Goal: Communication & Community: Answer question/provide support

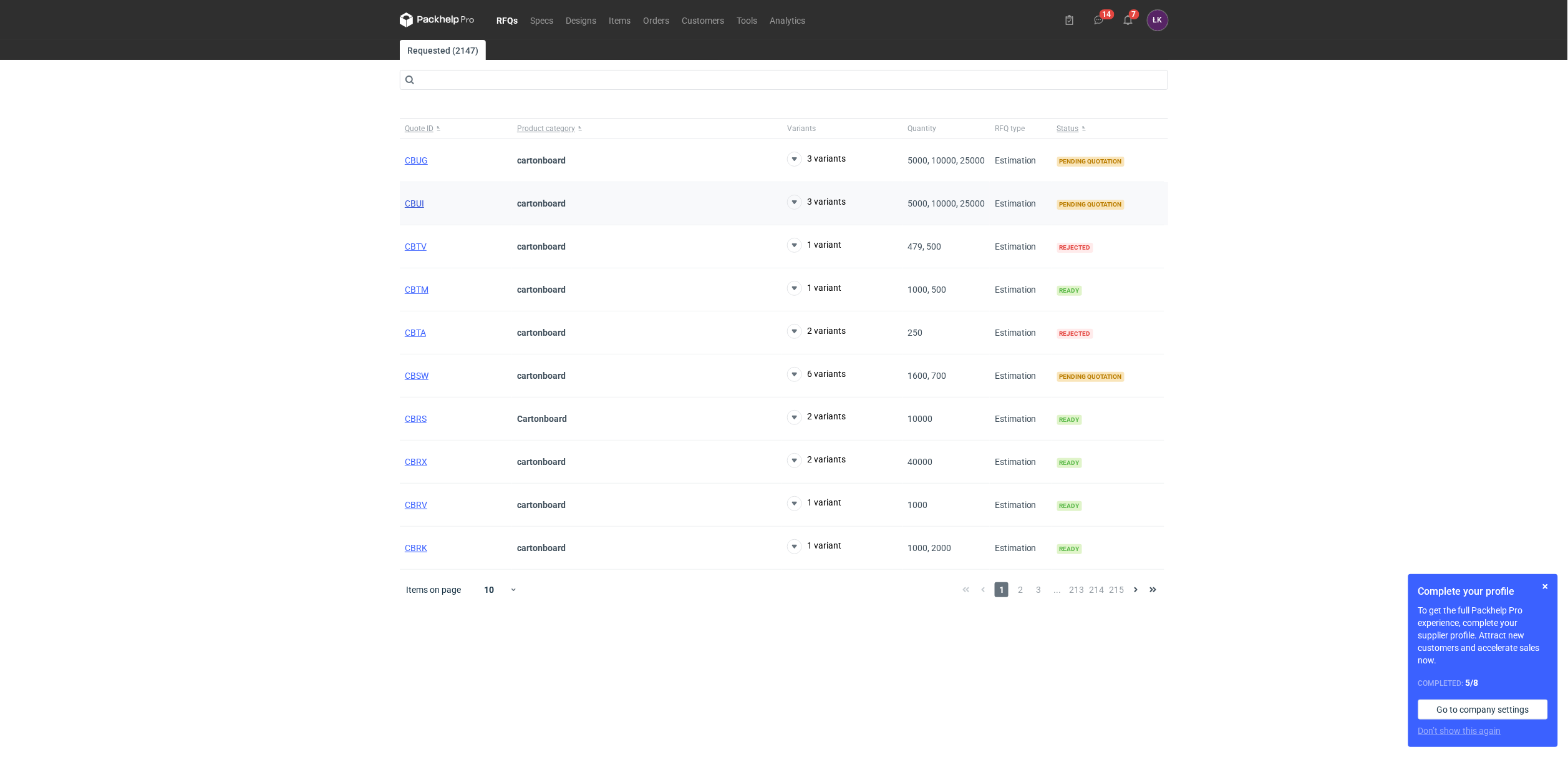
click at [415, 202] on span "CBUI" at bounding box center [414, 203] width 19 height 10
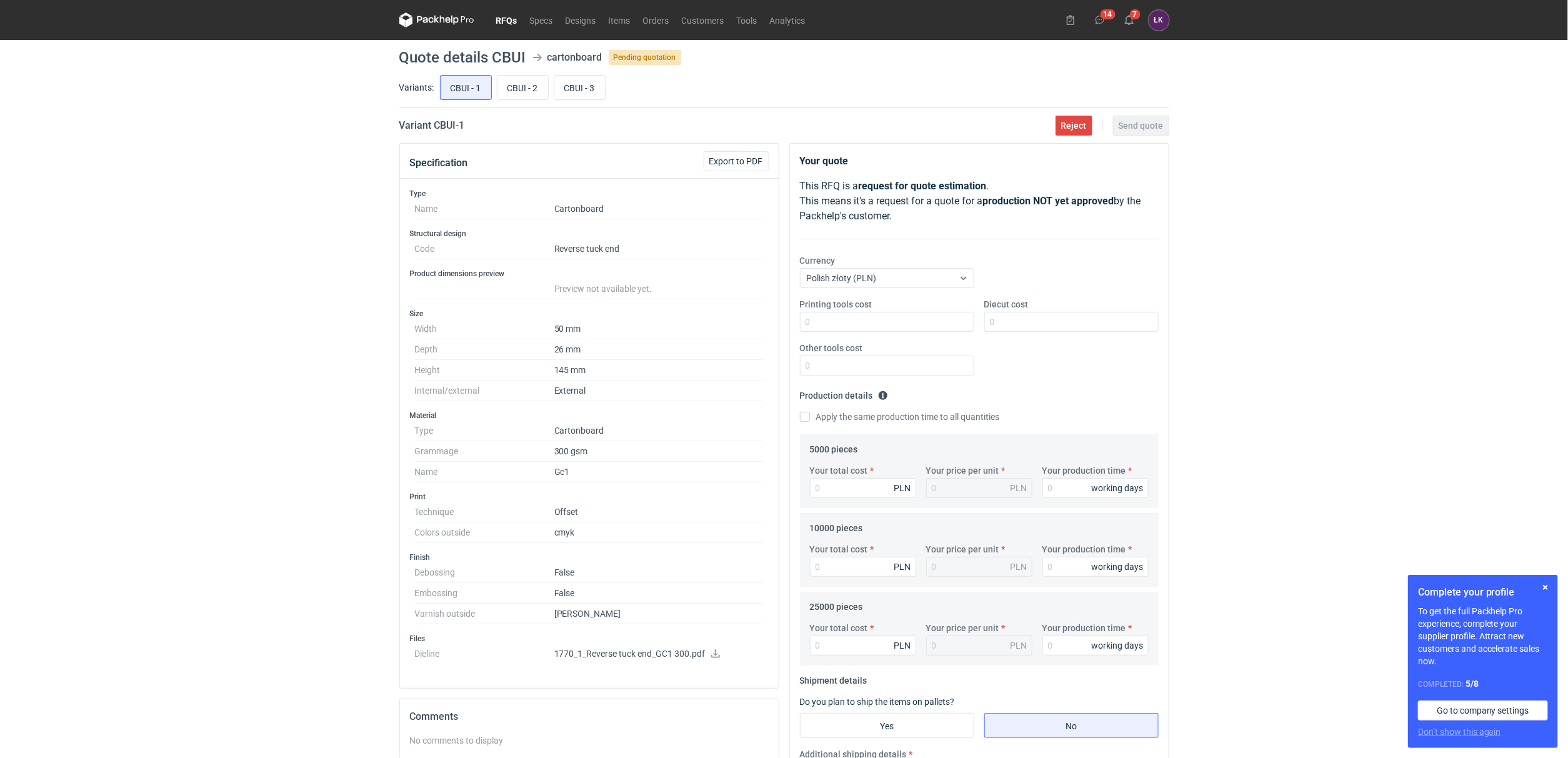
click at [716, 657] on icon at bounding box center [715, 653] width 9 height 9
click at [1311, 212] on div "RFQs Specs Designs Items Orders Customers Tools Analytics 14 7 ŁK Łukasz Kowals…" at bounding box center [784, 379] width 1568 height 758
click at [249, 432] on div "RFQs Specs Designs Items Orders Customers Tools Analytics 14 7 ŁK Łukasz Kowals…" at bounding box center [784, 379] width 1568 height 758
click at [716, 656] on icon at bounding box center [715, 653] width 10 height 9
click at [224, 392] on div "RFQs Specs Designs Items Orders Customers Tools Analytics 14 7 ŁK Łukasz Kowals…" at bounding box center [784, 379] width 1568 height 758
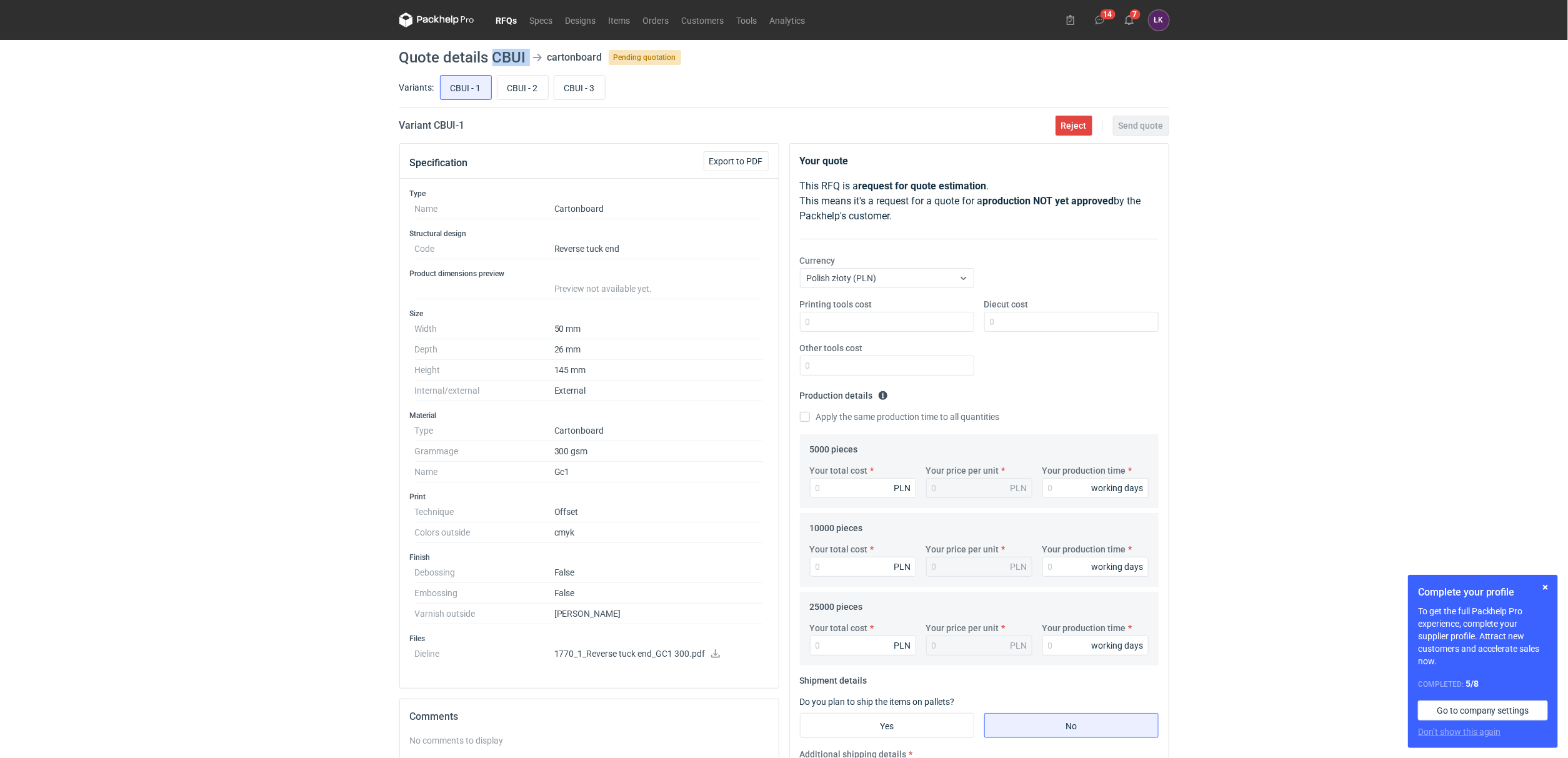
drag, startPoint x: 495, startPoint y: 53, endPoint x: 536, endPoint y: 53, distance: 41.0
click at [536, 53] on header "Quote details CBUI cartonboard Pending quotation" at bounding box center [784, 58] width 770 height 15
copy header "CBUI"
click at [522, 82] on input "CBUI - 2" at bounding box center [523, 87] width 50 height 24
radio input "true"
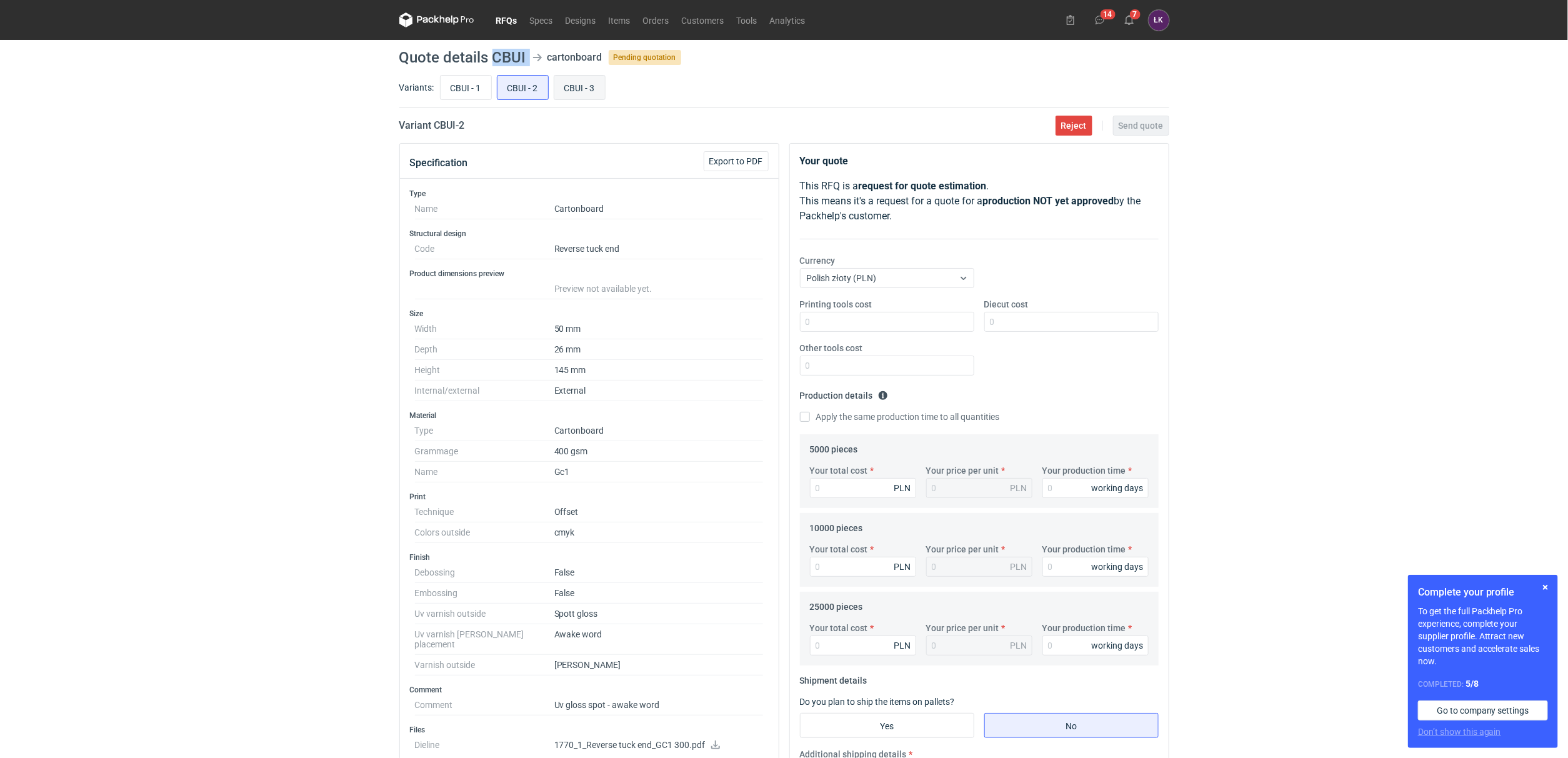
click at [581, 85] on input "CBUI - 3" at bounding box center [580, 87] width 50 height 24
radio input "true"
click at [470, 88] on input "CBUI - 1" at bounding box center [466, 87] width 50 height 24
radio input "true"
click at [533, 89] on input "CBUI - 2" at bounding box center [523, 87] width 50 height 24
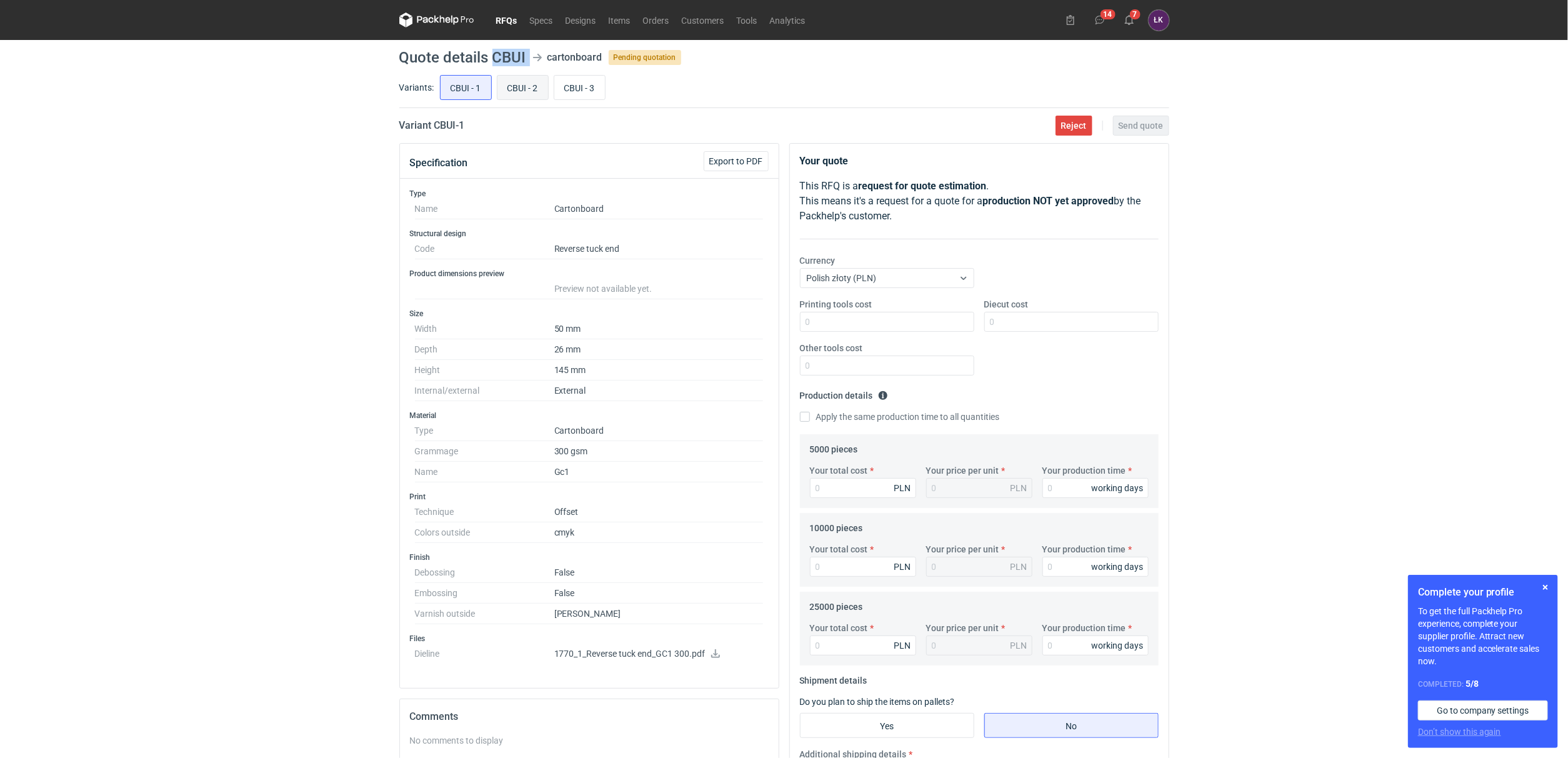
radio input "true"
click at [581, 91] on input "CBUI - 3" at bounding box center [580, 87] width 50 height 24
radio input "true"
click at [525, 90] on input "CBUI - 2" at bounding box center [523, 87] width 50 height 24
radio input "true"
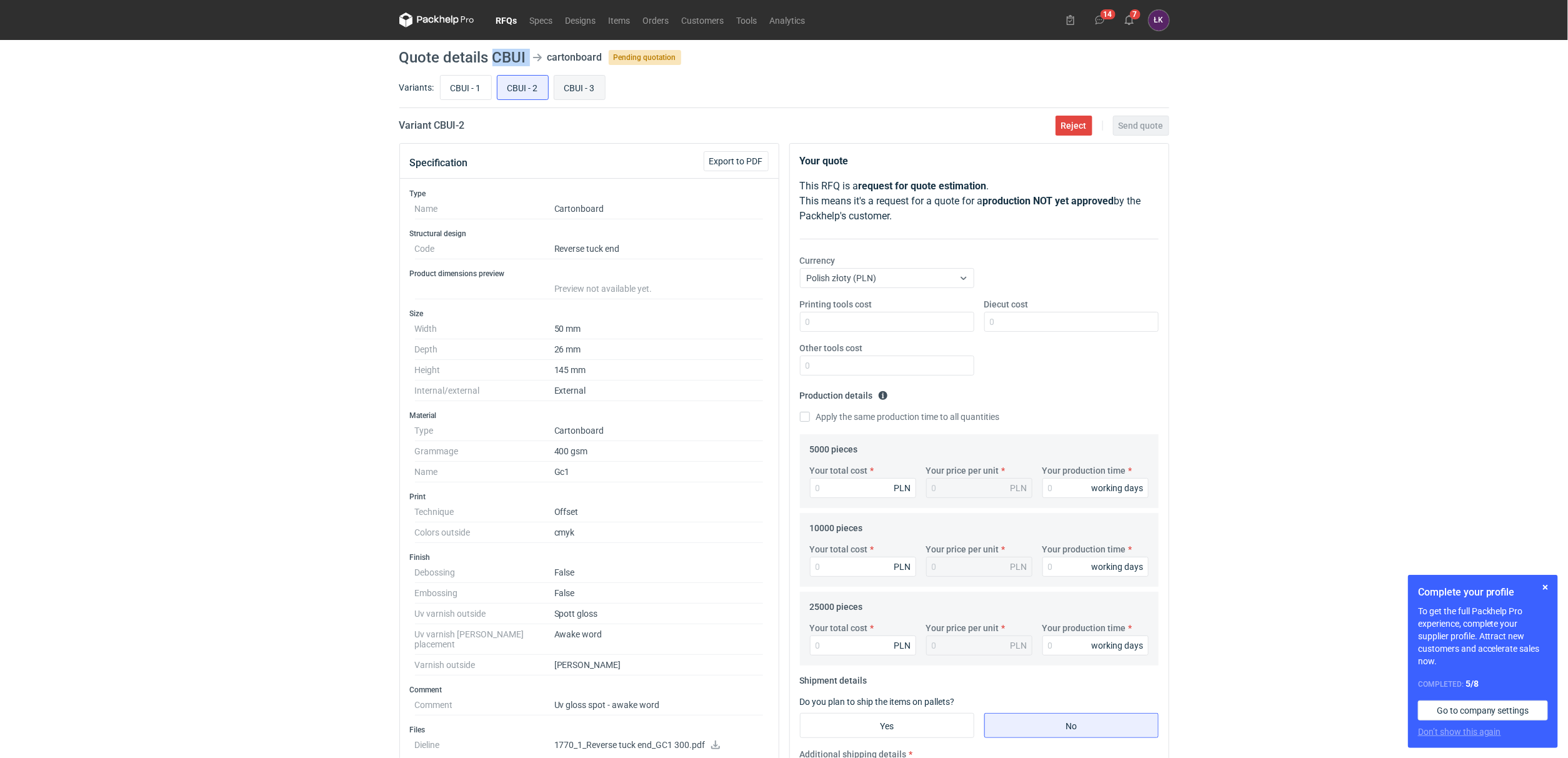
click at [592, 90] on input "CBUI - 3" at bounding box center [580, 87] width 50 height 24
radio input "true"
click at [529, 90] on input "CBUI - 2" at bounding box center [523, 87] width 50 height 24
radio input "true"
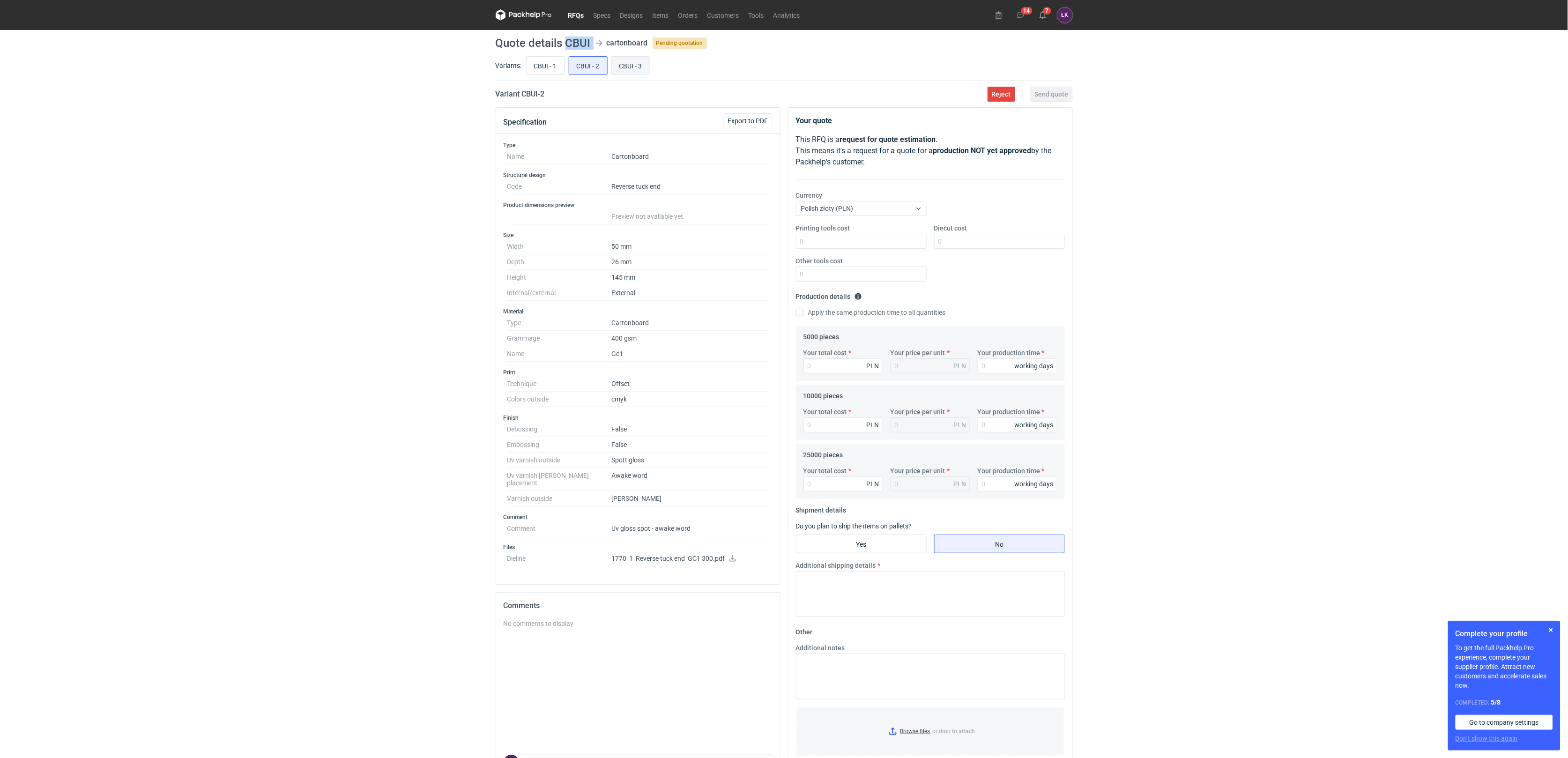
click at [632, 65] on input "CBUI - 3" at bounding box center [631, 65] width 38 height 18
radio input "true"
click at [593, 66] on input "CBUI - 2" at bounding box center [588, 65] width 38 height 18
radio input "true"
click at [641, 66] on input "CBUI - 3" at bounding box center [631, 65] width 38 height 18
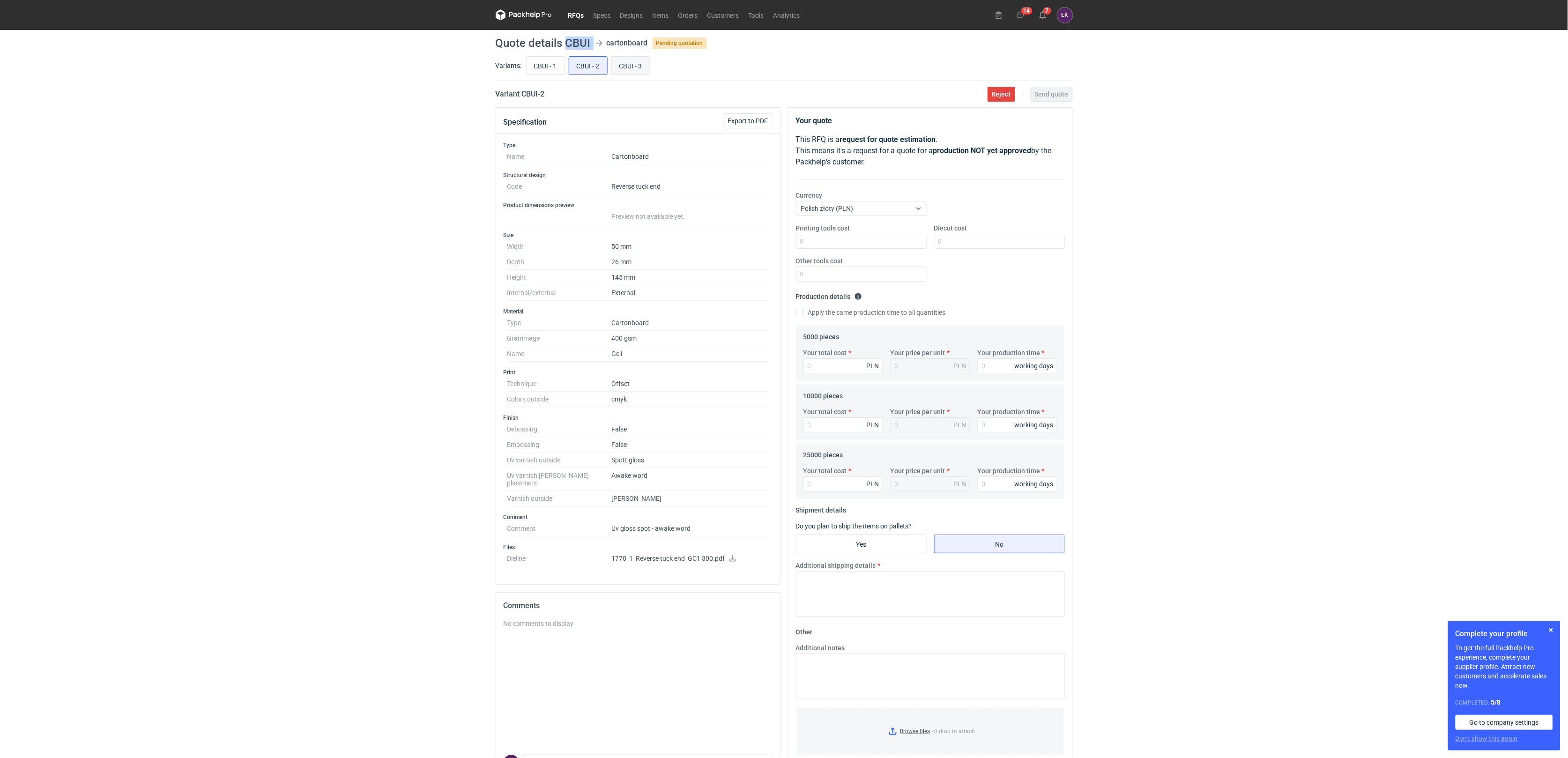
radio input "true"
click at [597, 69] on input "CBUI - 2" at bounding box center [588, 65] width 38 height 18
radio input "true"
click at [615, 68] on input "CBUI - 3" at bounding box center [631, 65] width 38 height 18
radio input "true"
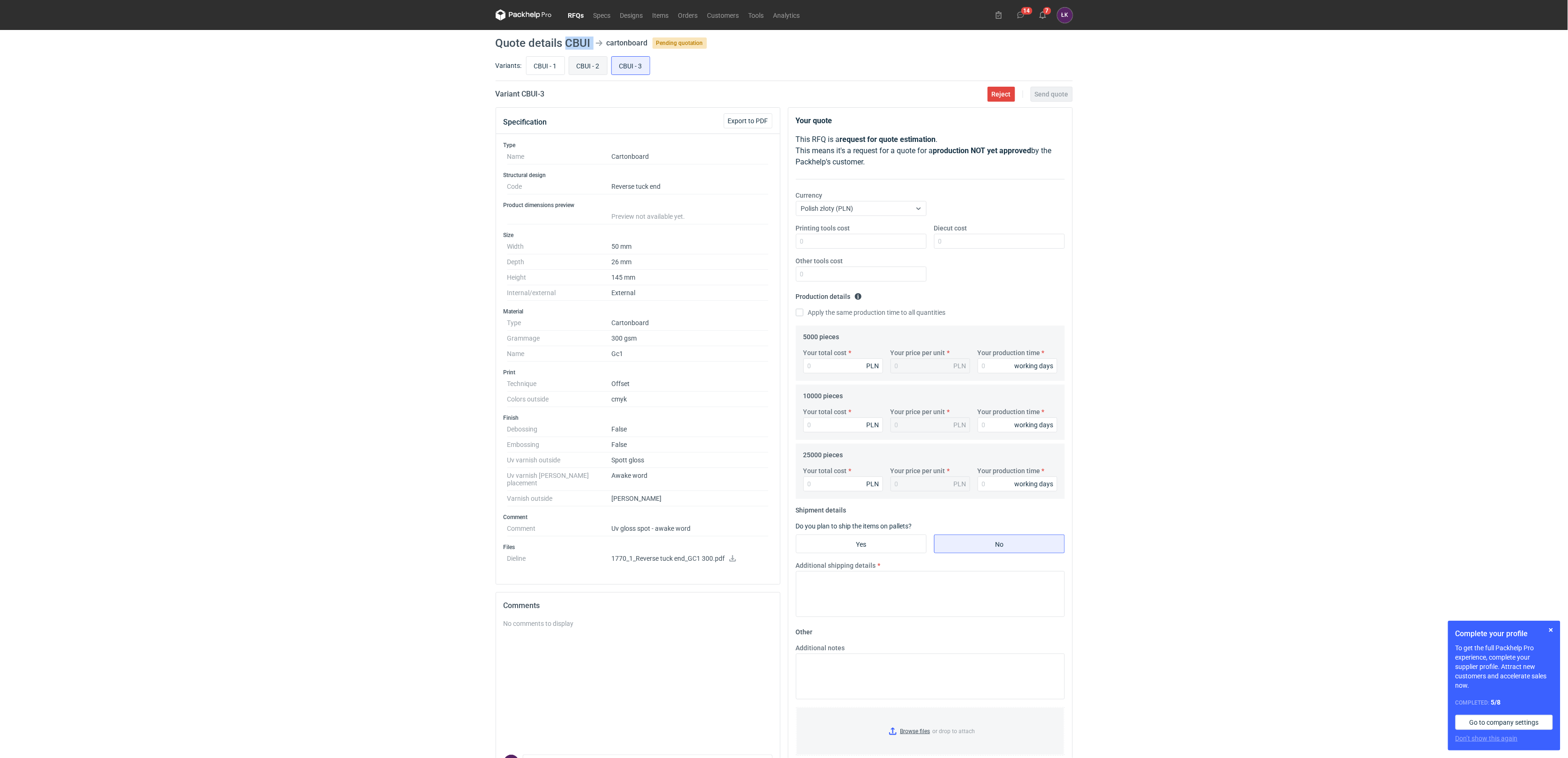
click at [589, 69] on input "CBUI - 2" at bounding box center [588, 65] width 38 height 18
radio input "true"
click at [615, 67] on input "CBUI - 3" at bounding box center [631, 65] width 38 height 18
radio input "true"
click at [597, 67] on input "CBUI - 2" at bounding box center [588, 65] width 38 height 18
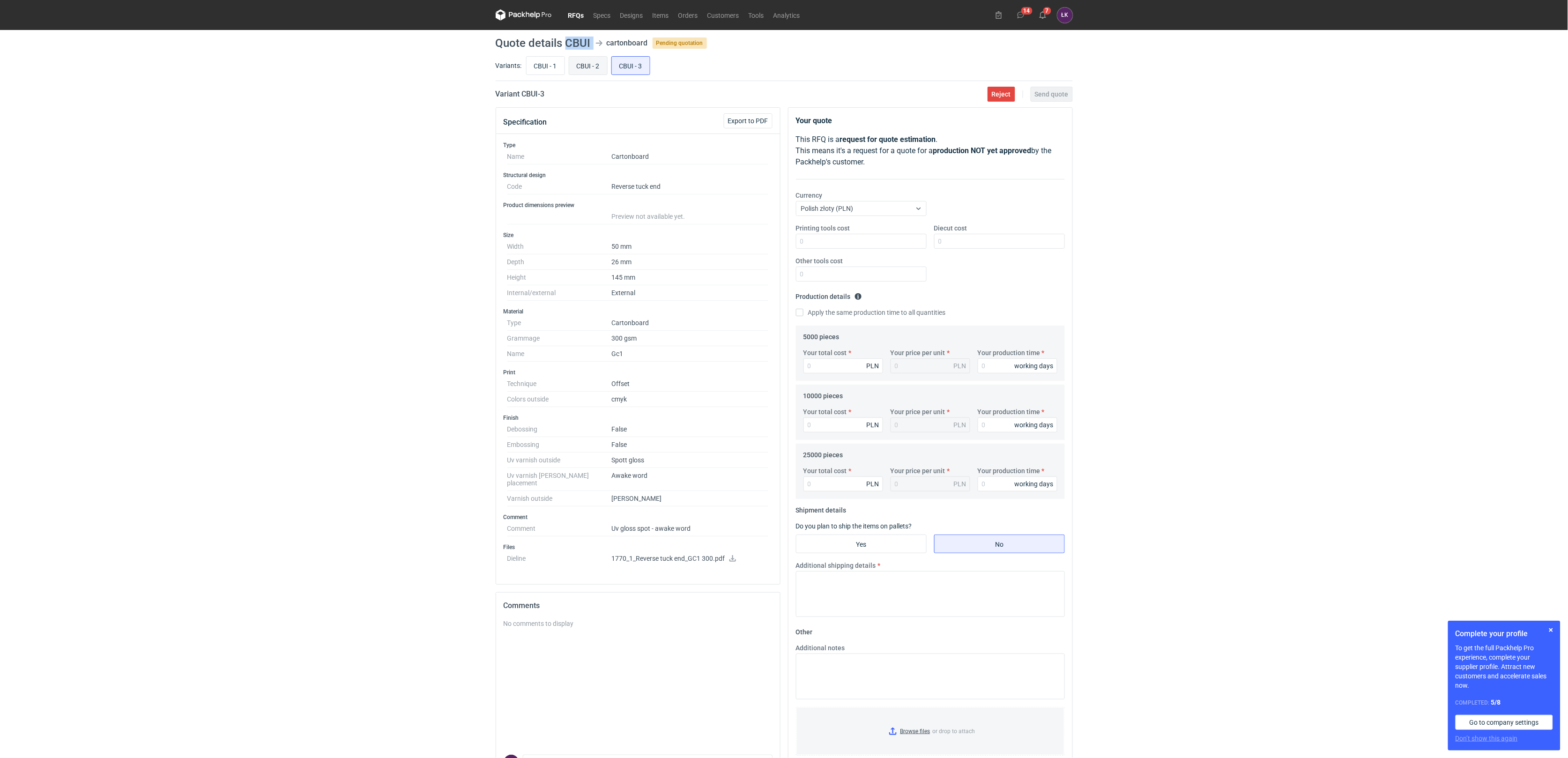
radio input "true"
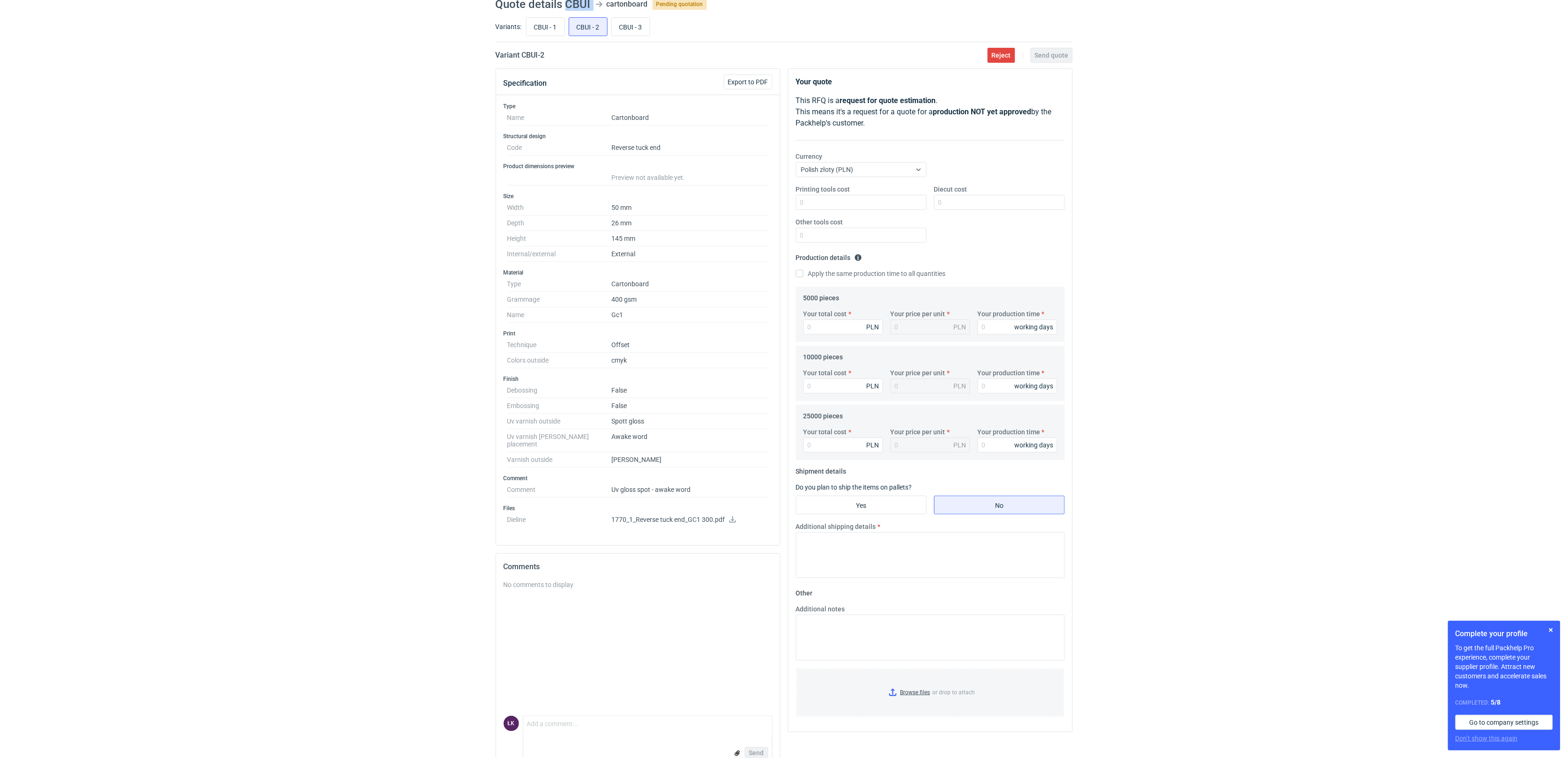
scroll to position [60, 0]
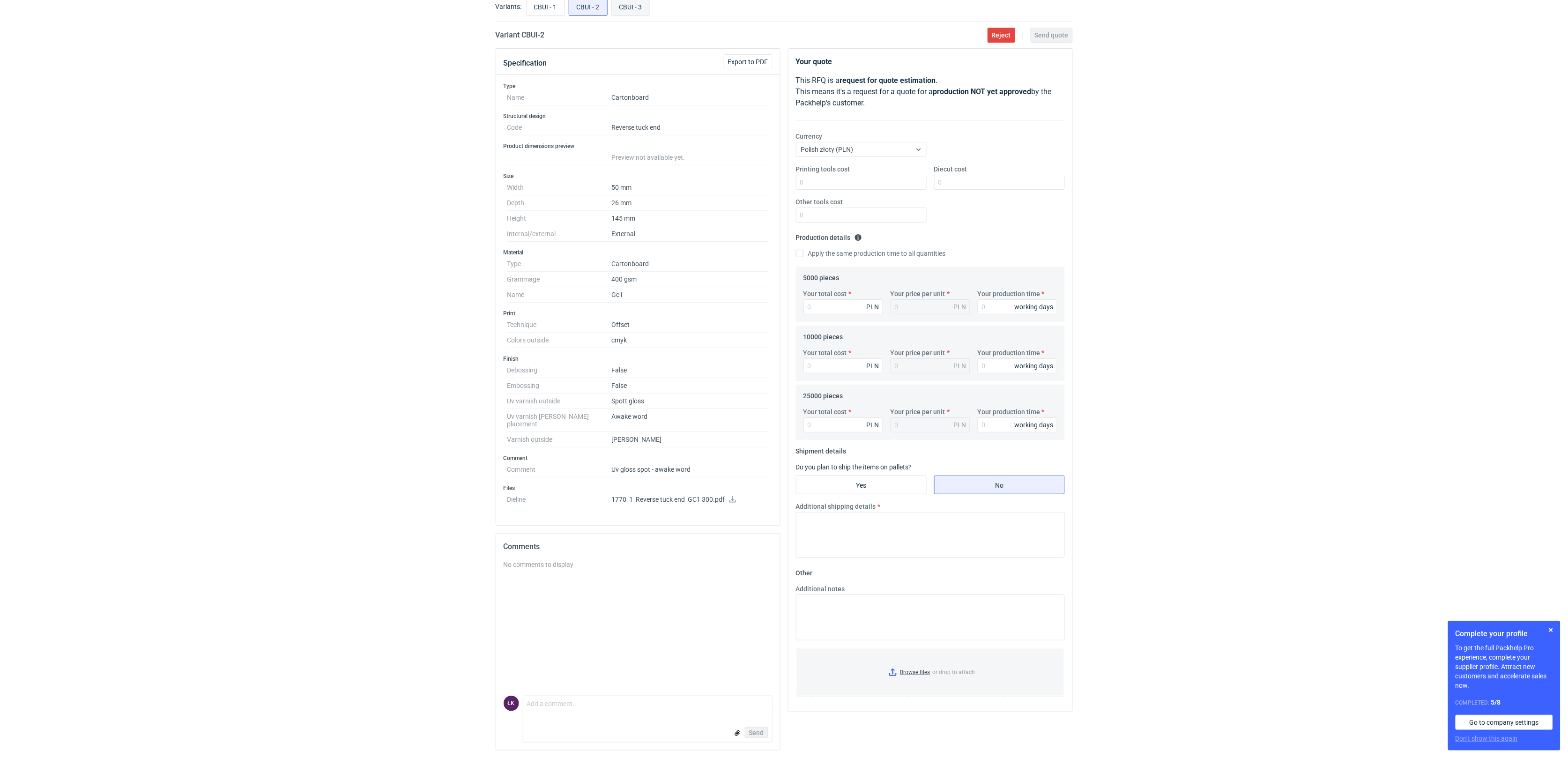
click at [637, 9] on input "CBUI - 3" at bounding box center [631, 6] width 38 height 18
radio input "true"
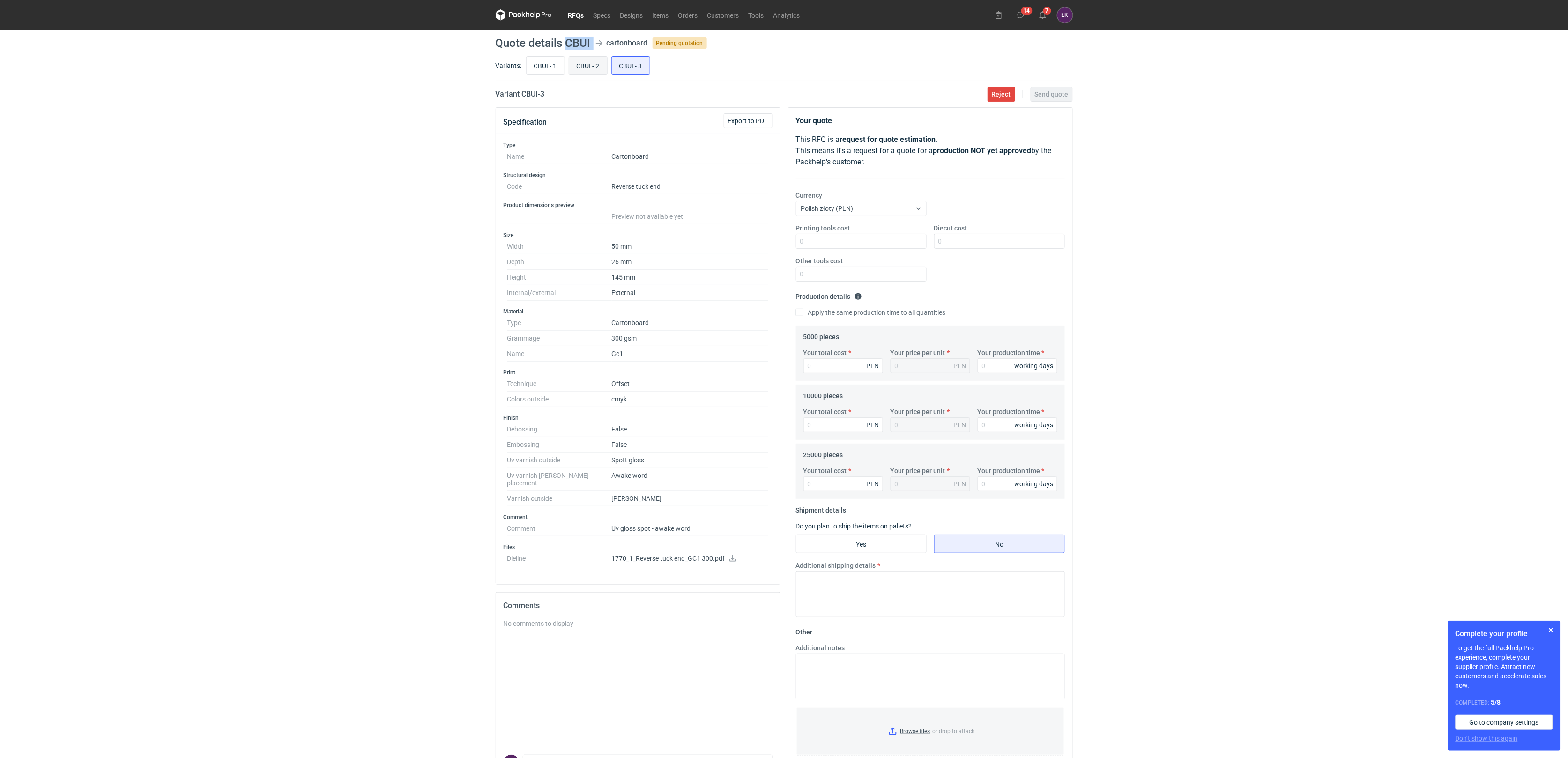
click at [594, 61] on input "CBUI - 2" at bounding box center [588, 65] width 38 height 18
radio input "true"
click at [618, 61] on input "CBUI - 3" at bounding box center [631, 65] width 38 height 18
radio input "true"
click at [594, 63] on input "CBUI - 2" at bounding box center [588, 65] width 38 height 18
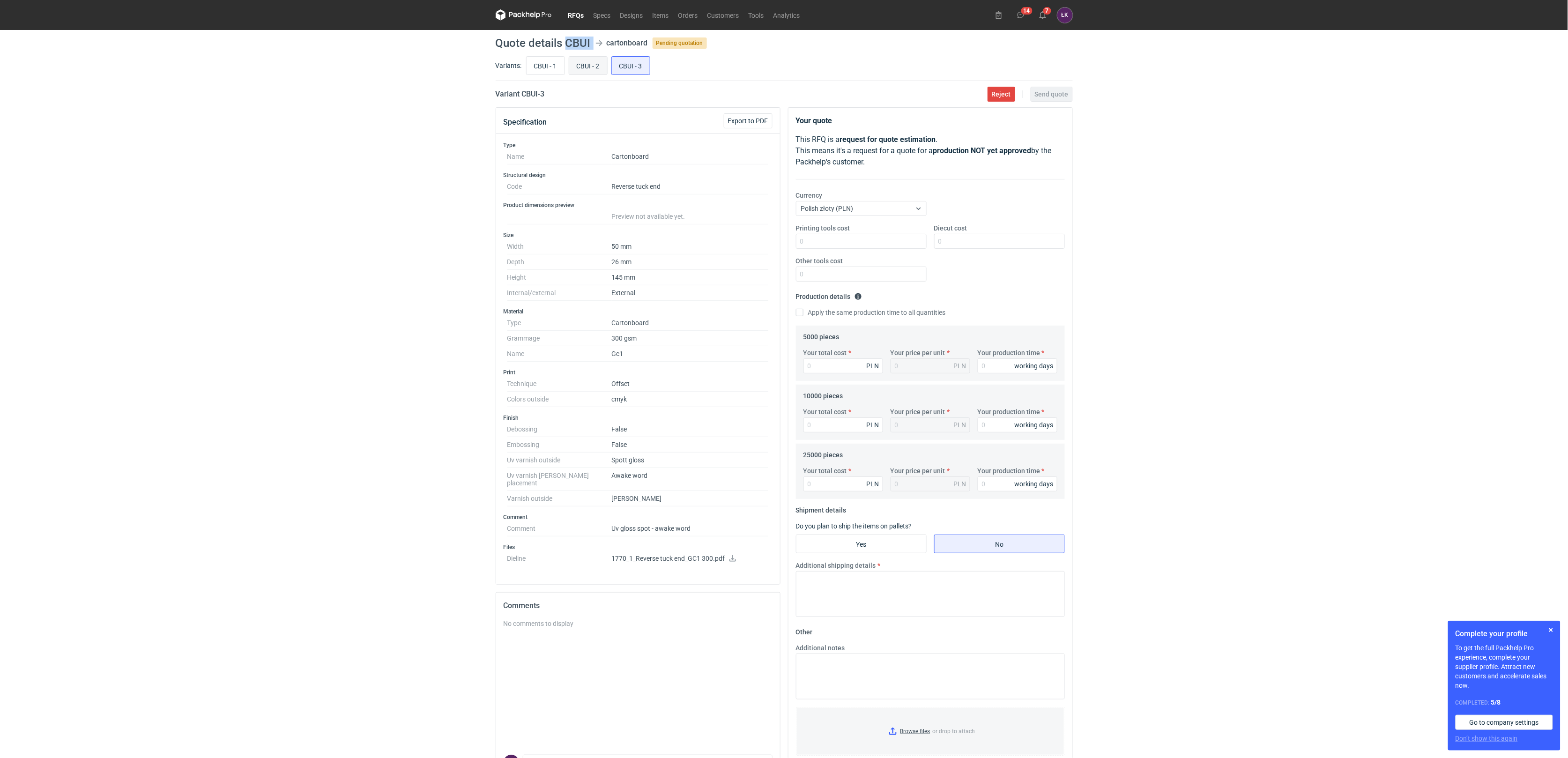
radio input "true"
click at [634, 66] on input "CBUI - 3" at bounding box center [631, 65] width 38 height 18
radio input "true"
click at [596, 66] on input "CBUI - 2" at bounding box center [588, 65] width 38 height 18
radio input "true"
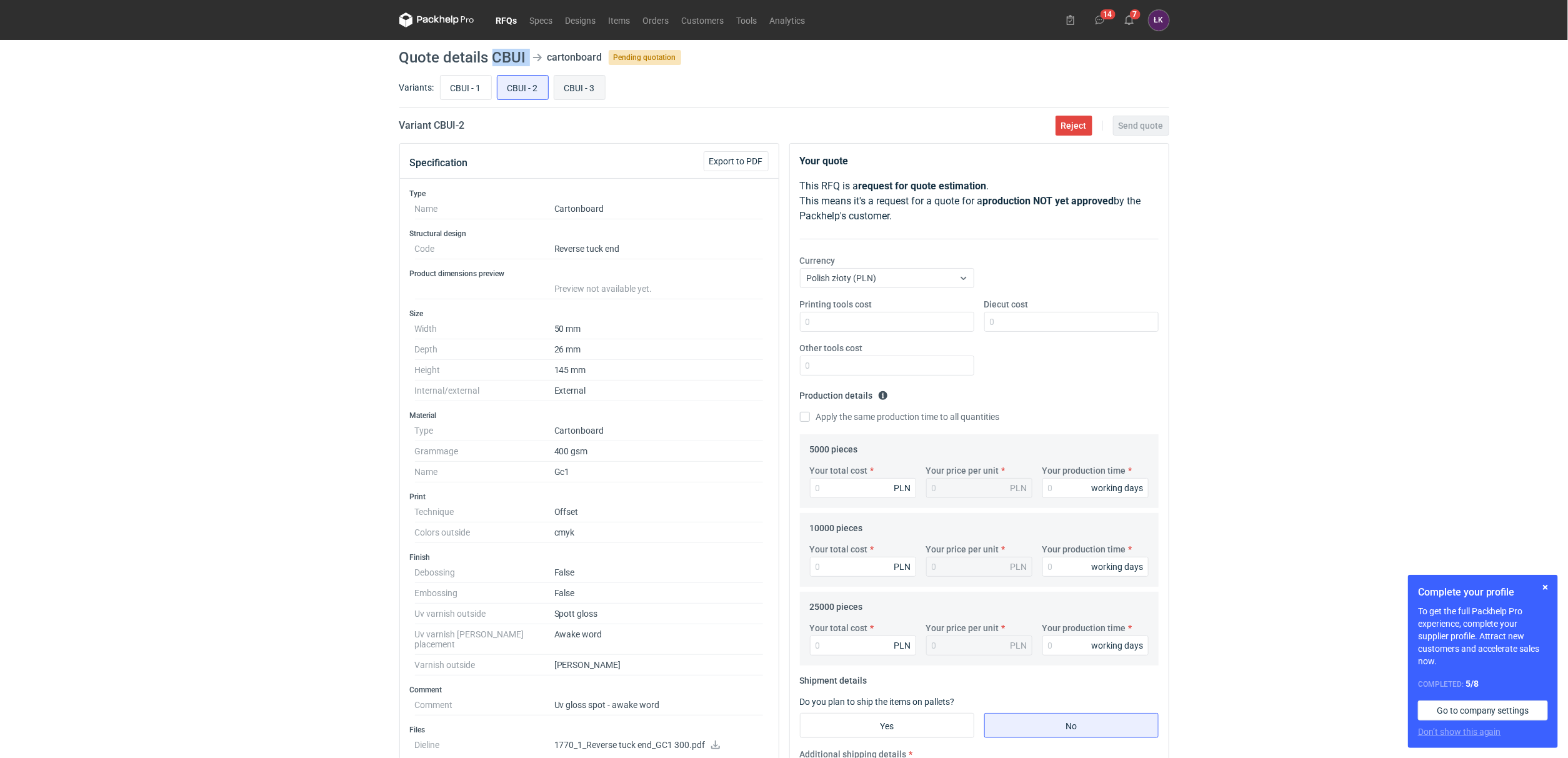
click at [568, 85] on input "CBUI - 3" at bounding box center [580, 87] width 50 height 24
radio input "true"
click at [474, 96] on input "CBUI - 1" at bounding box center [466, 87] width 50 height 24
radio input "true"
click at [525, 88] on input "CBUI - 2" at bounding box center [523, 87] width 50 height 24
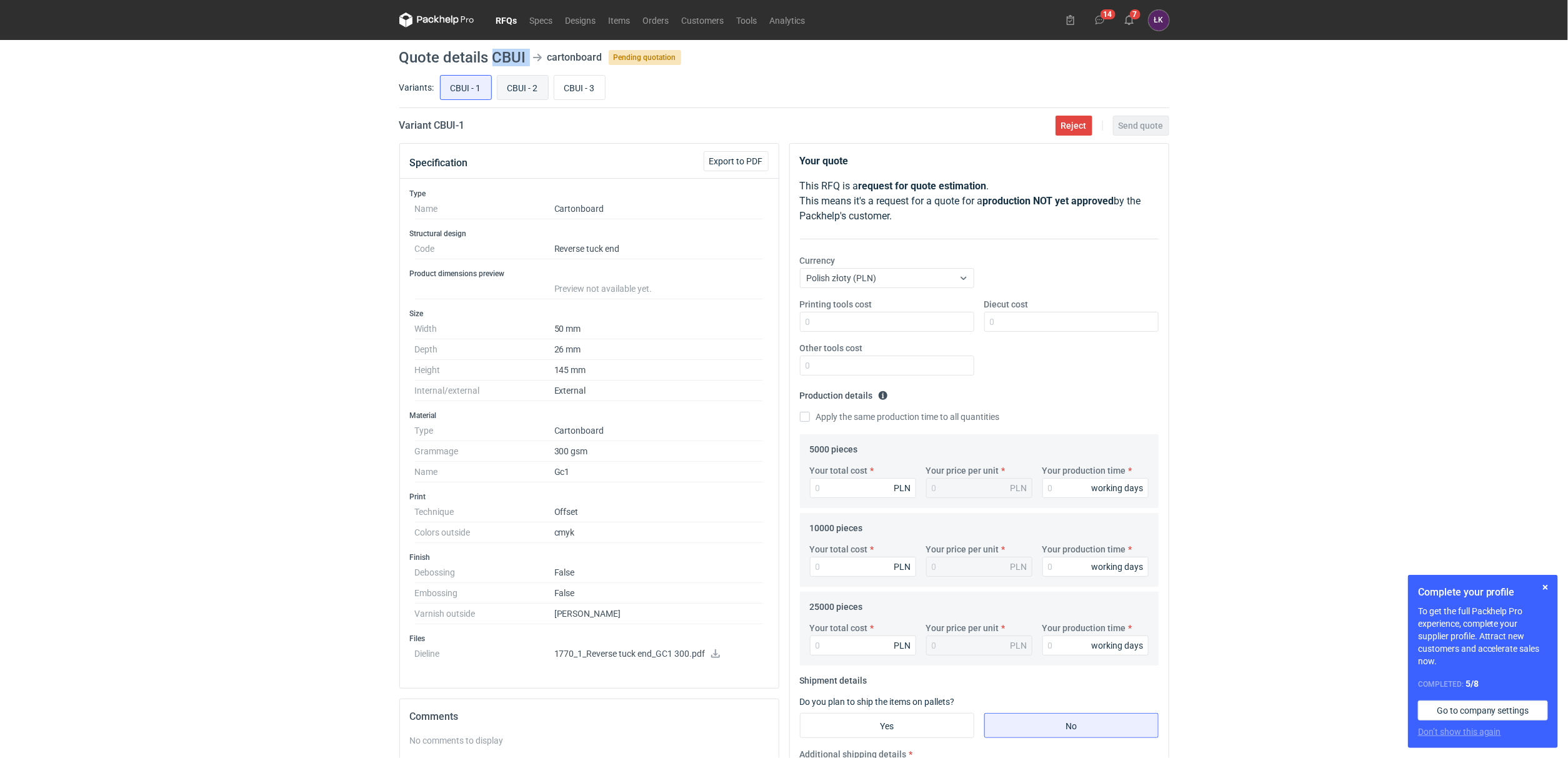
radio input "true"
click at [470, 87] on input "CBUI - 1" at bounding box center [466, 87] width 50 height 24
radio input "true"
click at [527, 85] on input "CBUI - 2" at bounding box center [523, 87] width 50 height 24
radio input "true"
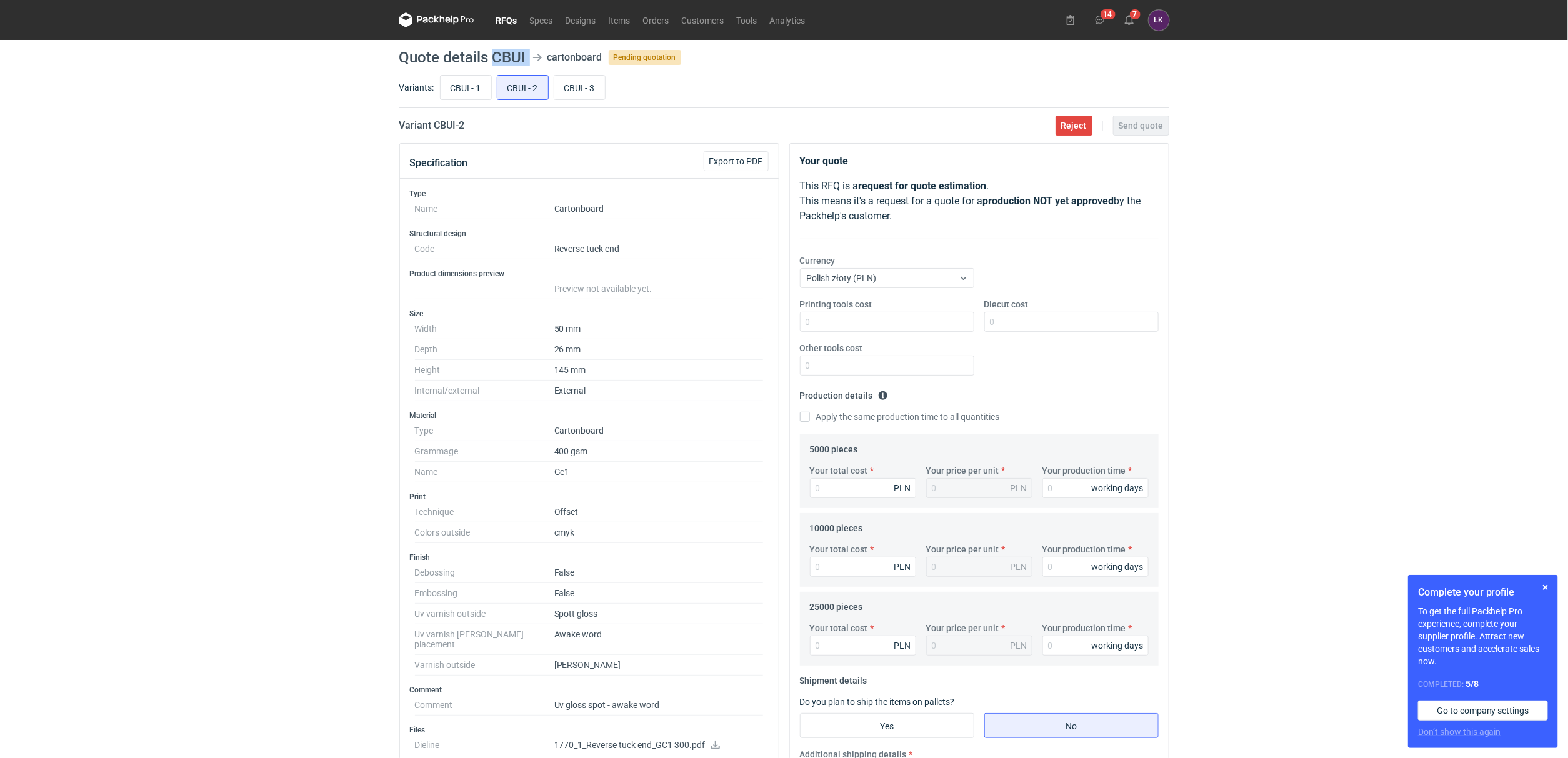
scroll to position [93, 0]
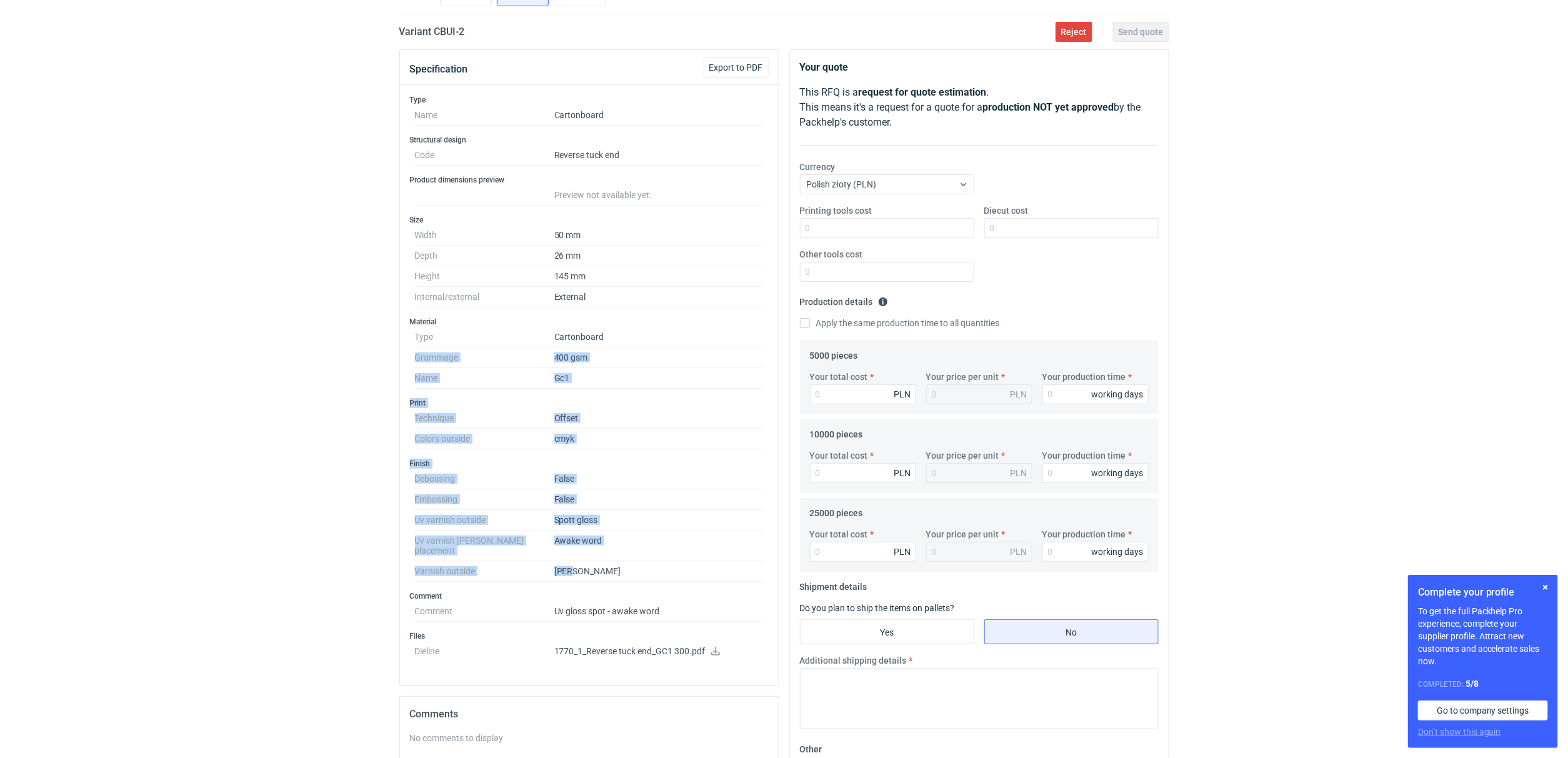
drag, startPoint x: 482, startPoint y: 571, endPoint x: 411, endPoint y: 352, distance: 230.2
click at [411, 352] on div "Type Name Cartonboard Structural design Code Reverse tuck end Product dimension…" at bounding box center [590, 385] width 378 height 601
click at [344, 370] on div "RFQs Specs Designs Items Orders Customers Tools Analytics 14 7 ŁK Łukasz Kowals…" at bounding box center [784, 286] width 1568 height 758
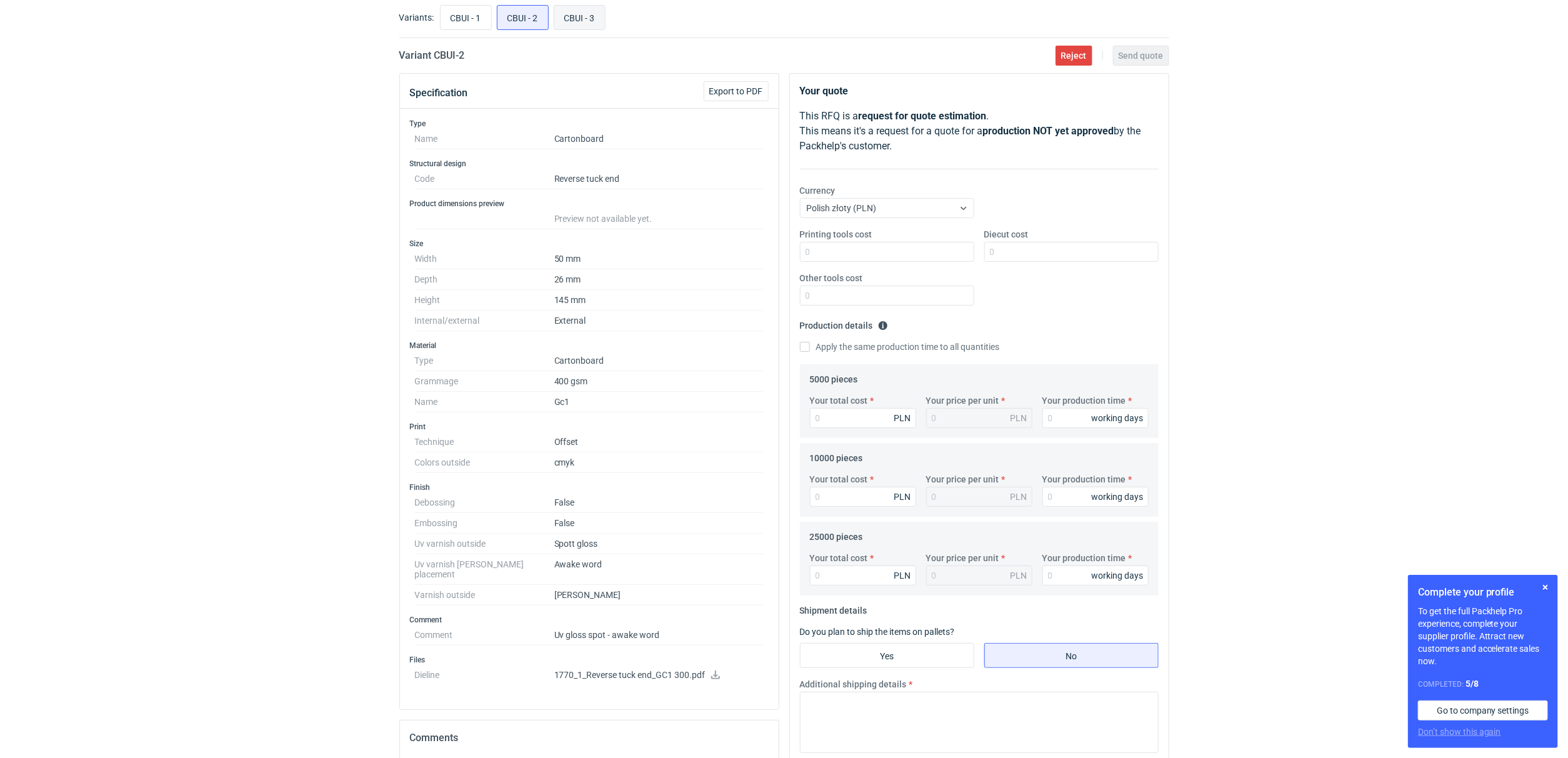
scroll to position [0, 0]
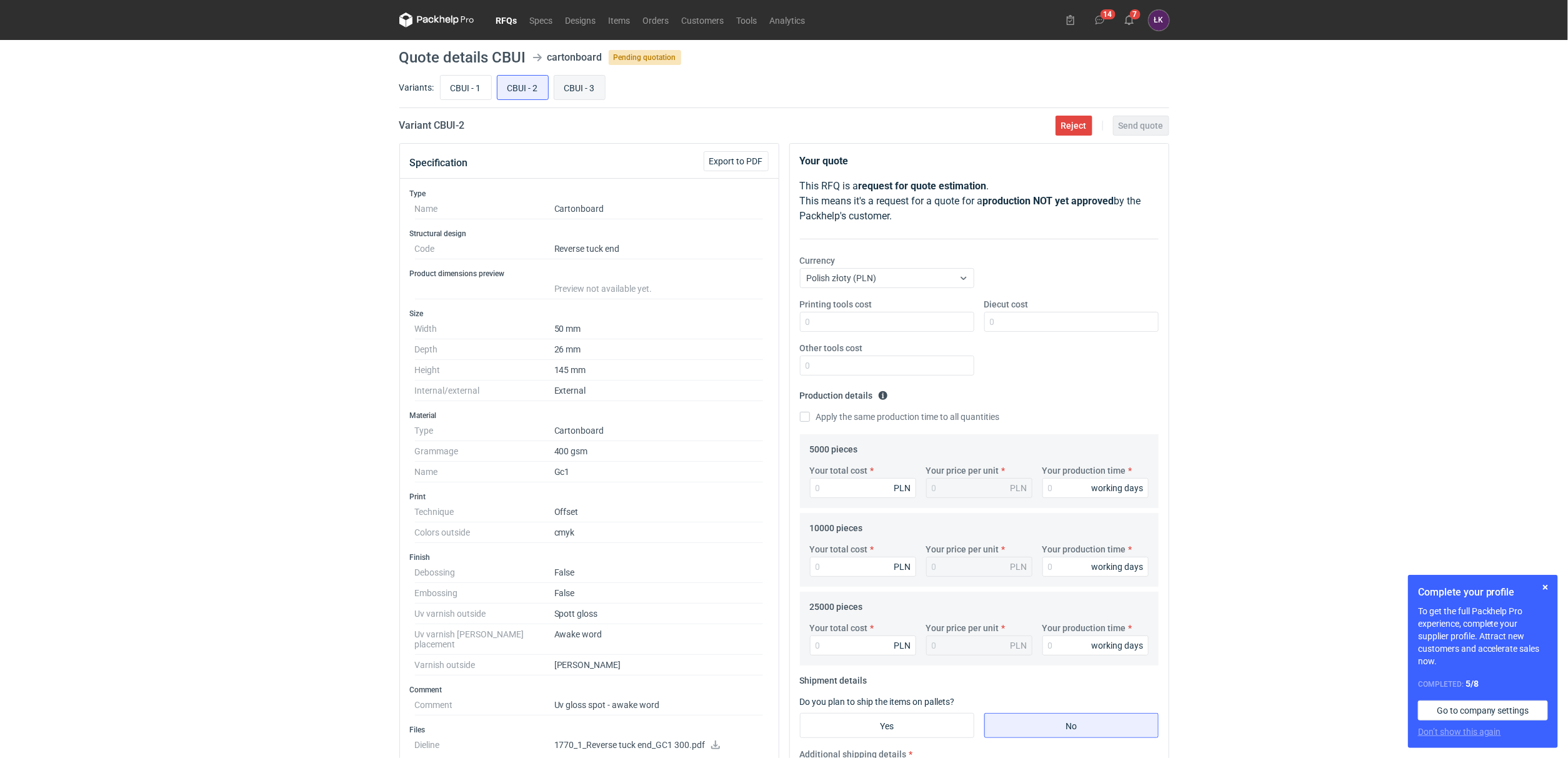
click at [587, 93] on input "CBUI - 3" at bounding box center [580, 87] width 50 height 24
radio input "true"
click at [469, 90] on input "CBUI - 1" at bounding box center [466, 87] width 50 height 24
radio input "true"
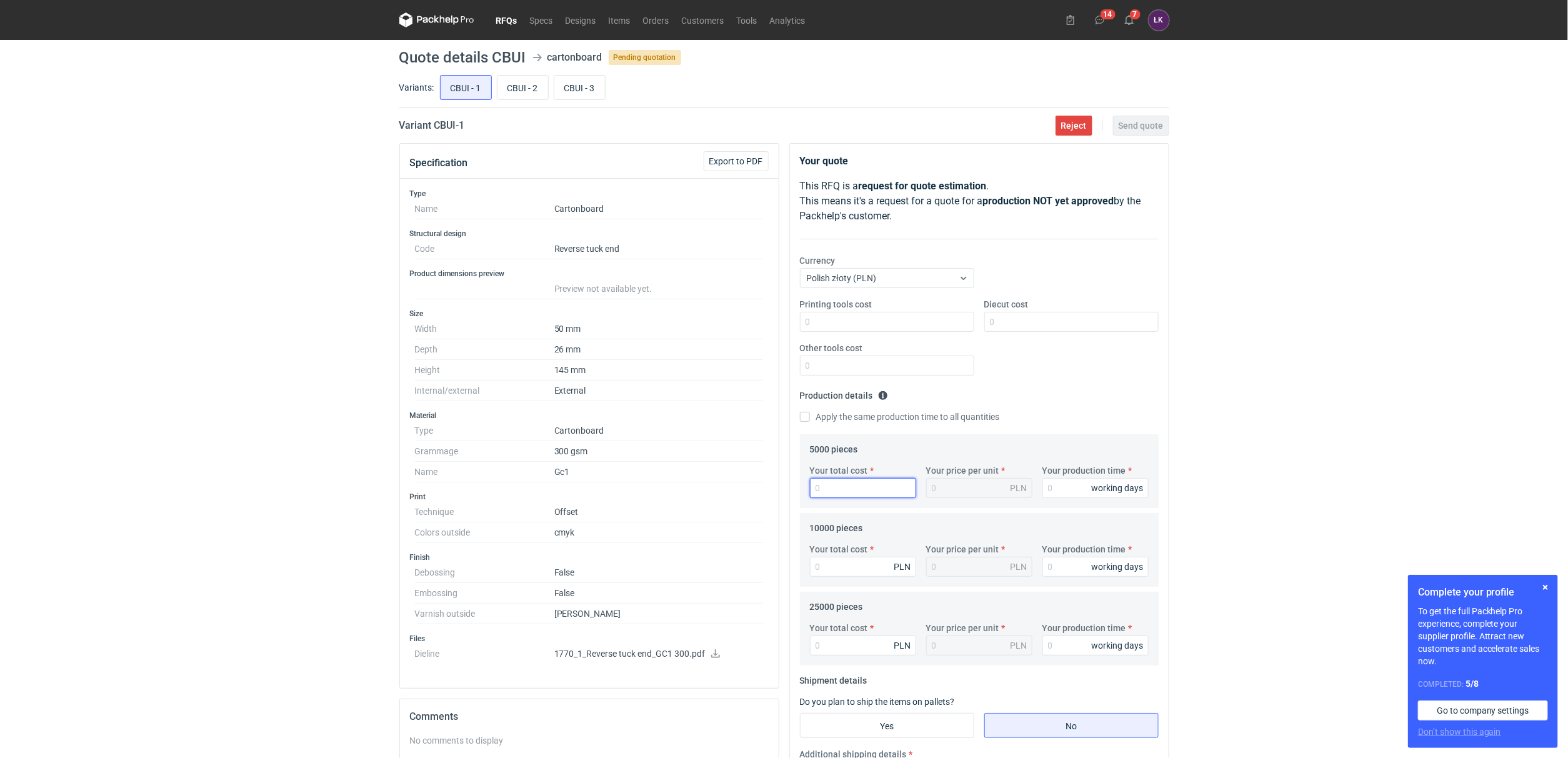
click at [843, 490] on input "Your total cost" at bounding box center [862, 488] width 106 height 20
type input "334"
type input "0.07"
type input "3340"
type input "0.67"
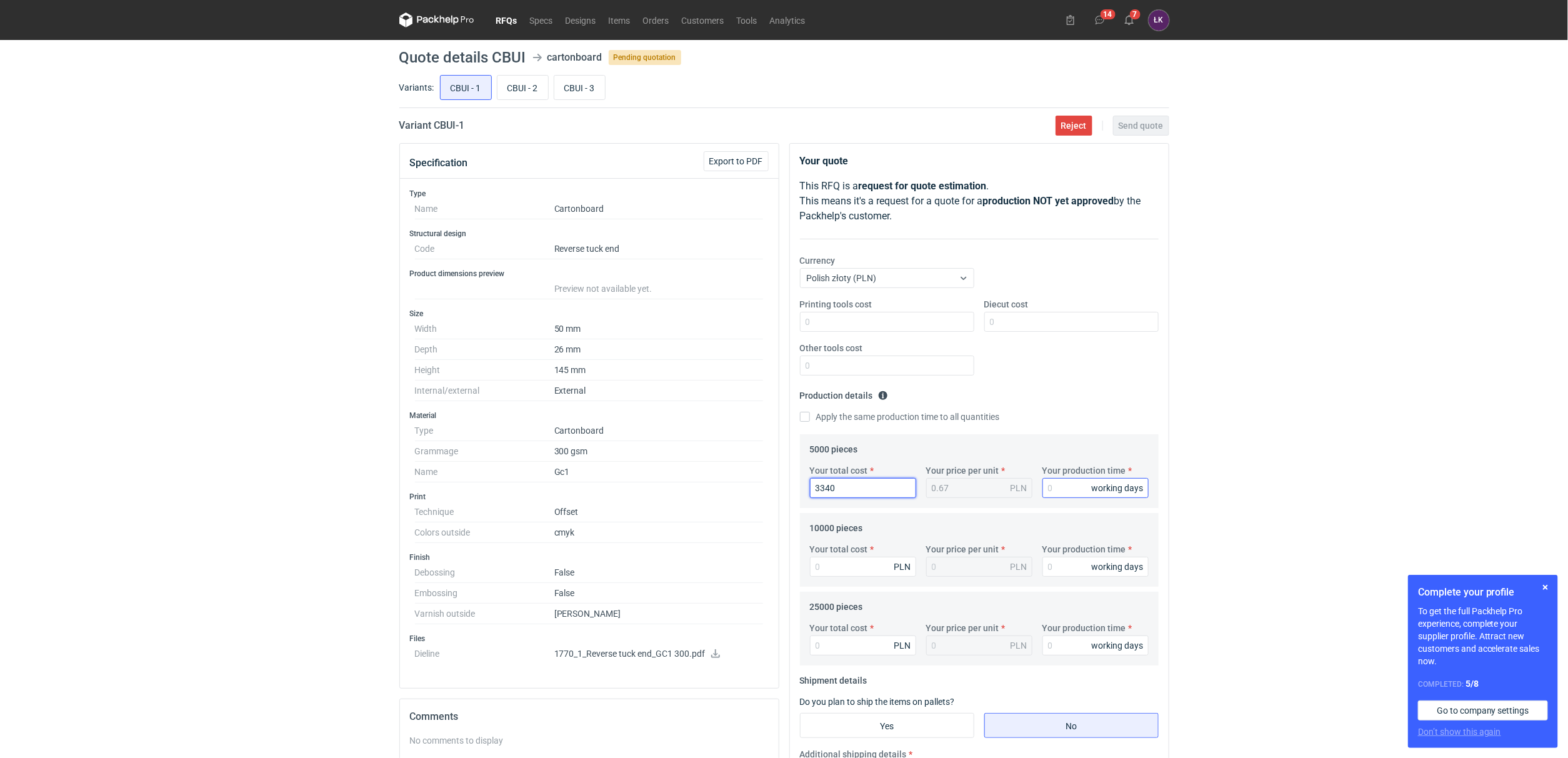
type input "3340"
click at [1091, 492] on input "Your production time" at bounding box center [1095, 488] width 106 height 20
type input "15"
click at [819, 407] on fieldset "Production details Please provide the expected time of production in working da…" at bounding box center [979, 410] width 359 height 49
click at [864, 414] on label "Apply the same production time to all quantities" at bounding box center [900, 416] width 200 height 12
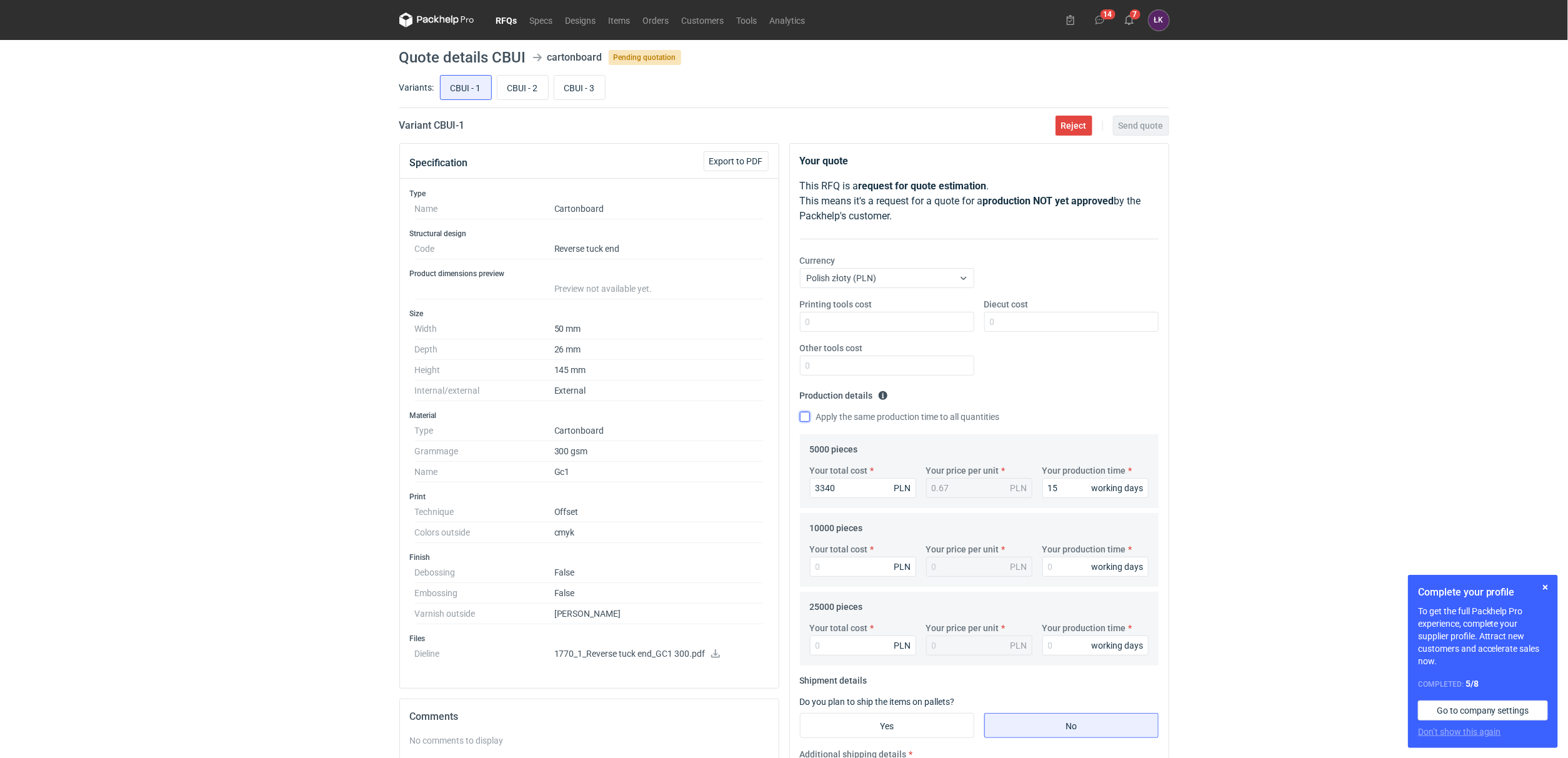
click at [810, 414] on input "Apply the same production time to all quantities" at bounding box center [805, 416] width 10 height 10
checkbox input "true"
type input "15"
click at [856, 548] on label "Your total cost" at bounding box center [839, 549] width 58 height 12
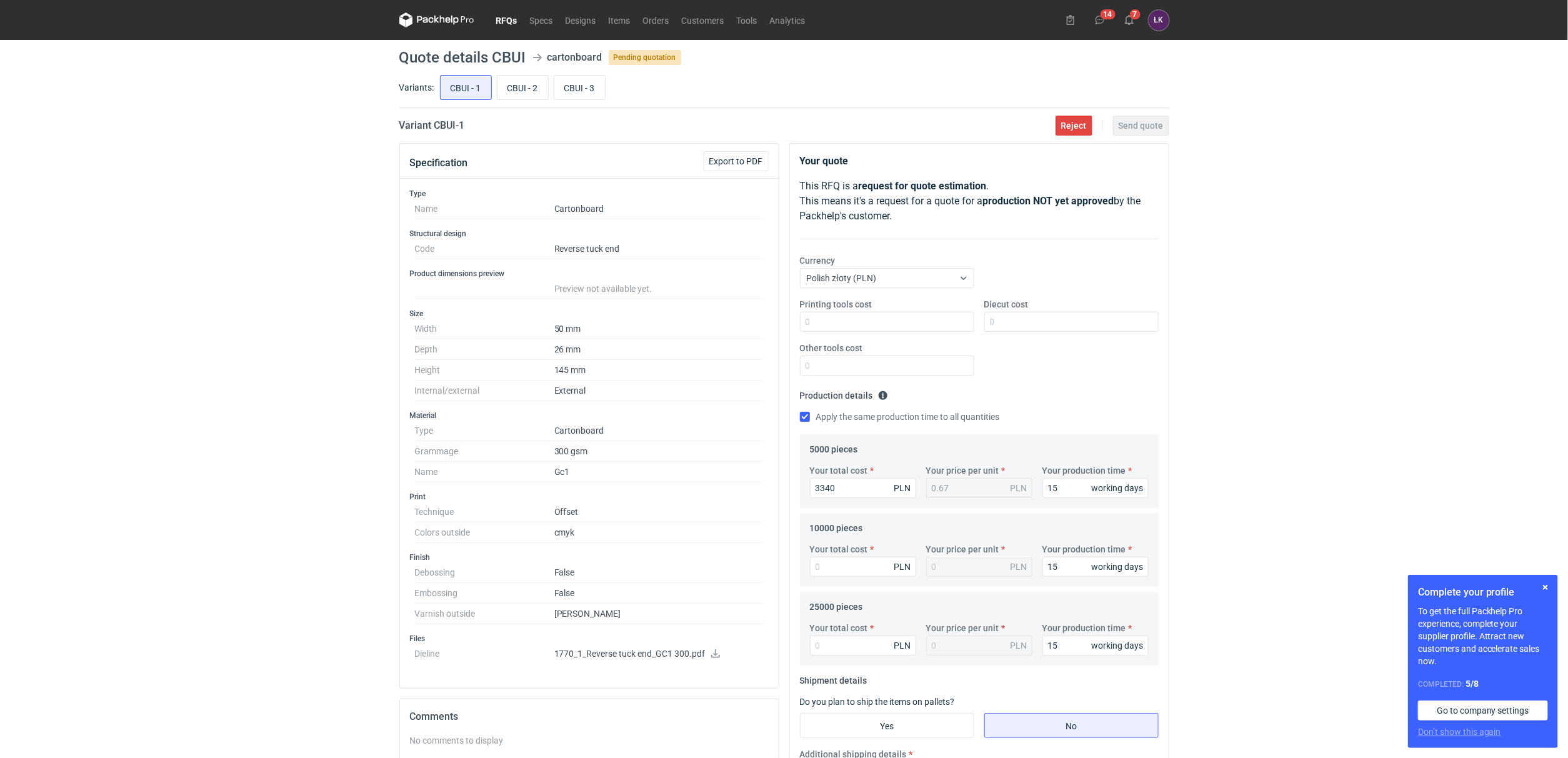
click at [856, 557] on input "Your total cost" at bounding box center [862, 566] width 106 height 20
click at [850, 563] on input "Your total cost" at bounding box center [862, 566] width 106 height 20
type input "4250"
type input "0.43"
type input "4250"
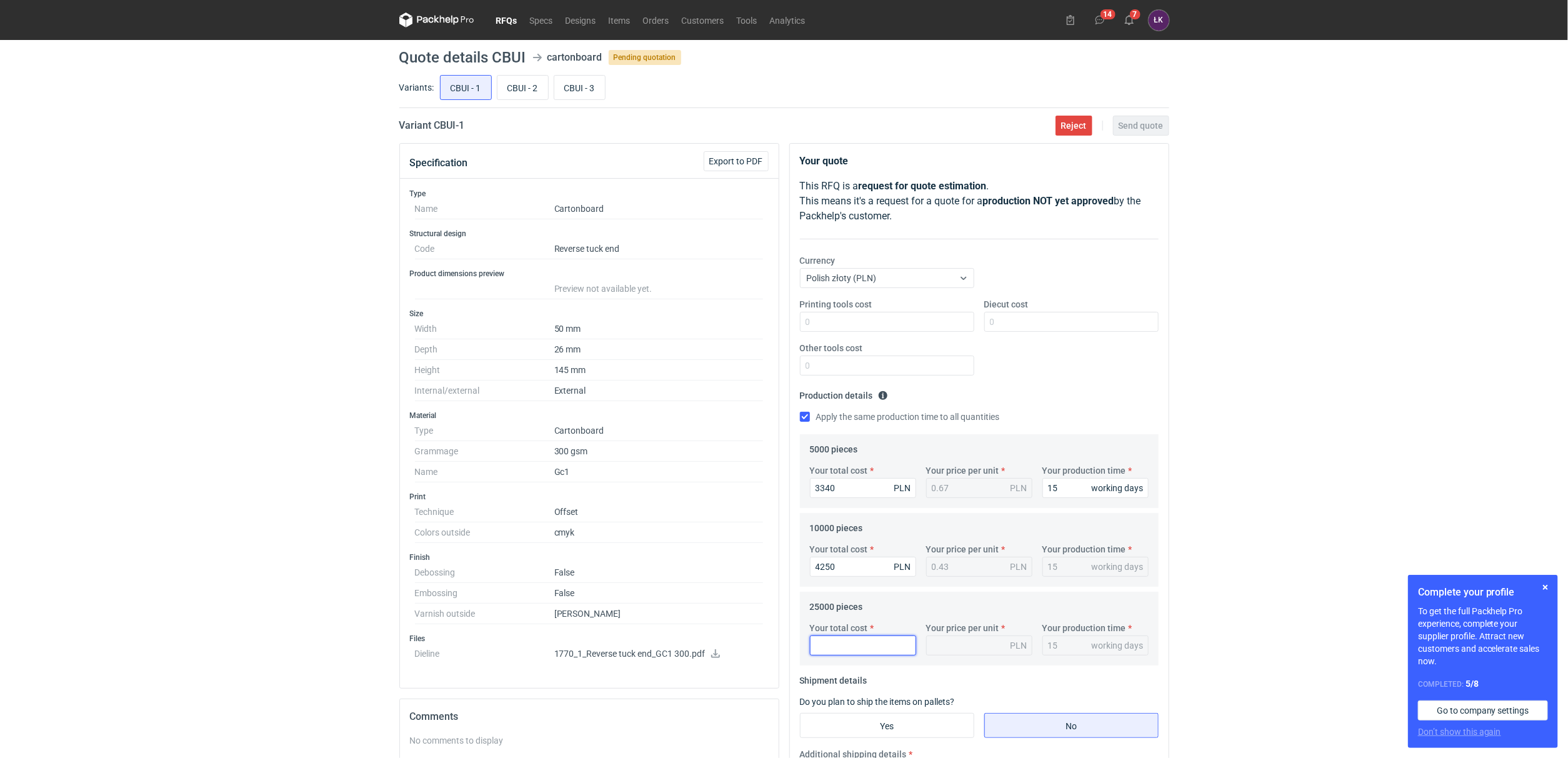
click at [830, 649] on input "Your total cost" at bounding box center [862, 645] width 106 height 20
type input "7000"
type input "0.28"
type input "7000"
click at [1030, 325] on input "Diecut cost" at bounding box center [1071, 321] width 175 height 20
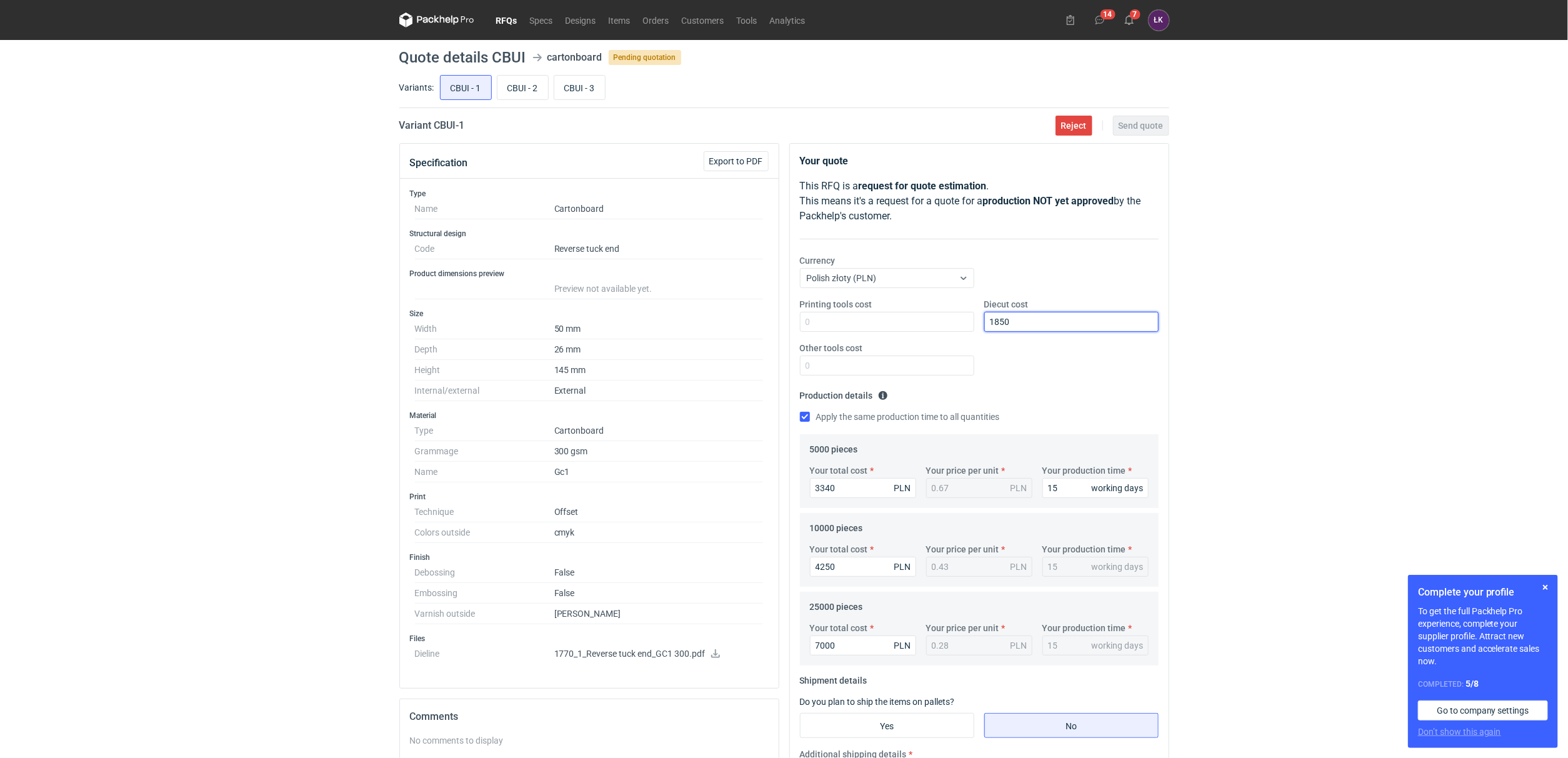
type input "1850"
click at [1439, 342] on div "RFQs Specs Designs Items Orders Customers Tools Analytics 14 7 ŁK Łukasz Kowals…" at bounding box center [784, 379] width 1568 height 758
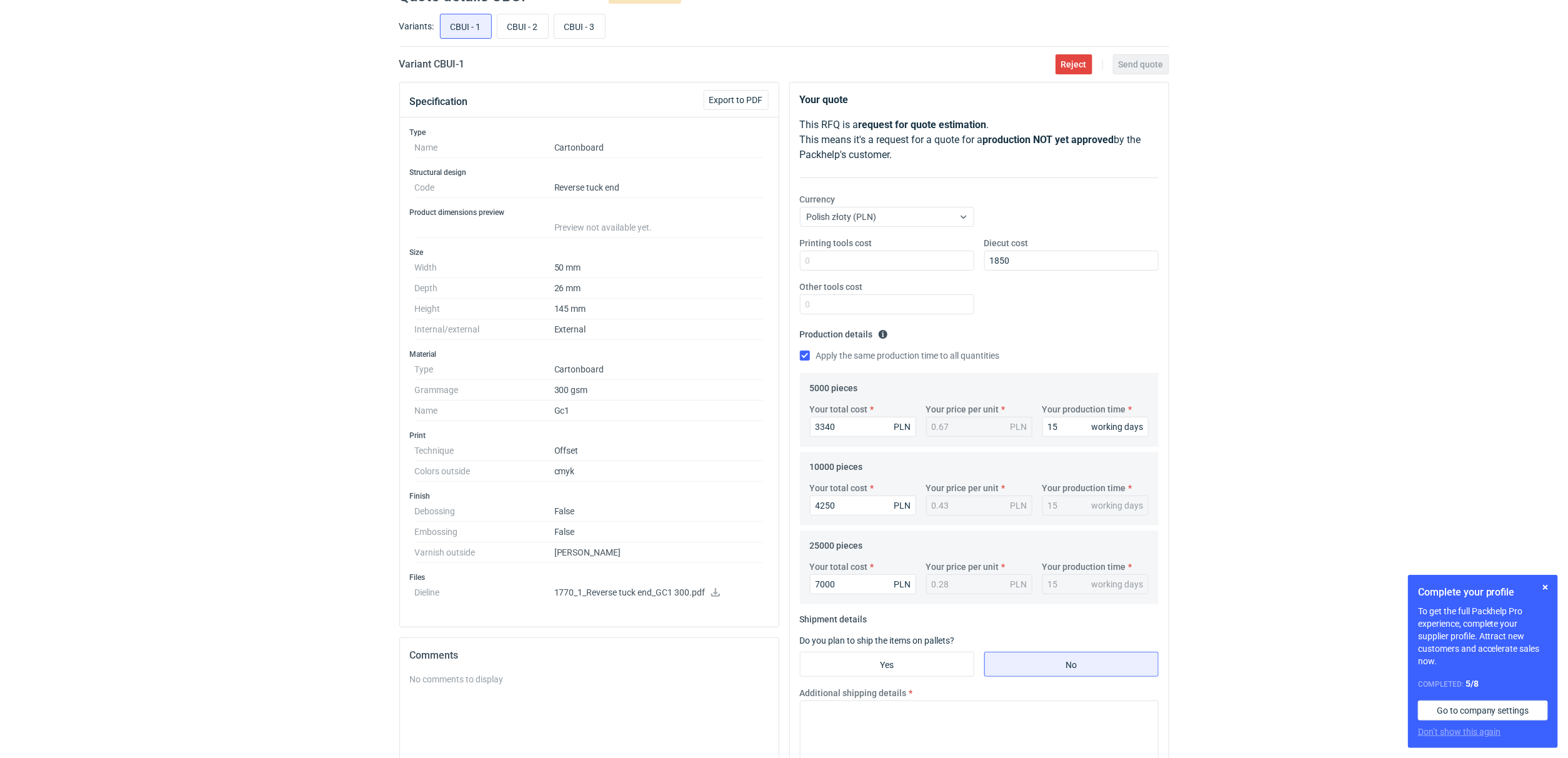
scroll to position [93, 0]
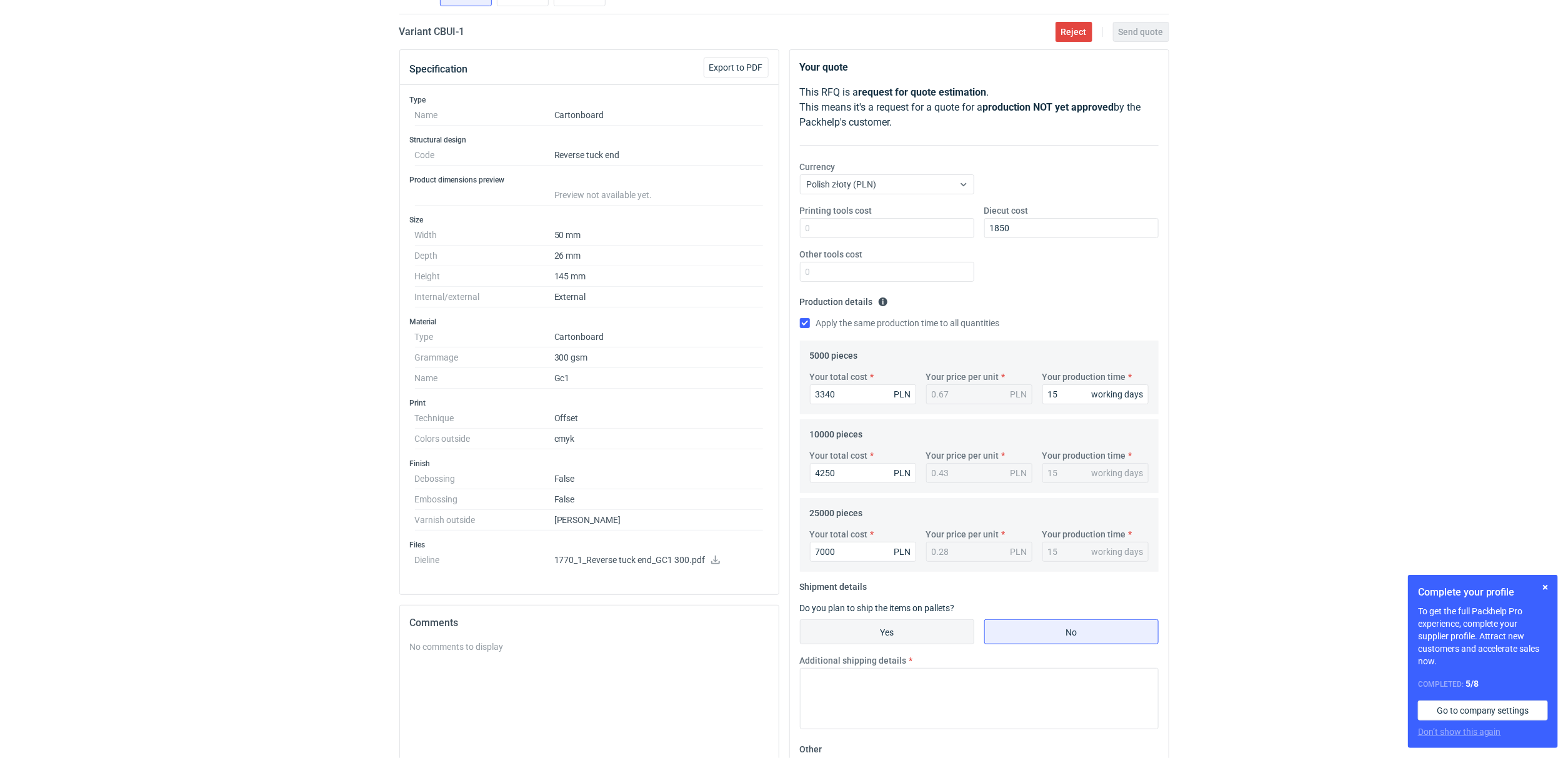
click at [919, 640] on input "Yes" at bounding box center [887, 631] width 173 height 24
radio input "true"
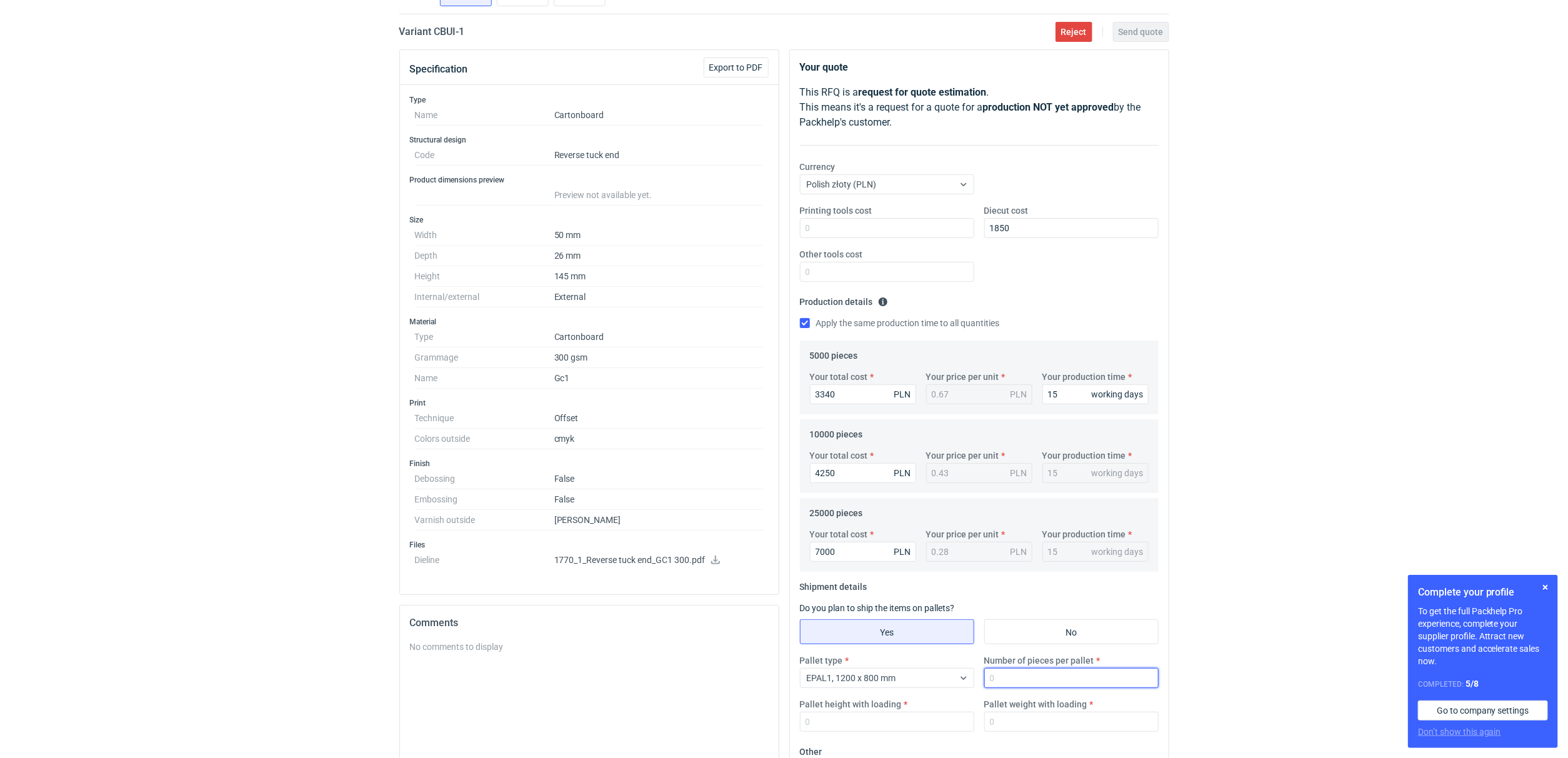
click at [1017, 680] on input "Number of pieces per pallet" at bounding box center [1071, 678] width 175 height 20
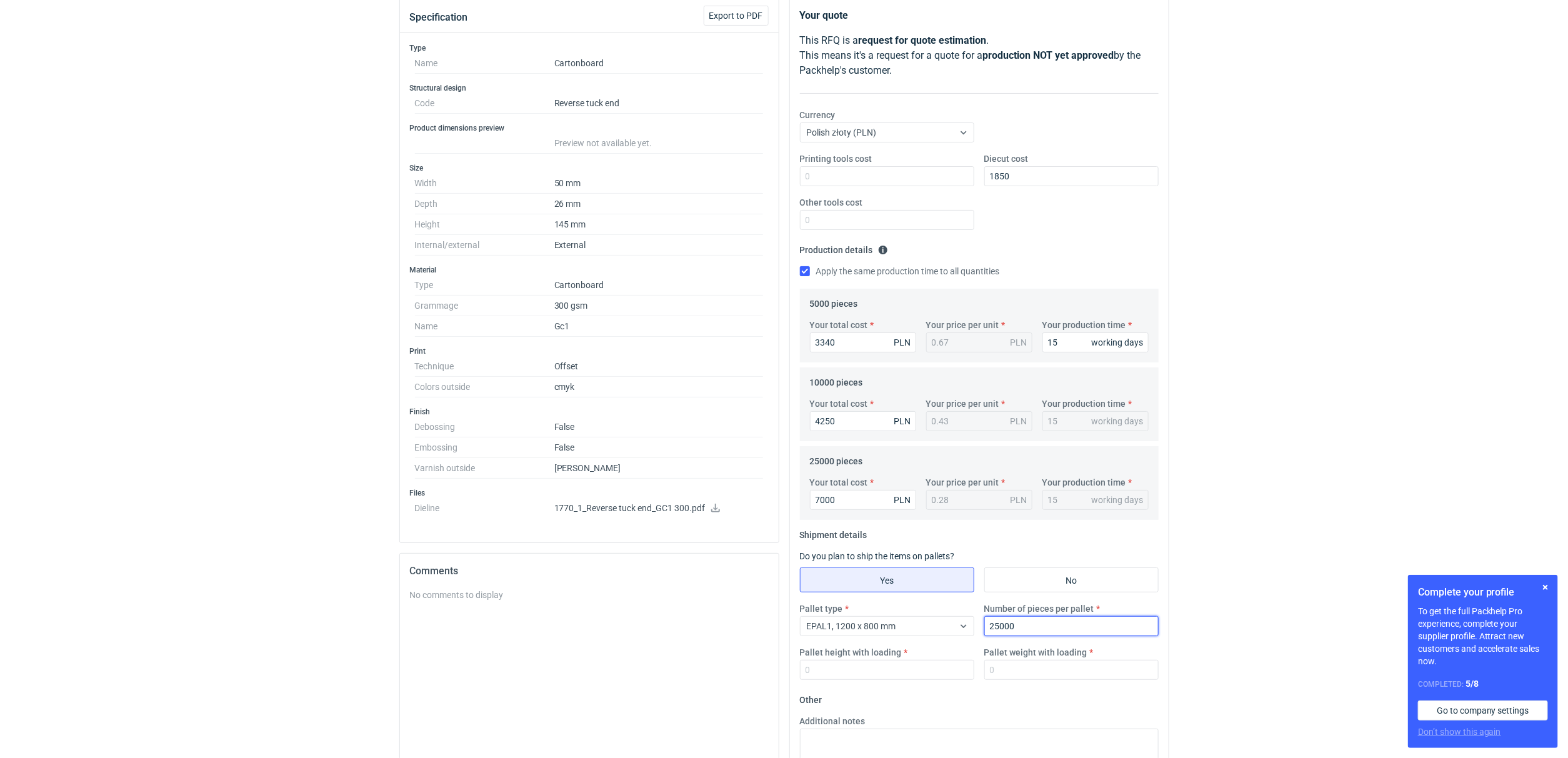
scroll to position [187, 0]
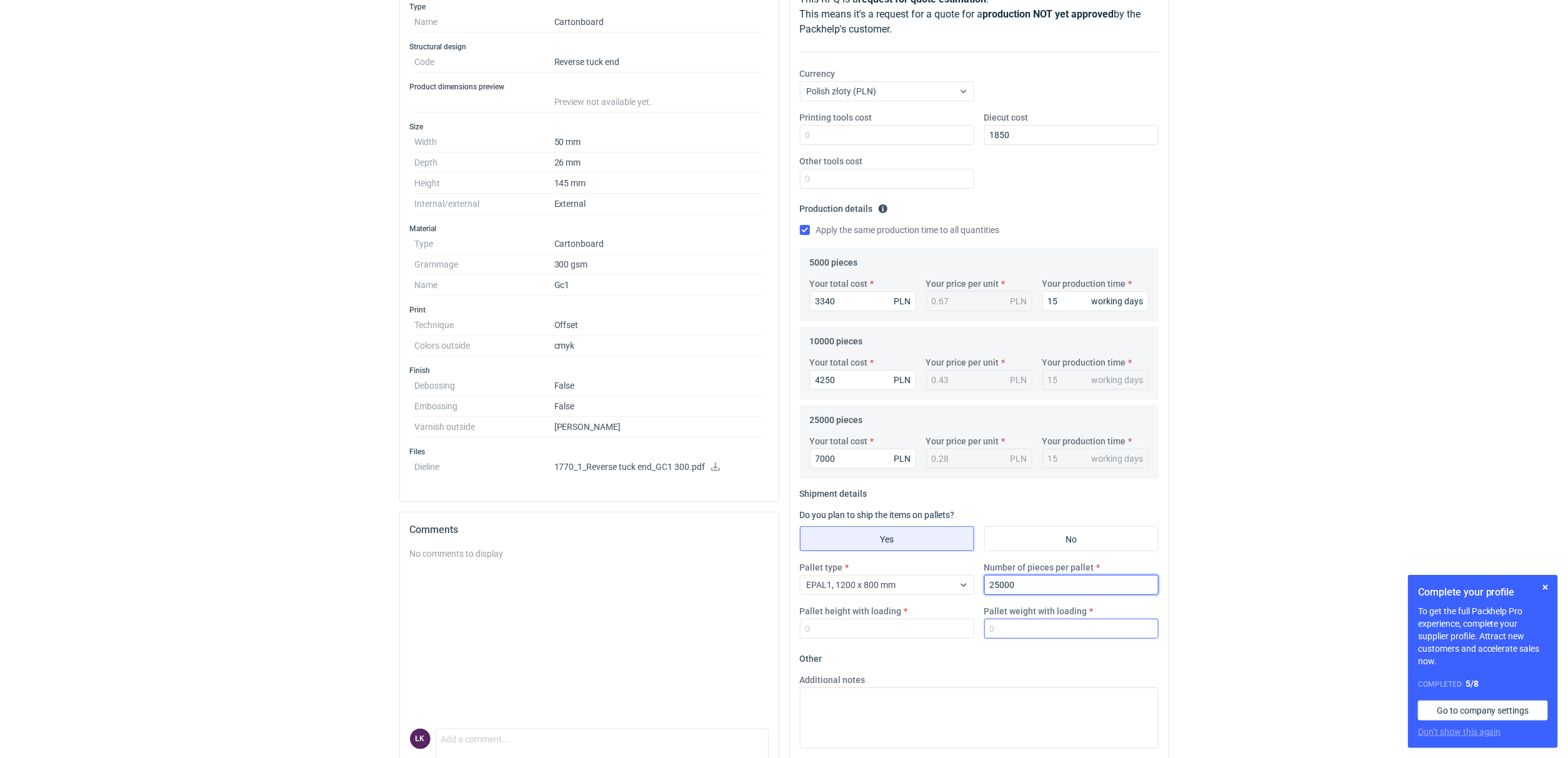
type input "25000"
click at [1023, 624] on input "Pallet weight with loading" at bounding box center [1071, 628] width 175 height 20
type input "300"
click at [874, 633] on input "Pallet height with loading" at bounding box center [887, 628] width 175 height 20
type input "160"
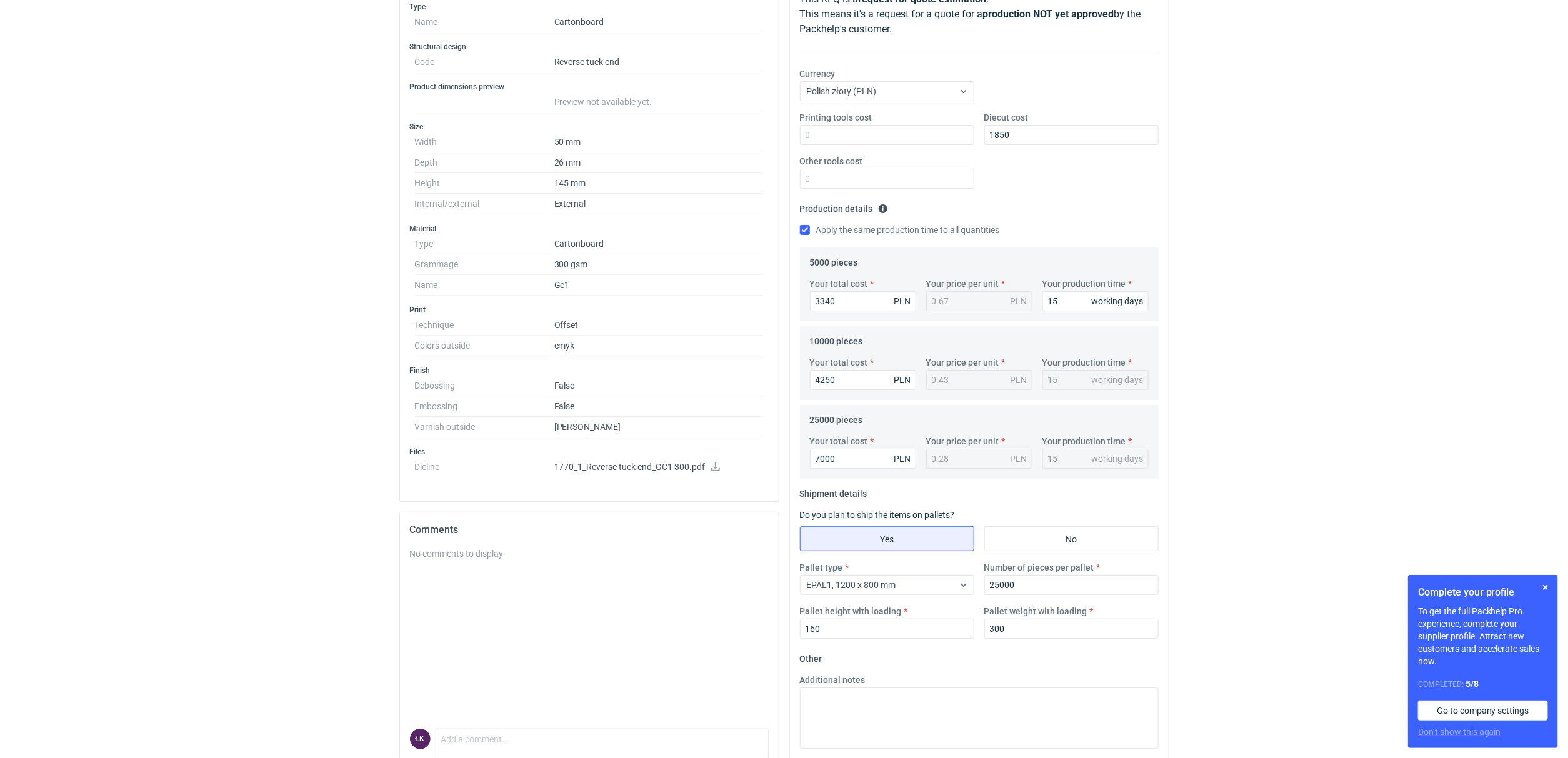
click at [1203, 431] on div "RFQs Specs Designs Items Orders Customers Tools Analytics 14 7 ŁK Łukasz Kowals…" at bounding box center [784, 192] width 1568 height 758
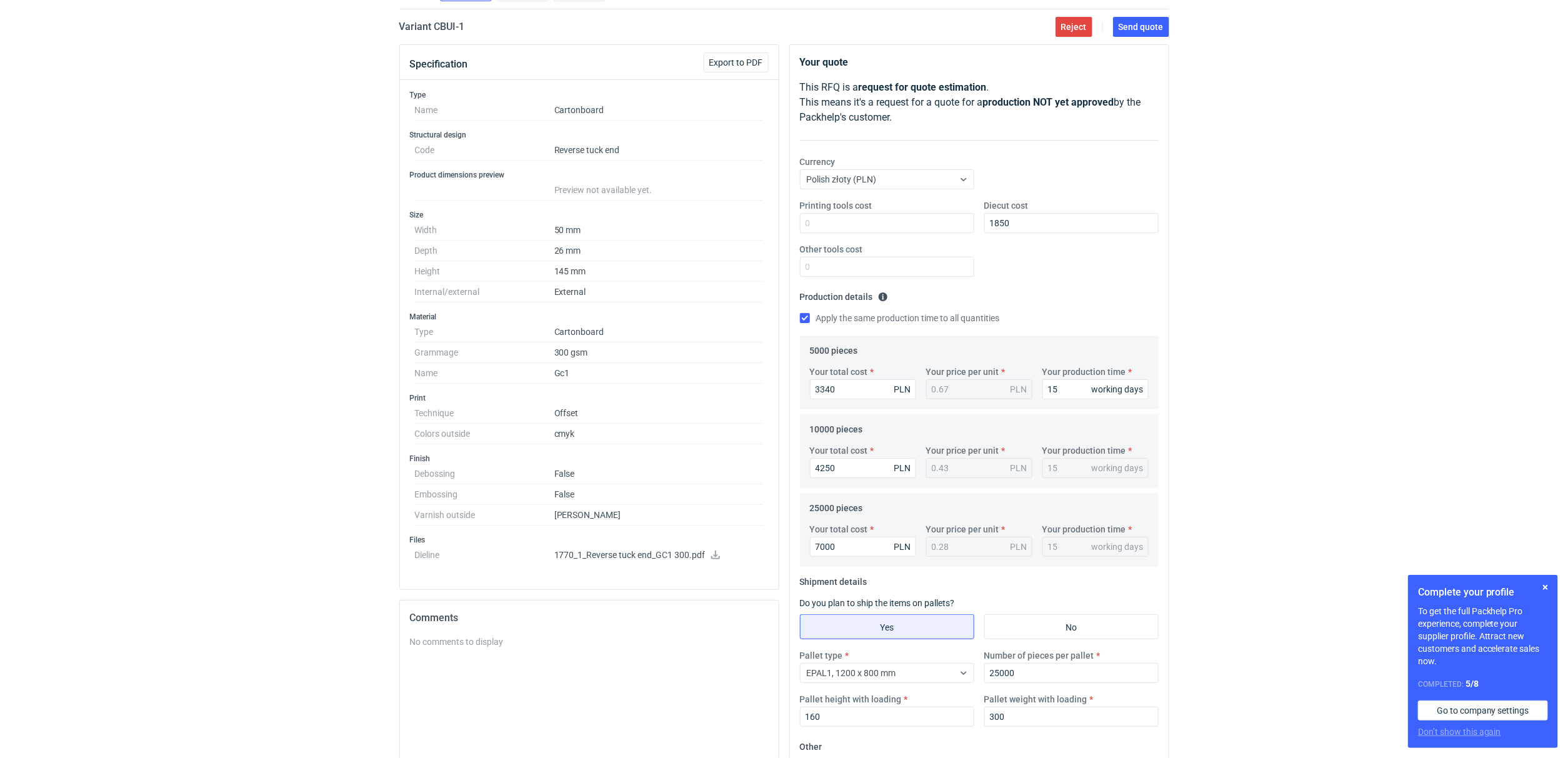
scroll to position [0, 0]
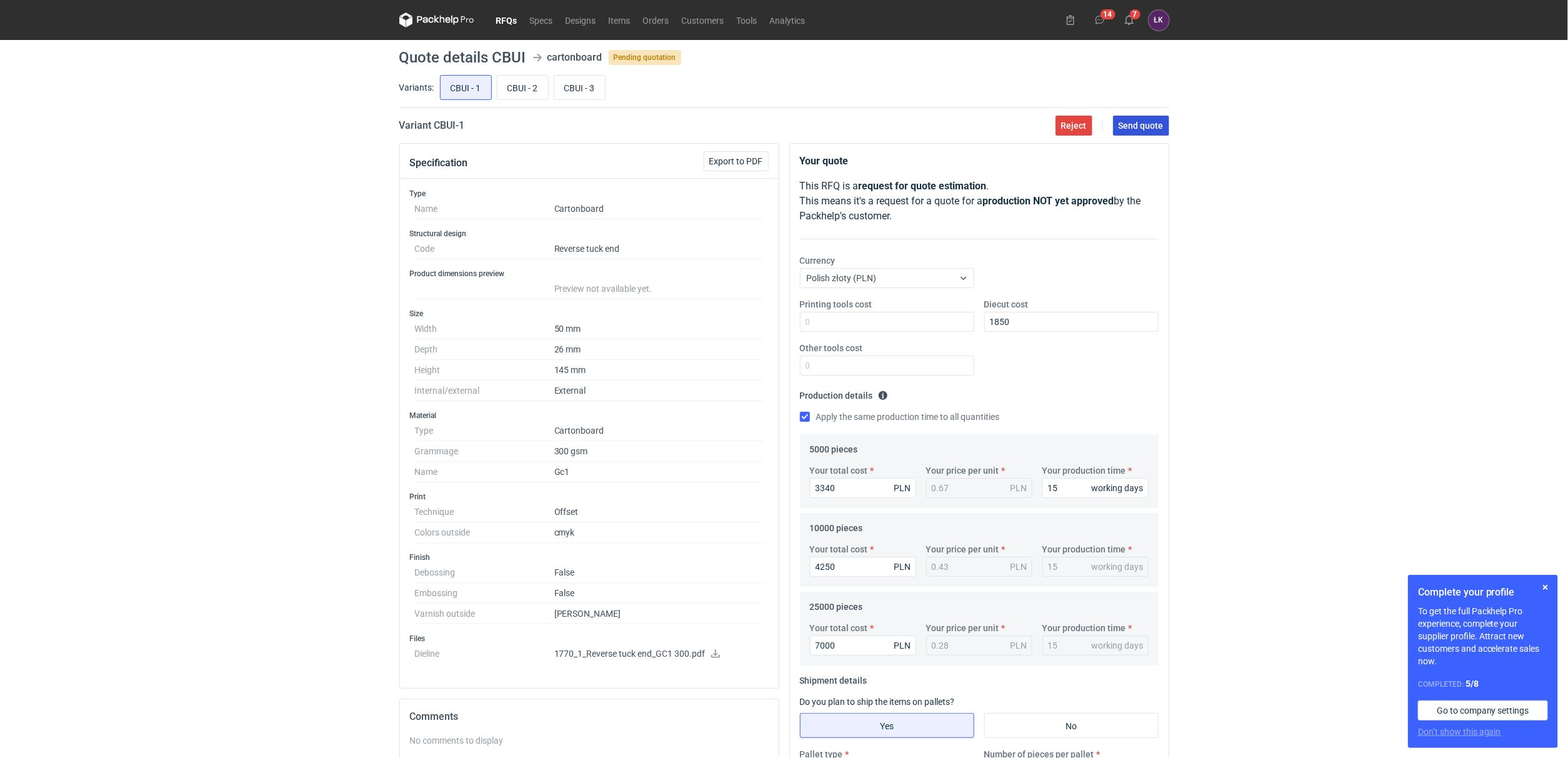
click at [1136, 127] on span "Send quote" at bounding box center [1141, 125] width 45 height 9
click at [570, 88] on input "CBUI - 3" at bounding box center [580, 87] width 50 height 24
radio input "true"
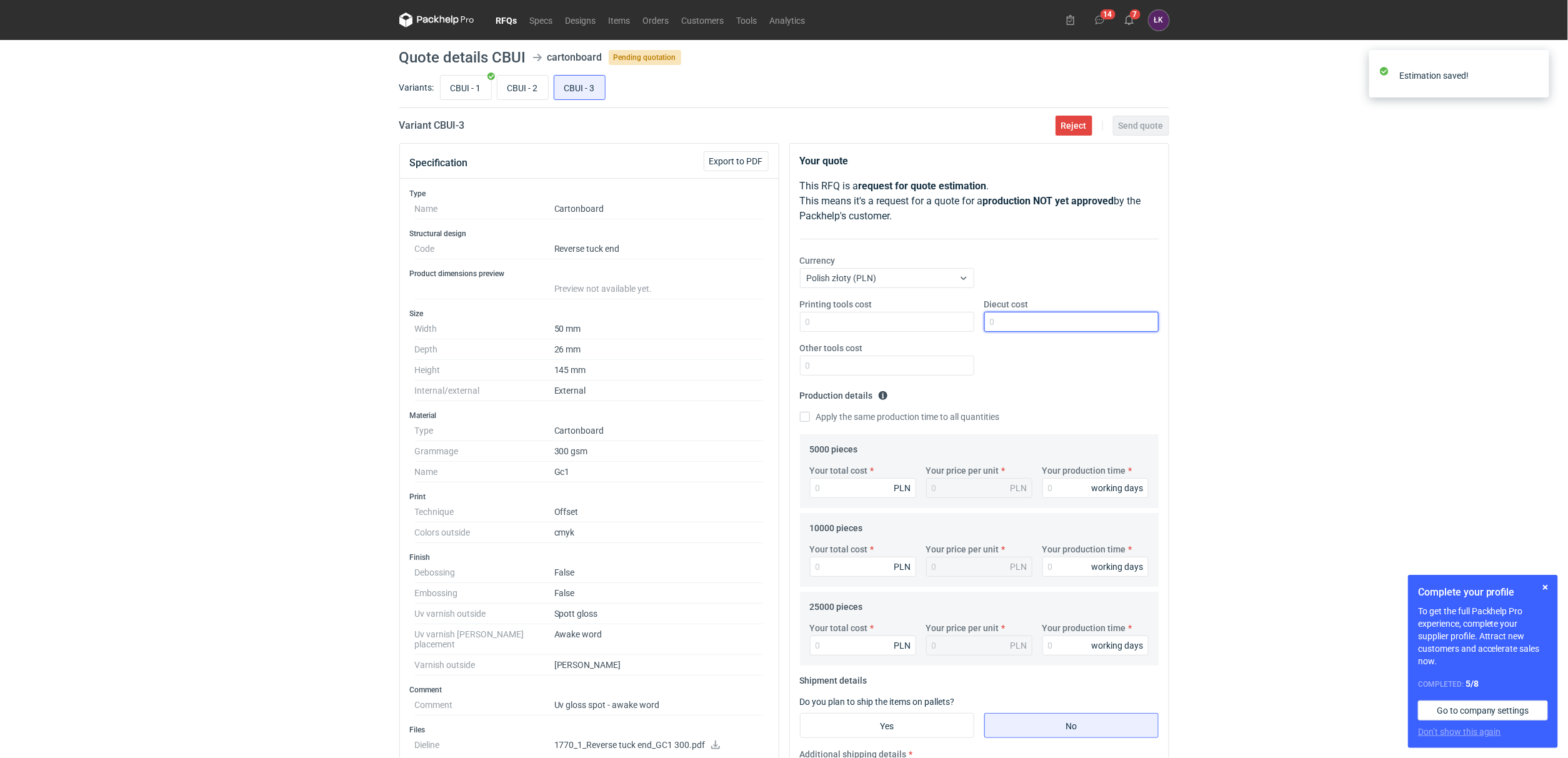
click at [1013, 328] on input "Diecut cost" at bounding box center [1071, 321] width 175 height 20
type input "1850"
click at [888, 371] on input "Other tools cost" at bounding box center [887, 365] width 175 height 20
type input "1000"
click at [1065, 494] on input "Your production time" at bounding box center [1095, 488] width 106 height 20
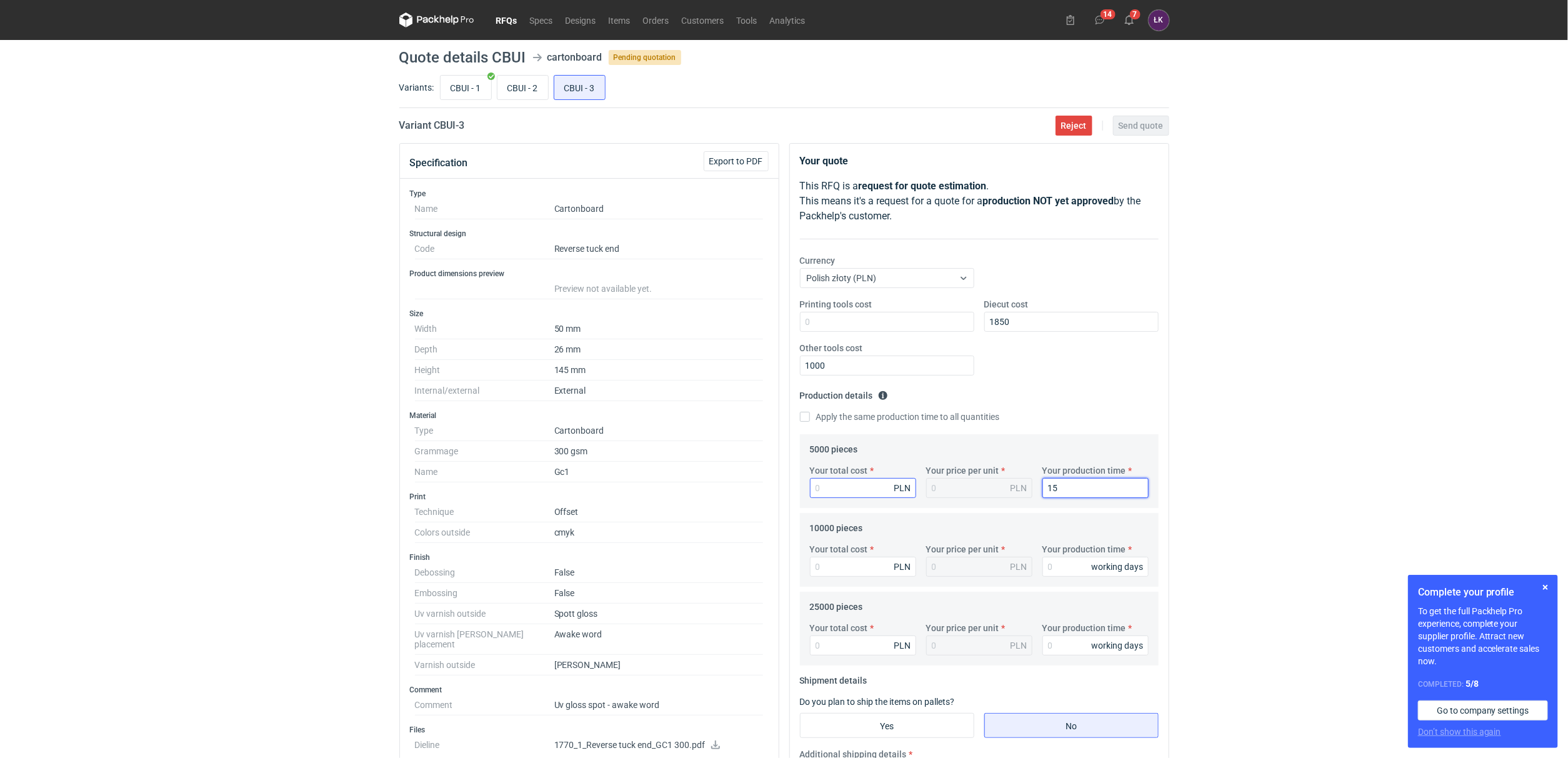
type input "15"
click at [840, 497] on input "Your total cost" at bounding box center [862, 488] width 106 height 20
type input "3750"
type input "0.75"
type input "3750"
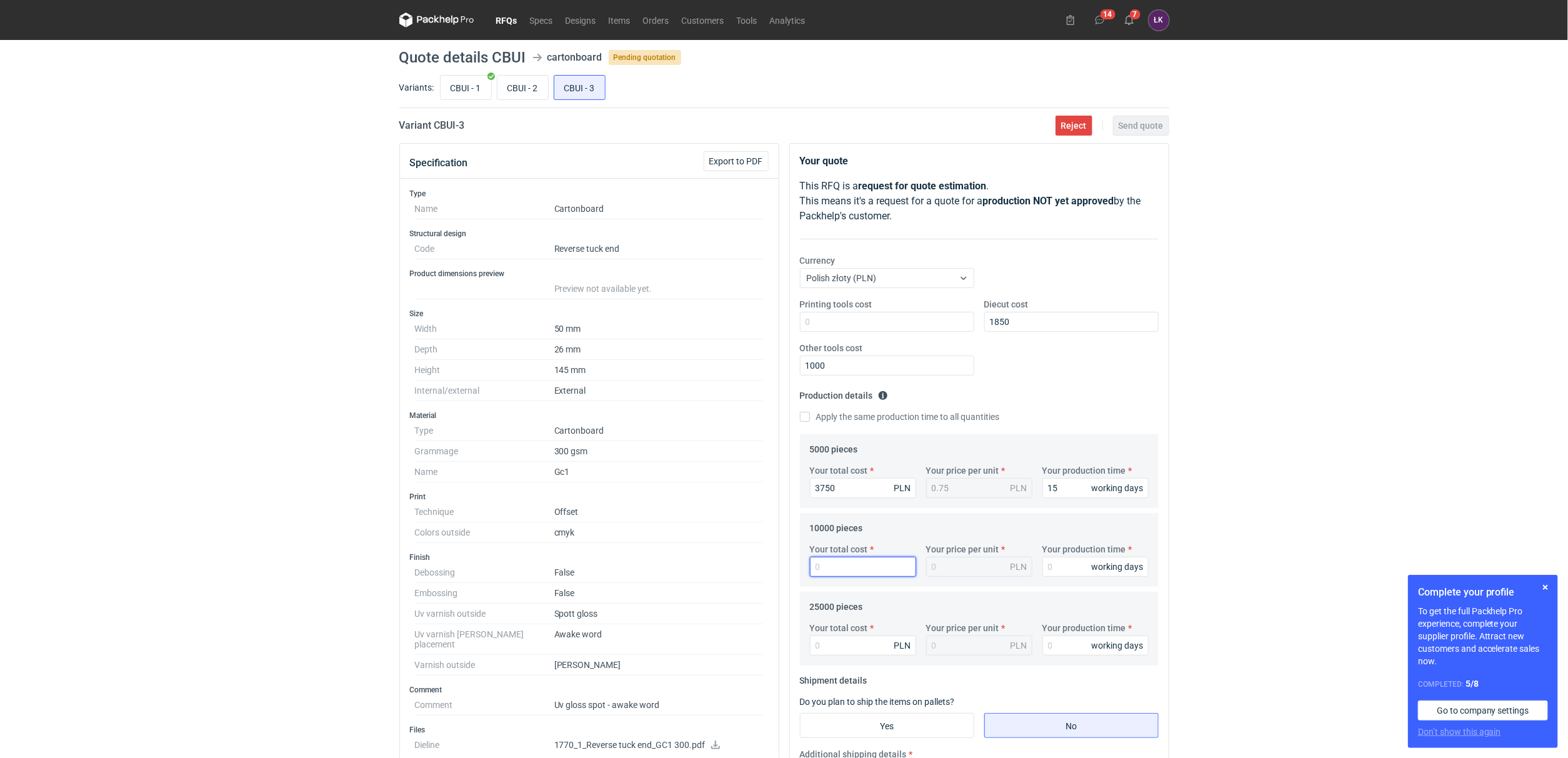
click at [827, 557] on input "Your total cost" at bounding box center [862, 566] width 106 height 20
type input "4900"
type input "0.49"
type input "4900"
click at [844, 652] on input "Your total cost" at bounding box center [862, 645] width 106 height 20
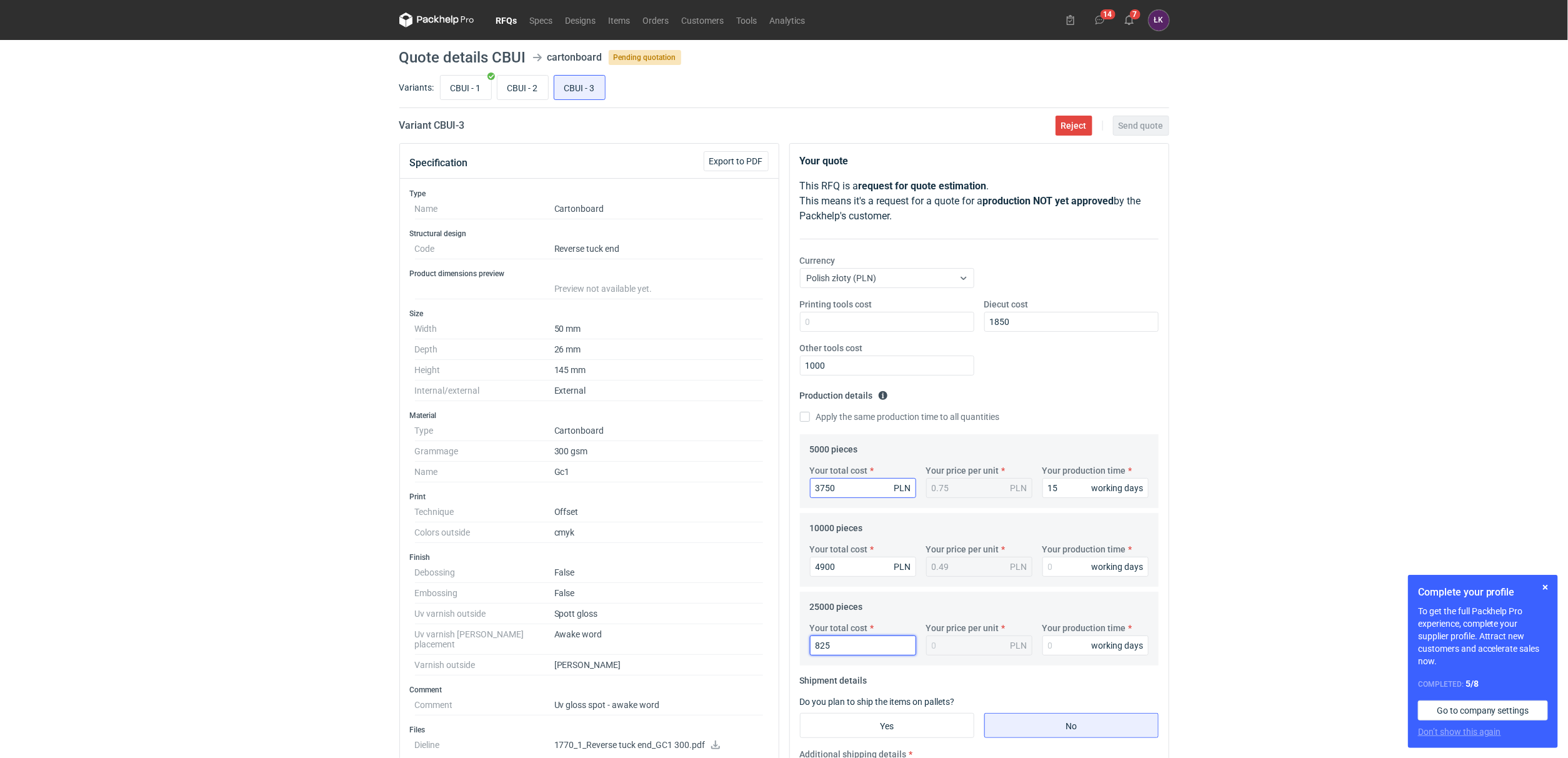
type input "8250"
type input "0.33"
type input "8250"
click at [888, 429] on fieldset "Production details Please provide the expected time of production in working da…" at bounding box center [979, 410] width 359 height 49
click at [892, 421] on label "Apply the same production time to all quantities" at bounding box center [900, 416] width 200 height 12
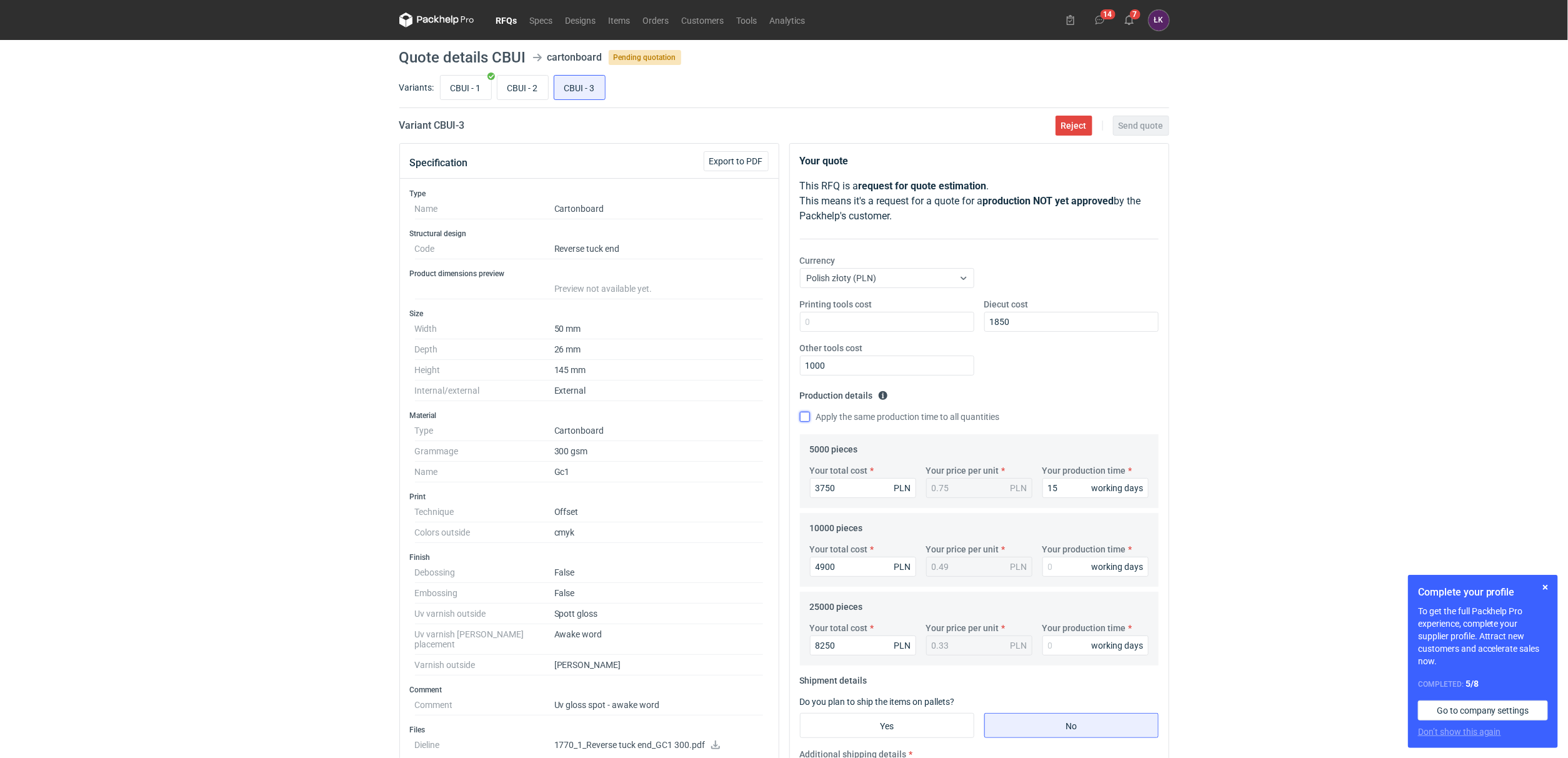
click at [810, 421] on input "Apply the same production time to all quantities" at bounding box center [805, 416] width 10 height 10
checkbox input "true"
type input "15"
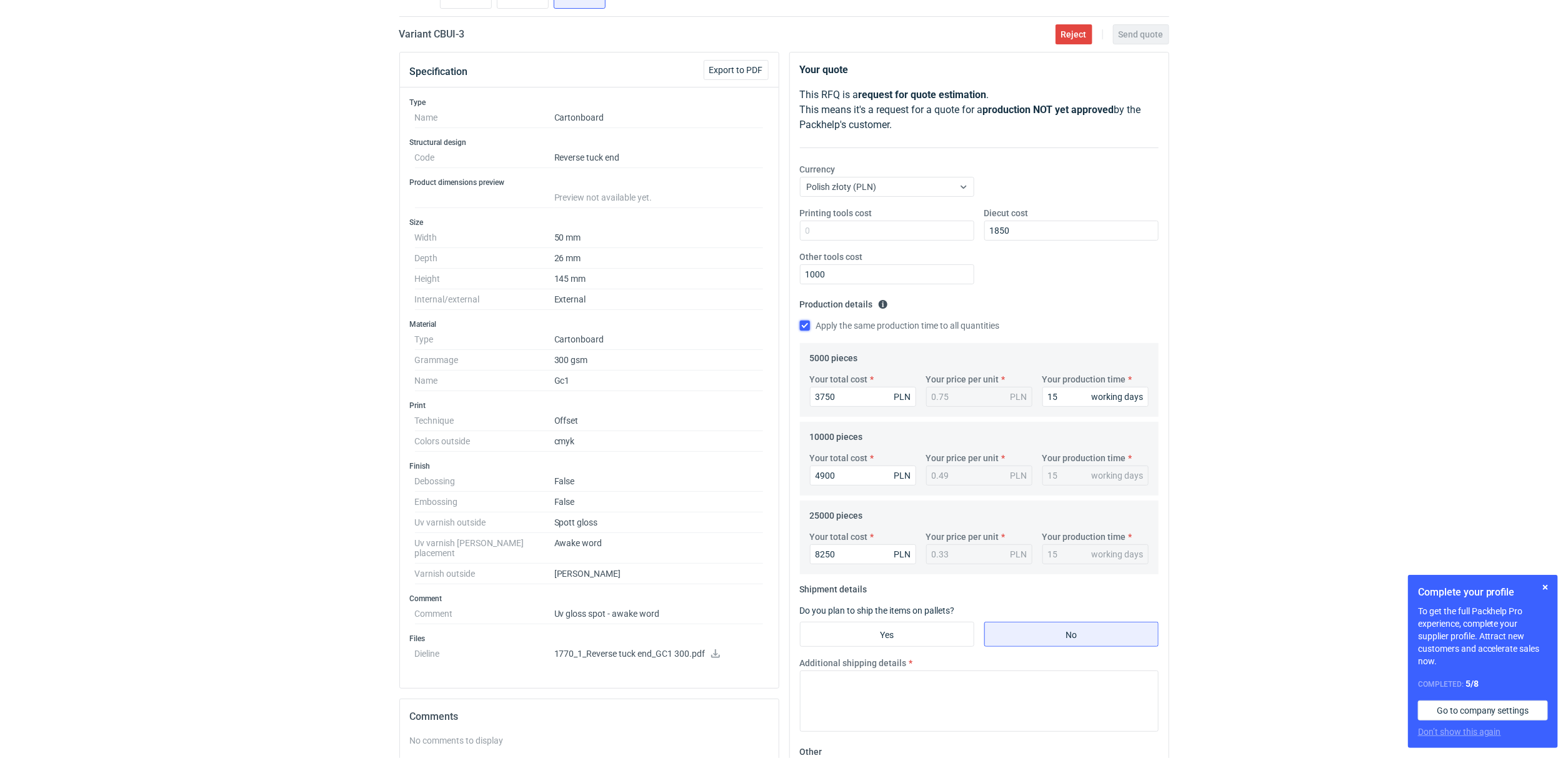
scroll to position [281, 0]
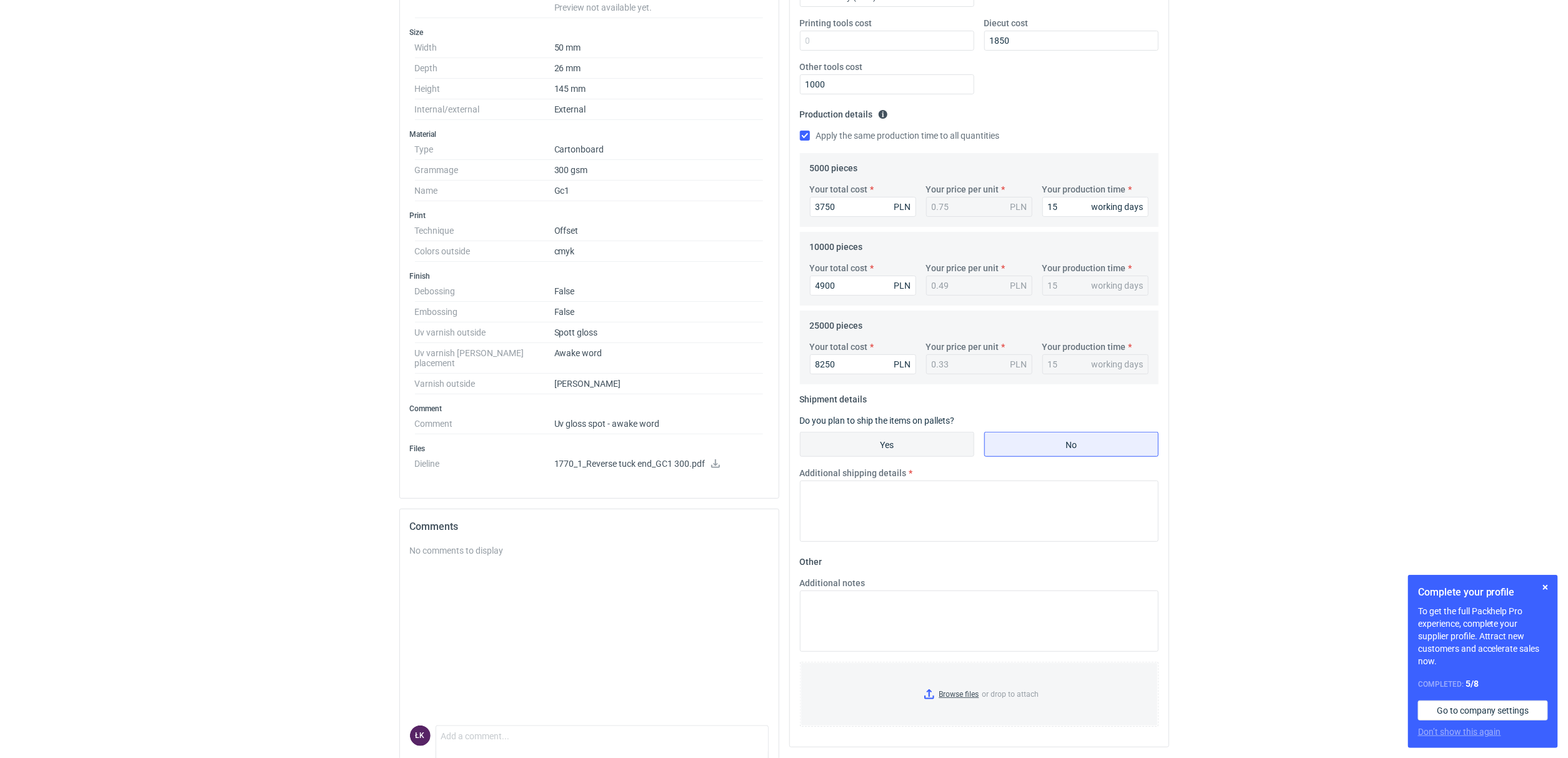
click at [944, 450] on input "Yes" at bounding box center [887, 444] width 173 height 24
radio input "true"
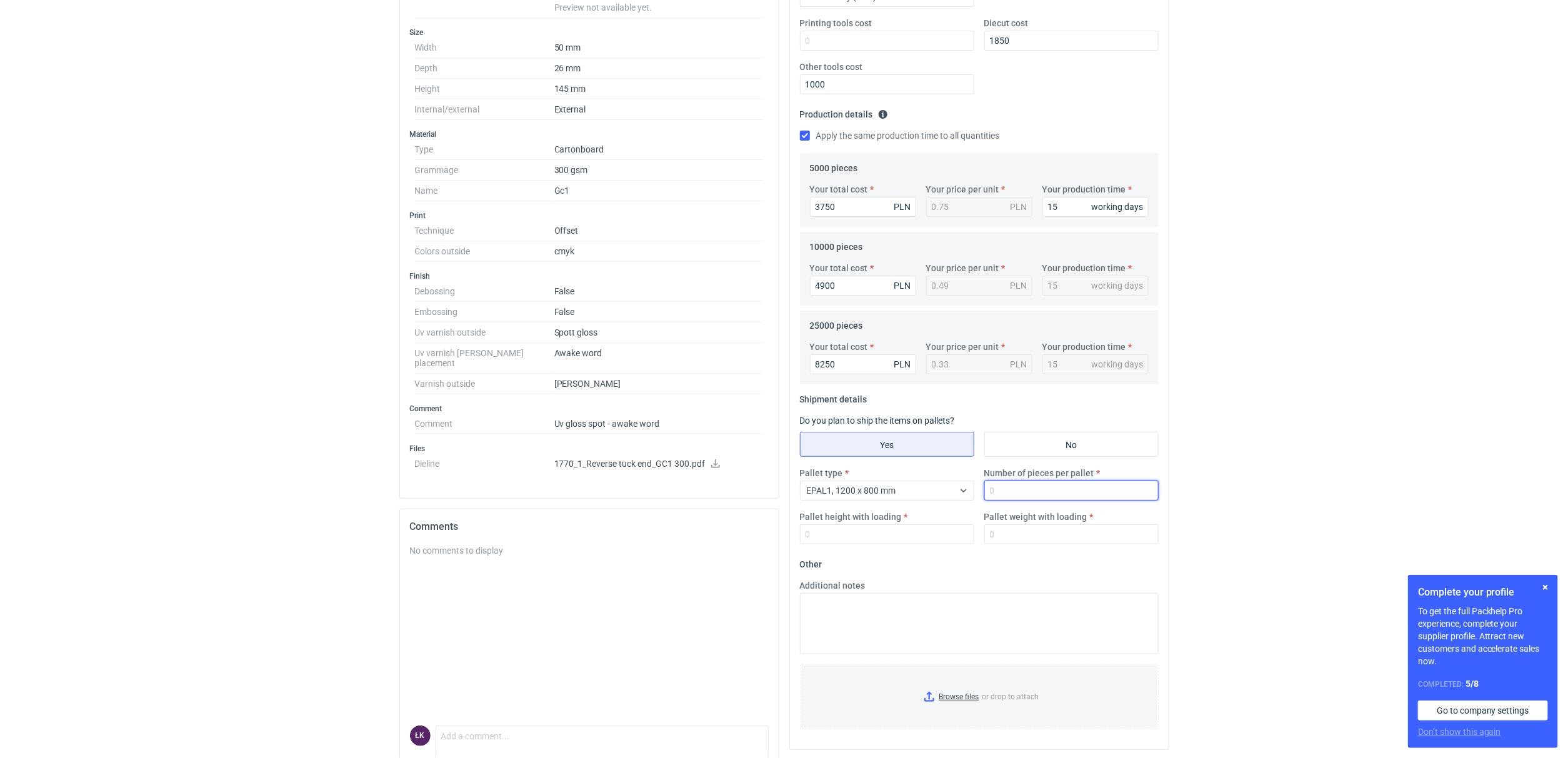
click at [1019, 487] on input "Number of pieces per pallet" at bounding box center [1071, 490] width 175 height 20
type input "25000"
click at [1015, 526] on input "Pallet weight with loading" at bounding box center [1071, 534] width 175 height 20
type input "300"
click at [864, 529] on input "Pallet height with loading" at bounding box center [887, 534] width 175 height 20
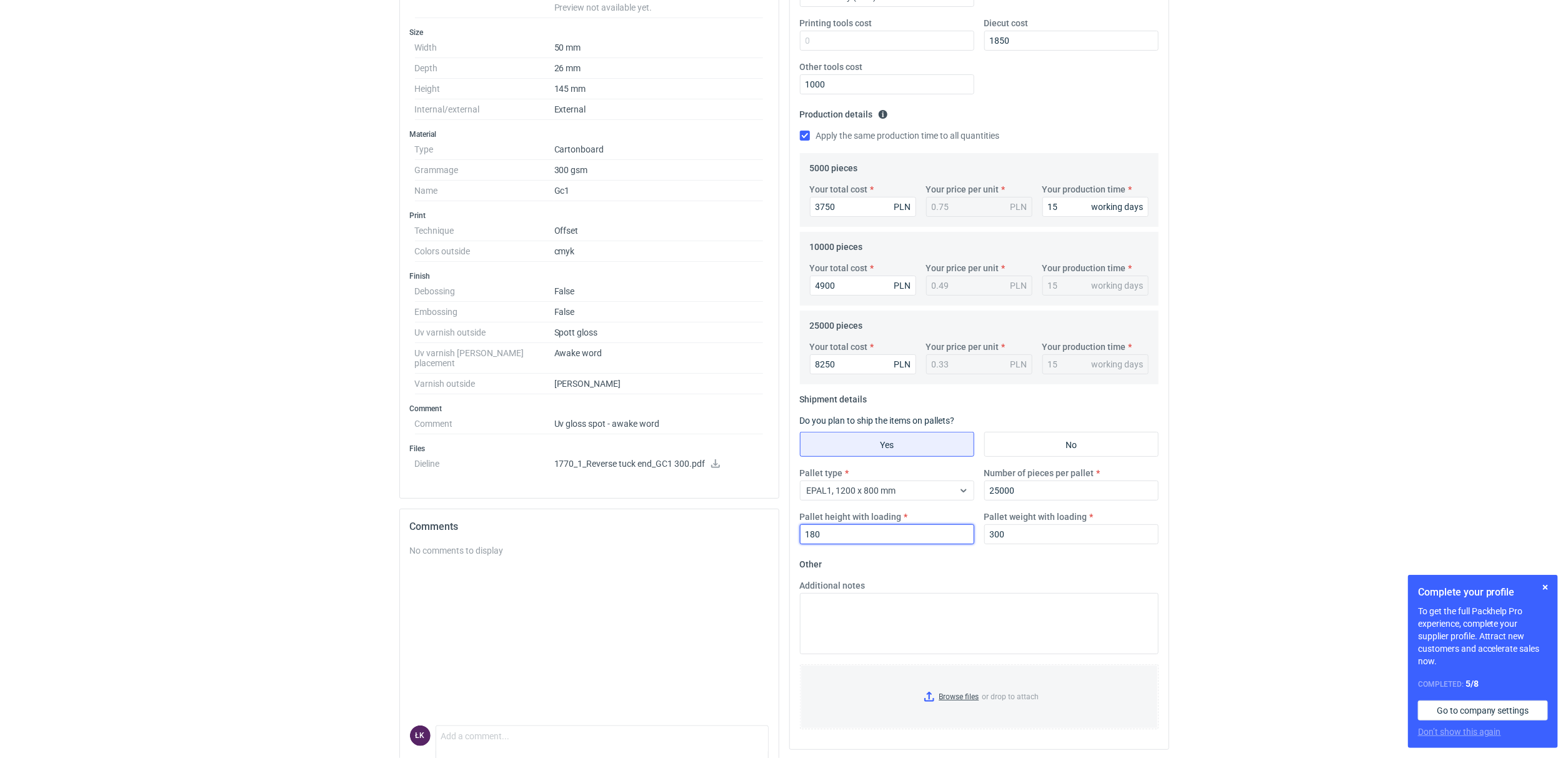
type input "180"
click at [1311, 419] on div "RFQs Specs Designs Items Orders Customers Tools Analytics 14 7 ŁK Łukasz Kowals…" at bounding box center [784, 98] width 1568 height 758
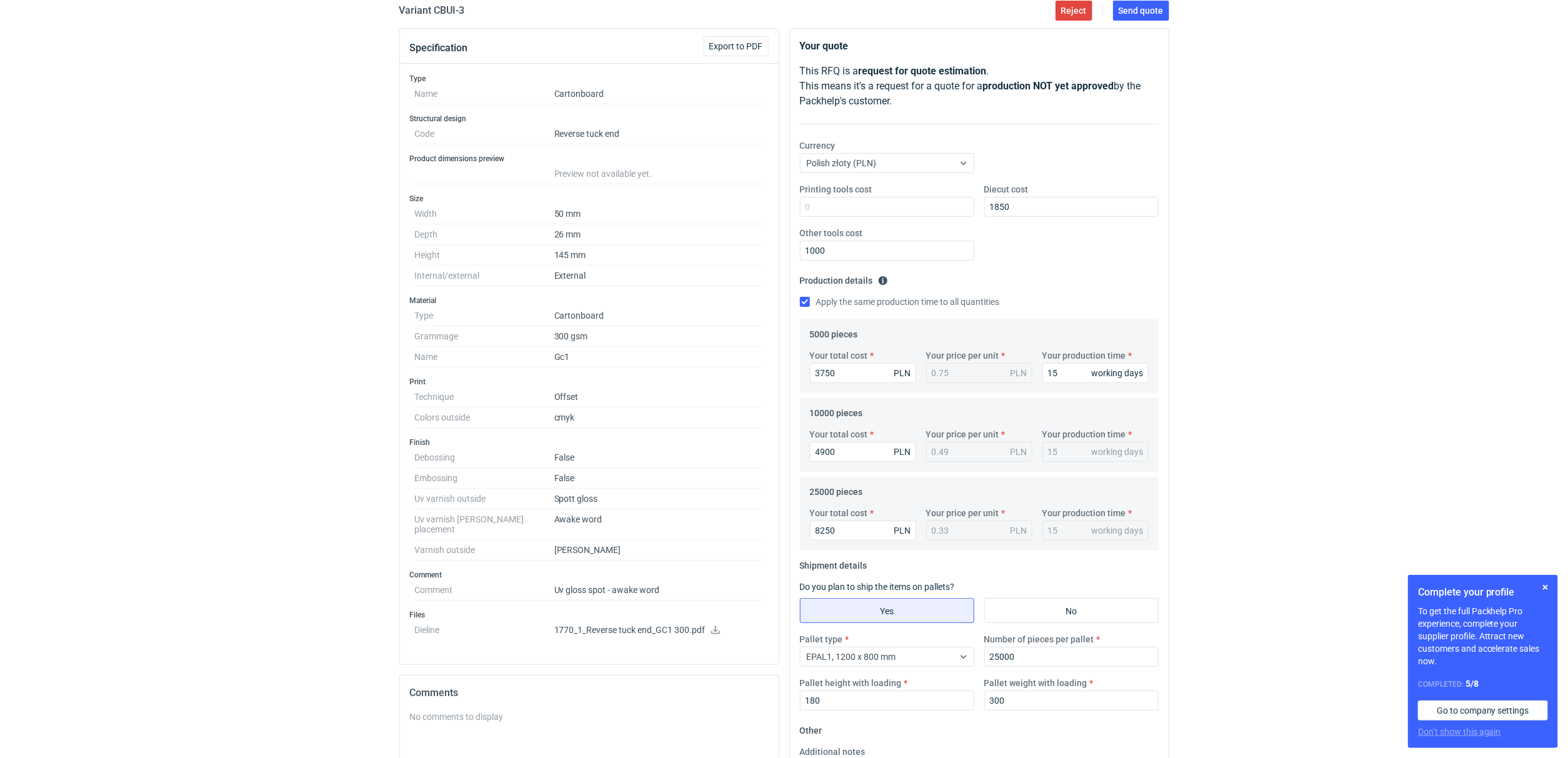
scroll to position [0, 0]
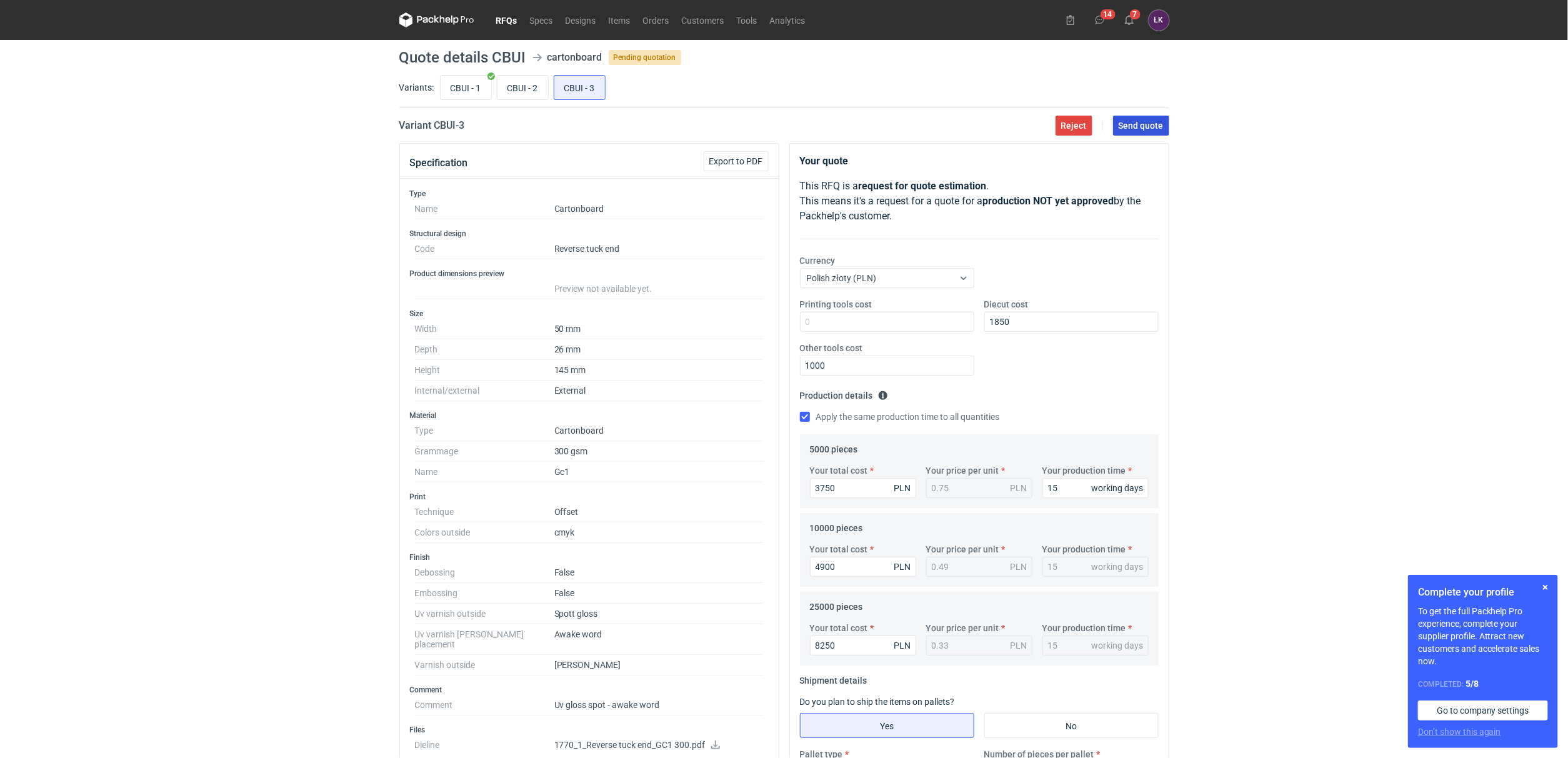
click at [1137, 124] on span "Send quote" at bounding box center [1141, 125] width 45 height 9
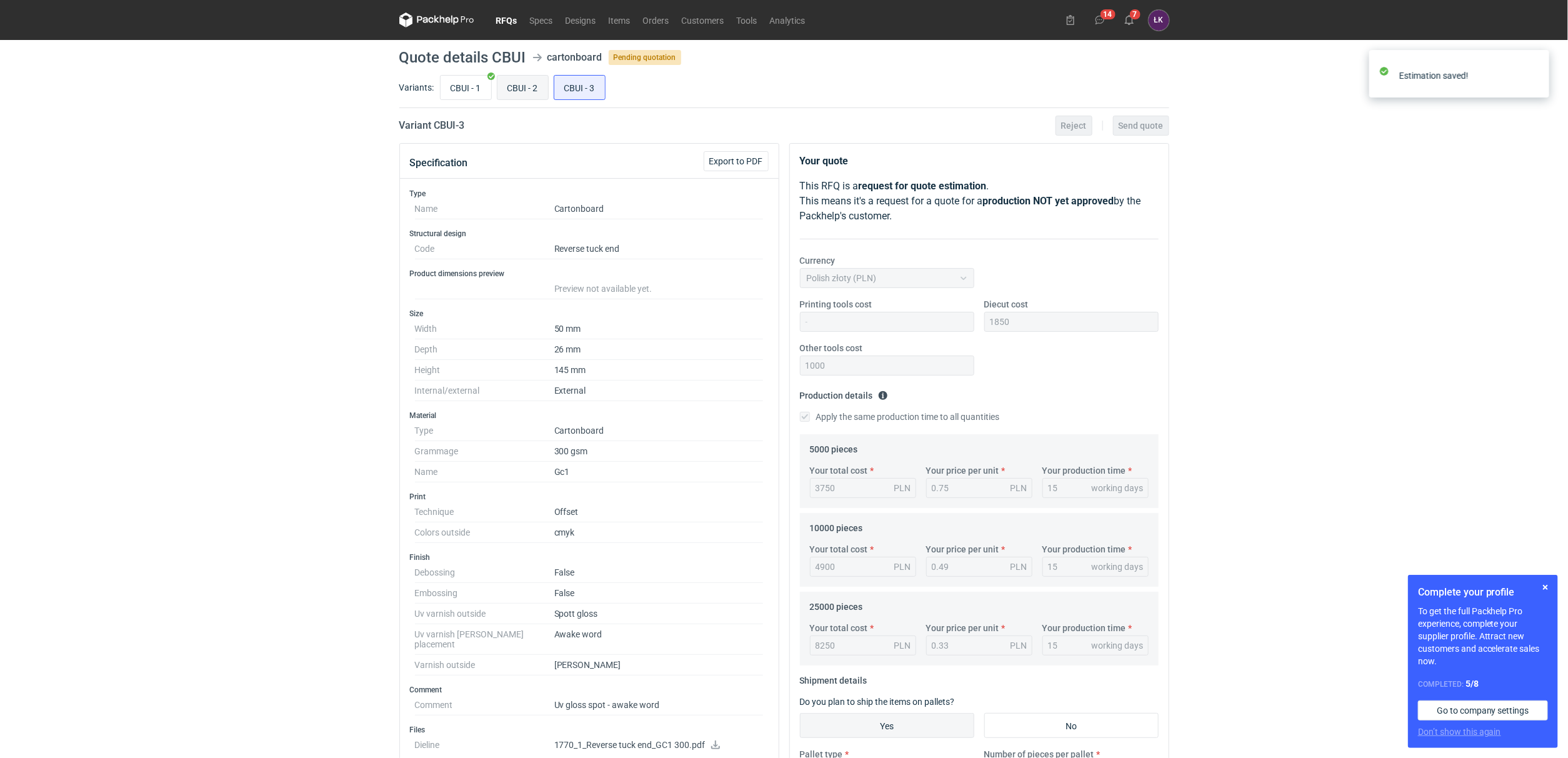
click at [525, 93] on input "CBUI - 2" at bounding box center [523, 87] width 50 height 24
radio input "true"
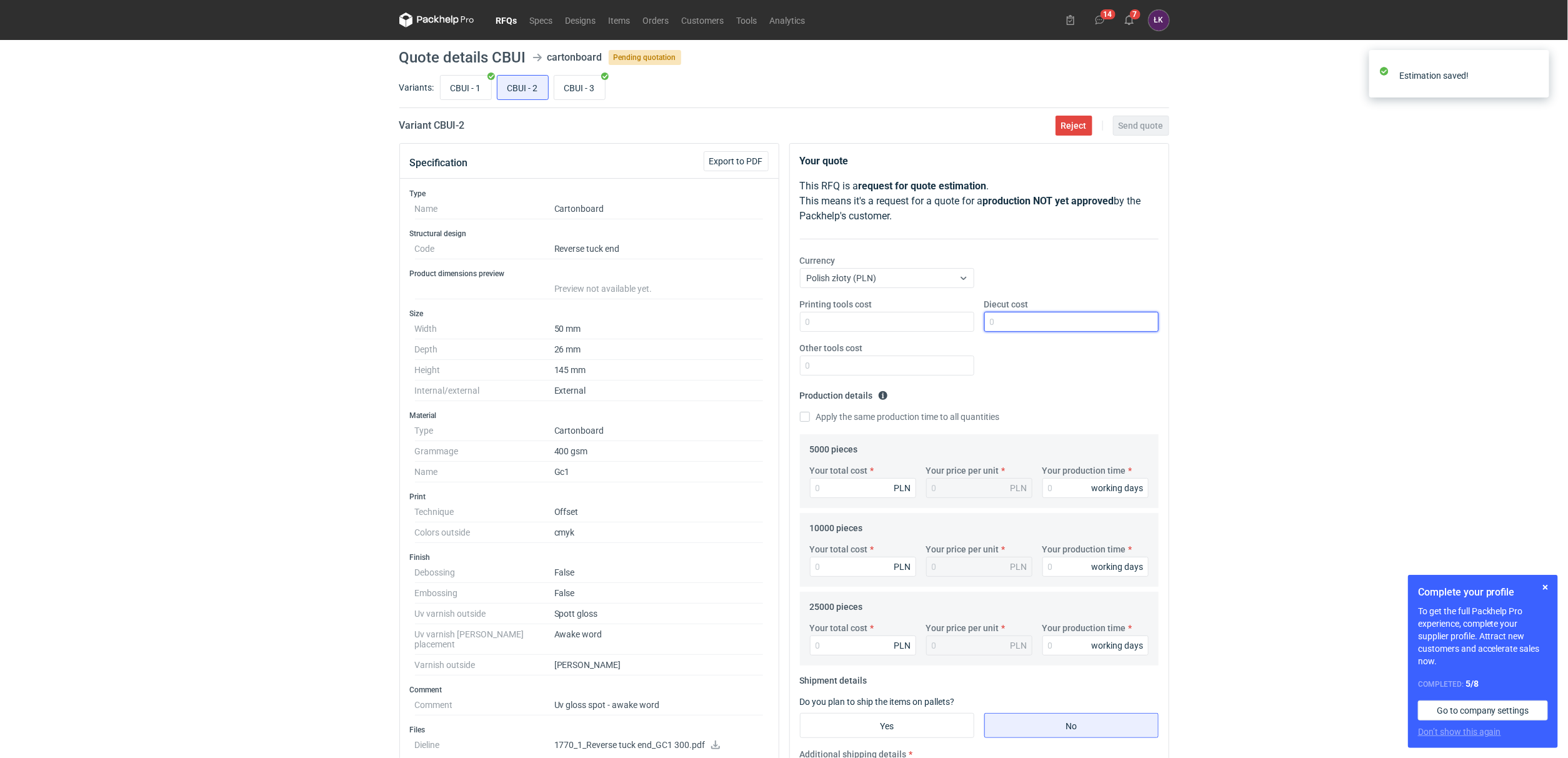
click at [1026, 317] on input "Diecut cost" at bounding box center [1071, 321] width 175 height 20
type input "1850"
click at [850, 365] on input "Other tools cost" at bounding box center [887, 365] width 175 height 20
type input "1000"
click at [1062, 497] on input "Your production time" at bounding box center [1095, 488] width 106 height 20
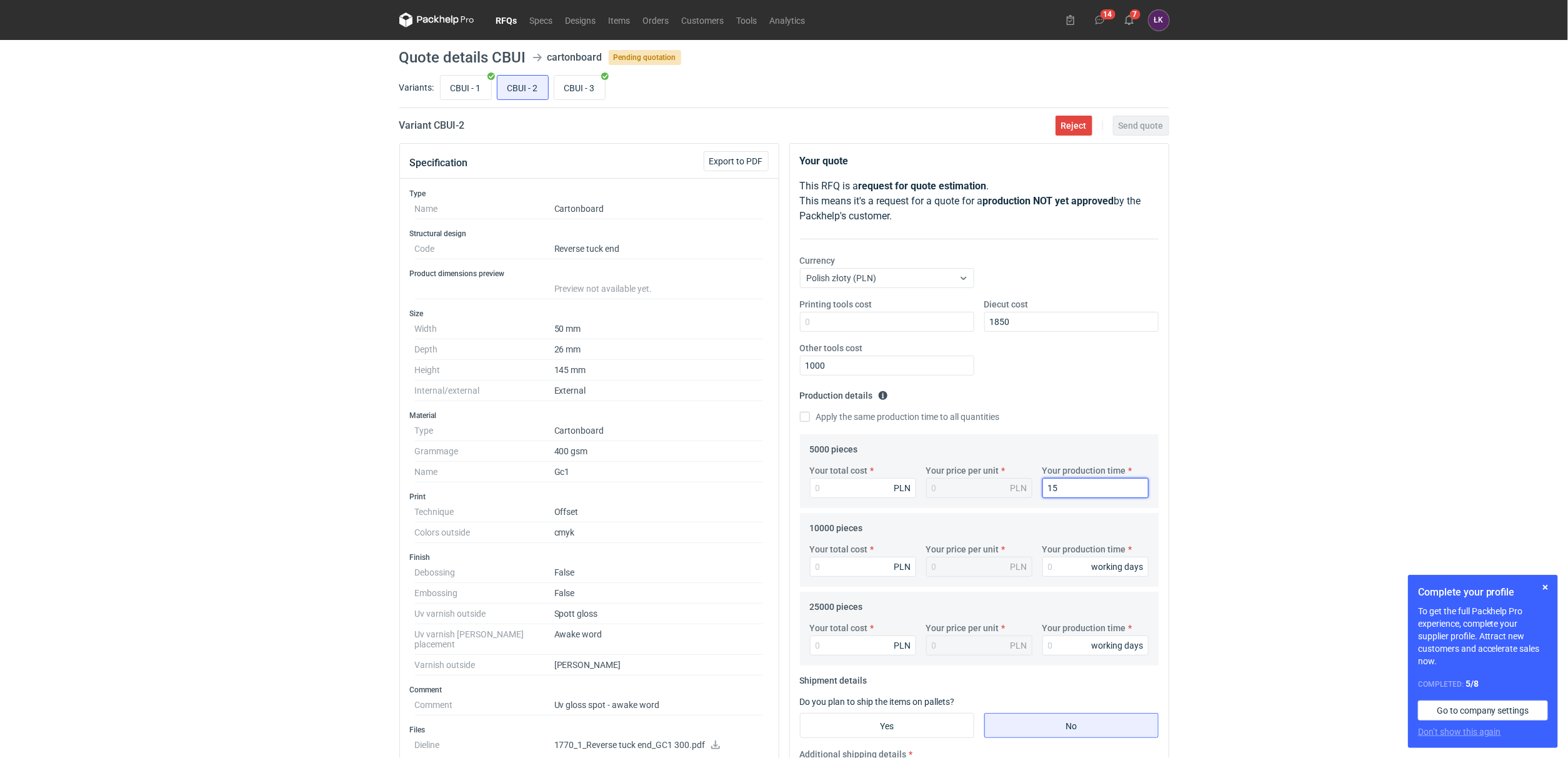
type input "15"
click at [862, 394] on legend "Production details Please provide the expected time of production in working da…" at bounding box center [844, 393] width 89 height 15
click at [858, 408] on fieldset "Production details Please provide the expected time of production in working da…" at bounding box center [979, 410] width 359 height 49
click at [858, 427] on fieldset "Production details Please provide the expected time of production in working da…" at bounding box center [979, 410] width 359 height 49
click at [862, 412] on label "Apply the same production time to all quantities" at bounding box center [900, 416] width 200 height 12
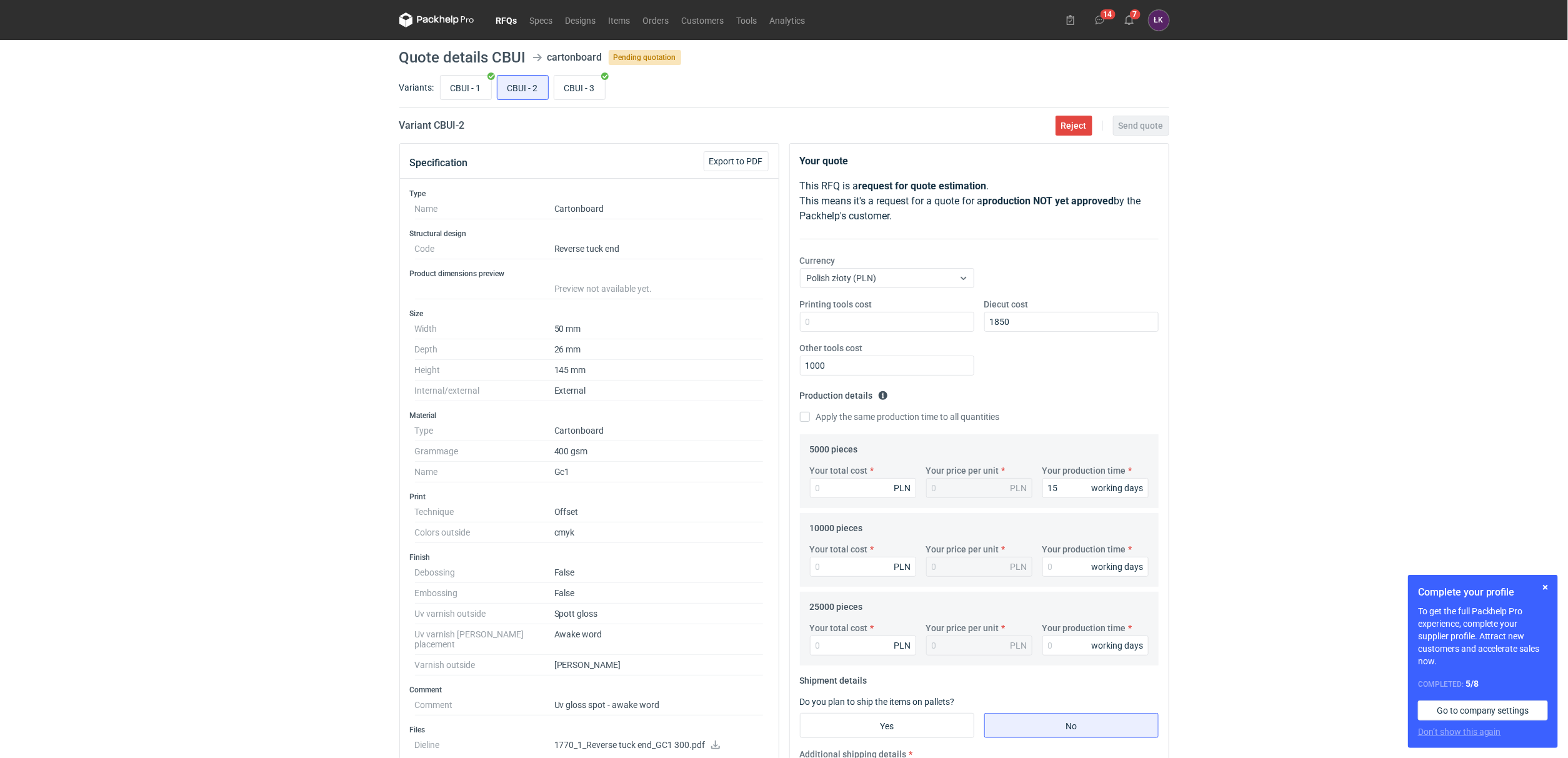
click at [810, 412] on input "Apply the same production time to all quantities" at bounding box center [805, 416] width 10 height 10
checkbox input "true"
type input "15"
click at [856, 484] on input "Your total cost" at bounding box center [862, 488] width 106 height 20
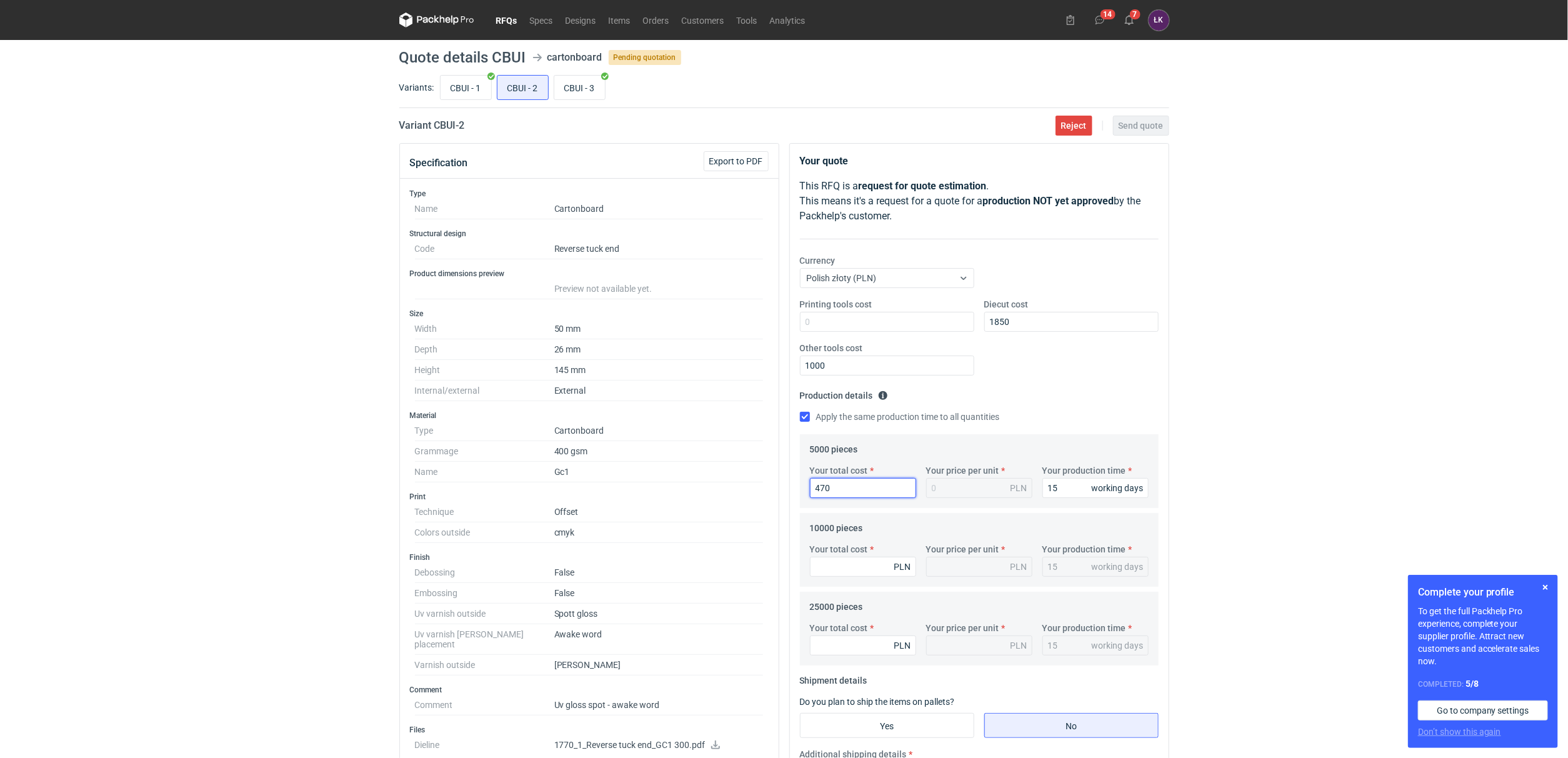
type input "4700"
type input "0.94"
type input "4700"
click at [864, 563] on input "Your total cost" at bounding box center [862, 566] width 106 height 20
type input "6500"
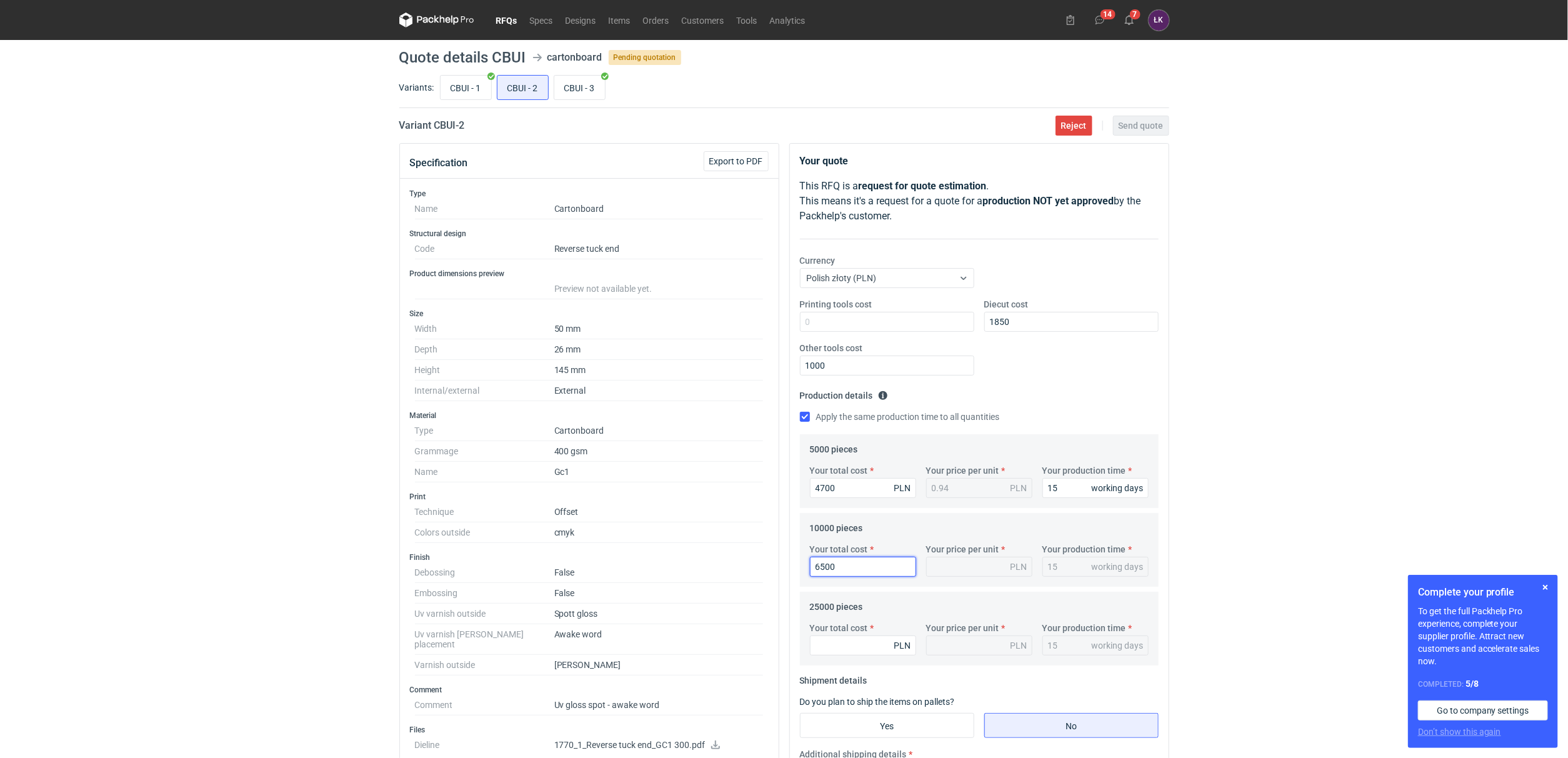
type input "0.65"
type input "6500"
click at [850, 657] on div "Your total cost PLN Your price per unit PLN Your production time 15 working days" at bounding box center [978, 644] width 348 height 44
click at [853, 655] on input "Your total cost" at bounding box center [862, 645] width 106 height 20
type input "12000"
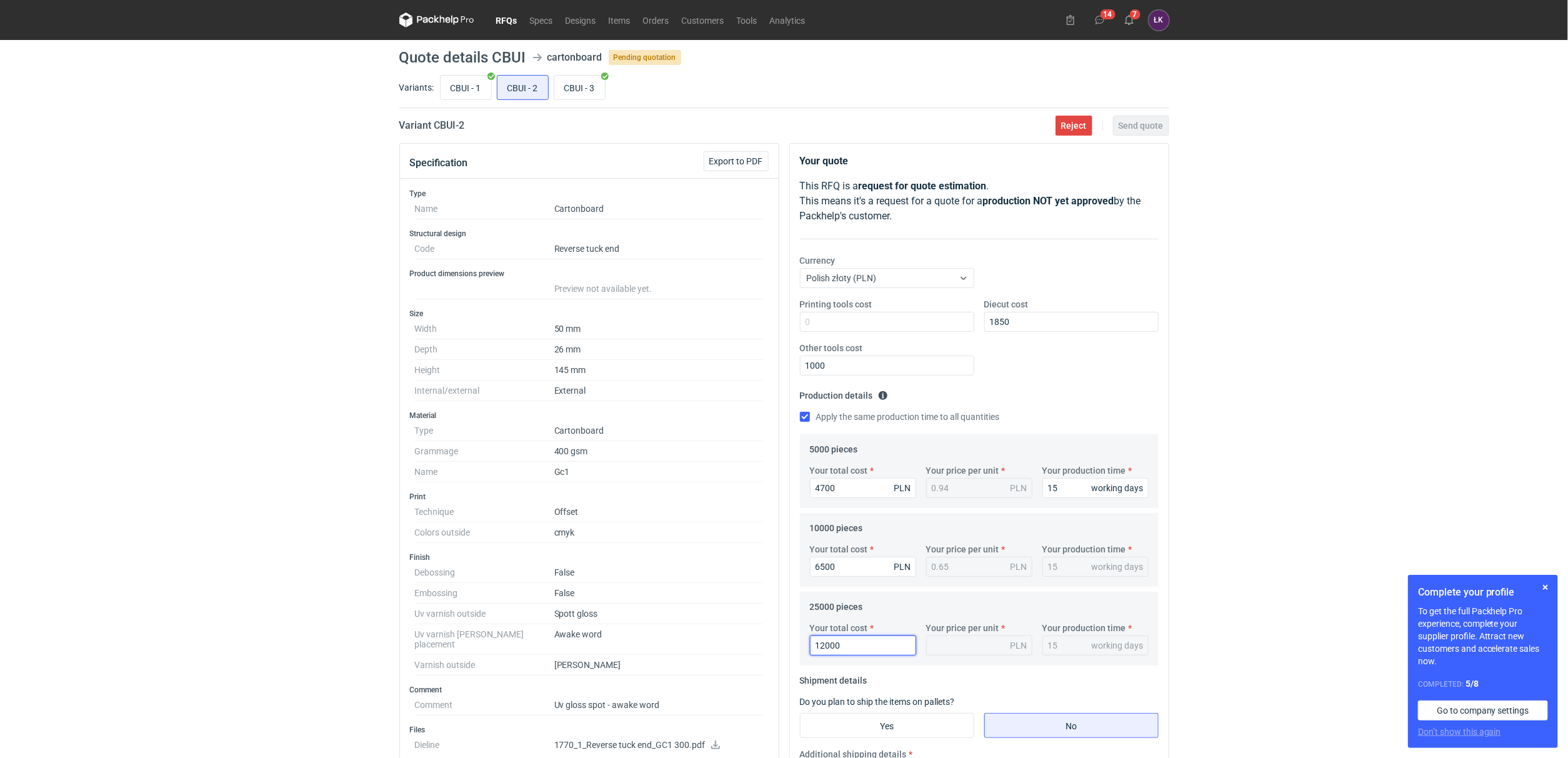
type input "0.48"
type input "12000"
click at [1309, 541] on div "RFQs Specs Designs Items Orders Customers Tools Analytics 14 7 ŁK Łukasz Kowals…" at bounding box center [784, 379] width 1568 height 758
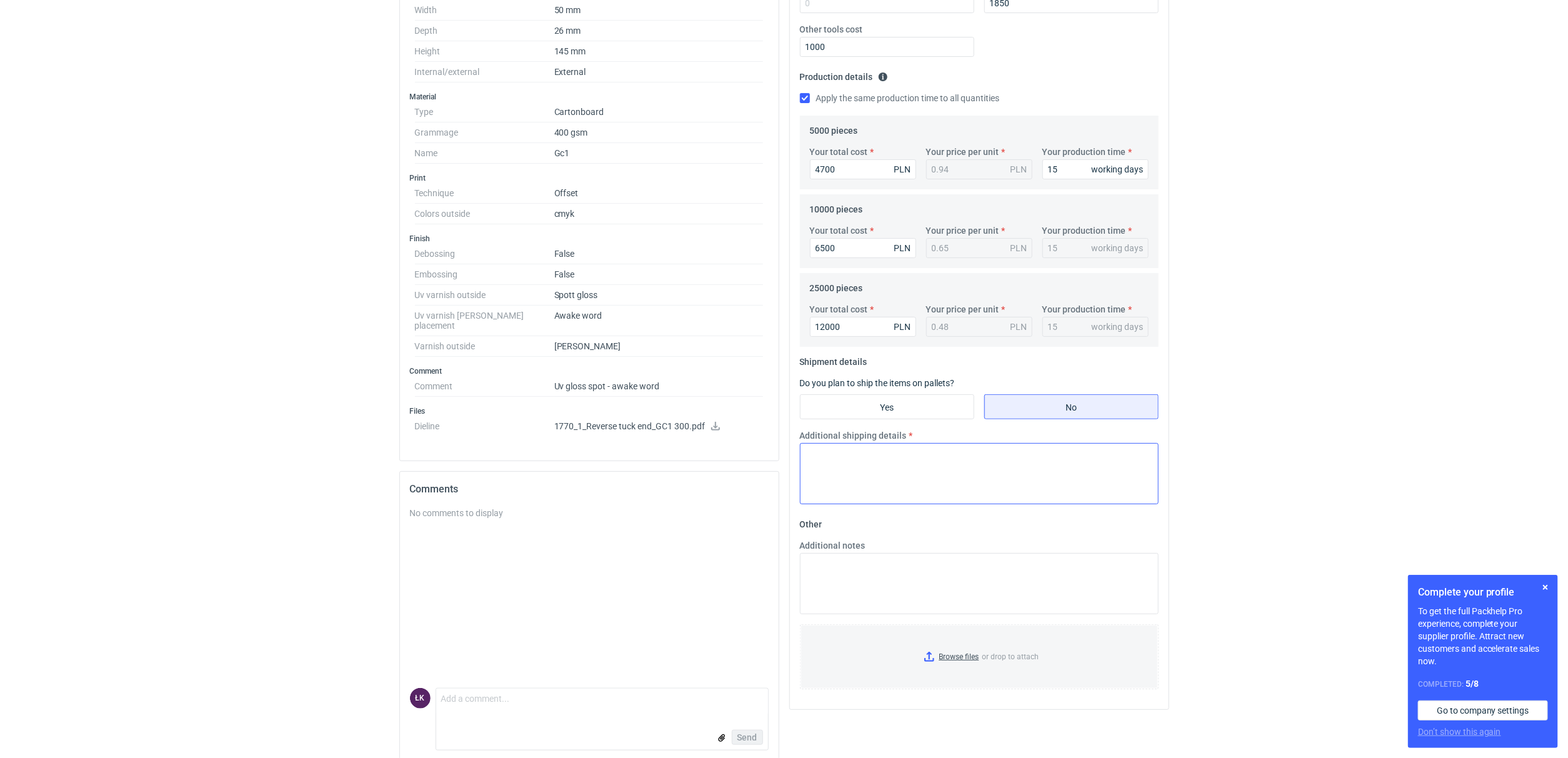
scroll to position [325, 0]
click at [914, 389] on input "Yes" at bounding box center [887, 399] width 173 height 24
radio input "true"
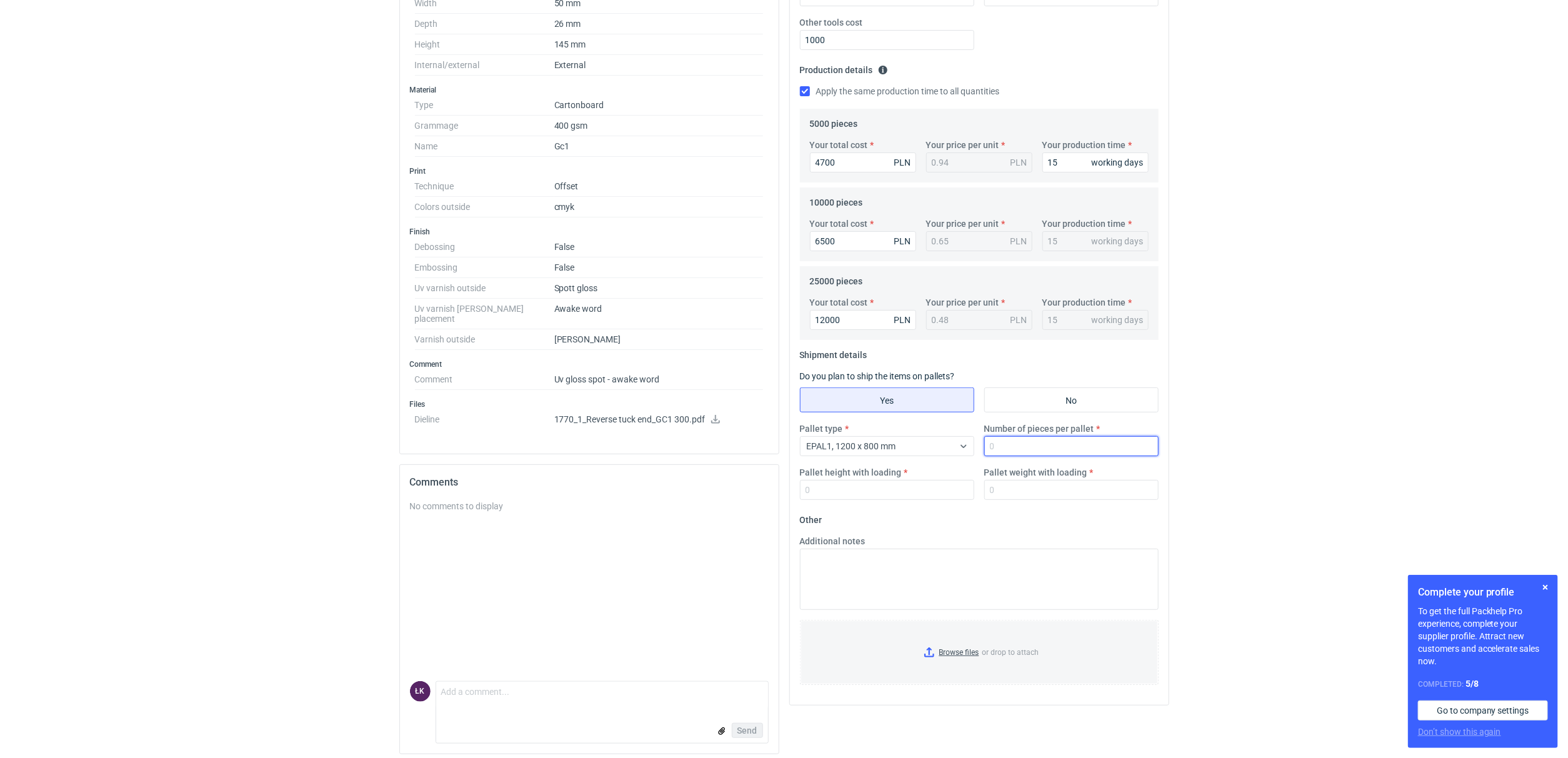
click at [1018, 450] on input "Number of pieces per pallet" at bounding box center [1071, 446] width 175 height 20
type input "25000"
click at [1004, 486] on input "Pallet weight with loading" at bounding box center [1071, 489] width 175 height 20
type input "400"
click at [915, 493] on input "Pallet height with loading" at bounding box center [887, 489] width 175 height 20
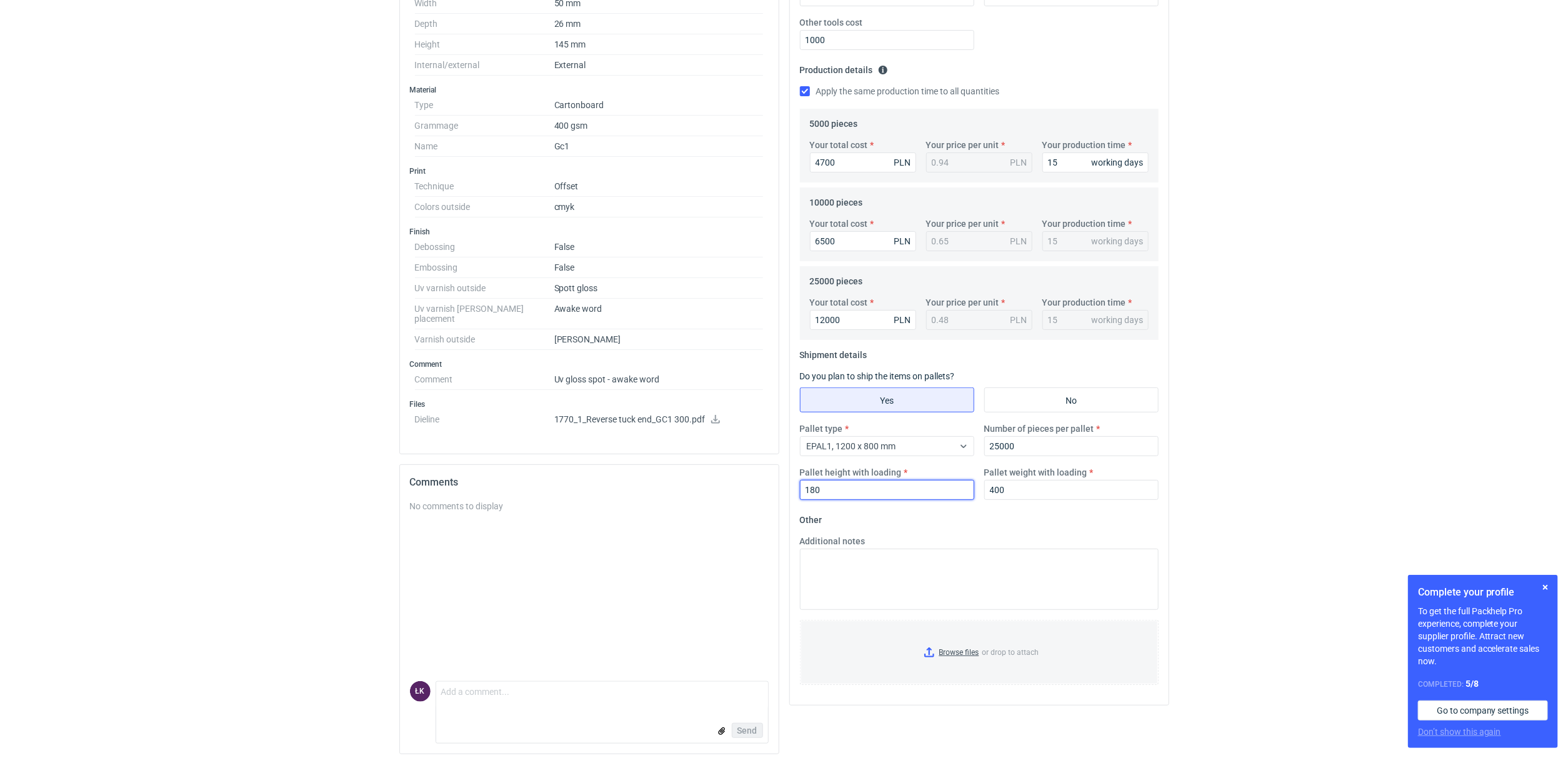
type input "180"
click at [1211, 424] on div "RFQs Specs Designs Items Orders Customers Tools Analytics 14 7 ŁK Łukasz Kowals…" at bounding box center [784, 54] width 1568 height 758
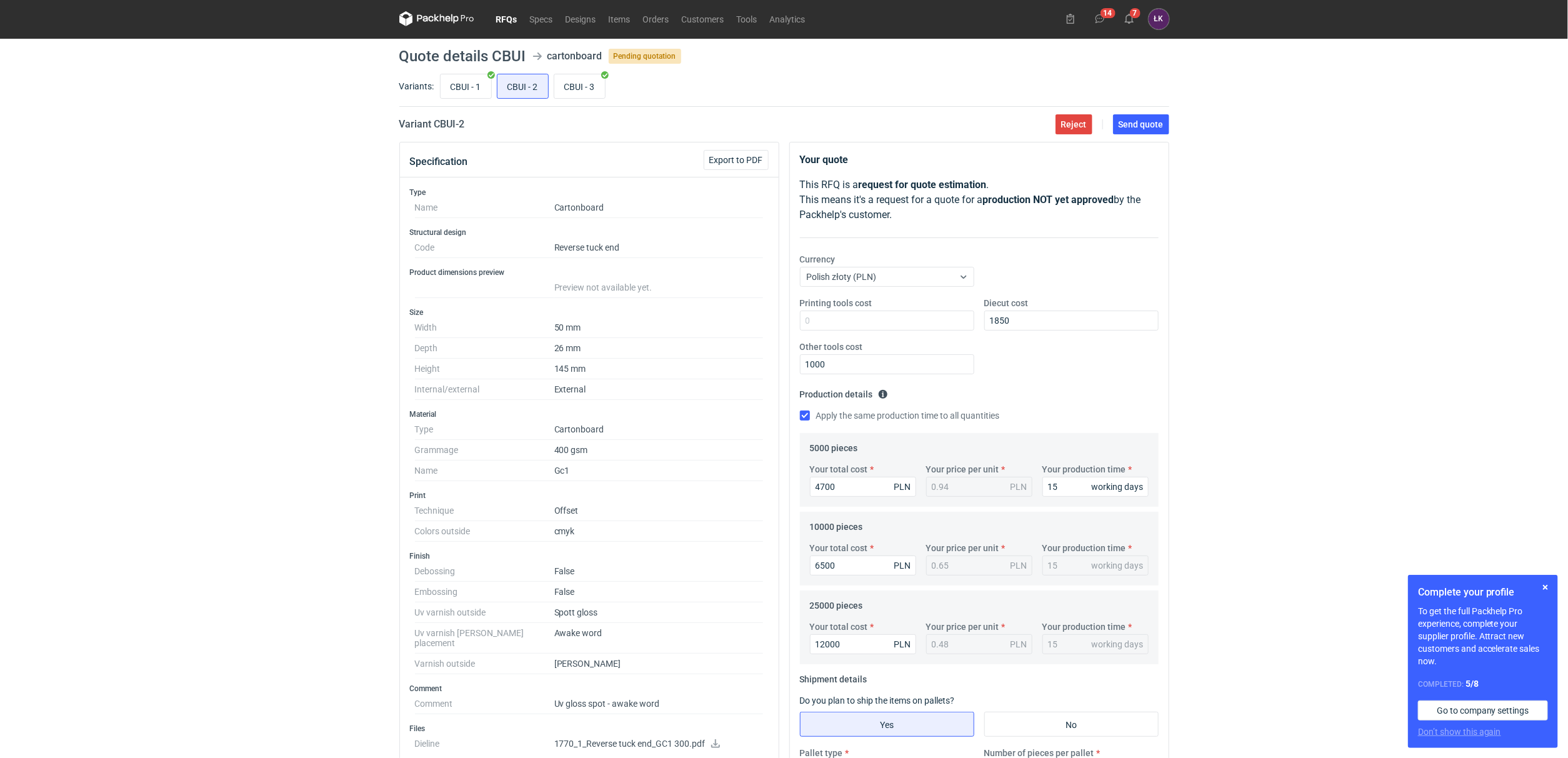
scroll to position [0, 0]
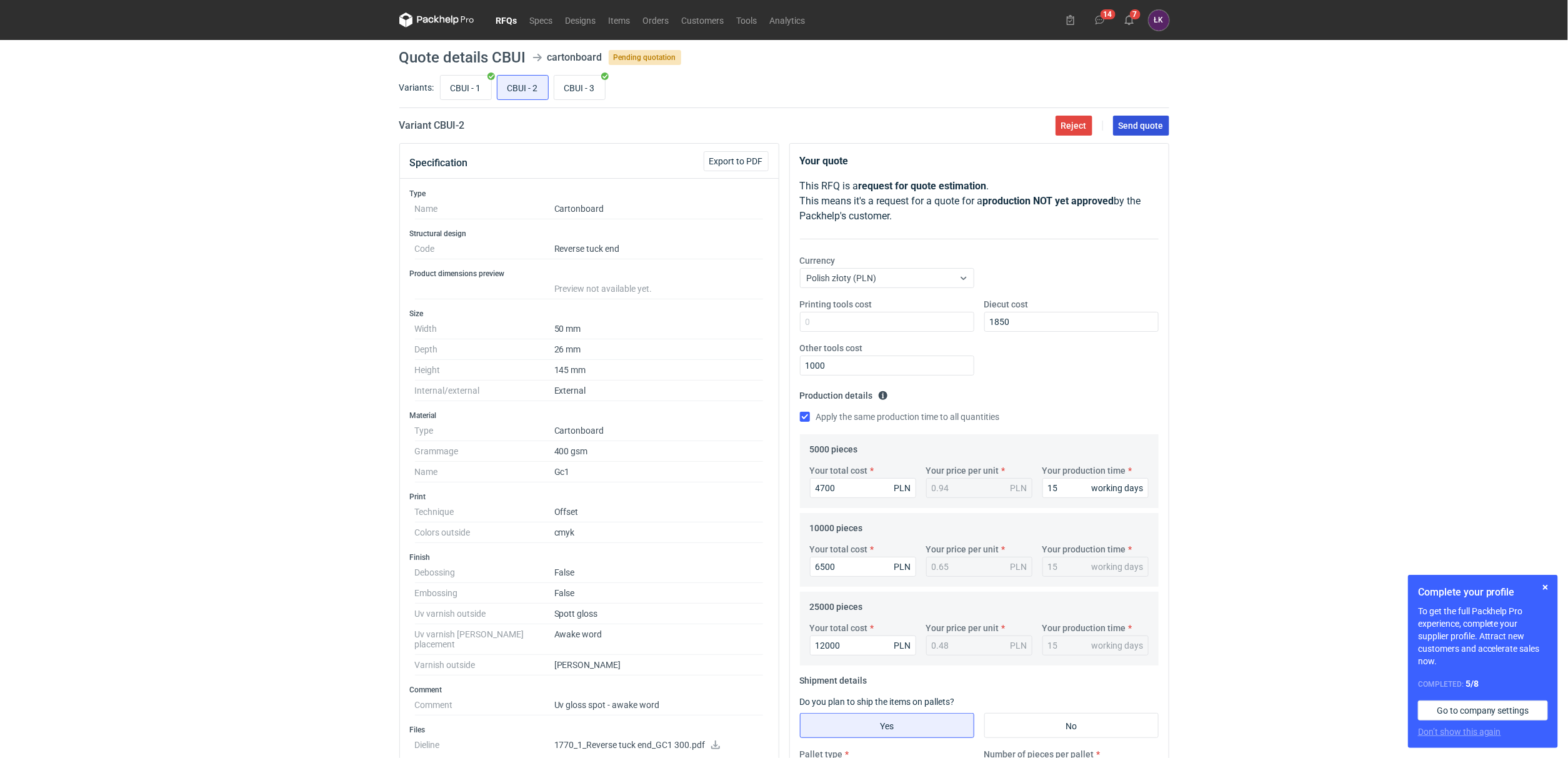
click at [1163, 127] on span "Send quote" at bounding box center [1141, 125] width 45 height 9
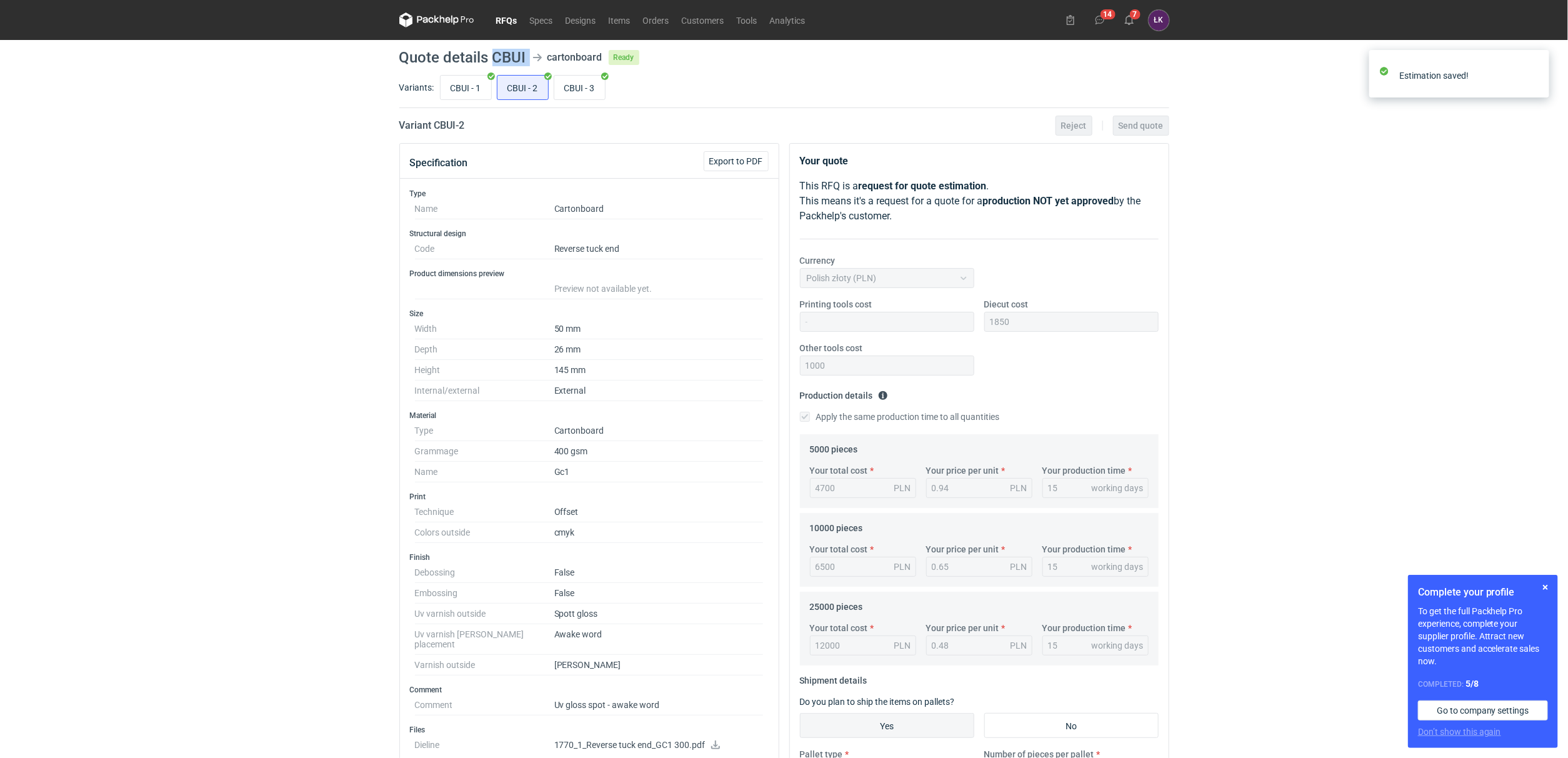
drag, startPoint x: 491, startPoint y: 51, endPoint x: 541, endPoint y: 59, distance: 50.6
click at [541, 59] on header "Quote details CBUI cartonboard Ready" at bounding box center [784, 58] width 770 height 15
copy header "CBUI"
click at [105, 196] on div "RFQs Specs Designs Items Orders Customers Tools Analytics 14 7 ŁK Łukasz Kowals…" at bounding box center [784, 379] width 1568 height 758
click at [259, 93] on div "RFQs Specs Designs Items Orders Customers Tools Analytics 14 7 ŁK Łukasz Kowals…" at bounding box center [784, 379] width 1568 height 758
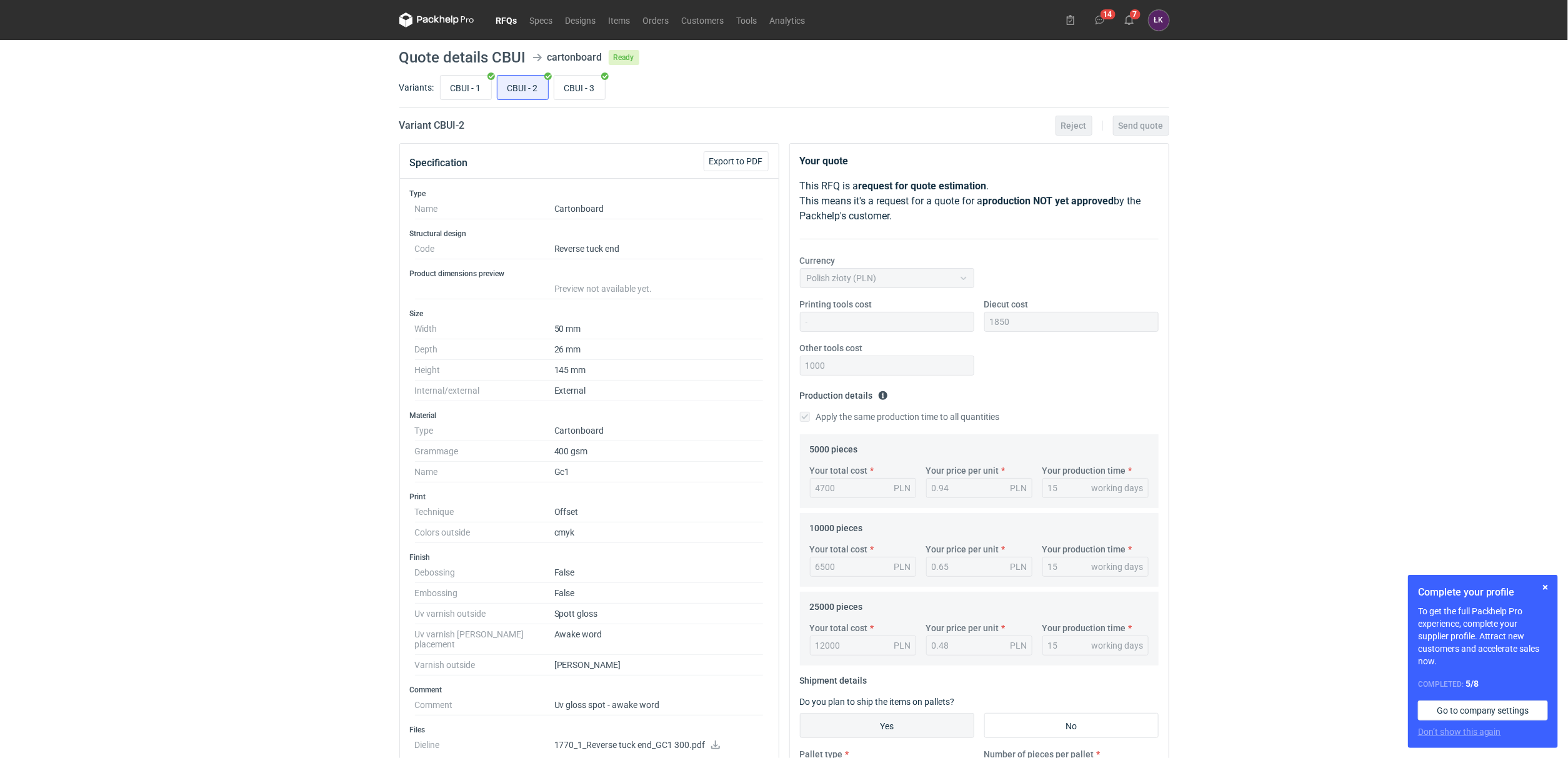
click at [508, 23] on link "RFQs" at bounding box center [507, 19] width 34 height 15
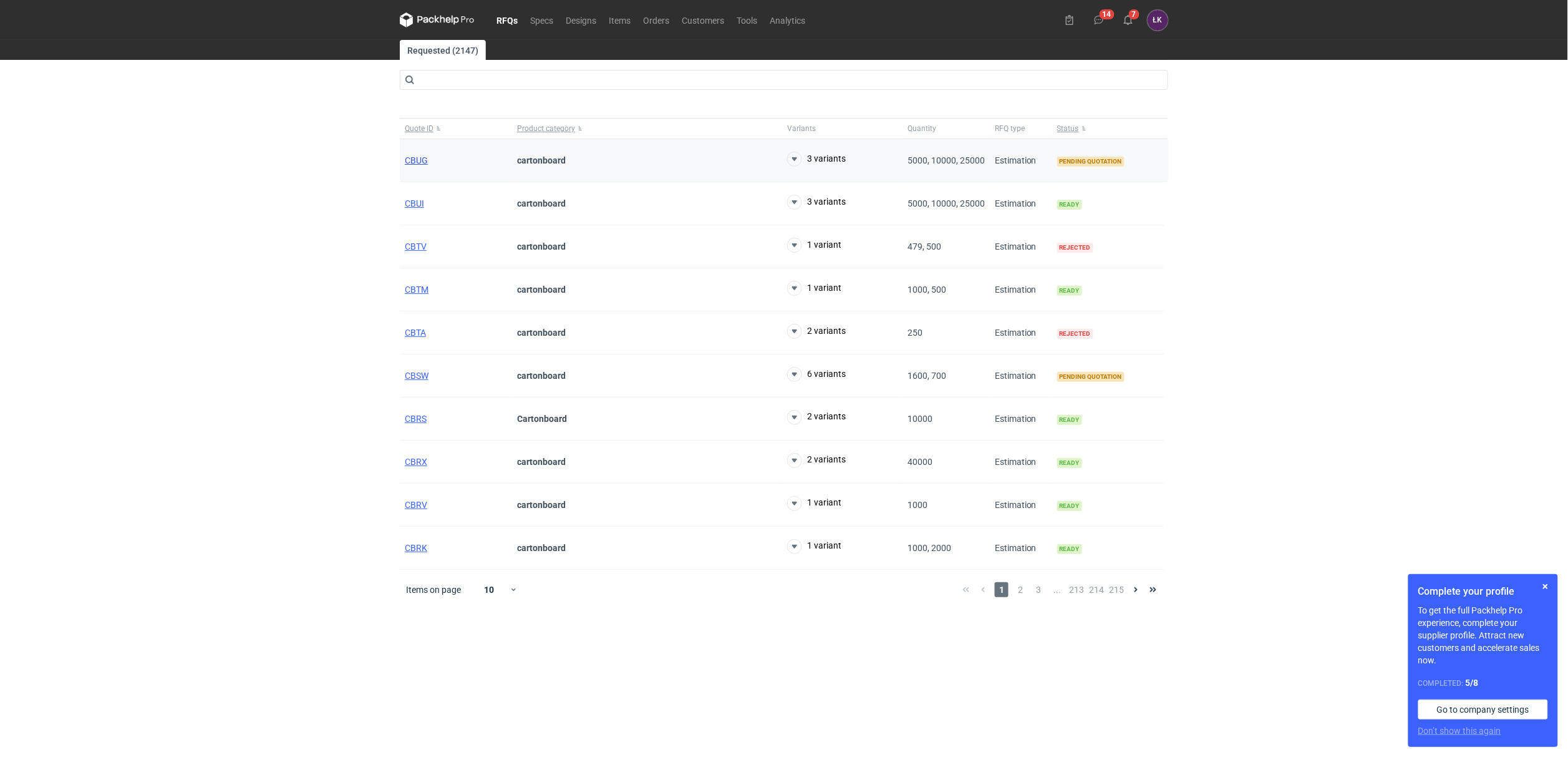
click at [418, 158] on span "CBUG" at bounding box center [416, 160] width 23 height 10
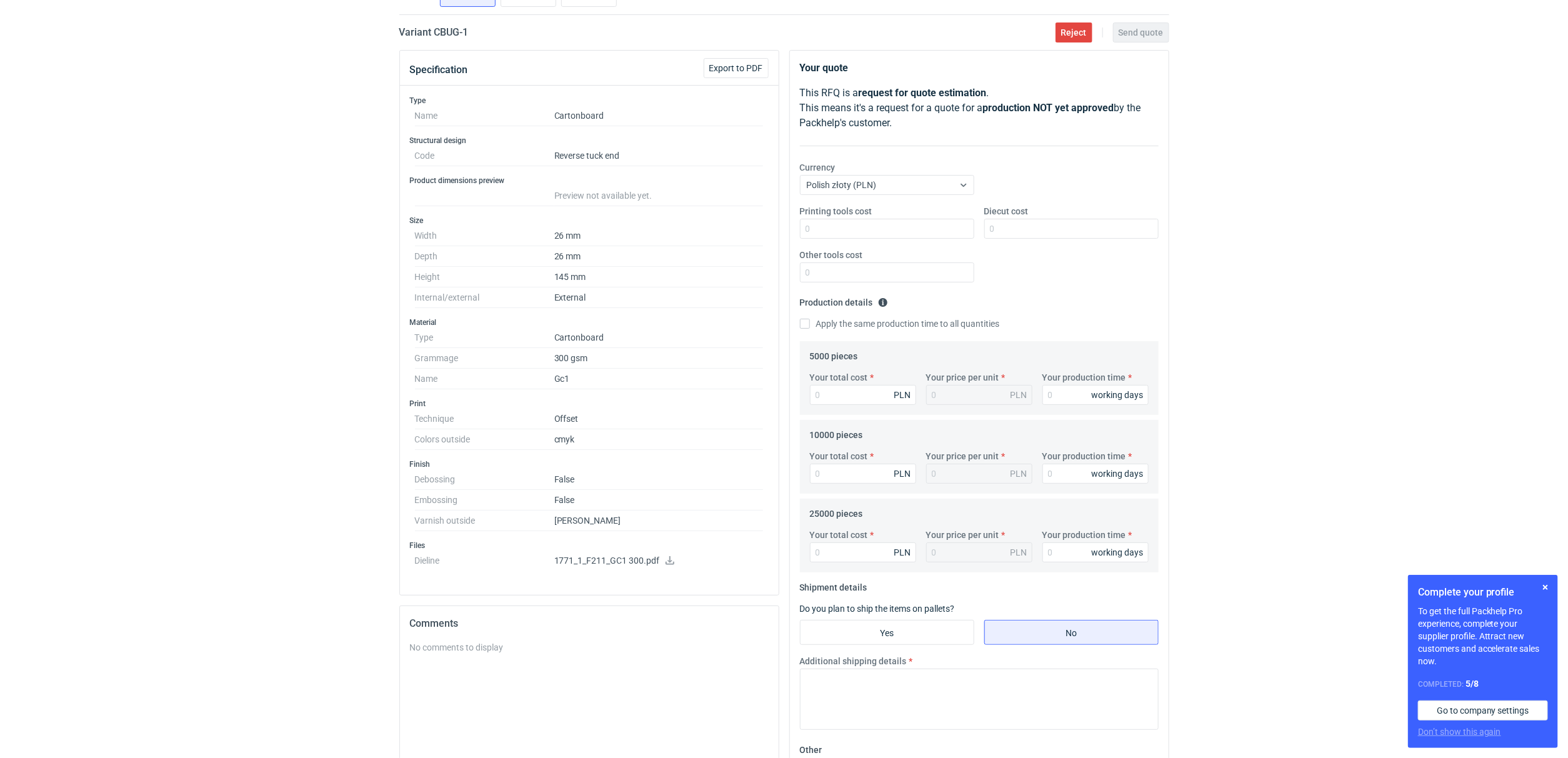
scroll to position [93, 0]
click at [668, 559] on icon at bounding box center [670, 559] width 9 height 9
click at [241, 373] on div "RFQs Specs Designs Items Orders Customers Tools Analytics 14 7 ŁK Łukasz Kowals…" at bounding box center [784, 286] width 1568 height 758
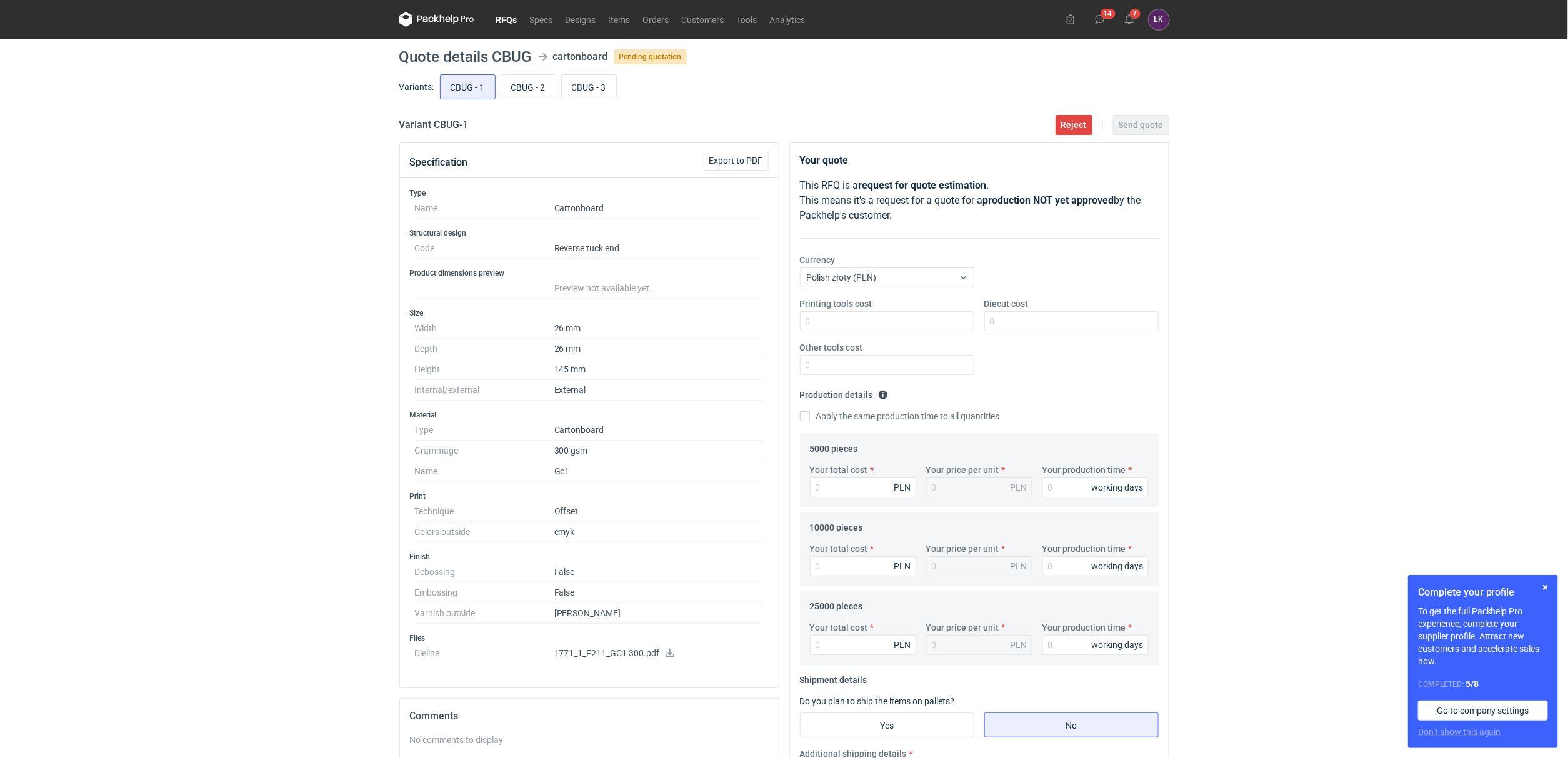
scroll to position [0, 0]
click at [528, 90] on input "CBUG - 2" at bounding box center [528, 87] width 54 height 24
radio input "true"
click at [591, 91] on input "CBUG - 3" at bounding box center [589, 87] width 54 height 24
radio input "true"
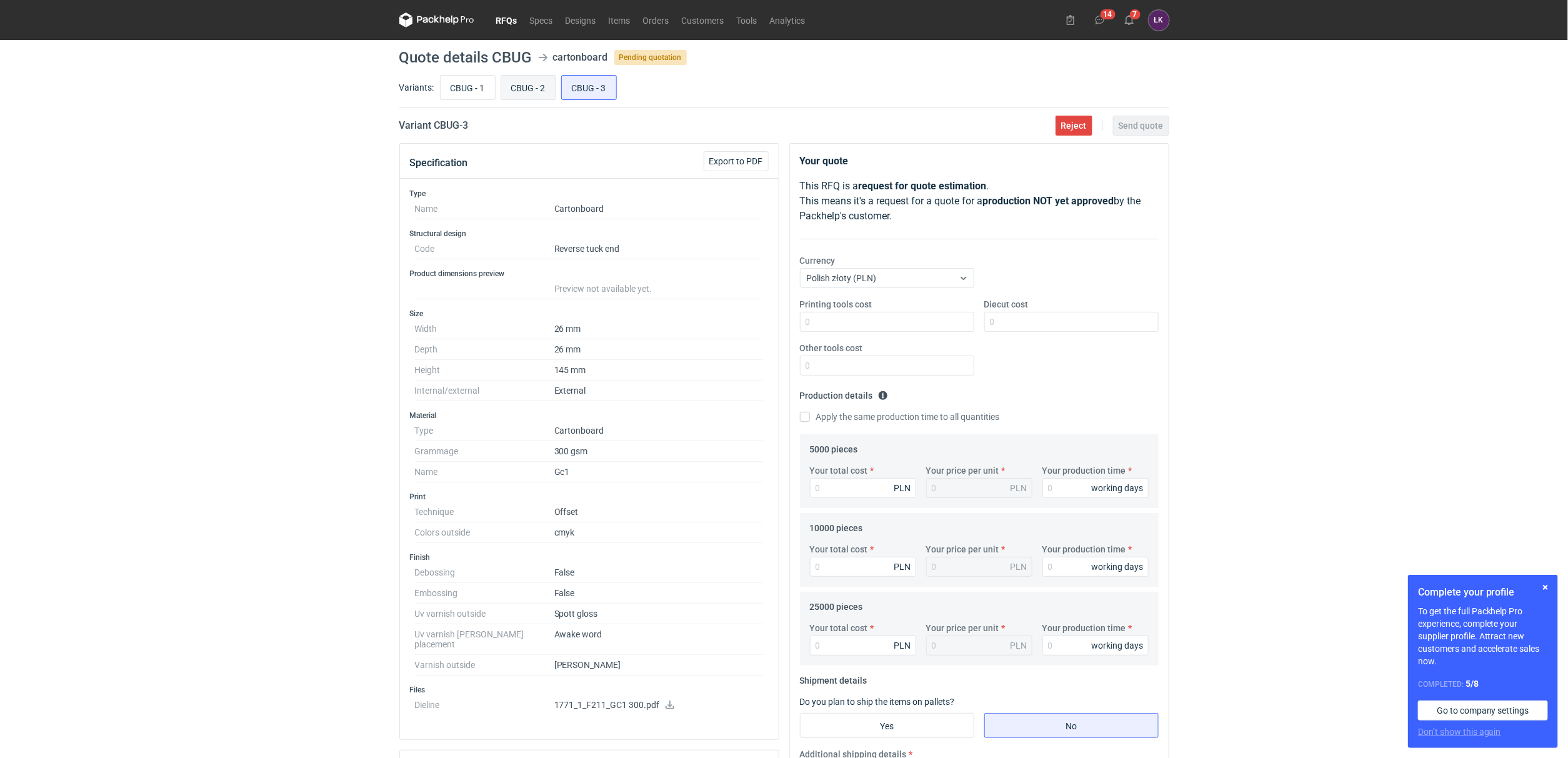
click at [530, 85] on input "CBUG - 2" at bounding box center [528, 87] width 54 height 24
radio input "true"
click at [603, 88] on input "CBUG - 3" at bounding box center [589, 87] width 54 height 24
radio input "true"
click at [522, 89] on input "CBUG - 2" at bounding box center [528, 87] width 54 height 24
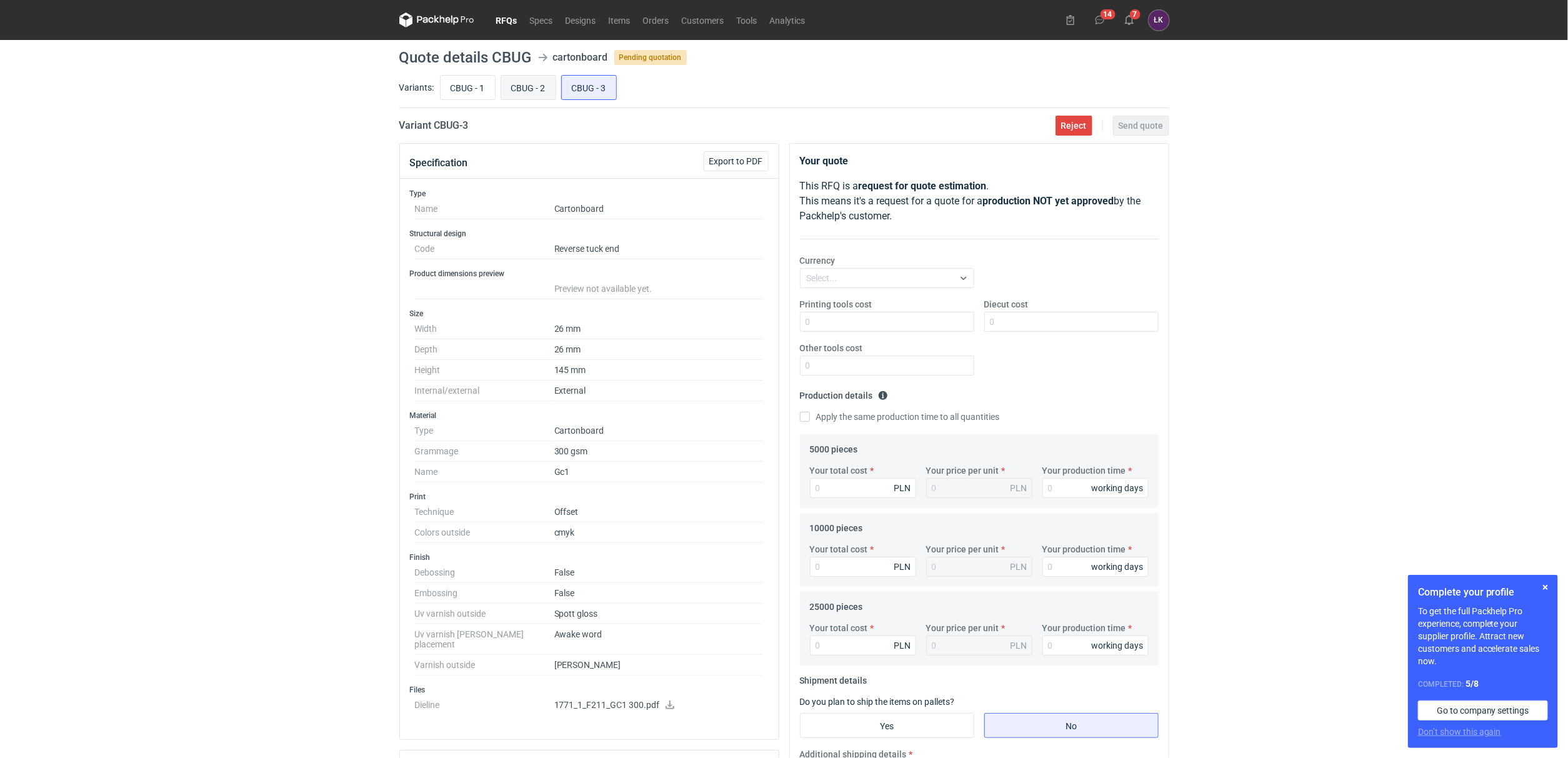
radio input "true"
click at [477, 97] on input "CBUG - 1" at bounding box center [468, 87] width 54 height 24
radio input "true"
click at [563, 93] on input "CBUG - 3" at bounding box center [589, 87] width 54 height 24
radio input "true"
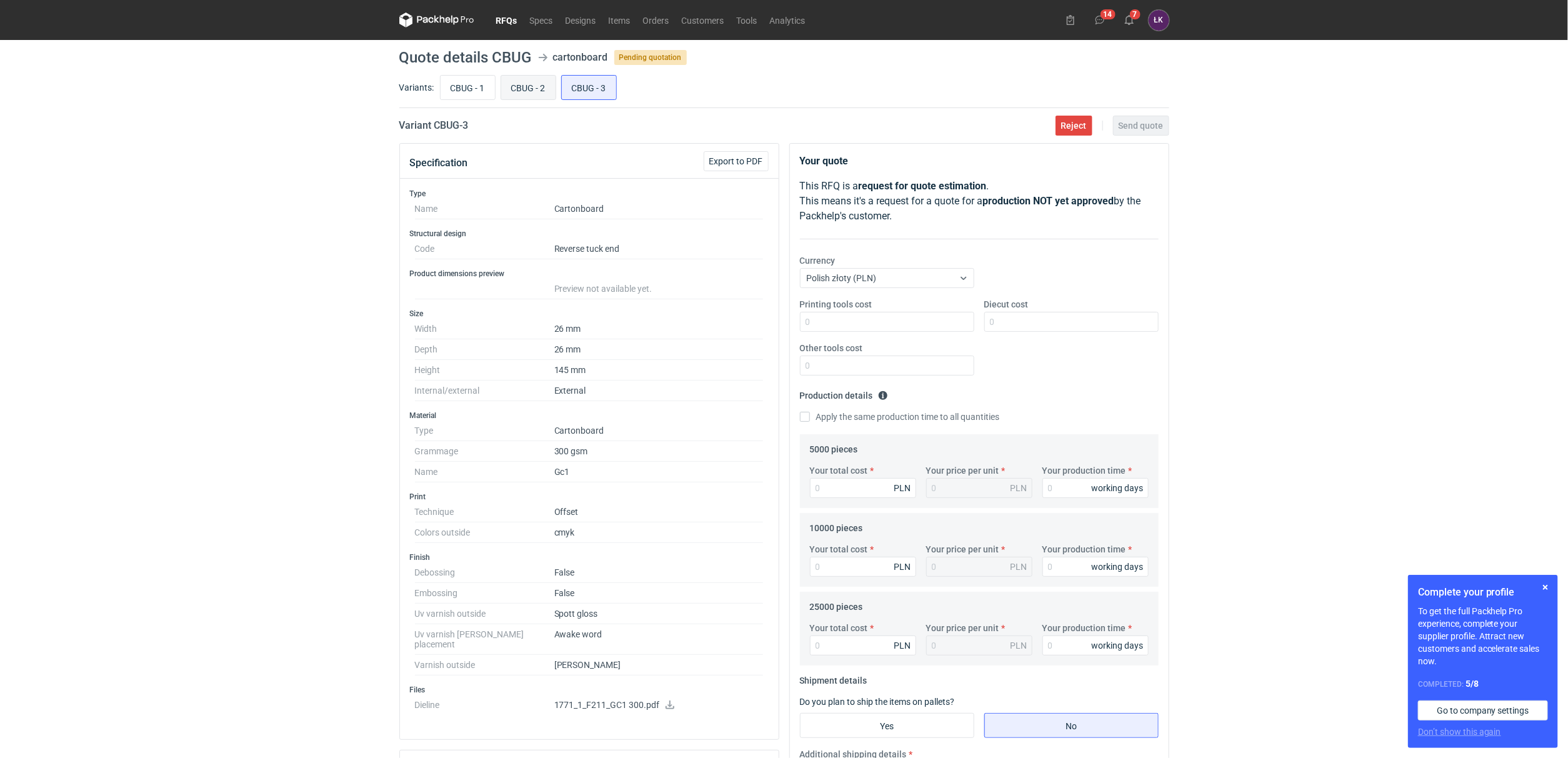
click at [538, 93] on input "CBUG - 2" at bounding box center [528, 87] width 54 height 24
radio input "true"
click at [495, 93] on div "CBUG - 1 CBUG - 2 CBUG - 3" at bounding box center [803, 87] width 732 height 30
click at [544, 90] on input "CBUG - 2" at bounding box center [528, 87] width 54 height 24
click at [598, 88] on input "CBUG - 3" at bounding box center [589, 87] width 54 height 24
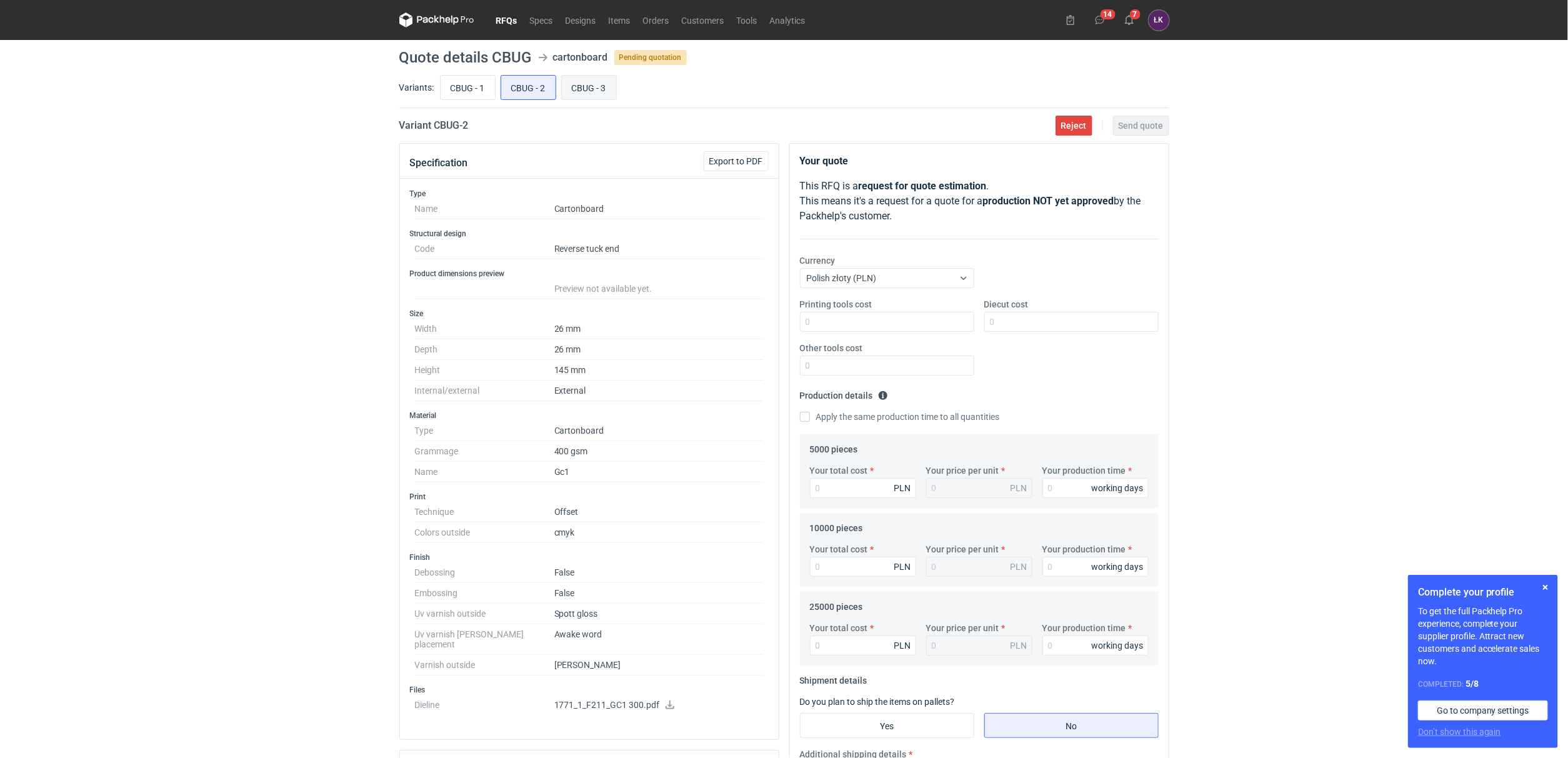
radio input "true"
click at [542, 85] on input "CBUG - 2" at bounding box center [528, 87] width 54 height 24
radio input "true"
click at [488, 89] on input "CBUG - 1" at bounding box center [468, 87] width 54 height 24
radio input "true"
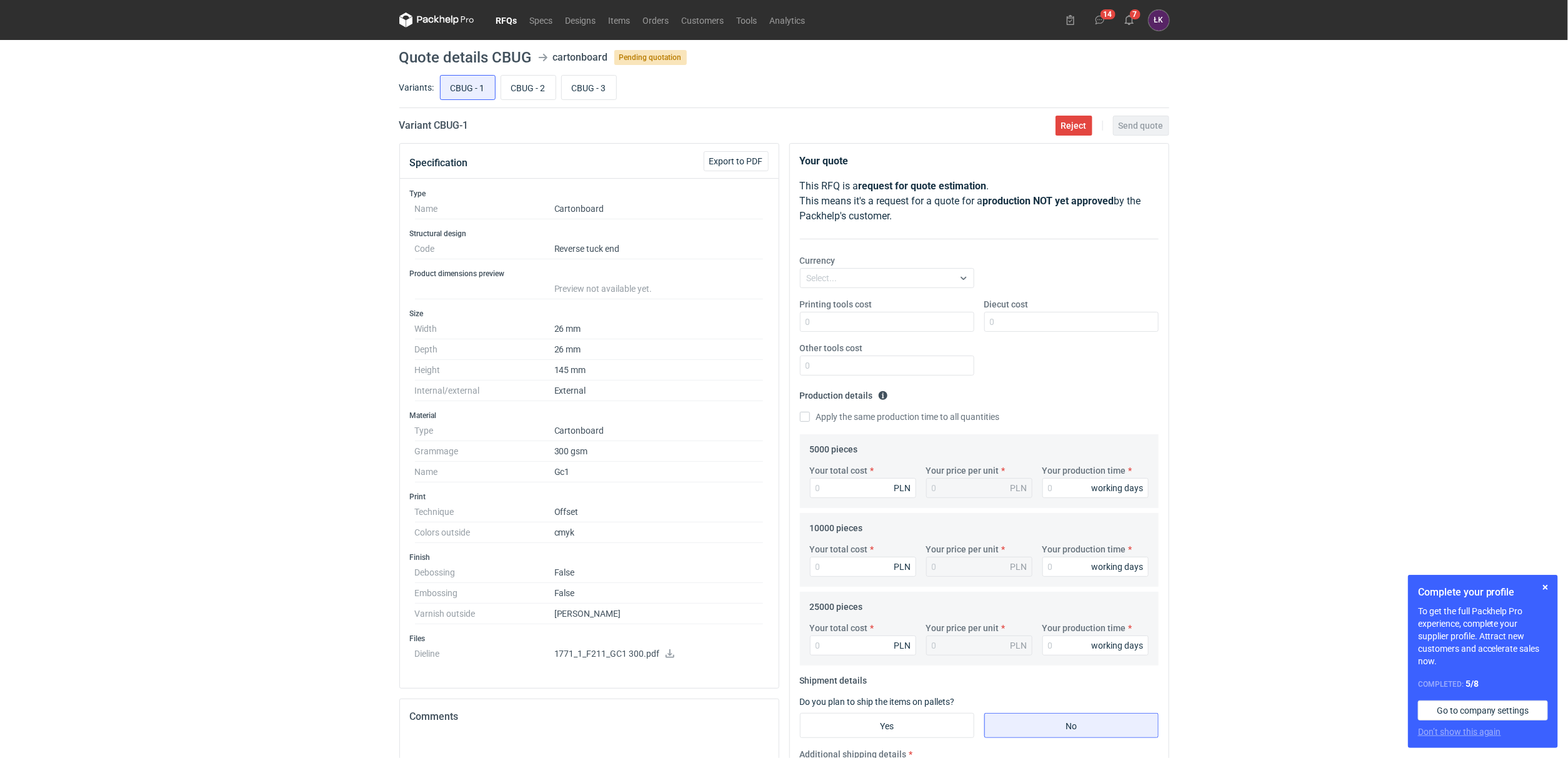
click at [361, 162] on div "RFQs Specs Designs Items Orders Customers Tools Analytics 14 7 ŁK Łukasz Kowals…" at bounding box center [784, 379] width 1568 height 758
click at [235, 400] on div "RFQs Specs Designs Items Orders Customers Tools Analytics 14 7 ŁK Łukasz Kowals…" at bounding box center [784, 379] width 1568 height 758
drag, startPoint x: 493, startPoint y: 55, endPoint x: 530, endPoint y: 55, distance: 37.0
click at [530, 55] on h1 "Quote details CBUG" at bounding box center [465, 58] width 132 height 15
copy h1 "CBUG"
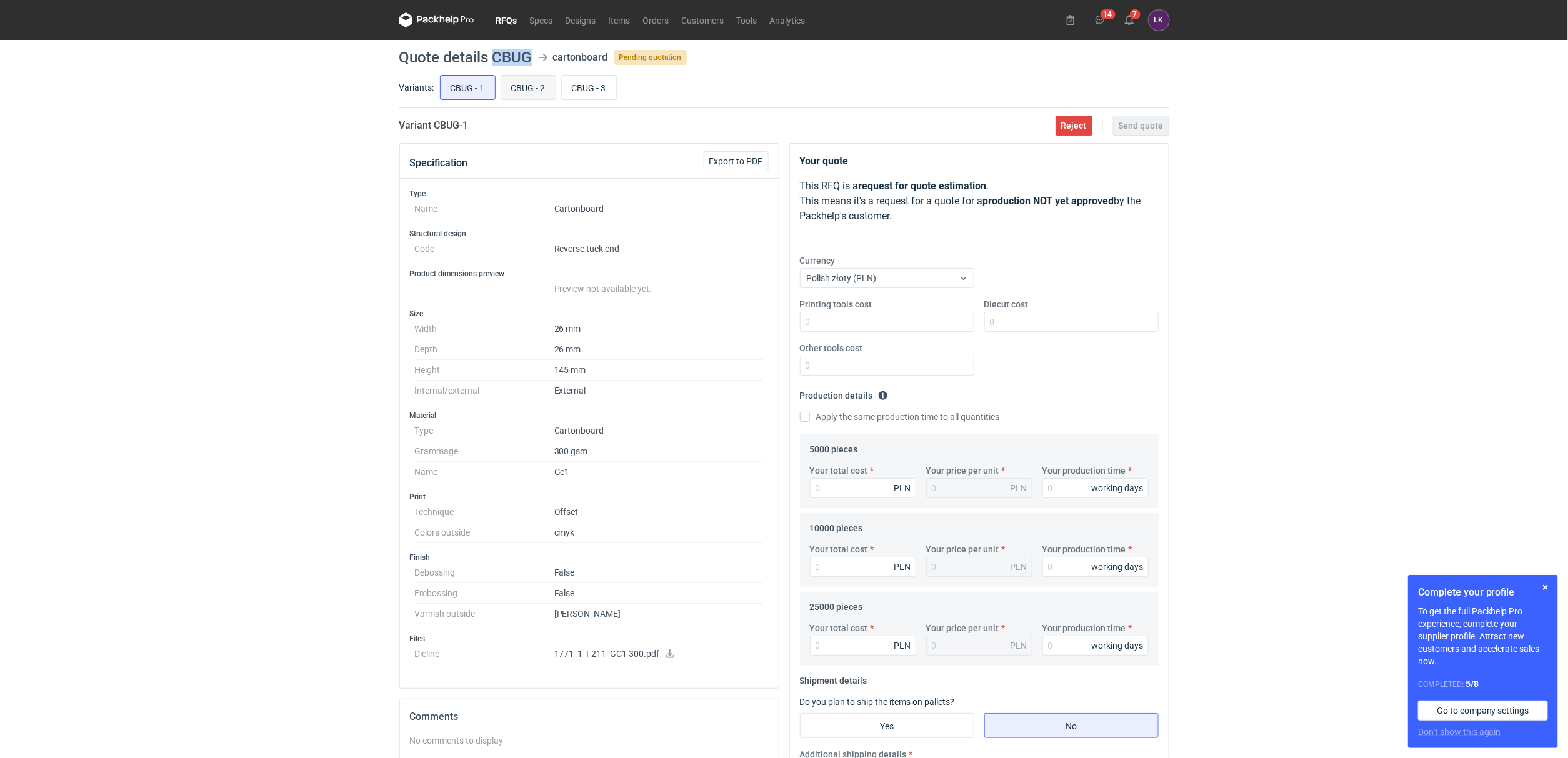
click at [525, 80] on input "CBUG - 2" at bounding box center [528, 87] width 54 height 24
radio input "true"
click at [584, 81] on input "CBUG - 3" at bounding box center [589, 87] width 54 height 24
radio input "true"
click at [546, 77] on input "CBUG - 2" at bounding box center [528, 87] width 54 height 24
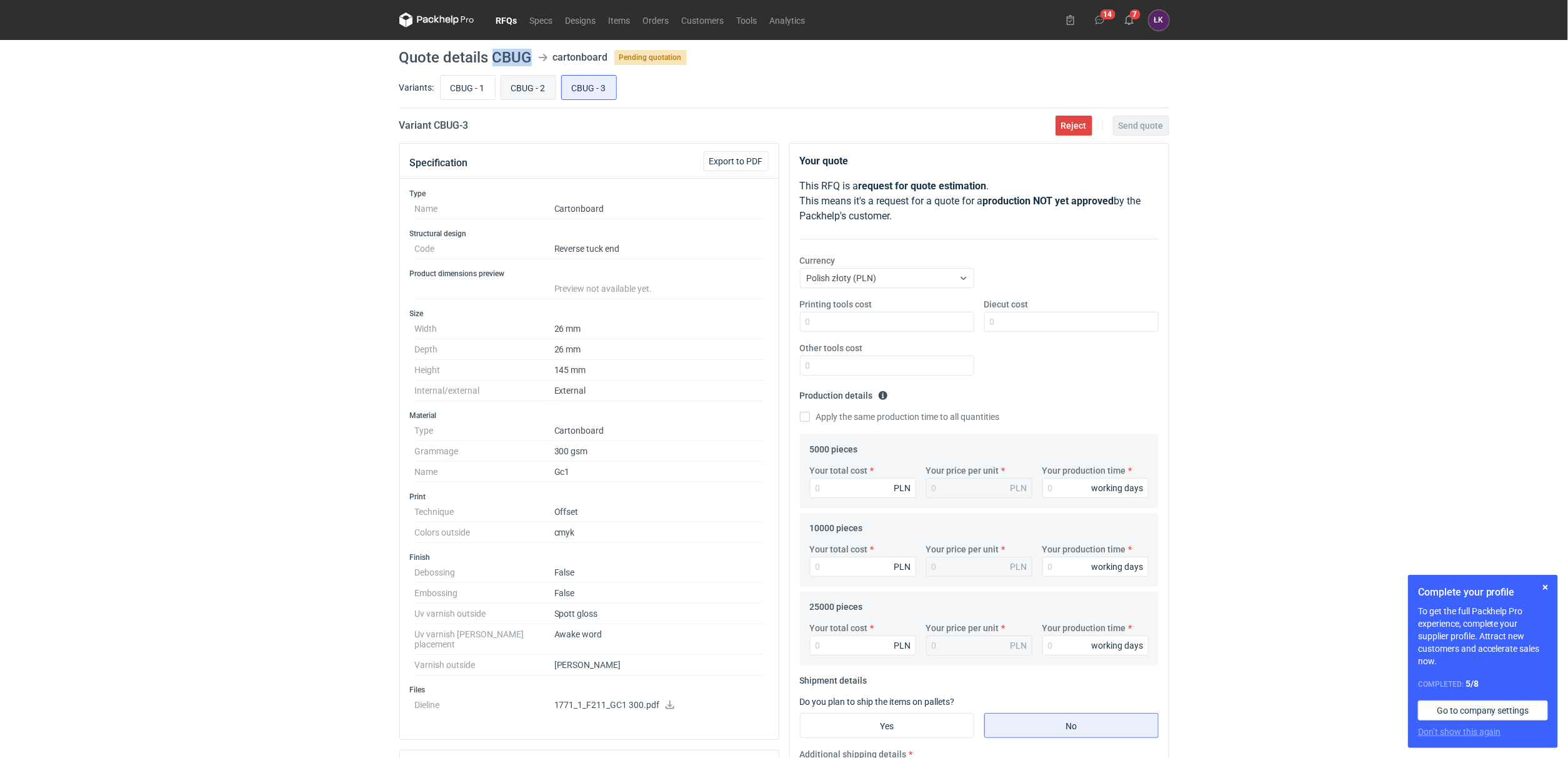
radio input "true"
click at [510, 81] on input "CBUG - 2" at bounding box center [528, 87] width 54 height 24
click at [468, 93] on input "CBUG - 1" at bounding box center [468, 87] width 54 height 24
radio input "true"
click at [1026, 316] on input "Diecut cost" at bounding box center [1071, 321] width 175 height 20
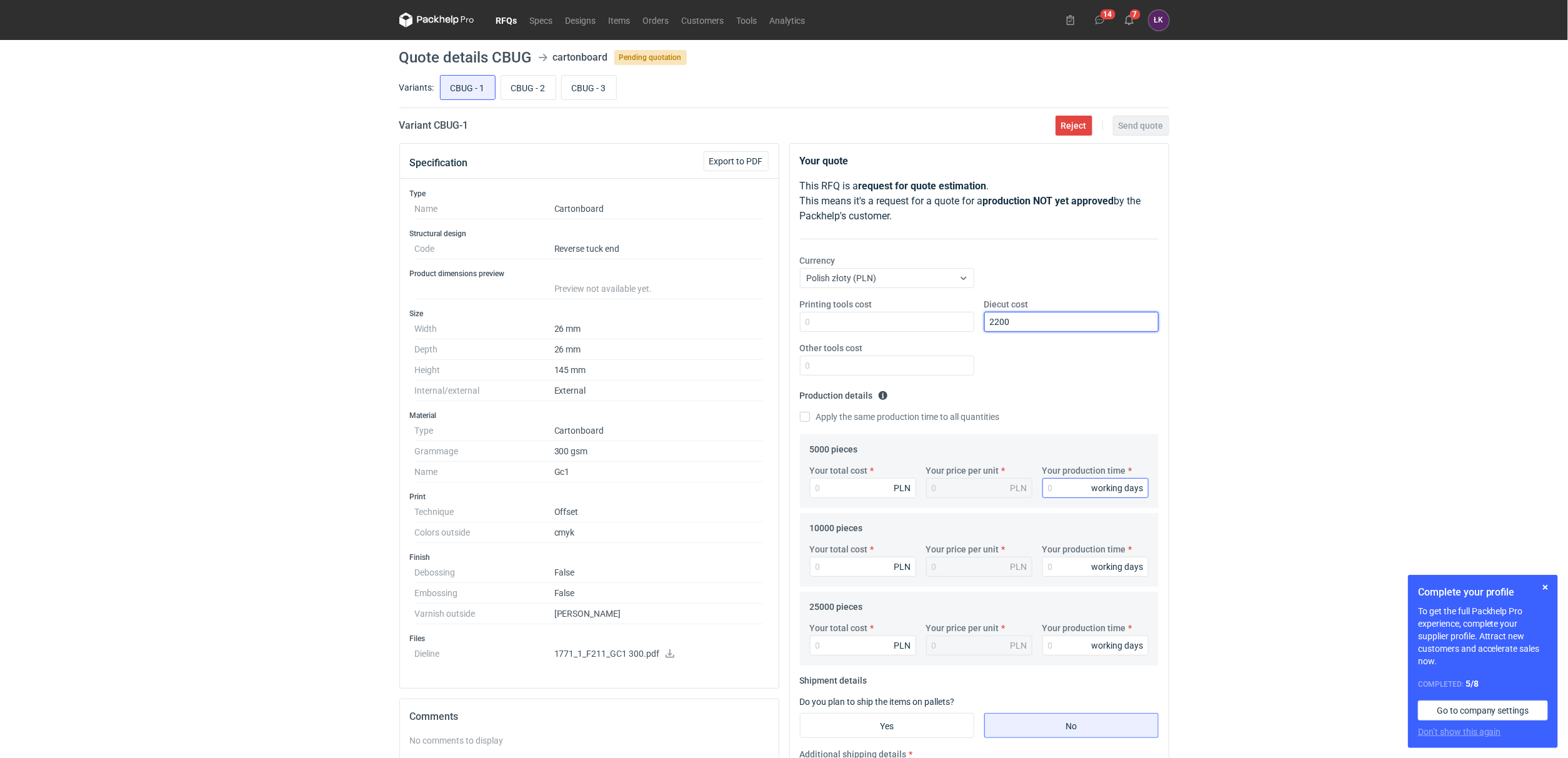
type input "2200"
click at [1054, 489] on input "Your production time" at bounding box center [1095, 488] width 106 height 20
type input "15"
click at [923, 433] on fieldset "Production details Please provide the expected time of production in working da…" at bounding box center [979, 410] width 359 height 49
click at [923, 429] on fieldset "Production details Please provide the expected time of production in working da…" at bounding box center [979, 410] width 359 height 49
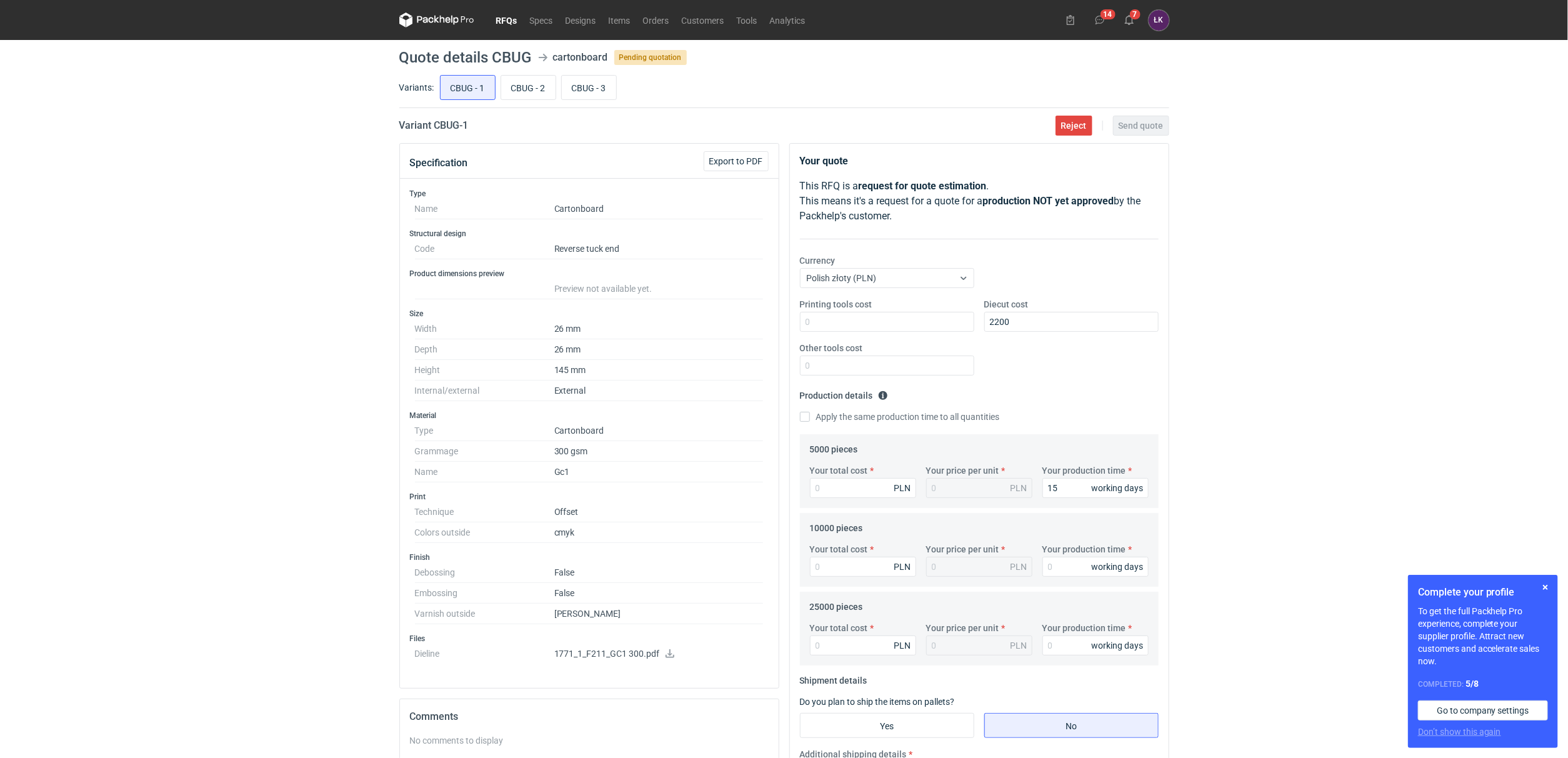
click at [925, 424] on div "Apply the same production time to all quantities" at bounding box center [979, 417] width 359 height 14
click at [848, 412] on label "Apply the same production time to all quantities" at bounding box center [900, 416] width 200 height 12
click at [810, 412] on input "Apply the same production time to all quantities" at bounding box center [805, 416] width 10 height 10
checkbox input "true"
type input "15"
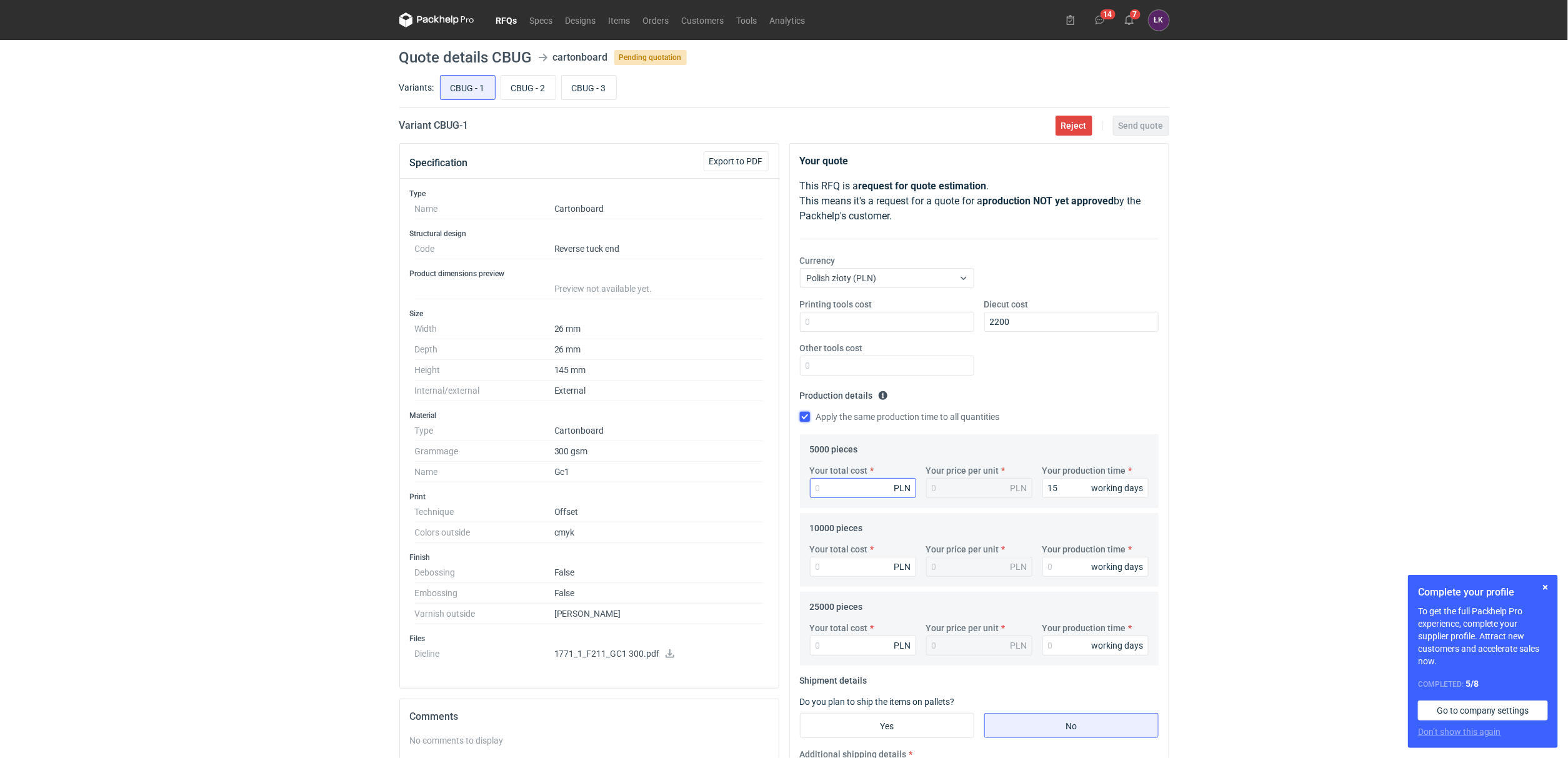
type input "15"
click at [840, 486] on input "Your total cost" at bounding box center [862, 488] width 106 height 20
type input "32450"
type input "6.49"
type input "3245"
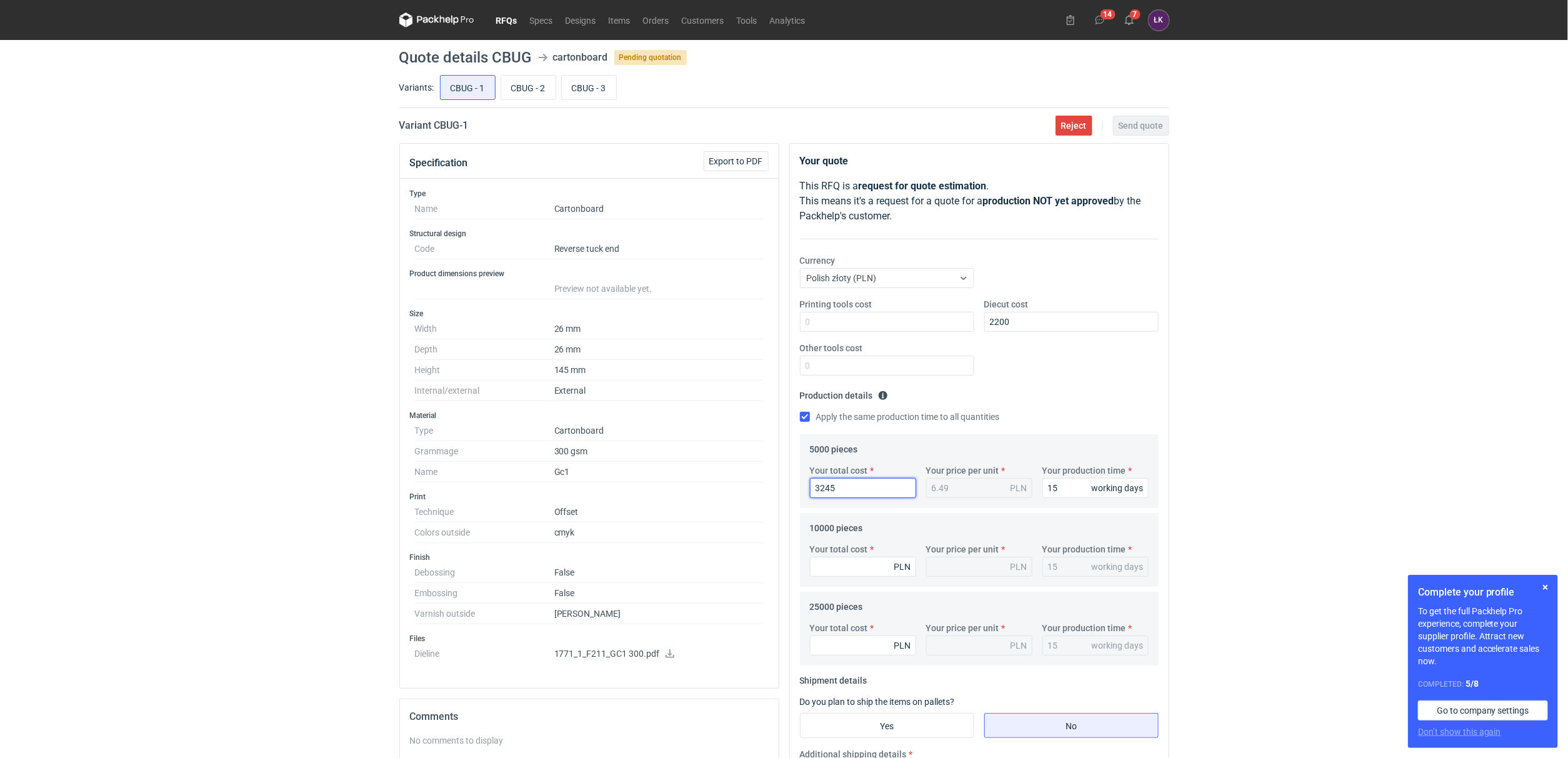
type input "0.65"
type input "3"
type input "334"
type input "0.07"
type input "3"
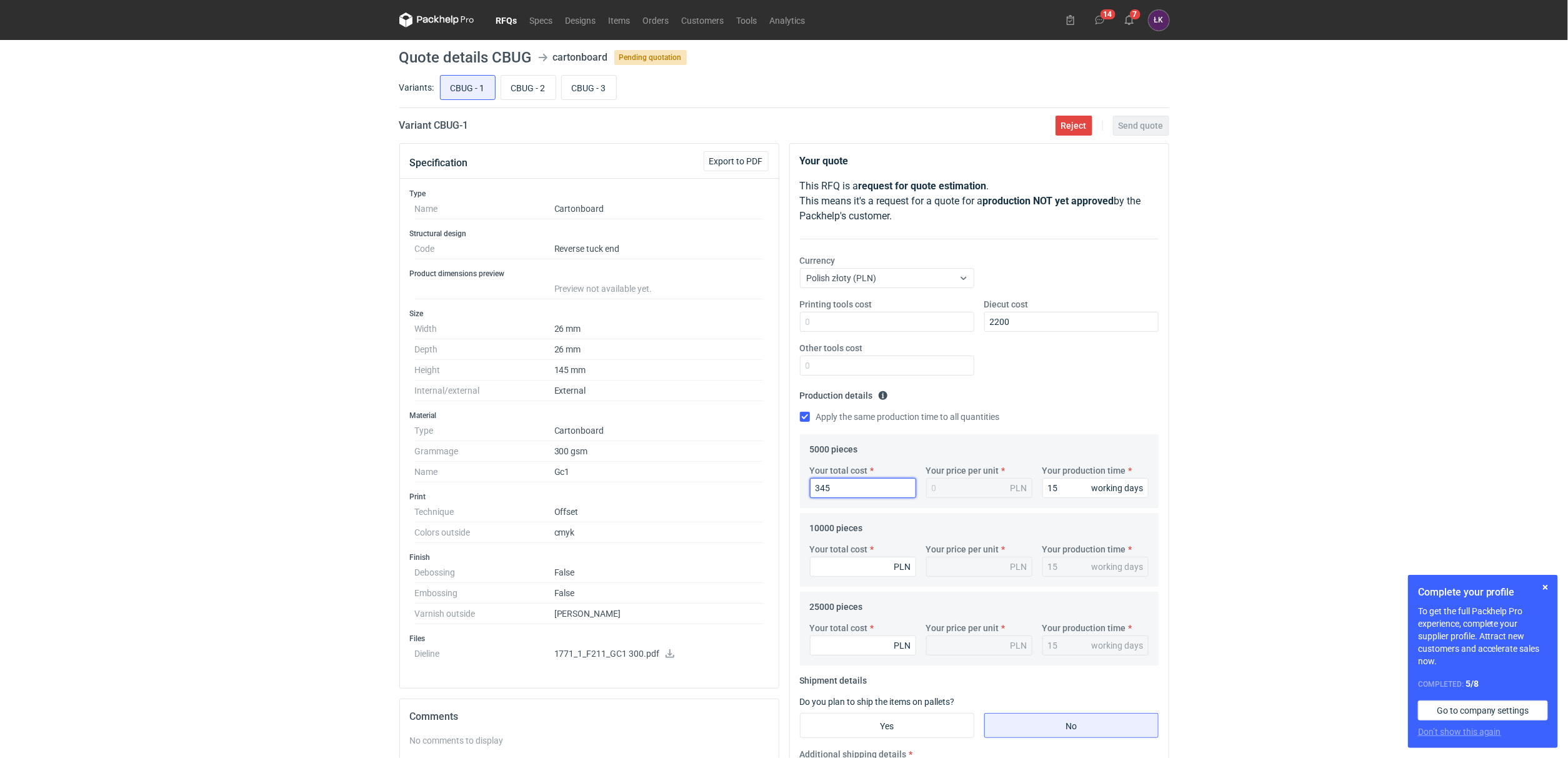
type input "3450"
type input "0.69"
type input "3450"
click at [832, 565] on input "Your total cost" at bounding box center [862, 566] width 106 height 20
type input "4050"
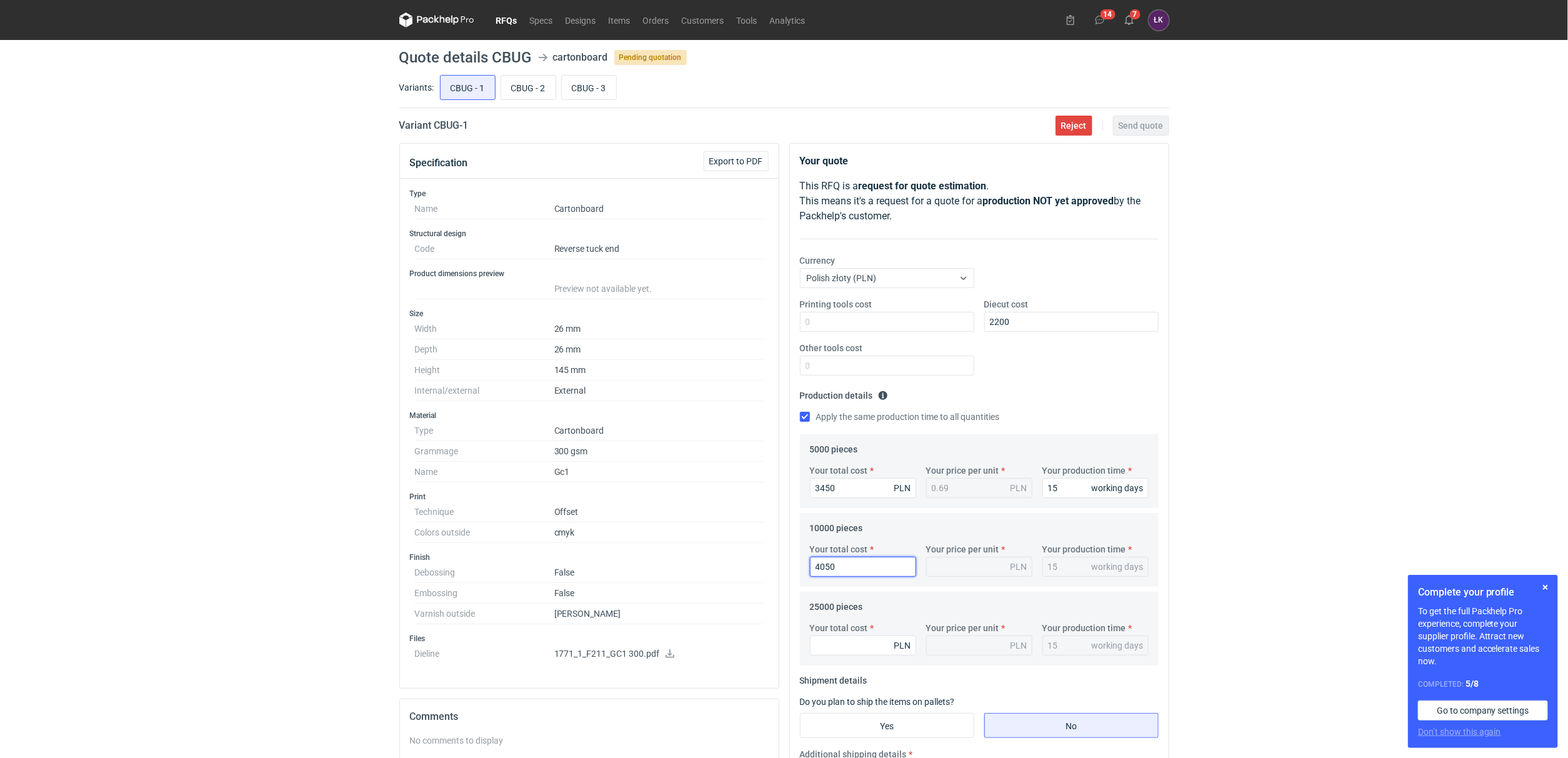
type input "0.41"
type input "4050"
click at [832, 642] on input "Your total cost" at bounding box center [862, 645] width 106 height 20
type input "6250"
type input "0.25"
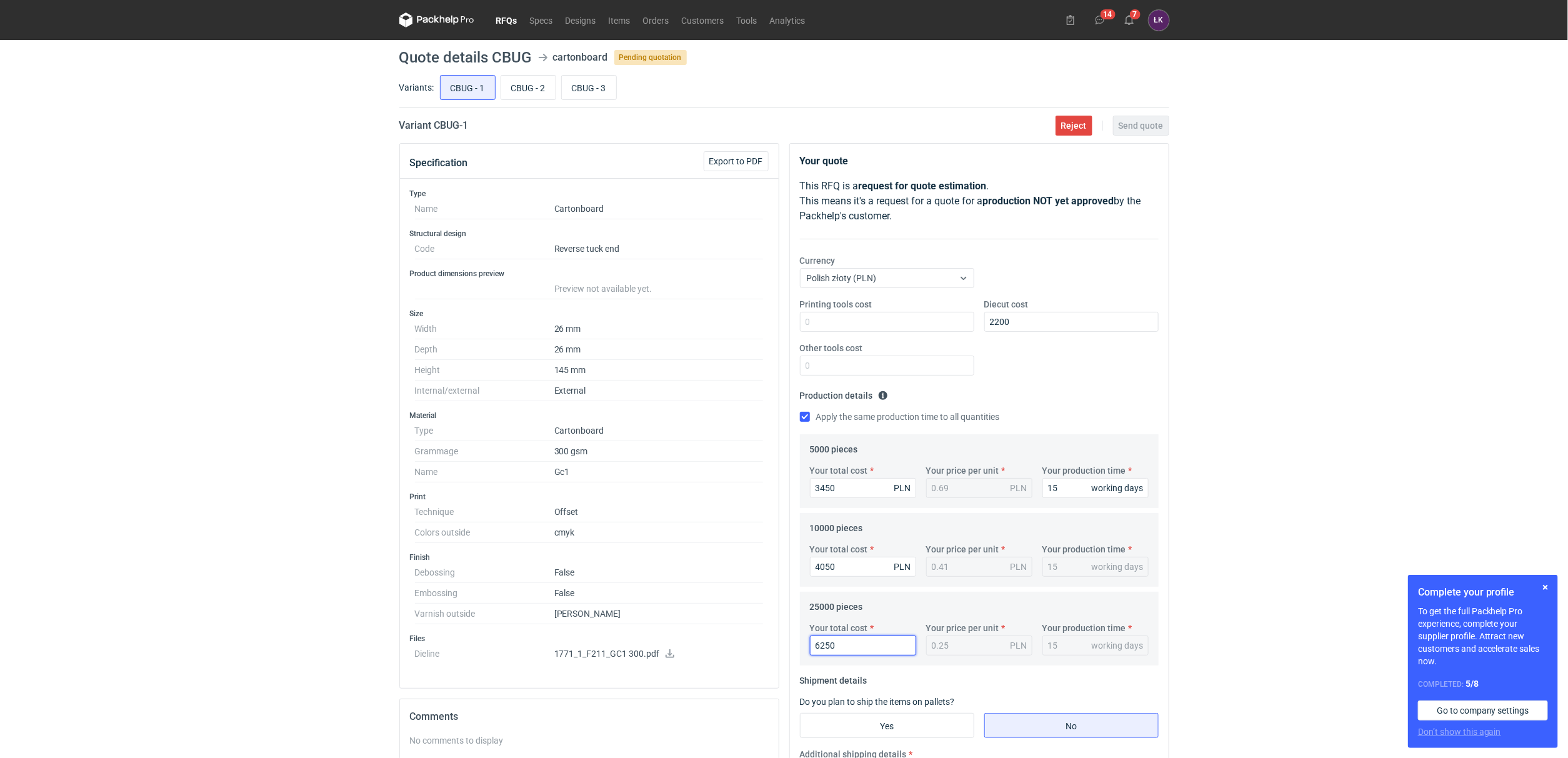
type input "6250"
click at [1279, 482] on div "RFQs Specs Designs Items Orders Customers Tools Analytics 14 7 ŁK Łukasz Kowals…" at bounding box center [784, 379] width 1568 height 758
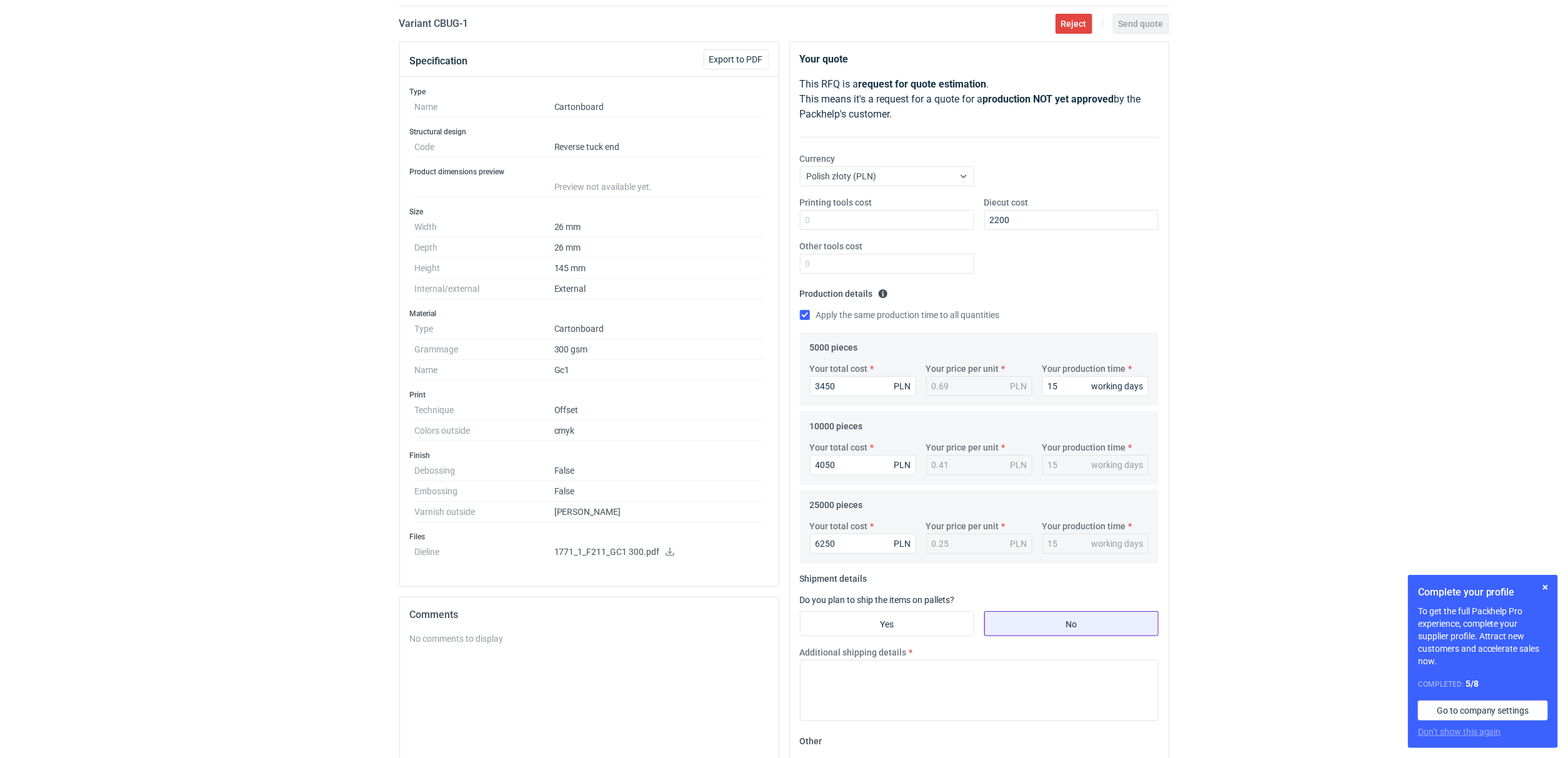
scroll to position [187, 0]
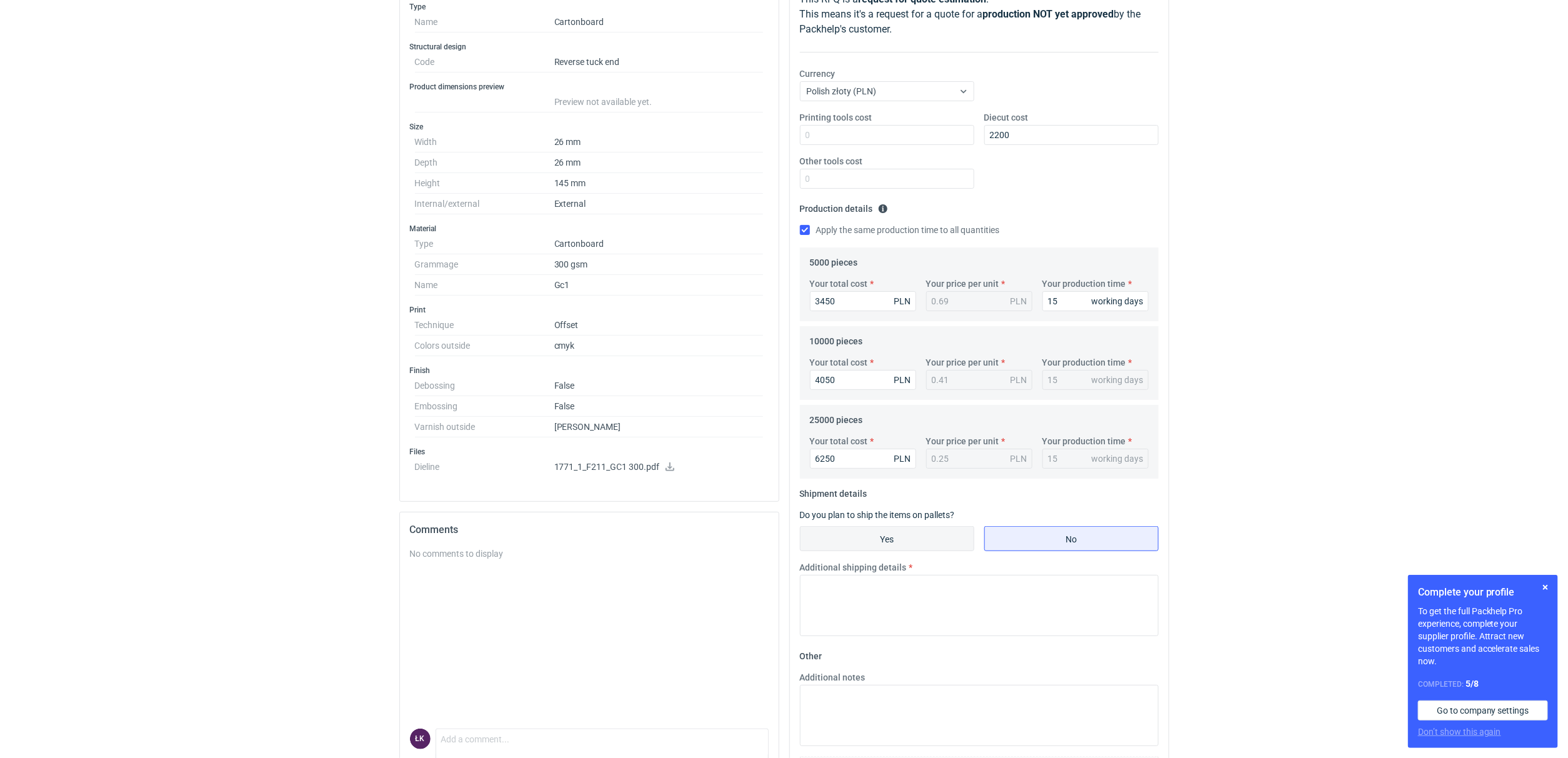
click at [880, 537] on input "Yes" at bounding box center [887, 538] width 173 height 24
radio input "true"
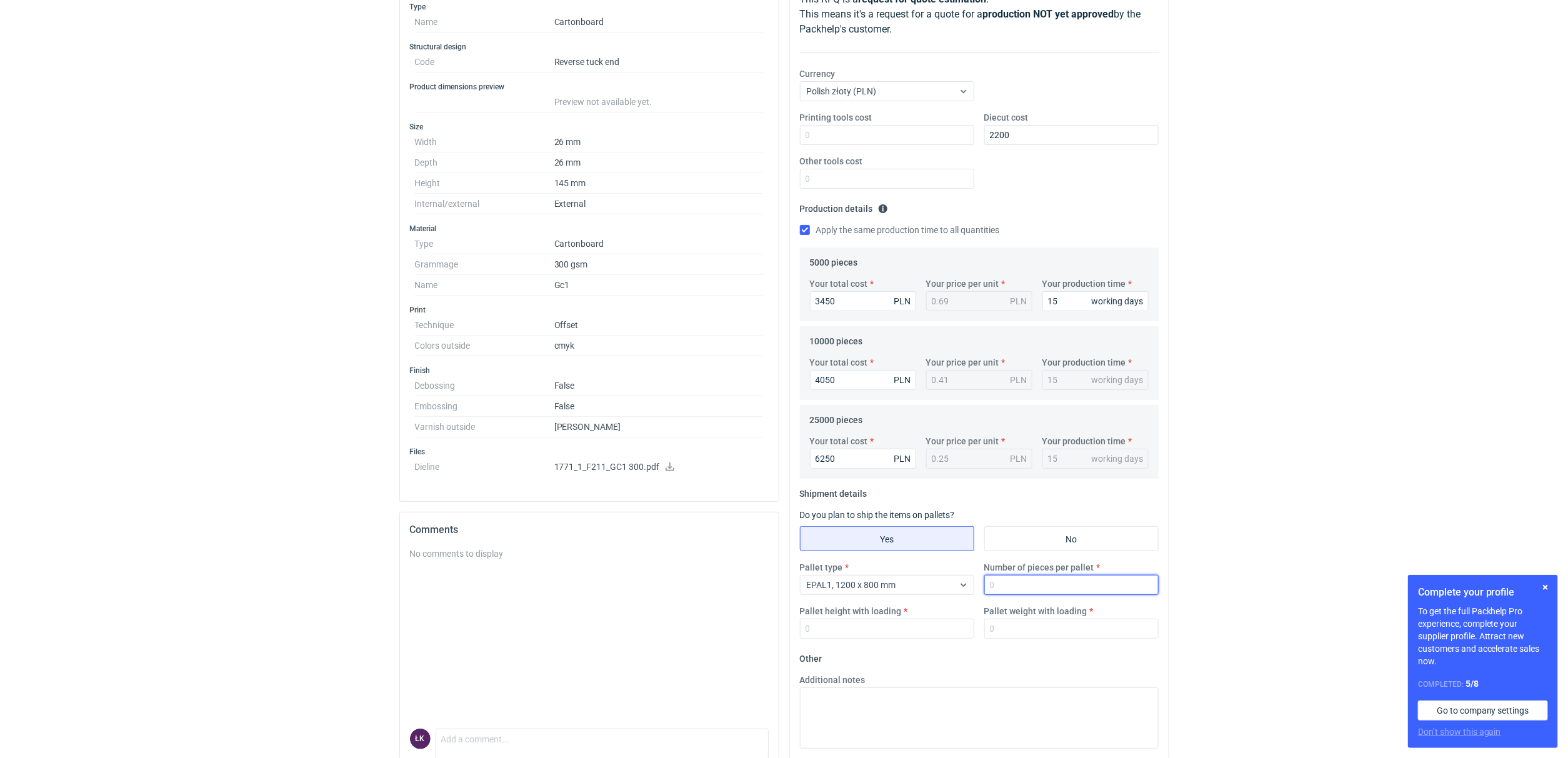
click at [1047, 582] on input "Number of pieces per pallet" at bounding box center [1071, 584] width 175 height 20
type input "25000"
click at [989, 629] on input "Pallet weight with loading" at bounding box center [1071, 628] width 175 height 20
type input "250"
click at [862, 627] on input "Pallet height with loading" at bounding box center [887, 628] width 175 height 20
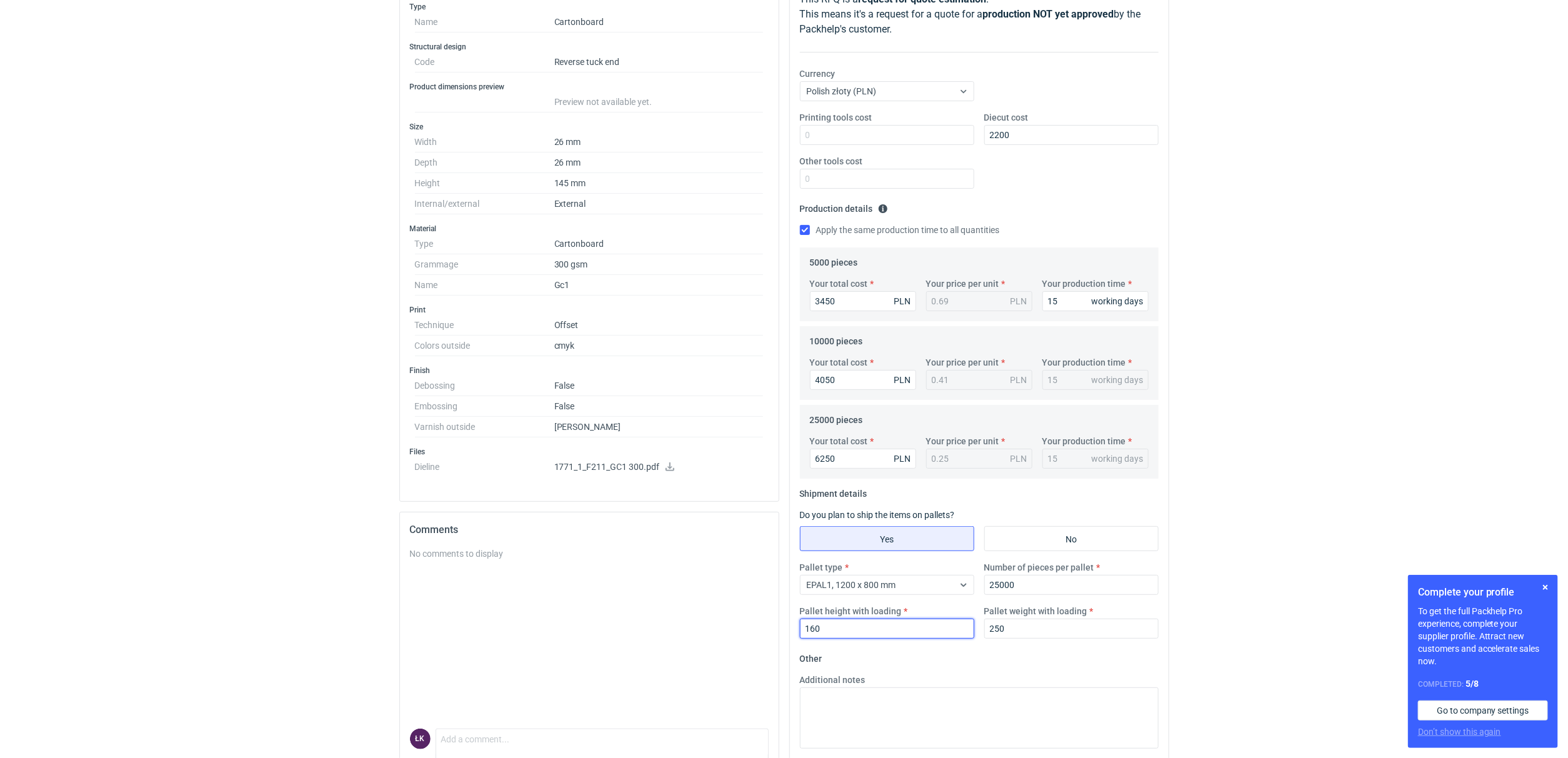
type input "160"
click at [1404, 531] on div "RFQs Specs Designs Items Orders Customers Tools Analytics 14 7 ŁK Łukasz Kowals…" at bounding box center [784, 192] width 1568 height 758
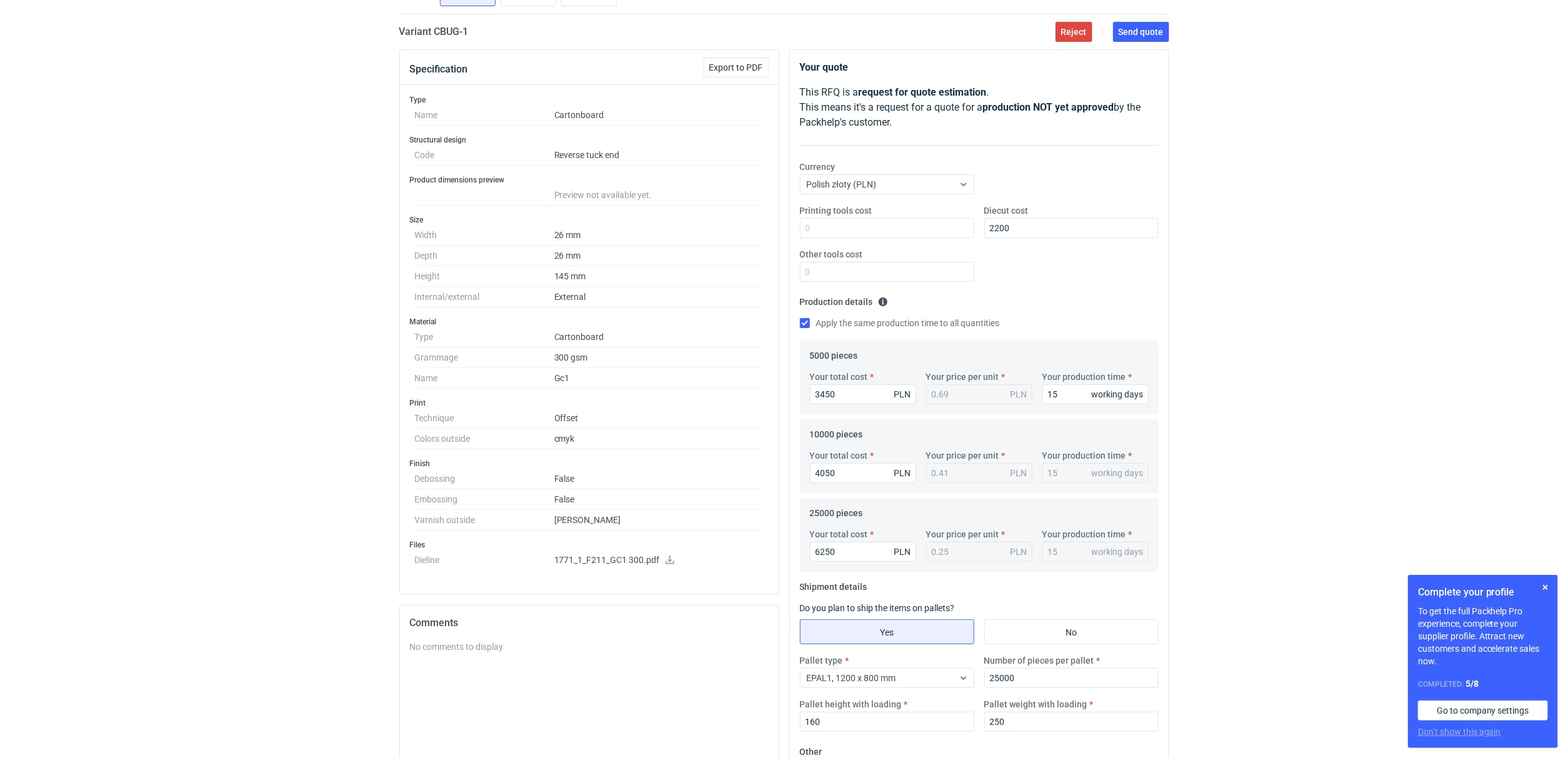
scroll to position [0, 0]
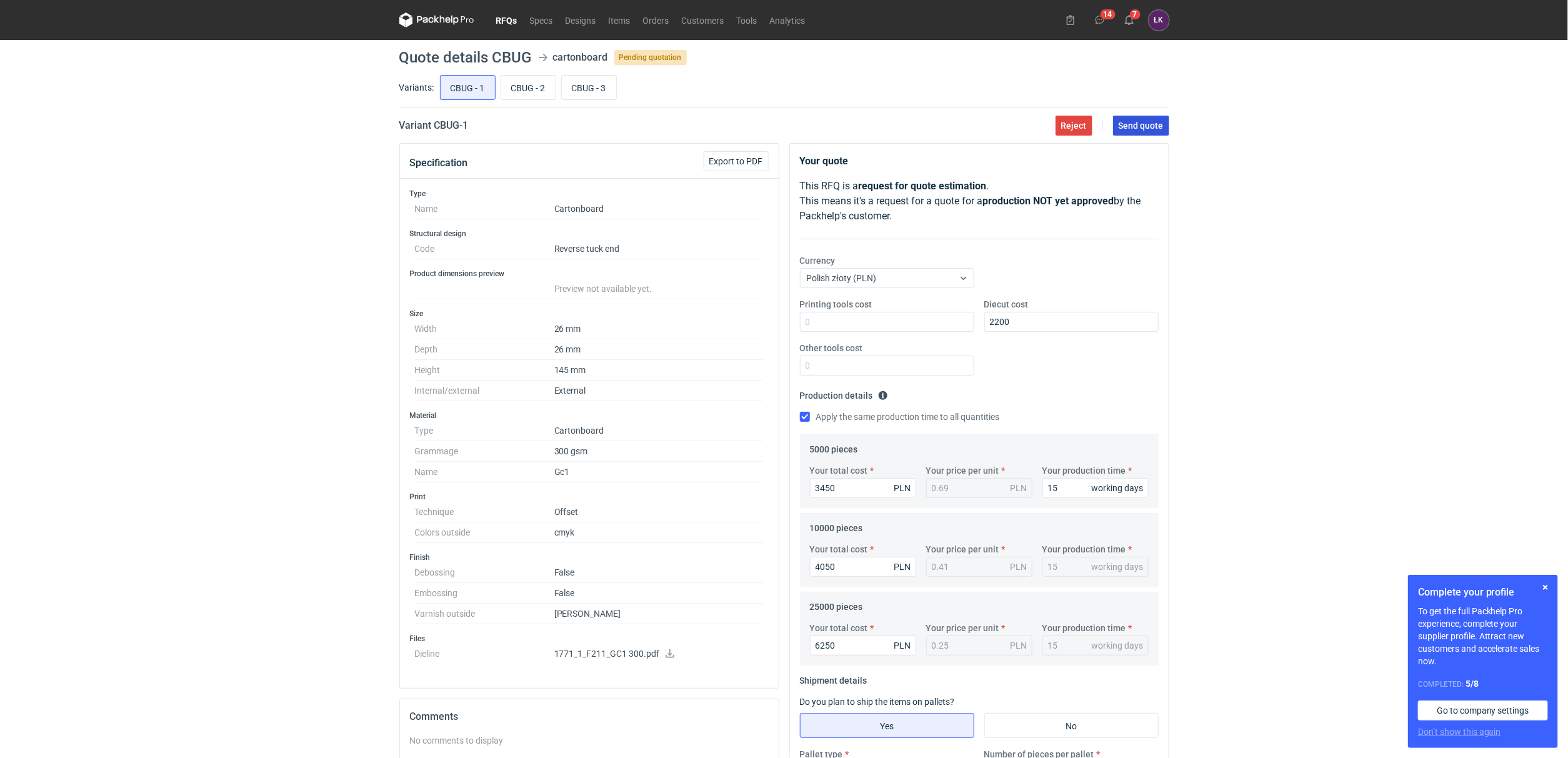
click at [1149, 125] on span "Send quote" at bounding box center [1141, 125] width 45 height 9
click at [587, 93] on input "CBUG - 3" at bounding box center [589, 87] width 54 height 24
radio input "true"
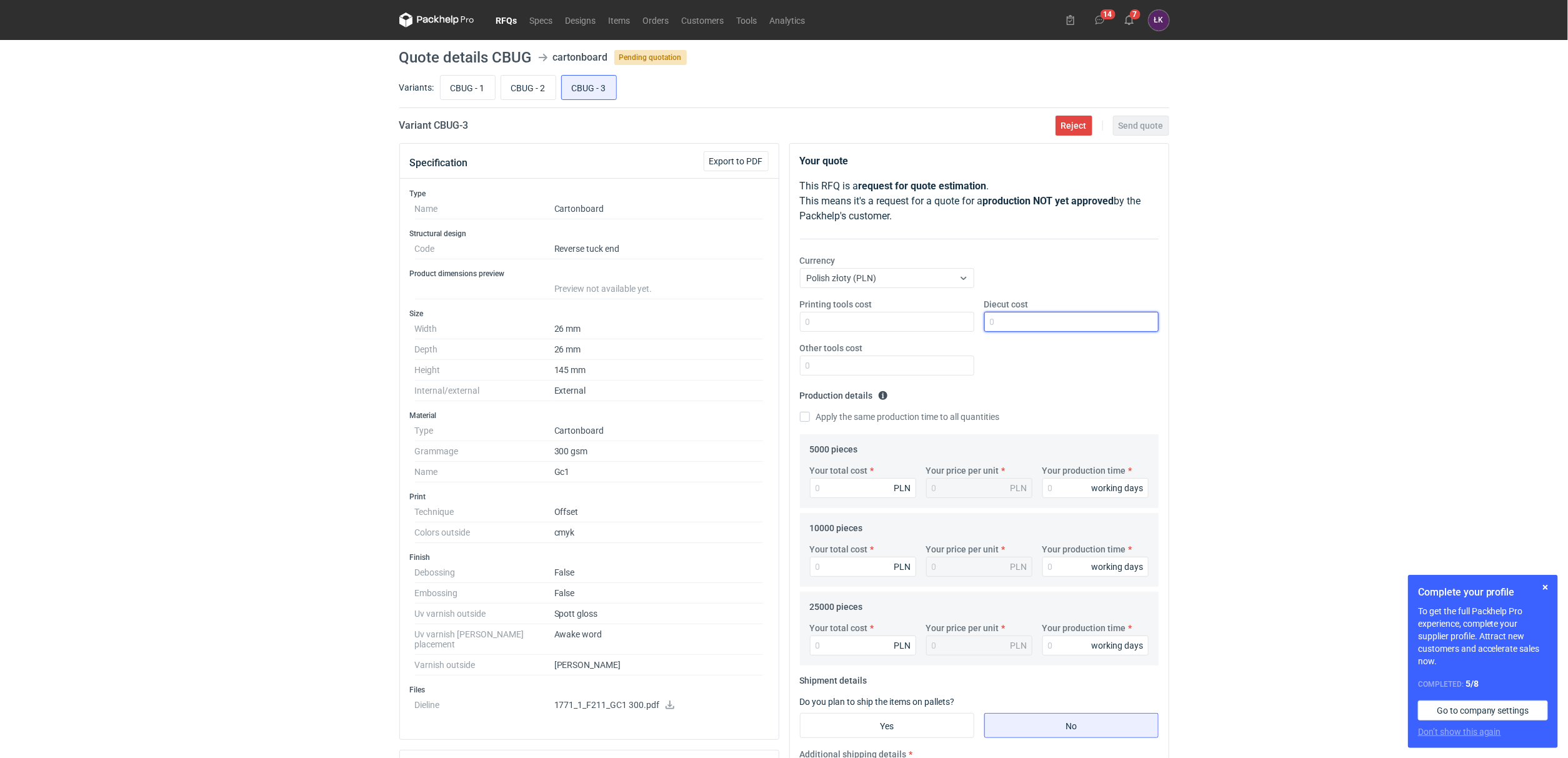
drag, startPoint x: 1032, startPoint y: 320, endPoint x: 1049, endPoint y: 288, distance: 36.2
click at [1032, 320] on input "Diecut cost" at bounding box center [1071, 321] width 175 height 20
type input "2200"
click at [814, 366] on input "Other tools cost" at bounding box center [887, 365] width 175 height 20
type input "1000"
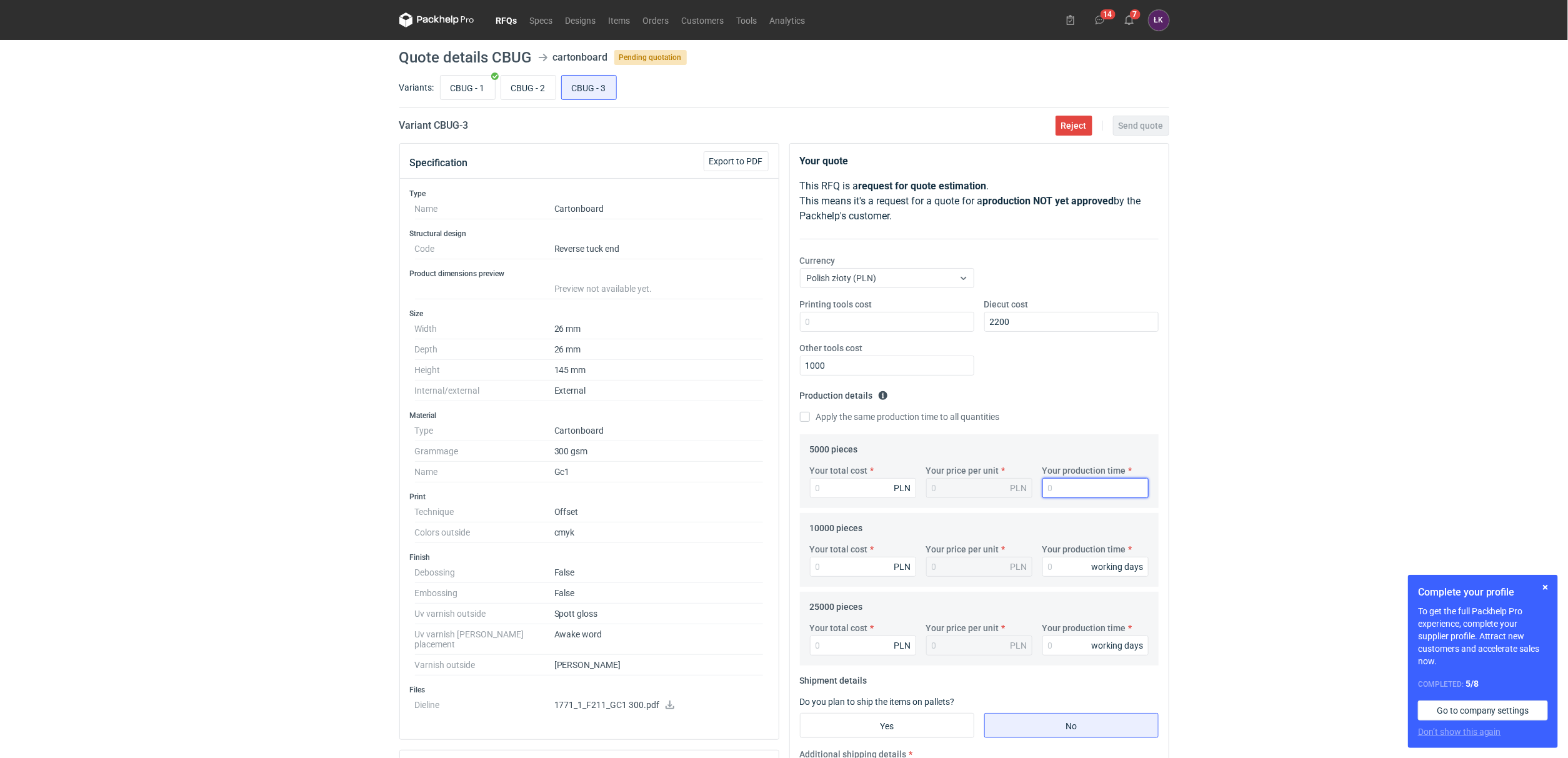
click at [1081, 488] on input "Your production time" at bounding box center [1095, 488] width 106 height 20
type input "15"
click at [832, 494] on input "Your total cost" at bounding box center [862, 488] width 106 height 20
type input "3650"
type input "0.73"
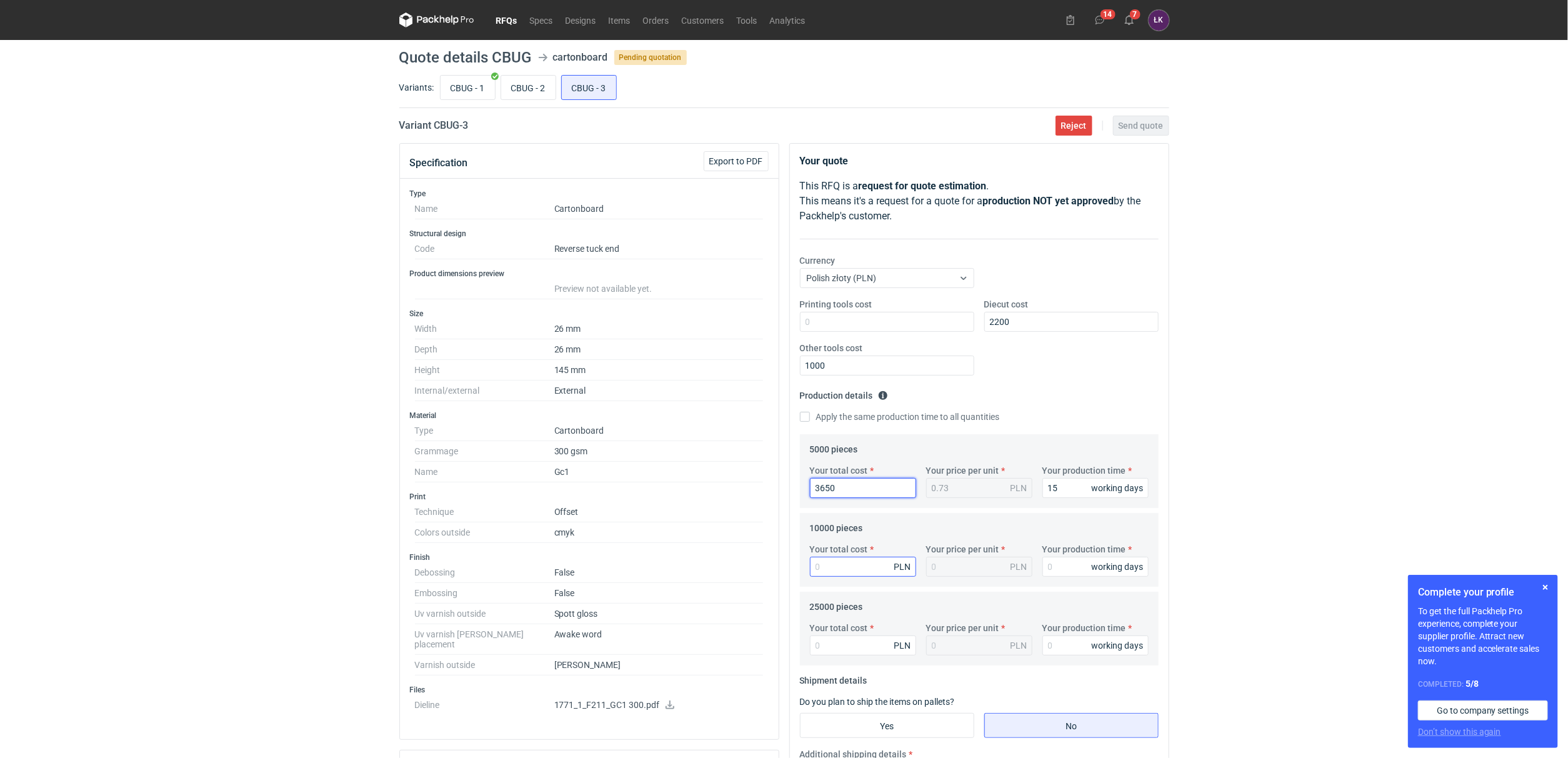
type input "3650"
click at [862, 569] on input "Your total cost" at bounding box center [862, 566] width 106 height 20
type input "4600"
type input "0.46"
type input "4600"
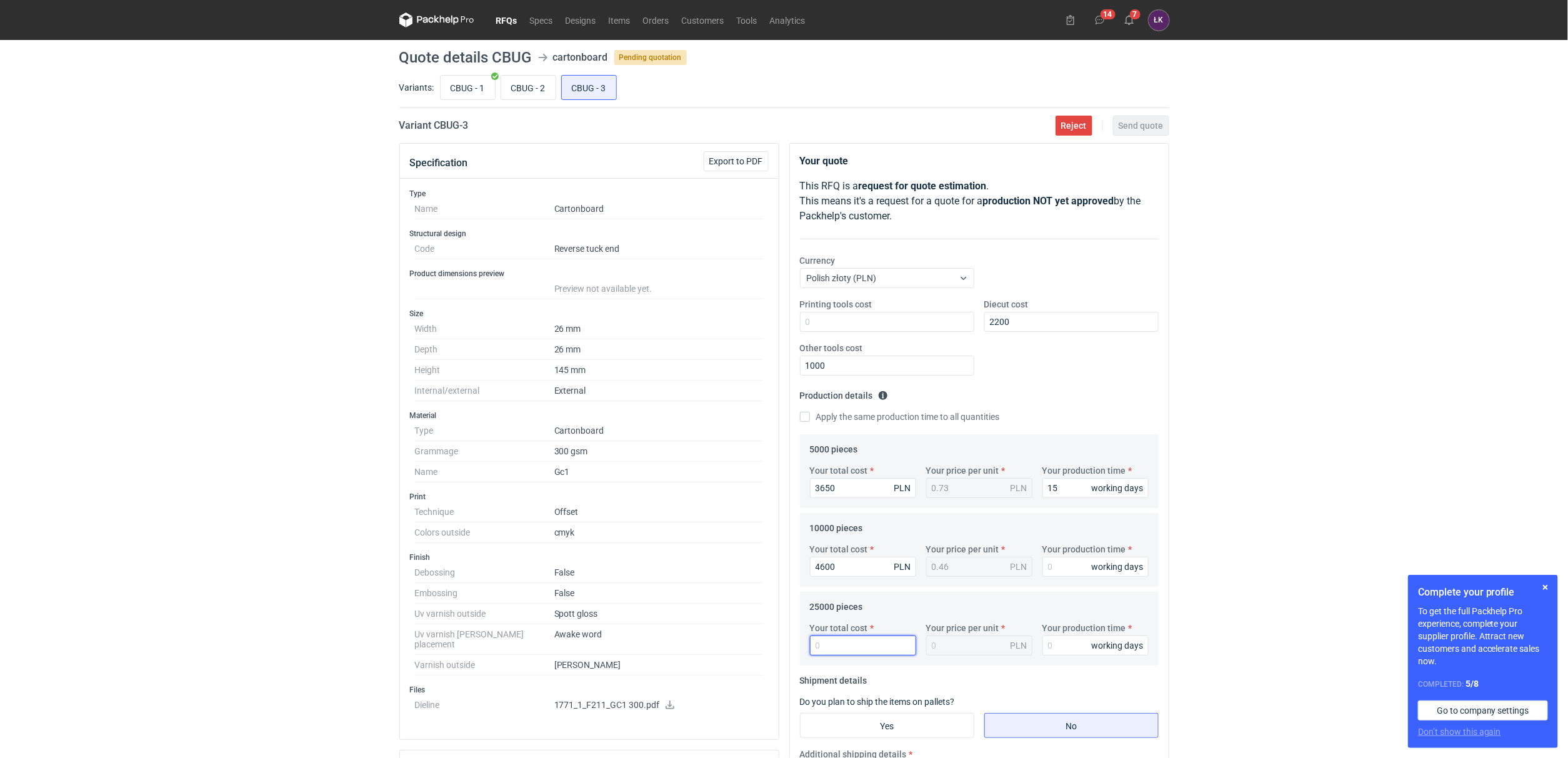
click at [853, 651] on input "Your total cost" at bounding box center [862, 645] width 106 height 20
type input "7250"
type input "0.29"
type input "7250"
click at [1274, 530] on div "RFQs Specs Designs Items Orders Customers Tools Analytics 14 7 ŁK Łukasz Kowals…" at bounding box center [784, 379] width 1568 height 758
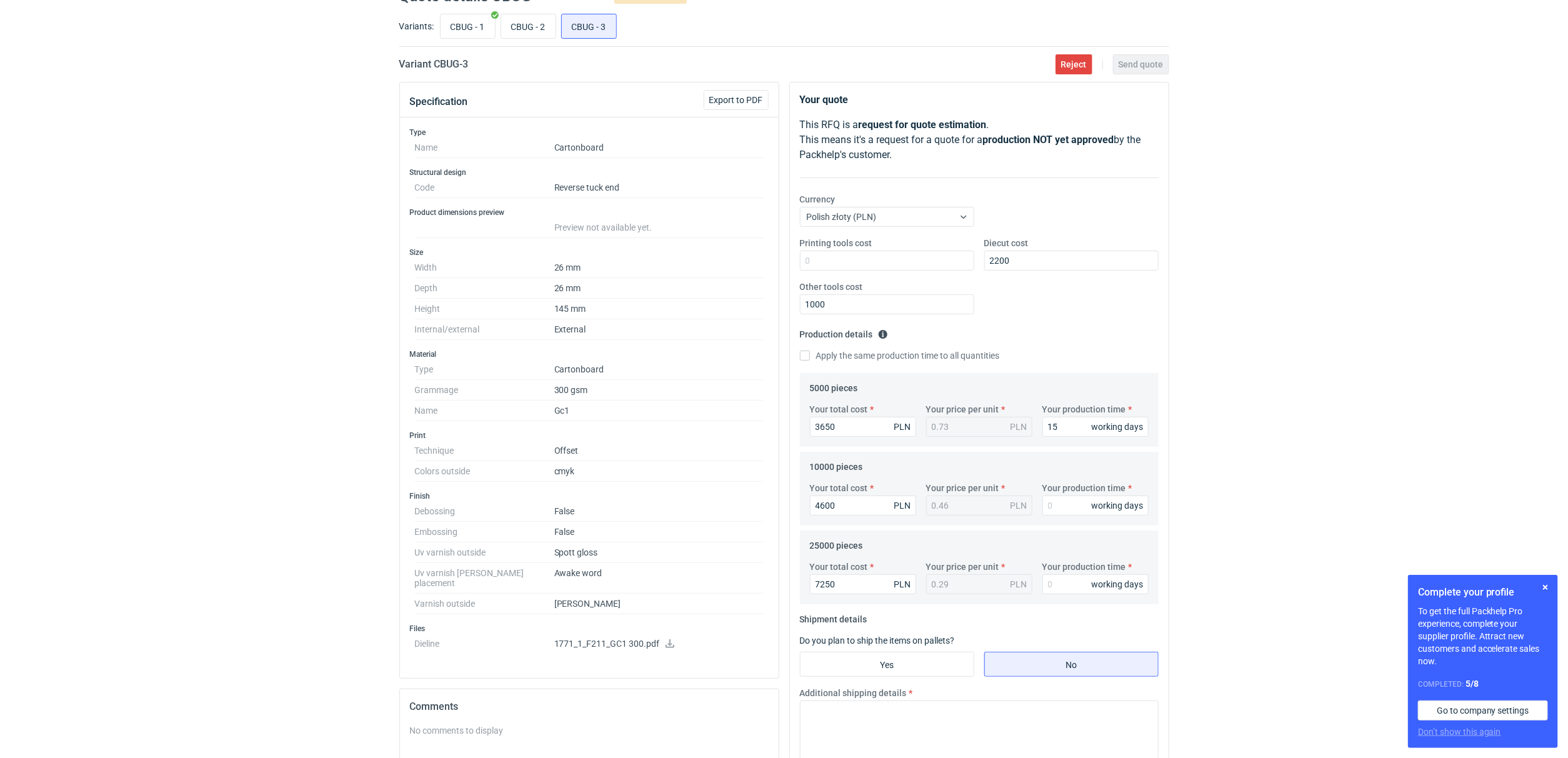
scroll to position [93, 0]
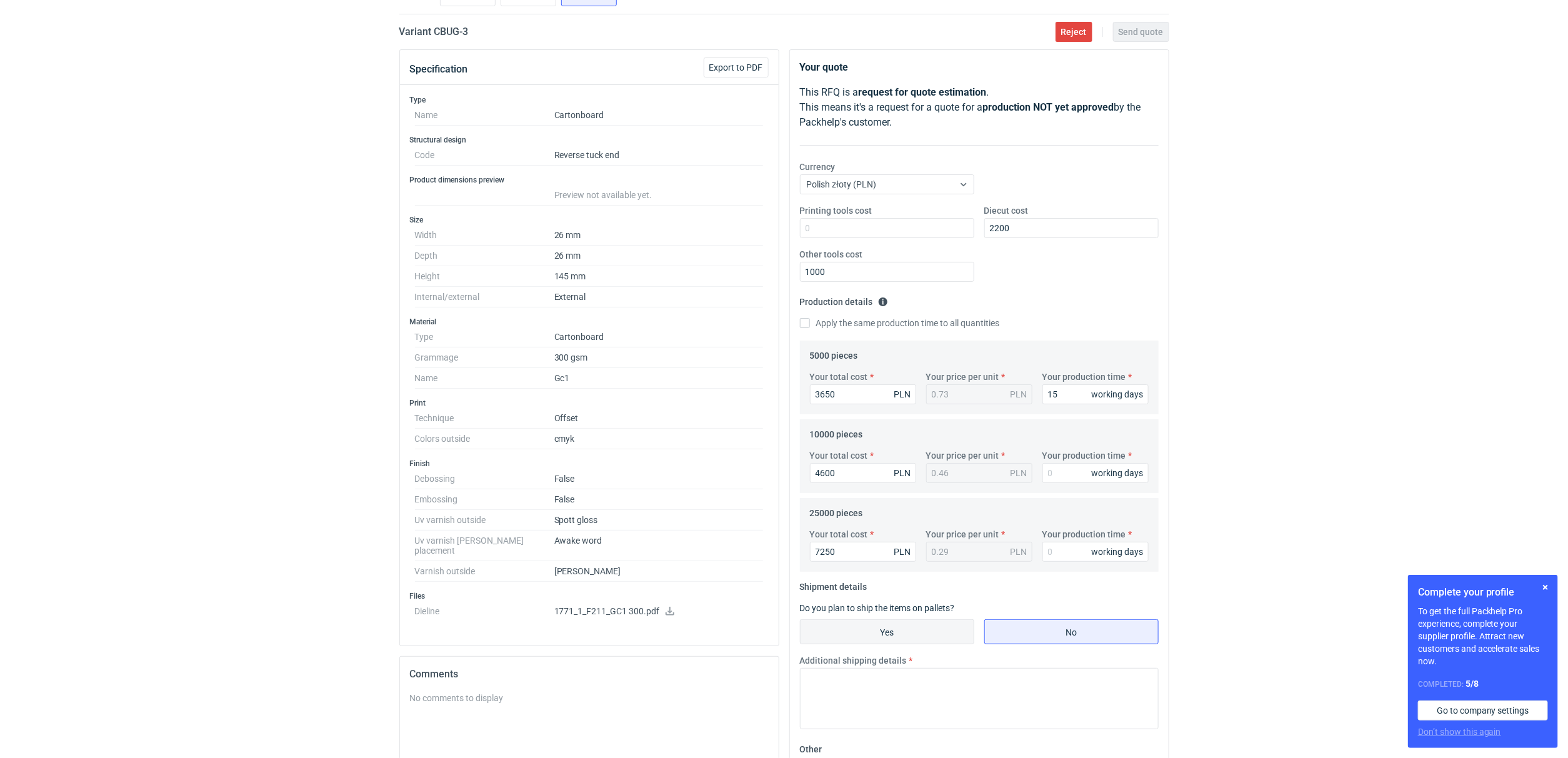
click at [872, 632] on input "Yes" at bounding box center [887, 631] width 173 height 24
radio input "true"
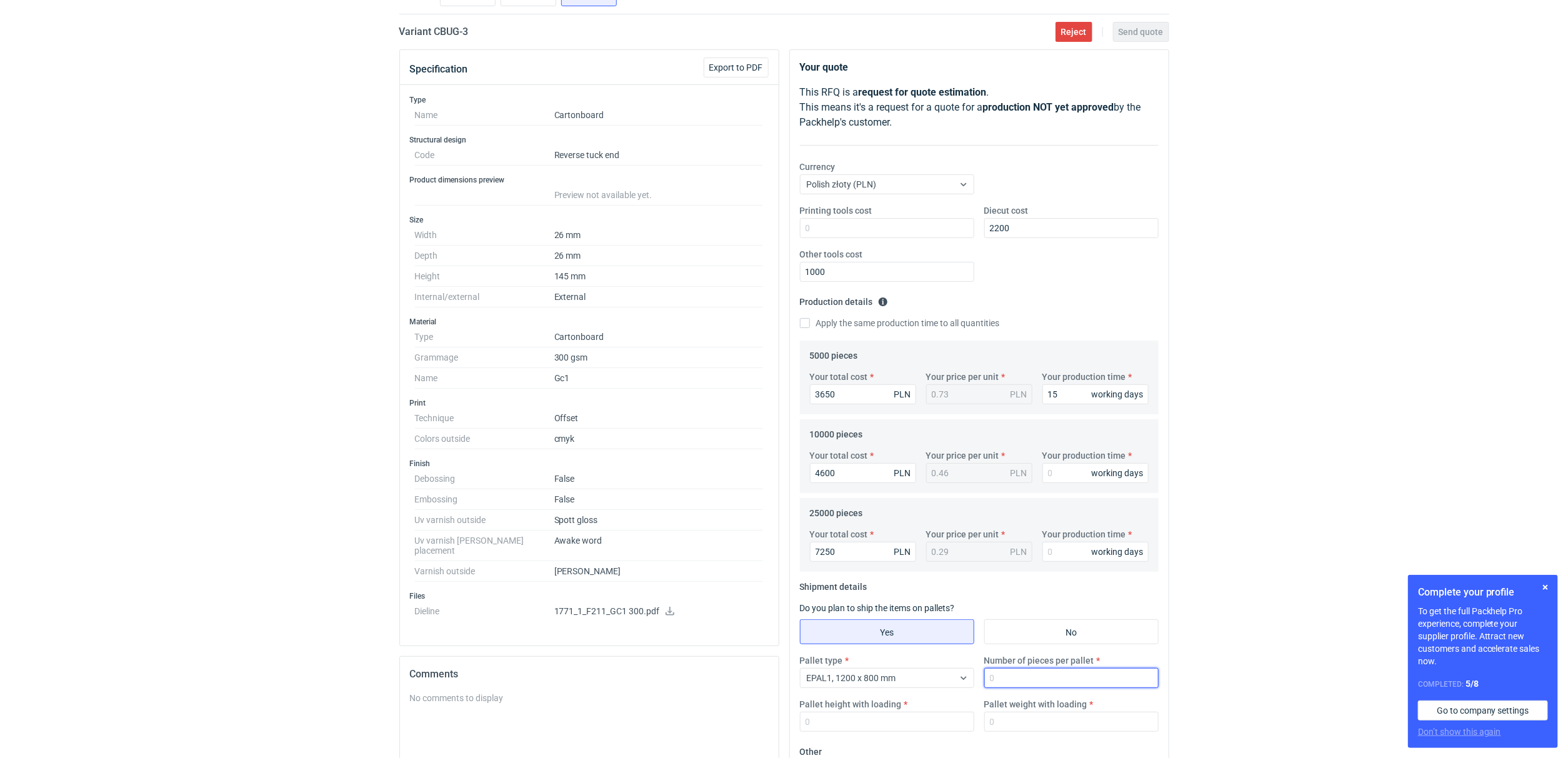
click at [1009, 669] on input "Number of pieces per pallet" at bounding box center [1071, 678] width 175 height 20
type input "25000"
click at [274, 383] on div "RFQs Specs Designs Items Orders Customers Tools Analytics 14 7 ŁK Łukasz Kowals…" at bounding box center [784, 286] width 1568 height 758
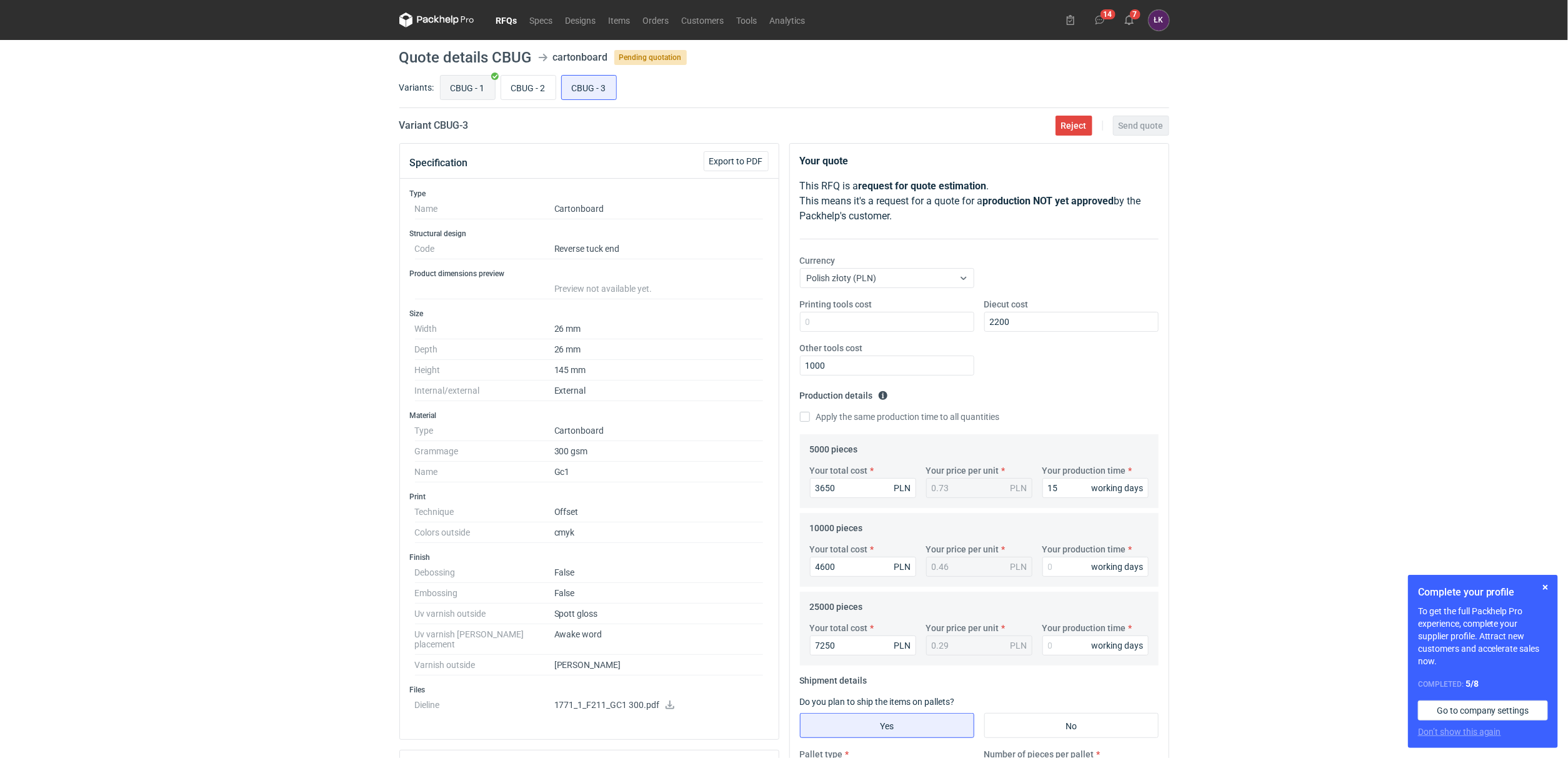
click at [460, 77] on input "CBUG - 1" at bounding box center [468, 87] width 54 height 24
radio input "true"
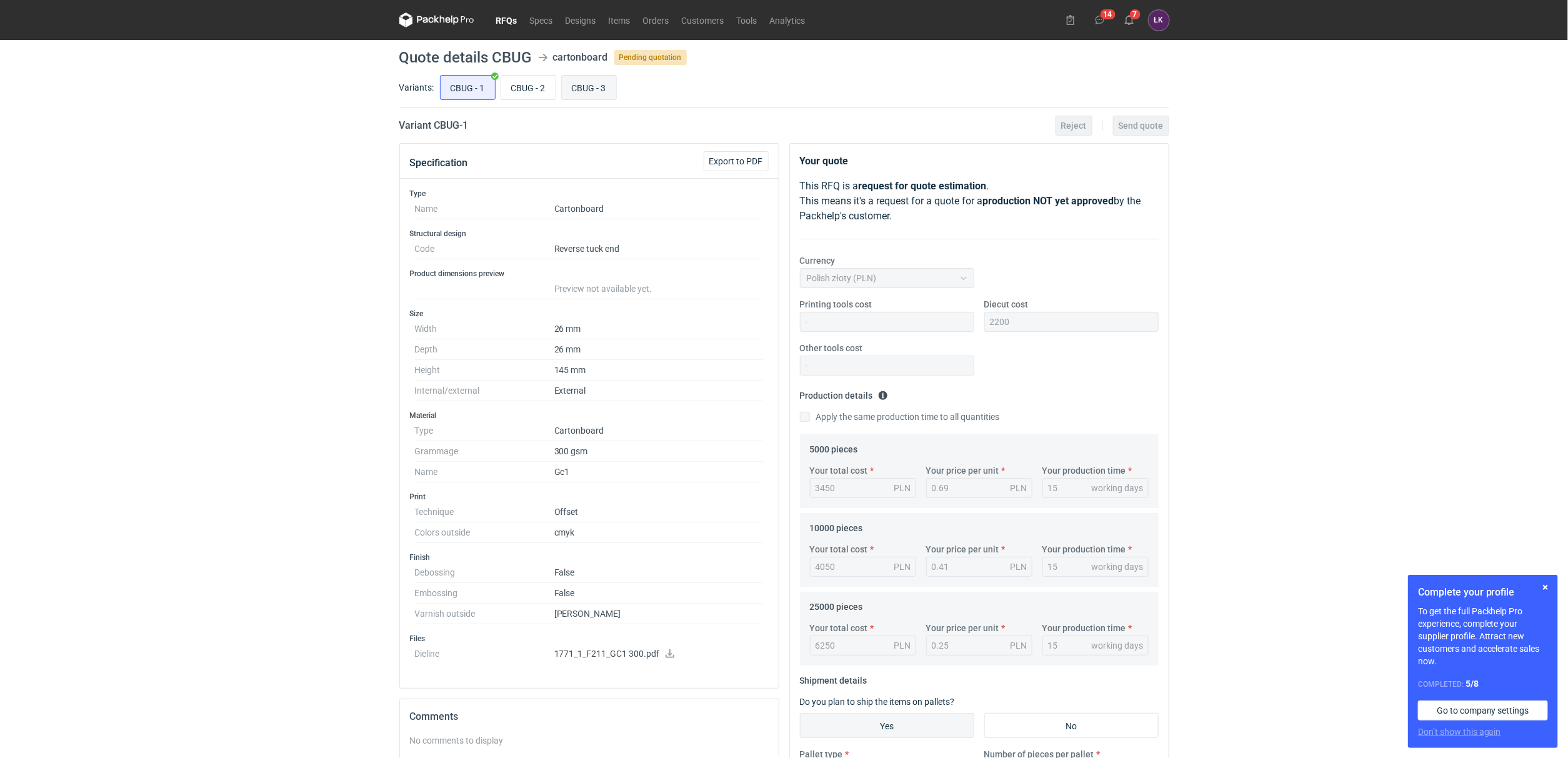
click at [595, 88] on input "CBUG - 3" at bounding box center [589, 87] width 54 height 24
radio input "true"
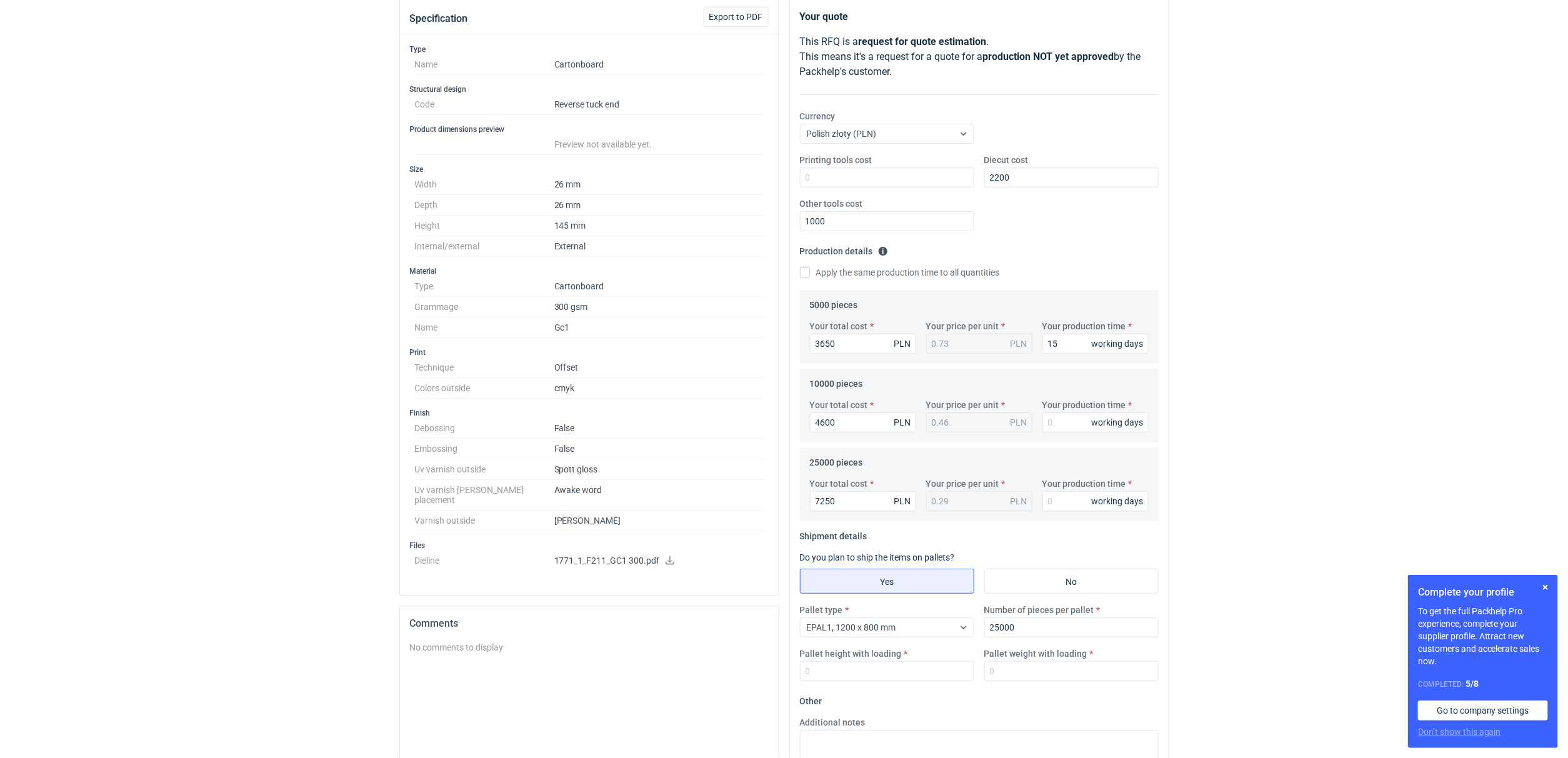
scroll to position [285, 0]
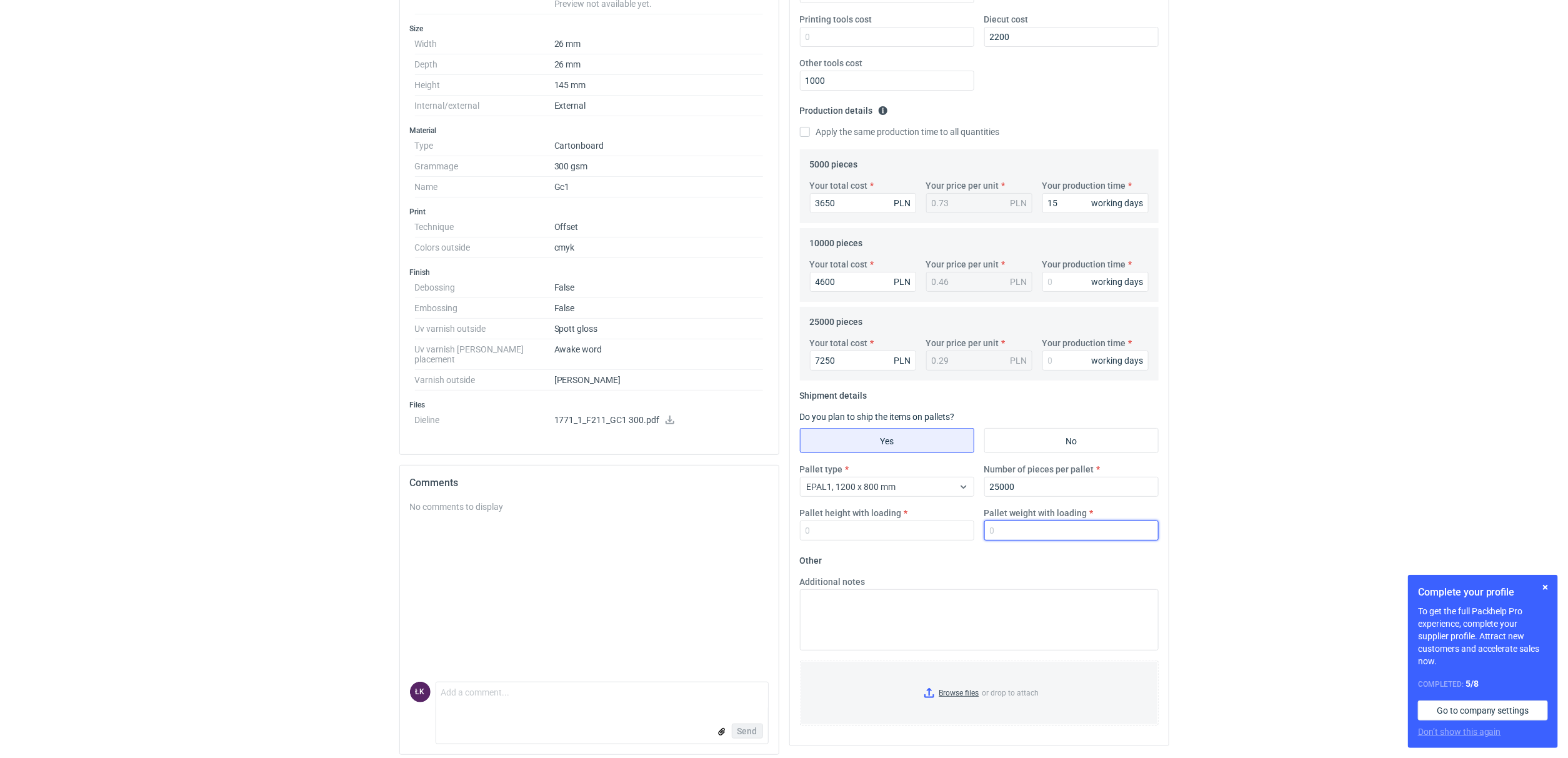
click at [1029, 530] on input "Pallet weight with loading" at bounding box center [1071, 530] width 175 height 20
type input "250"
click at [848, 538] on input "Pallet height with loading" at bounding box center [887, 530] width 175 height 20
type input "160"
click at [1315, 431] on div "RFQs Specs Designs Items Orders Customers Tools Analytics 14 7 ŁK Łukasz Kowals…" at bounding box center [784, 94] width 1568 height 758
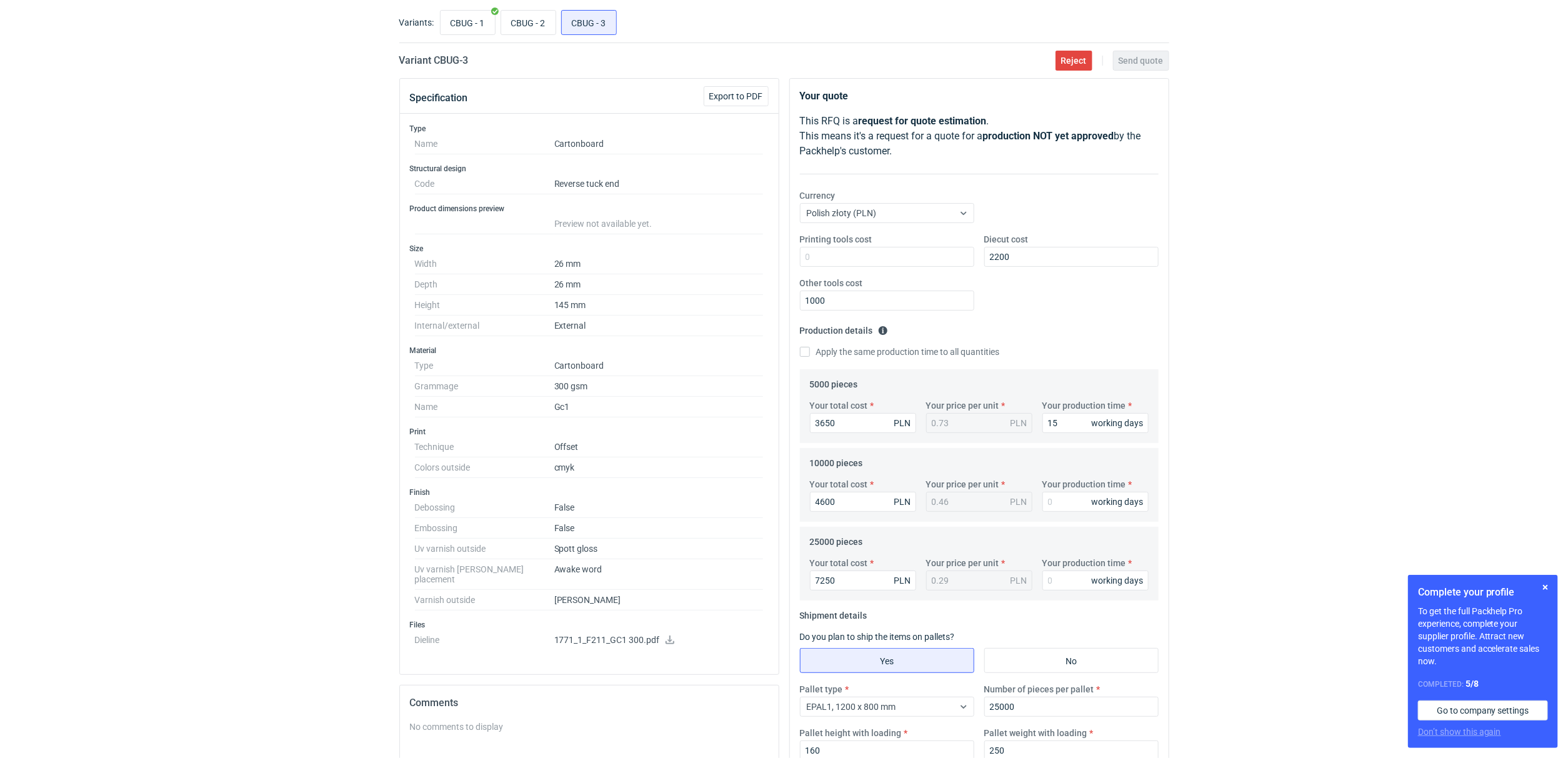
scroll to position [98, 0]
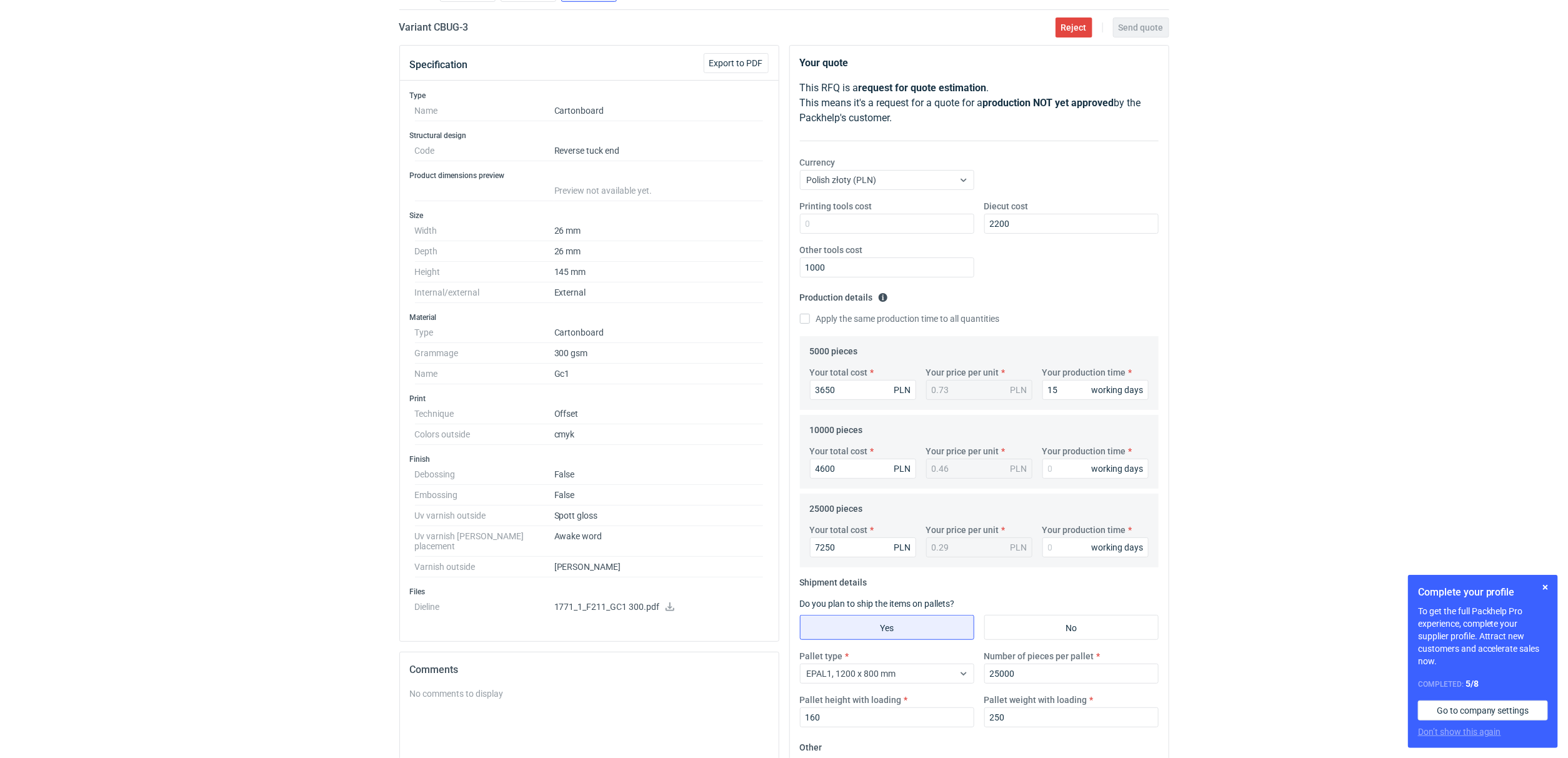
click at [858, 322] on label "Apply the same production time to all quantities" at bounding box center [900, 318] width 200 height 12
click at [810, 322] on input "Apply the same production time to all quantities" at bounding box center [805, 318] width 10 height 10
checkbox input "true"
type input "15"
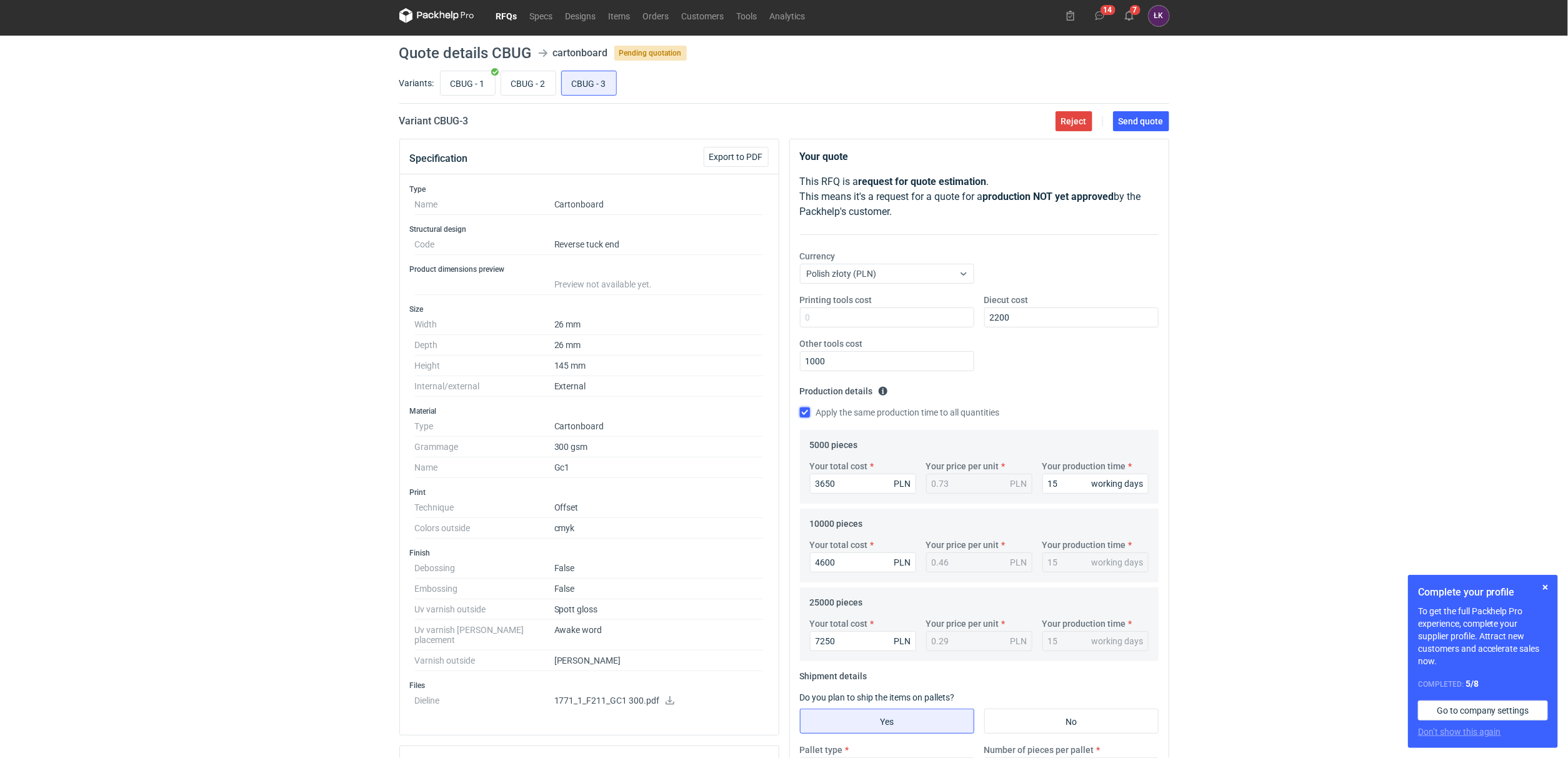
scroll to position [0, 0]
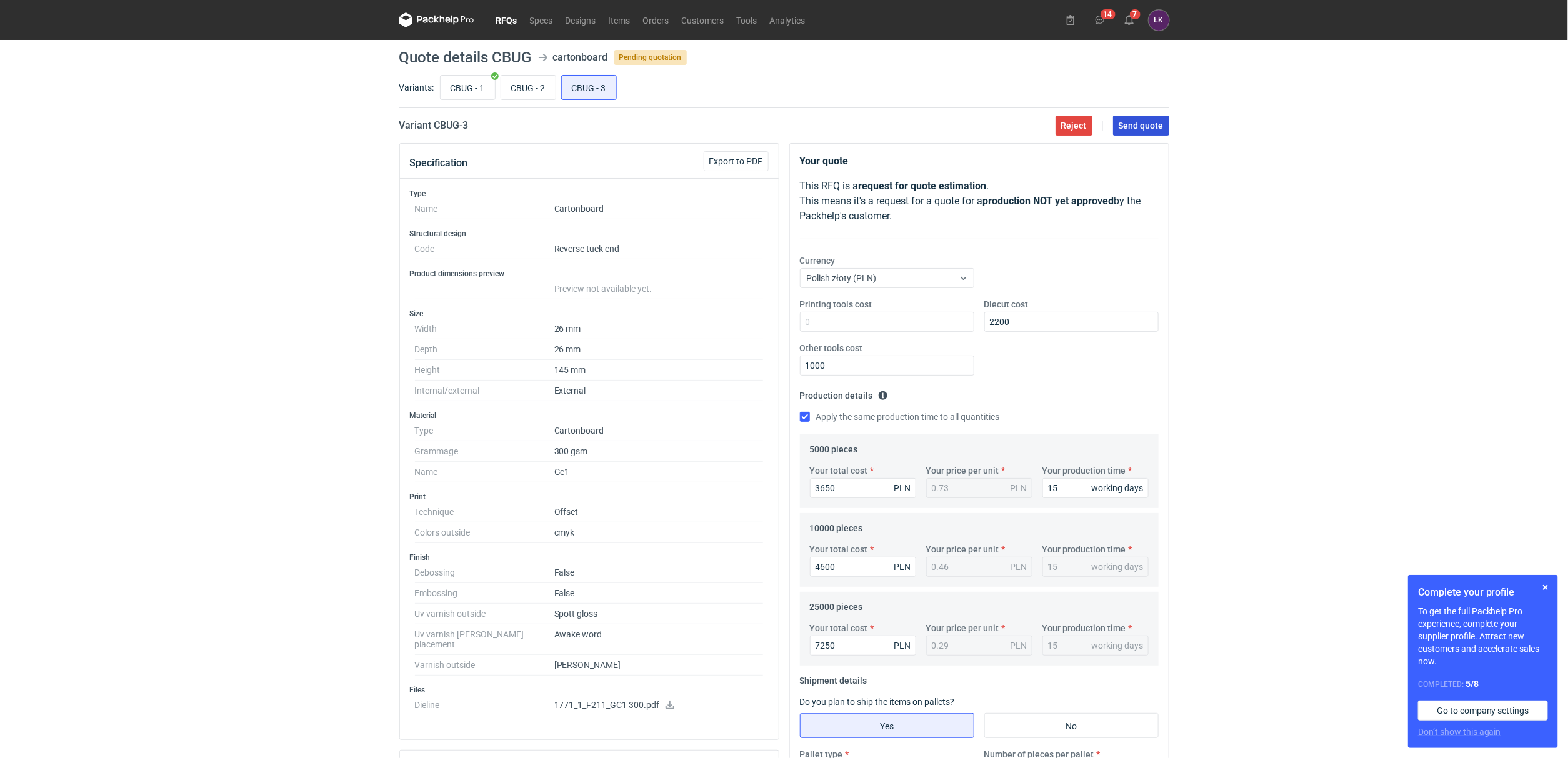
click at [1155, 121] on span "Send quote" at bounding box center [1141, 125] width 45 height 9
click at [544, 90] on input "CBUG - 2" at bounding box center [528, 87] width 54 height 24
radio input "true"
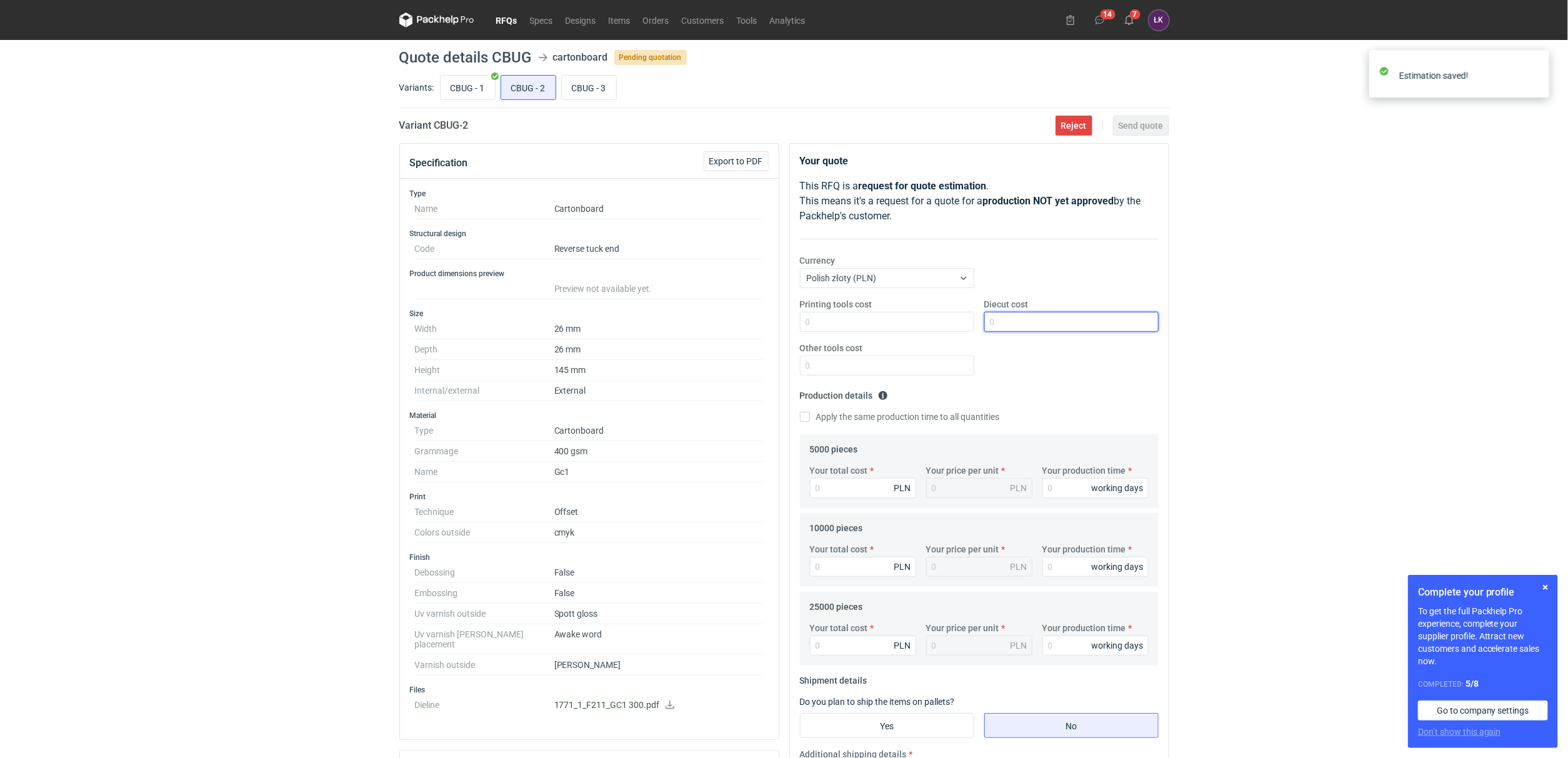
click at [1030, 327] on input "Diecut cost" at bounding box center [1071, 321] width 175 height 20
click at [579, 96] on input "CBUG - 3" at bounding box center [589, 87] width 54 height 24
radio input "true"
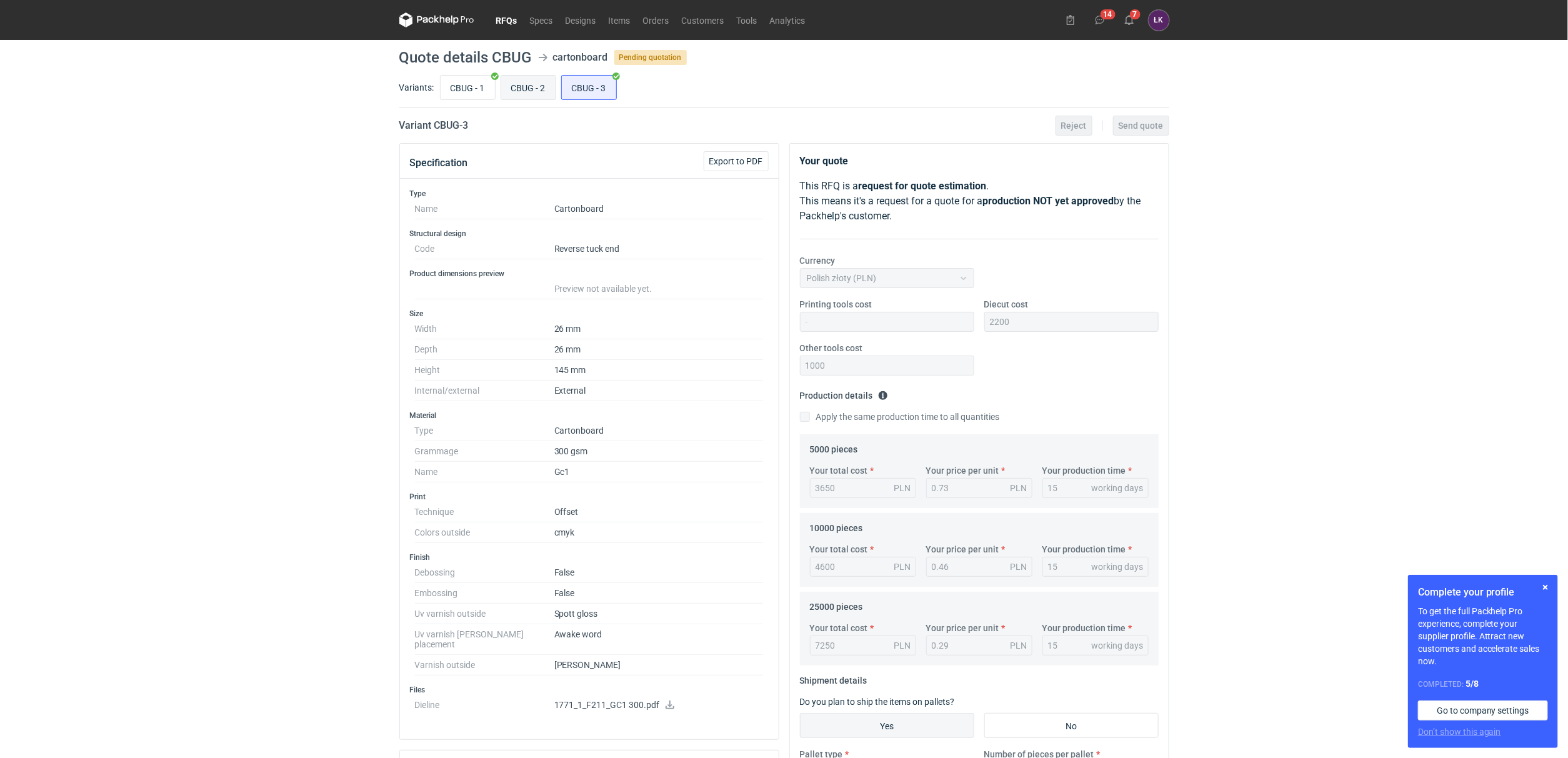
click at [551, 95] on input "CBUG - 2" at bounding box center [528, 87] width 54 height 24
radio input "true"
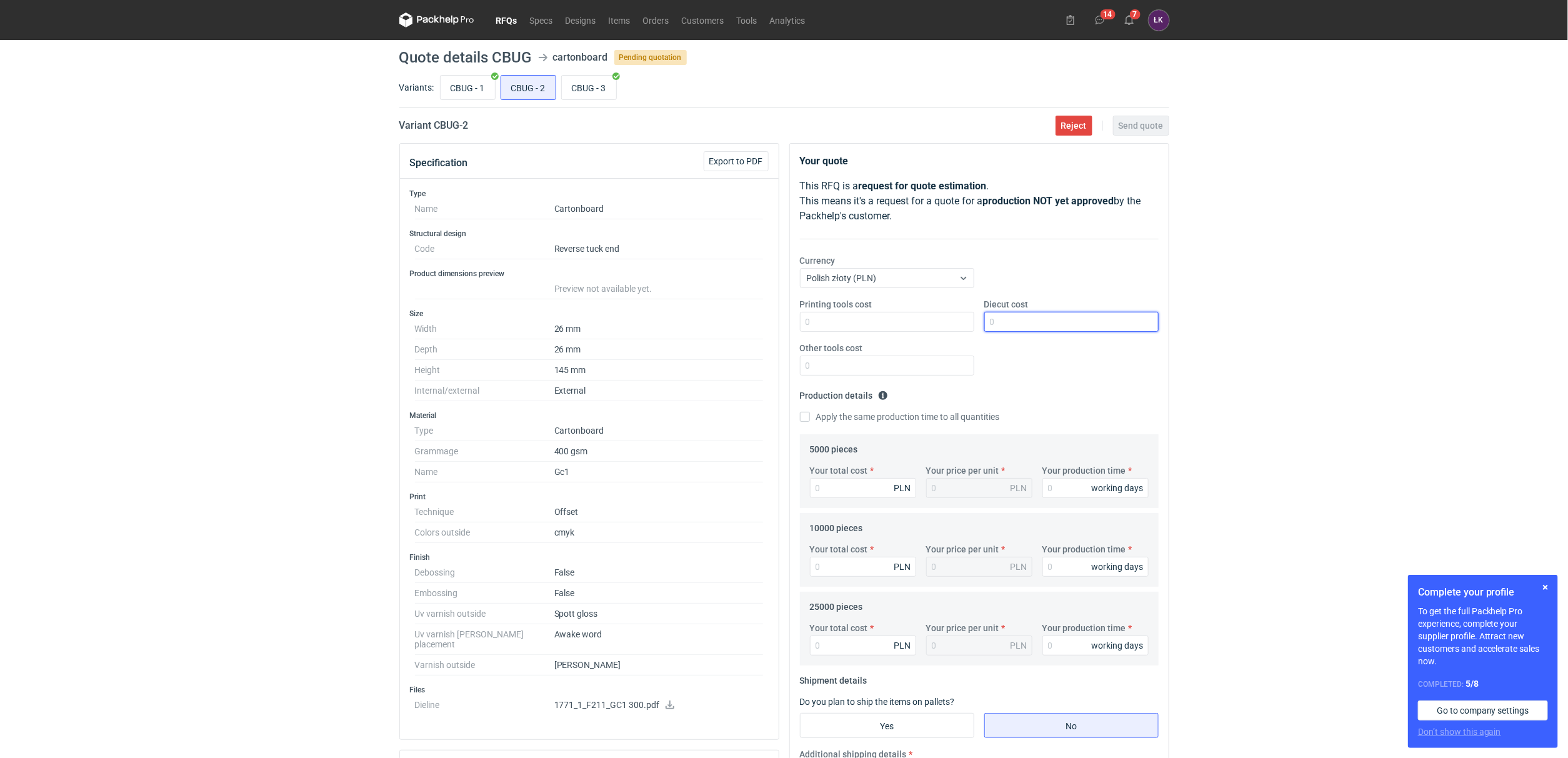
drag, startPoint x: 991, startPoint y: 318, endPoint x: 1039, endPoint y: 325, distance: 48.5
click at [991, 318] on input "Diecut cost" at bounding box center [1071, 321] width 175 height 20
type input "2200"
click at [838, 357] on input "Other tools cost" at bounding box center [887, 365] width 175 height 20
type input "1000"
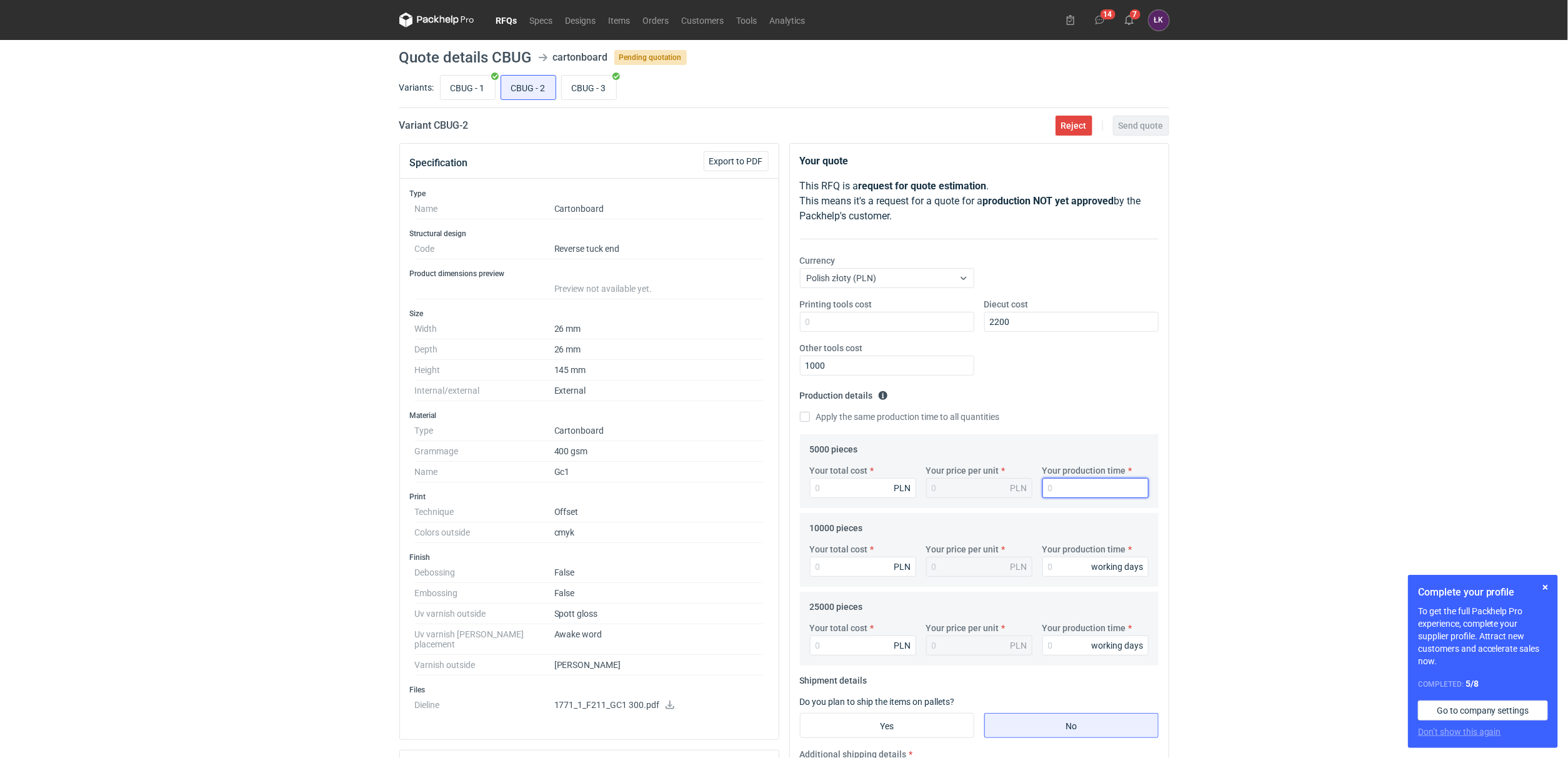
click at [1078, 489] on input "Your production time" at bounding box center [1095, 488] width 106 height 20
type input "15"
click at [952, 412] on label "Apply the same production time to all quantities" at bounding box center [900, 416] width 200 height 12
click at [810, 412] on input "Apply the same production time to all quantities" at bounding box center [805, 416] width 10 height 10
checkbox input "true"
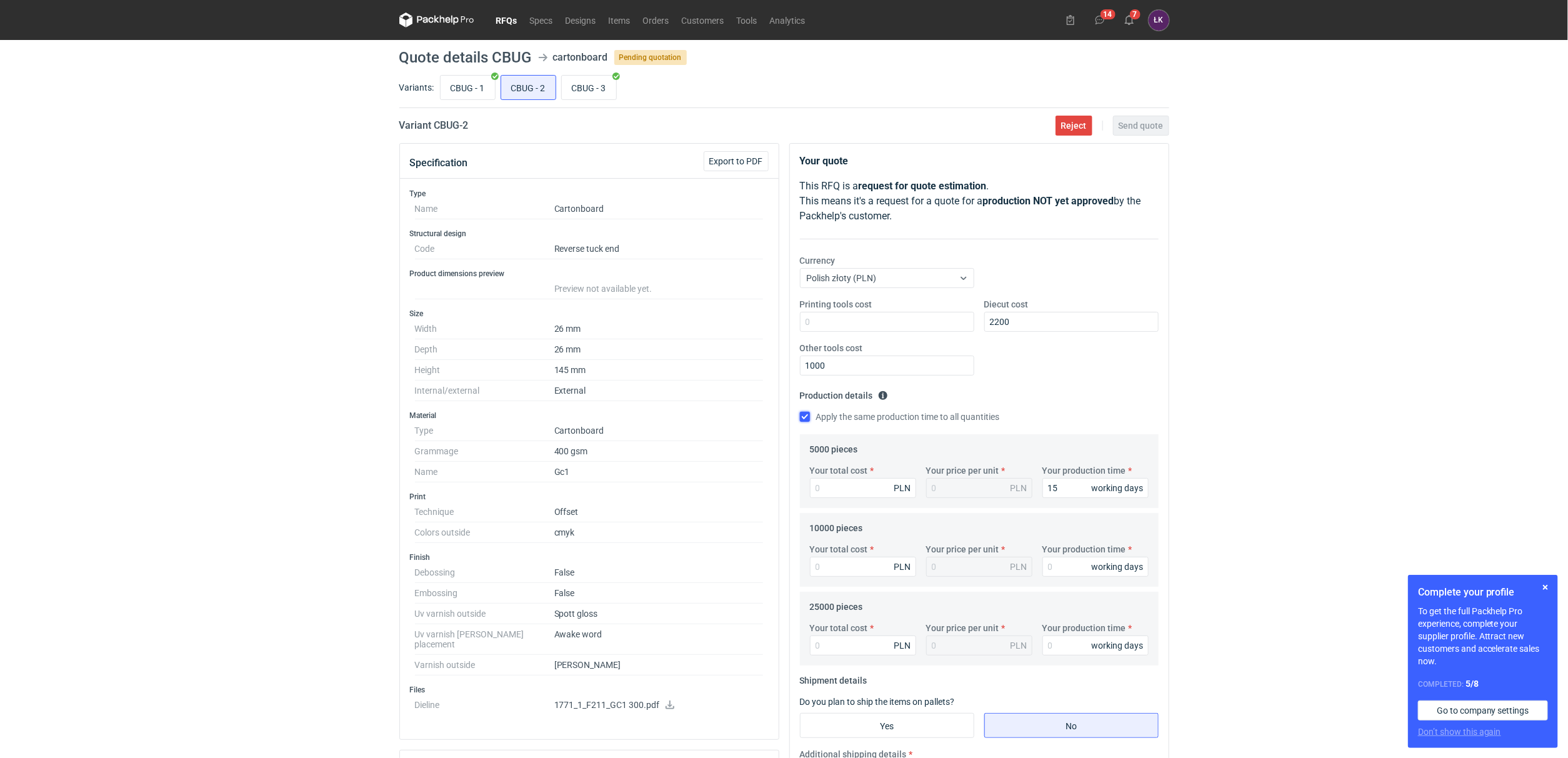
type input "15"
click at [858, 489] on input "Your total cost" at bounding box center [862, 488] width 106 height 20
type input "4150"
type input "0.83"
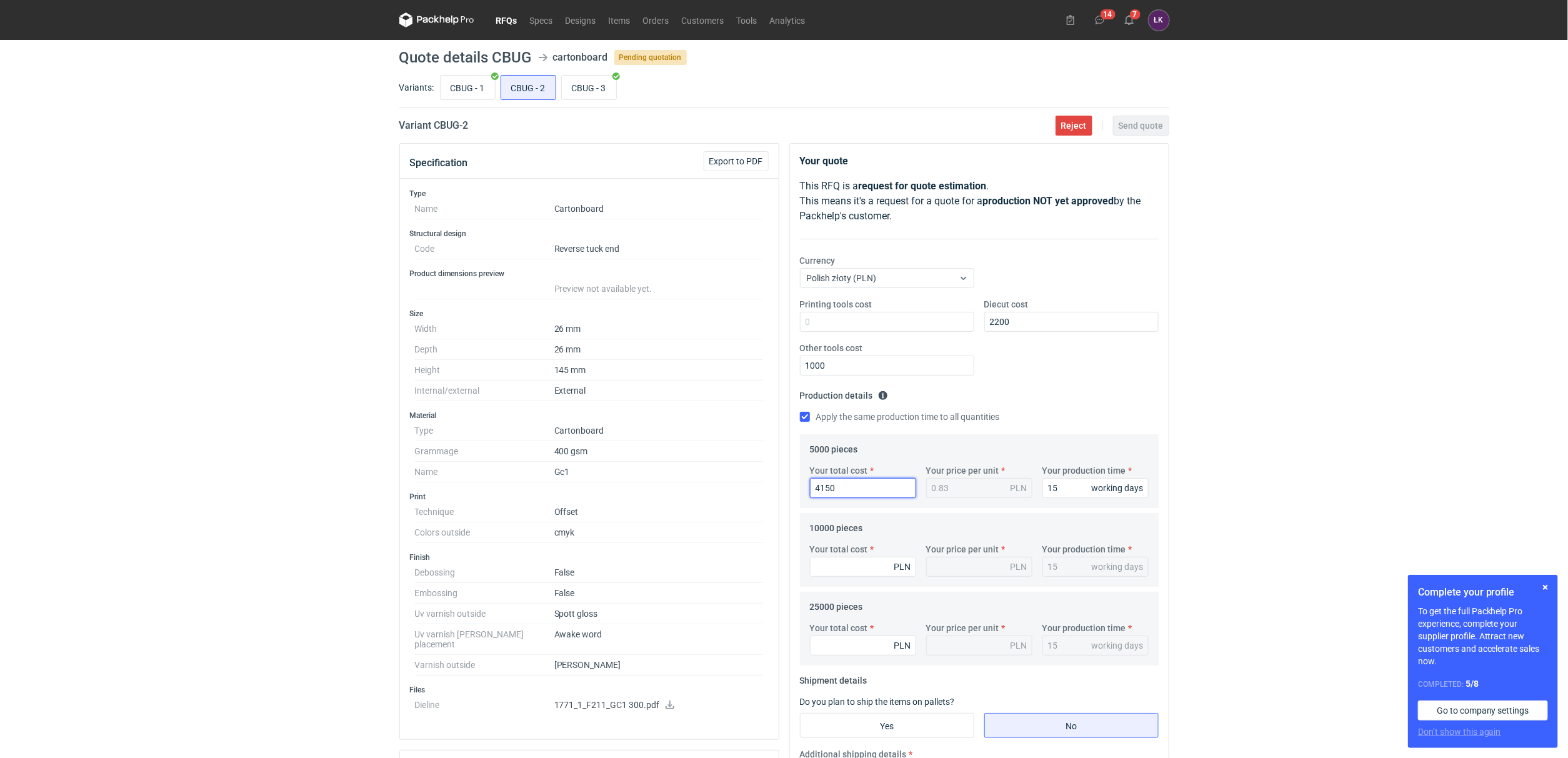
type input "4150"
click at [833, 579] on div "Your total cost PLN Your price per unit PLN Your production time 15 working days" at bounding box center [978, 565] width 348 height 44
click at [833, 575] on input "Your total cost" at bounding box center [862, 566] width 106 height 20
type input "5350"
type input "0.54"
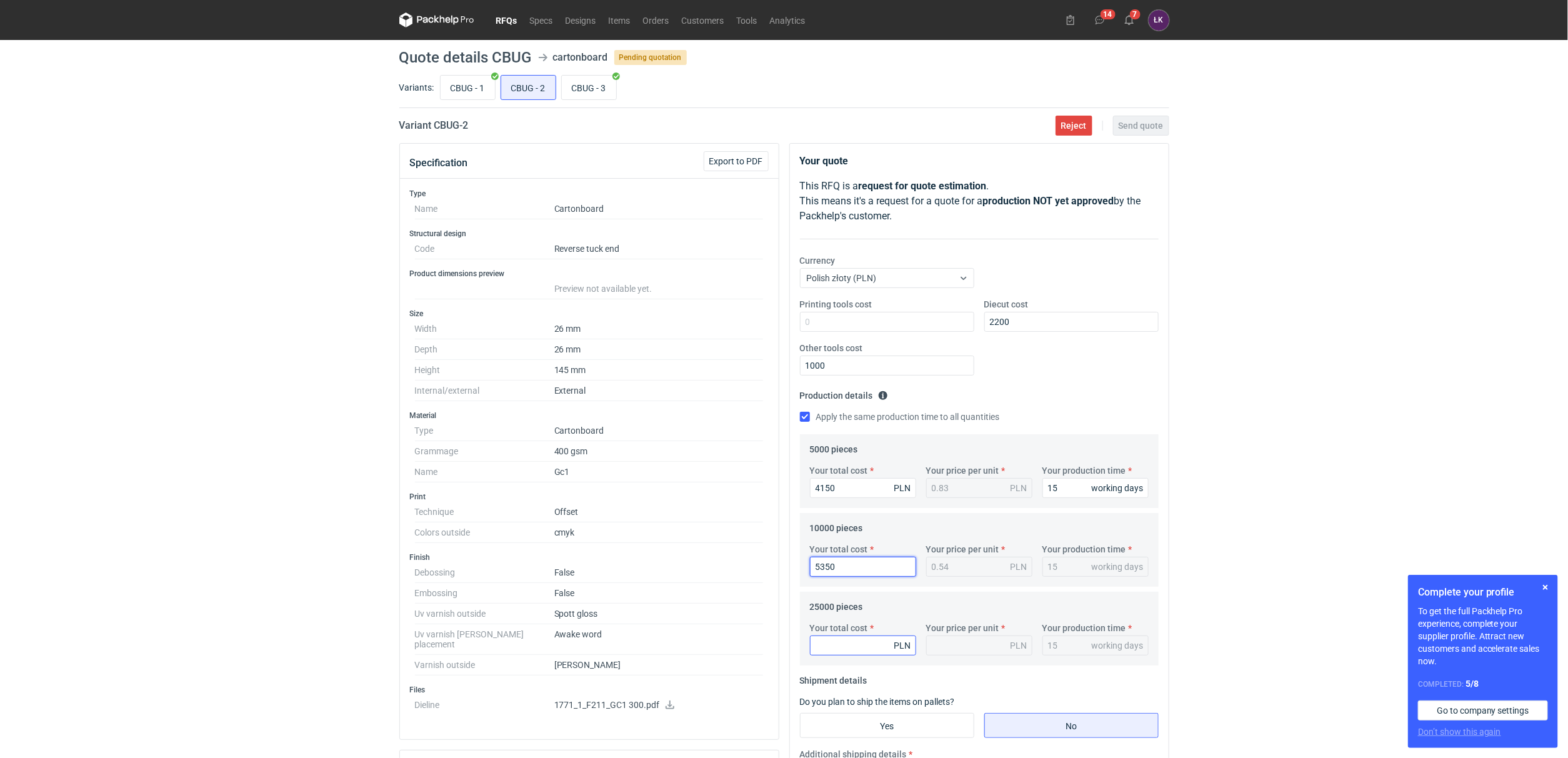
type input "5350"
click at [832, 644] on input "Your total cost" at bounding box center [862, 645] width 106 height 20
type input "8250"
type input "0.33"
type input "8250"
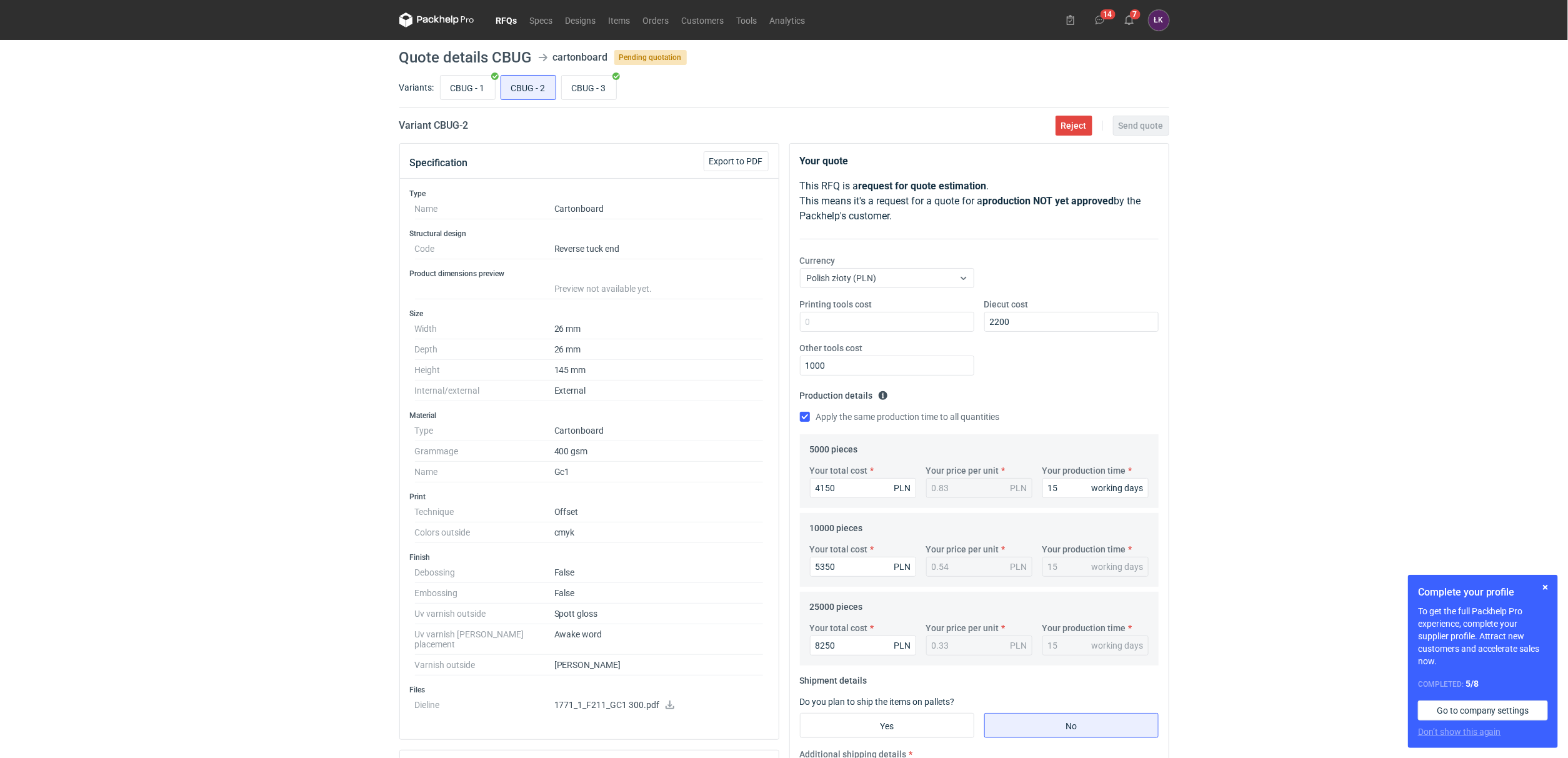
click at [1454, 618] on p "To get the full Packhelp Pro experience, complete your supplier profile. Attrac…" at bounding box center [1483, 635] width 130 height 62
click at [1193, 570] on div "RFQs Specs Designs Items Orders Customers Tools Analytics 14 7 ŁK Łukasz Kowals…" at bounding box center [784, 379] width 1568 height 758
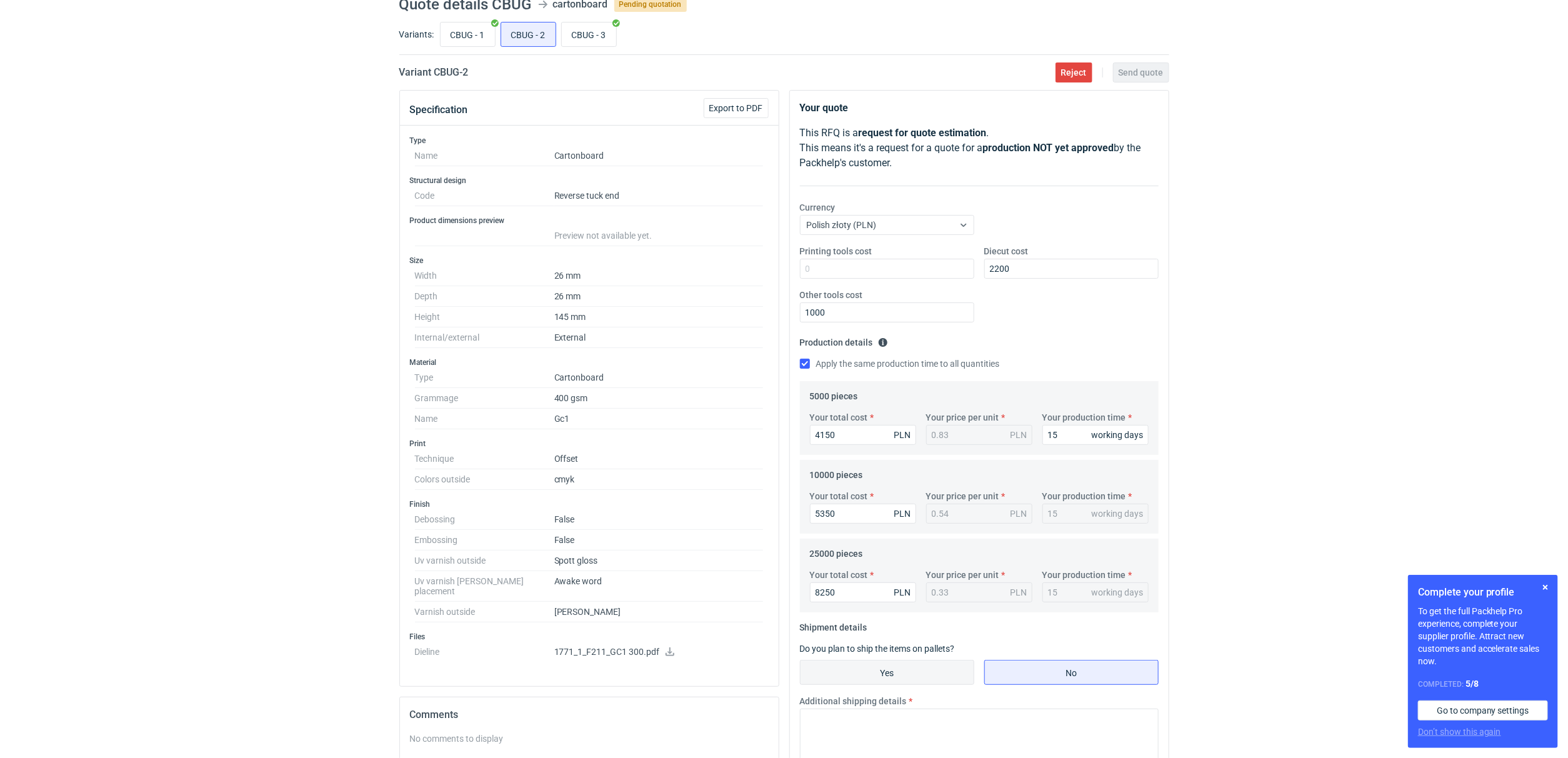
scroll to position [93, 0]
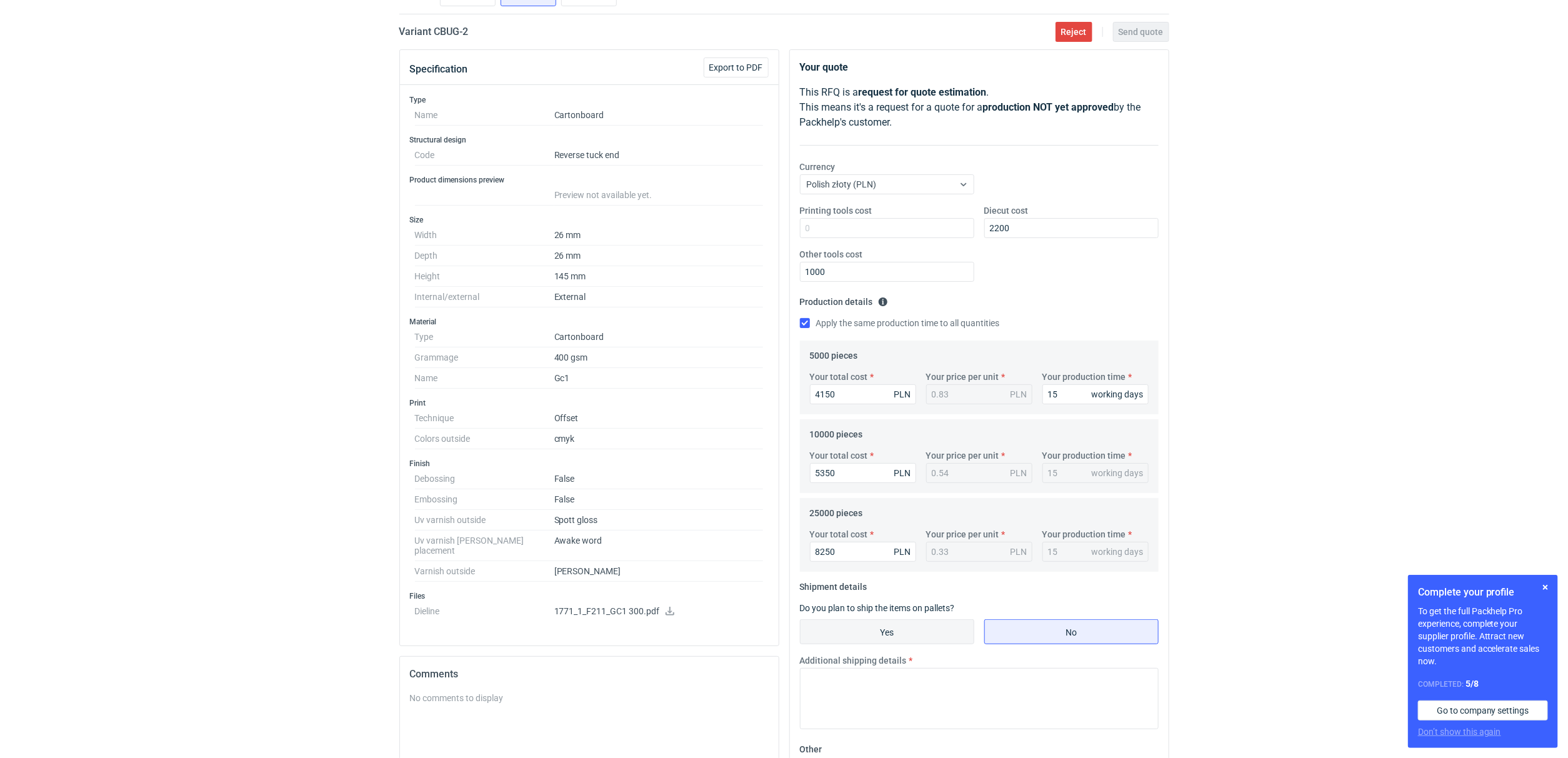
click at [909, 622] on input "Yes" at bounding box center [887, 631] width 173 height 24
radio input "true"
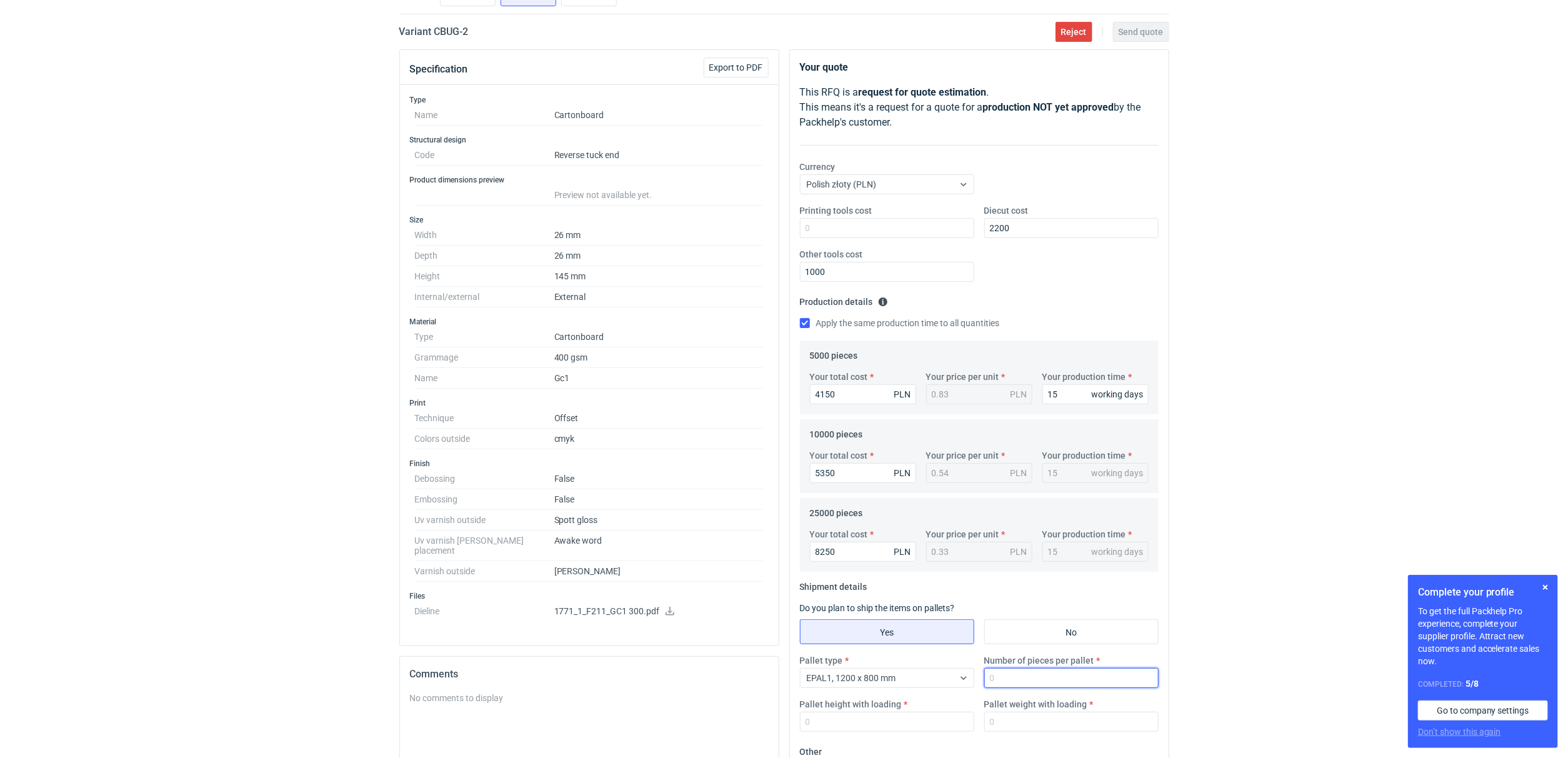
click at [1001, 673] on input "Number of pieces per pallet" at bounding box center [1071, 678] width 175 height 20
type input "25000"
click at [1020, 739] on div "Pallet type EPAL1, 1200 x 800 mm Number of pieces per pallet 25000 Pallet heigh…" at bounding box center [979, 698] width 369 height 88
click at [1020, 726] on input "Pallet weight with loading" at bounding box center [1071, 721] width 175 height 20
type input "300"
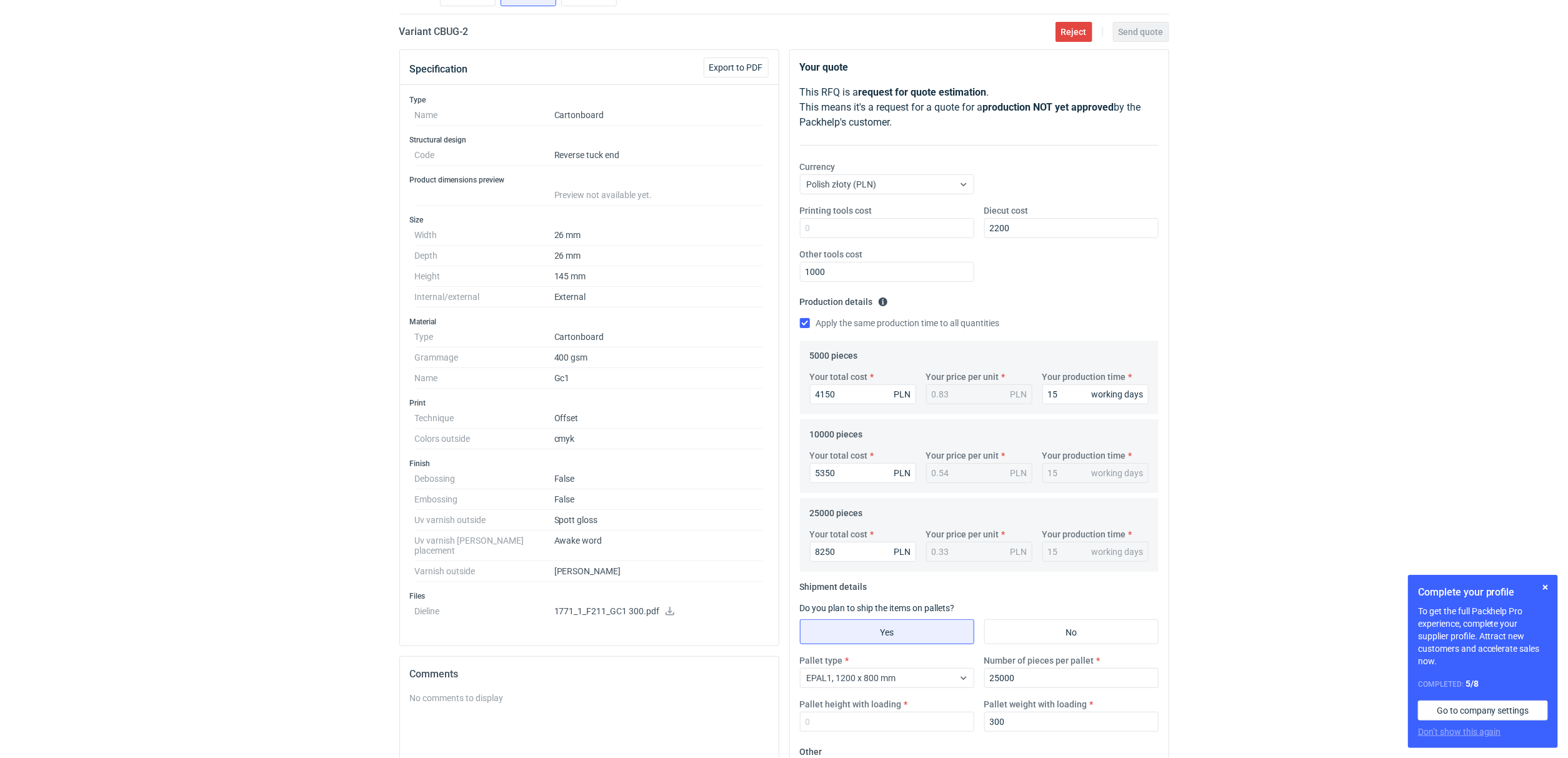
click at [862, 709] on label "Pallet height with loading" at bounding box center [850, 704] width 102 height 12
click at [862, 712] on input "Pallet height with loading" at bounding box center [887, 721] width 175 height 20
click at [855, 723] on input "Pallet height with loading" at bounding box center [887, 721] width 175 height 20
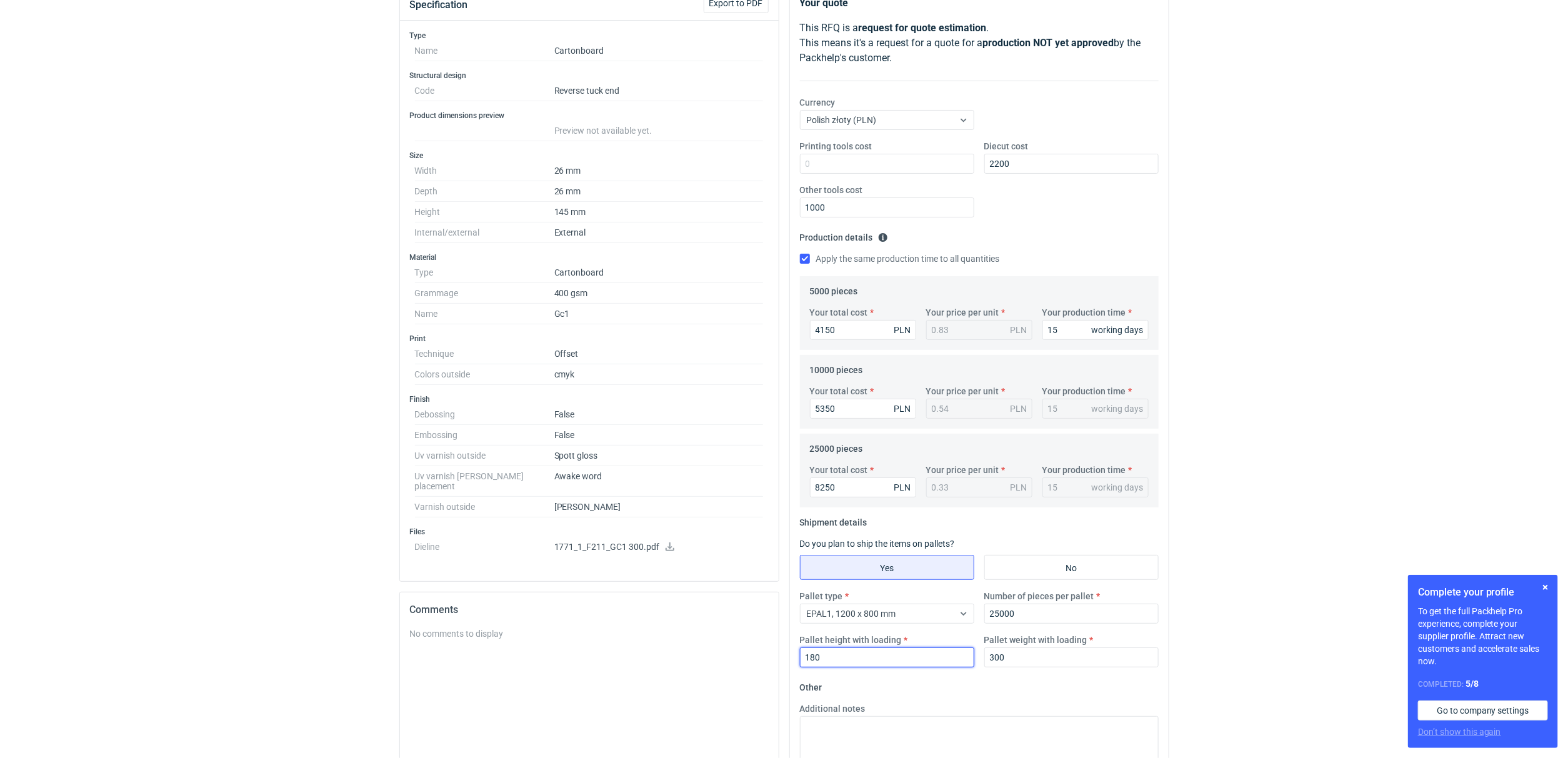
scroll to position [281, 0]
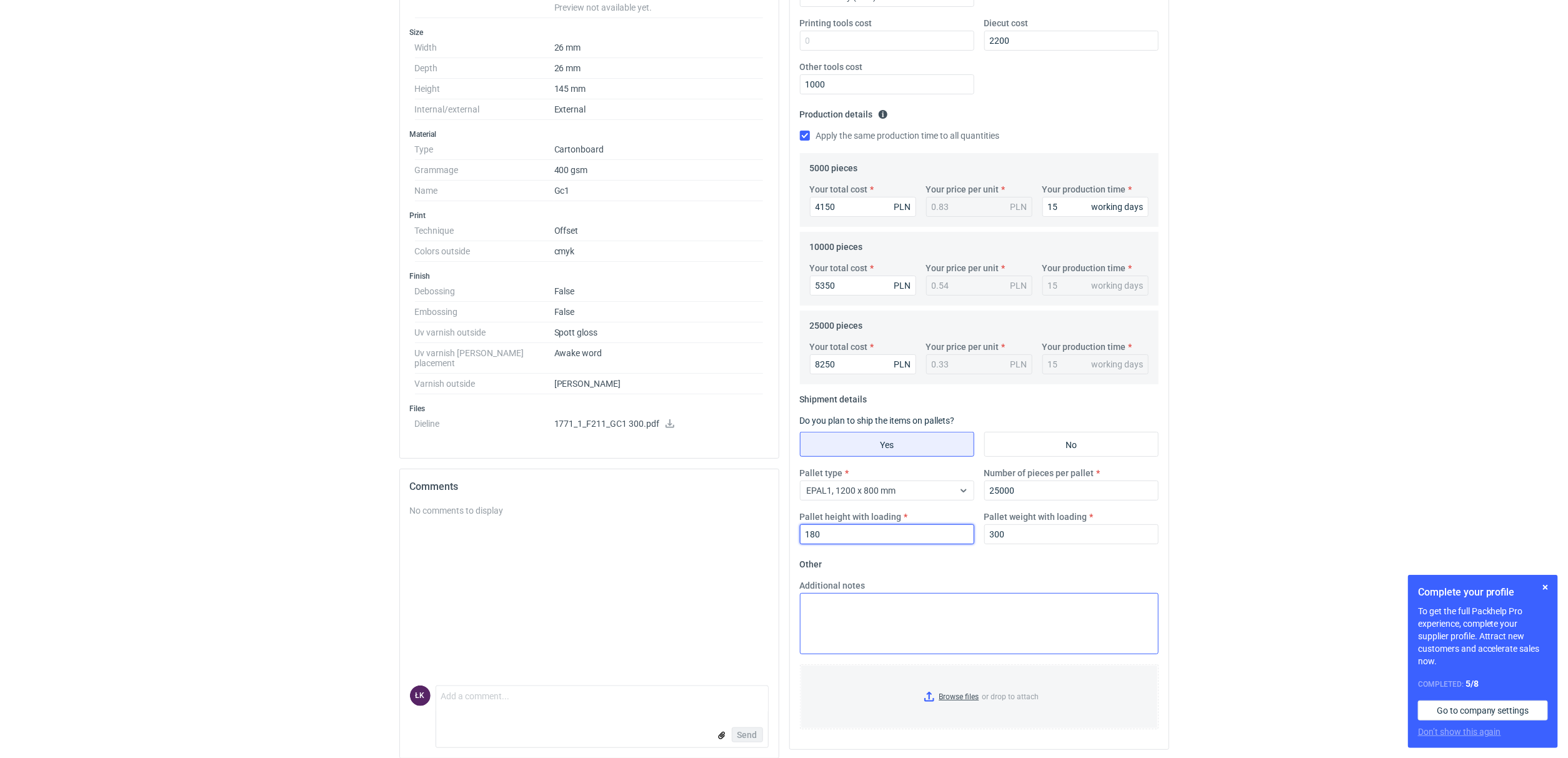
type input "180"
click at [850, 616] on textarea "Additional notes" at bounding box center [979, 622] width 359 height 61
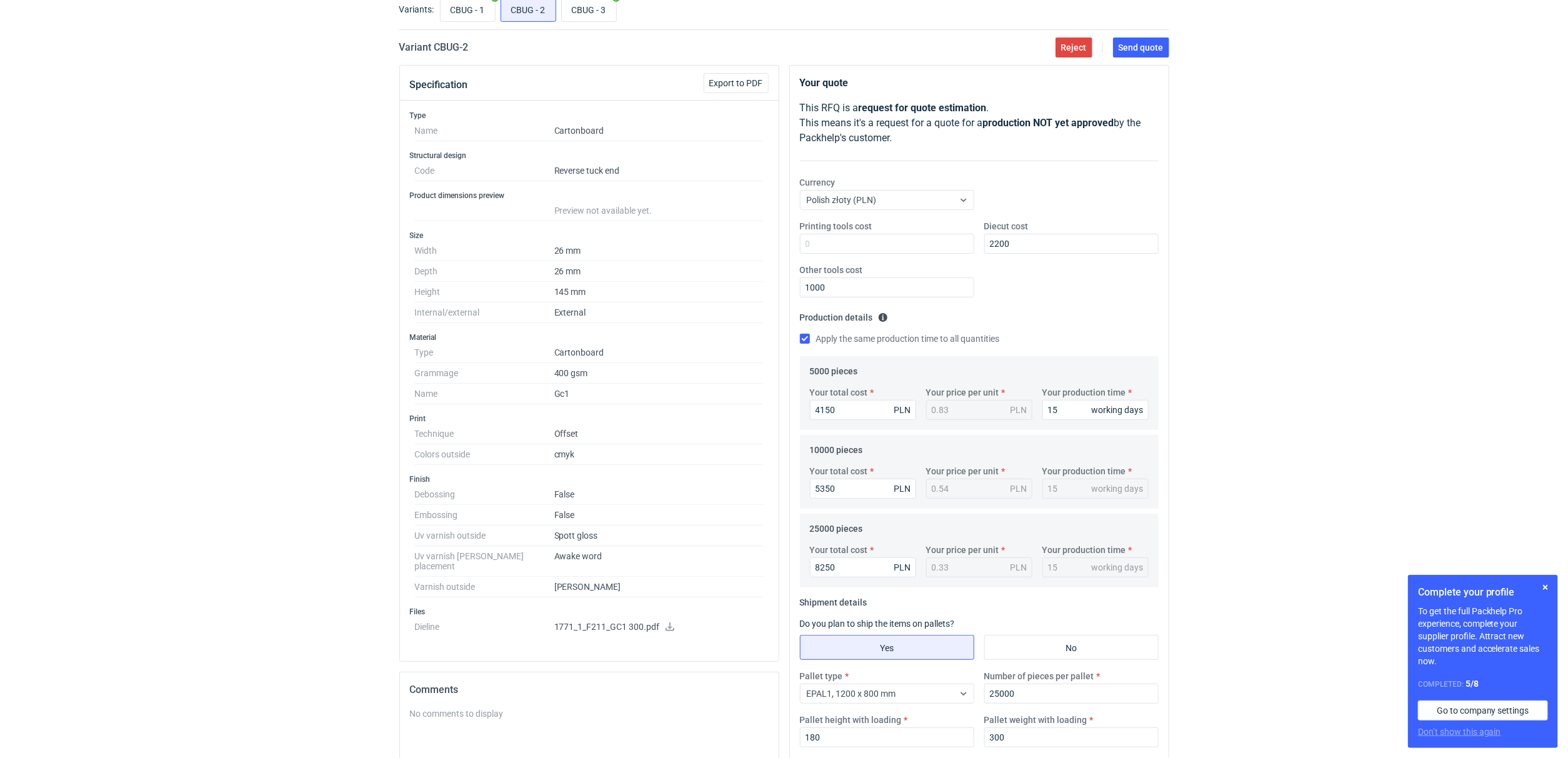
scroll to position [0, 0]
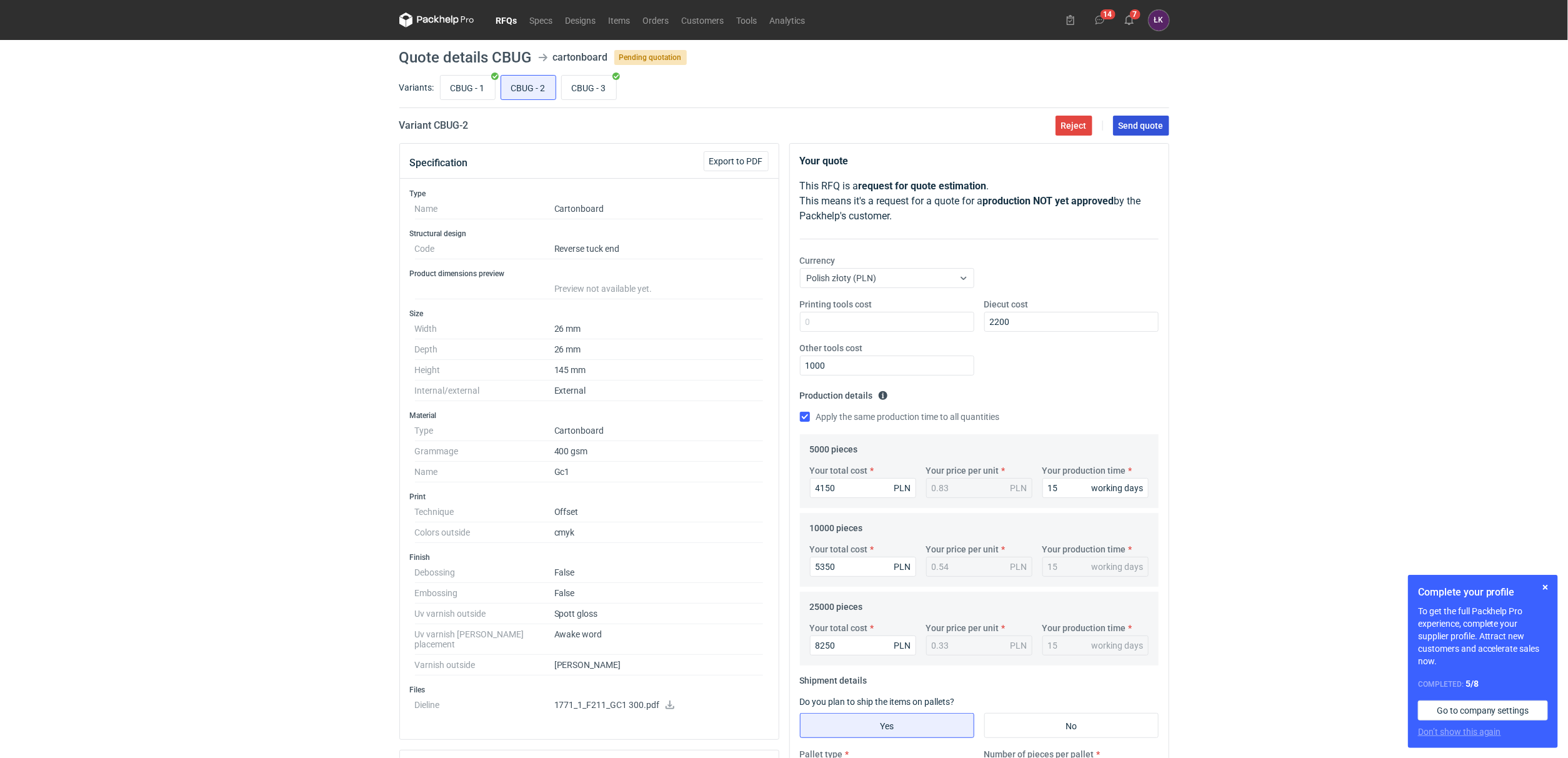
type textarea "*zbyt wysoka gramatura vs gabaryty opakowania"
click at [1140, 122] on span "Send quote" at bounding box center [1141, 125] width 45 height 9
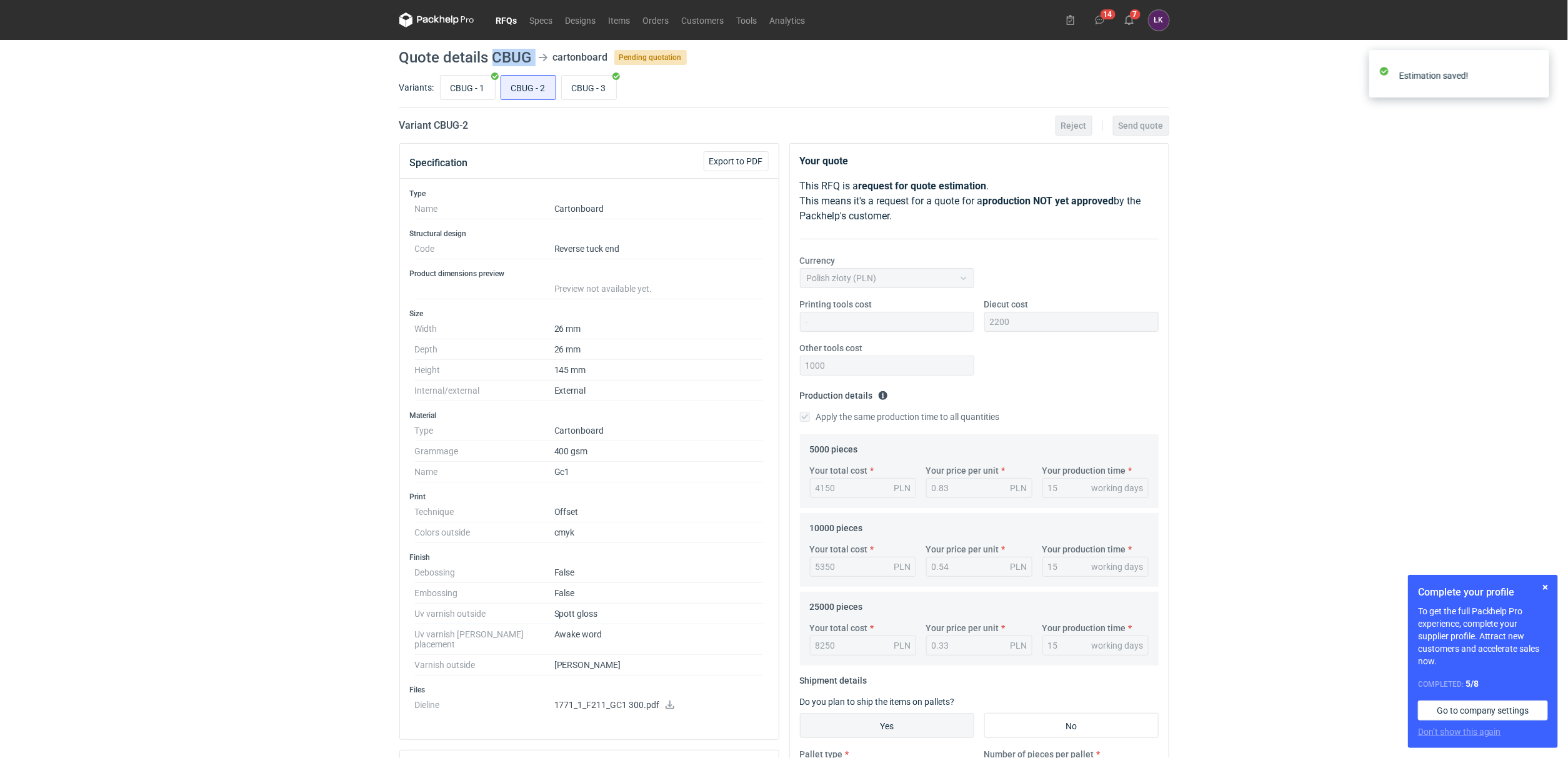
drag, startPoint x: 494, startPoint y: 58, endPoint x: 536, endPoint y: 61, distance: 42.1
click at [536, 61] on header "Quote details CBUG cartonboard Pending quotation" at bounding box center [784, 58] width 770 height 15
copy header "CBUG"
click at [512, 24] on link "RFQs" at bounding box center [507, 19] width 34 height 15
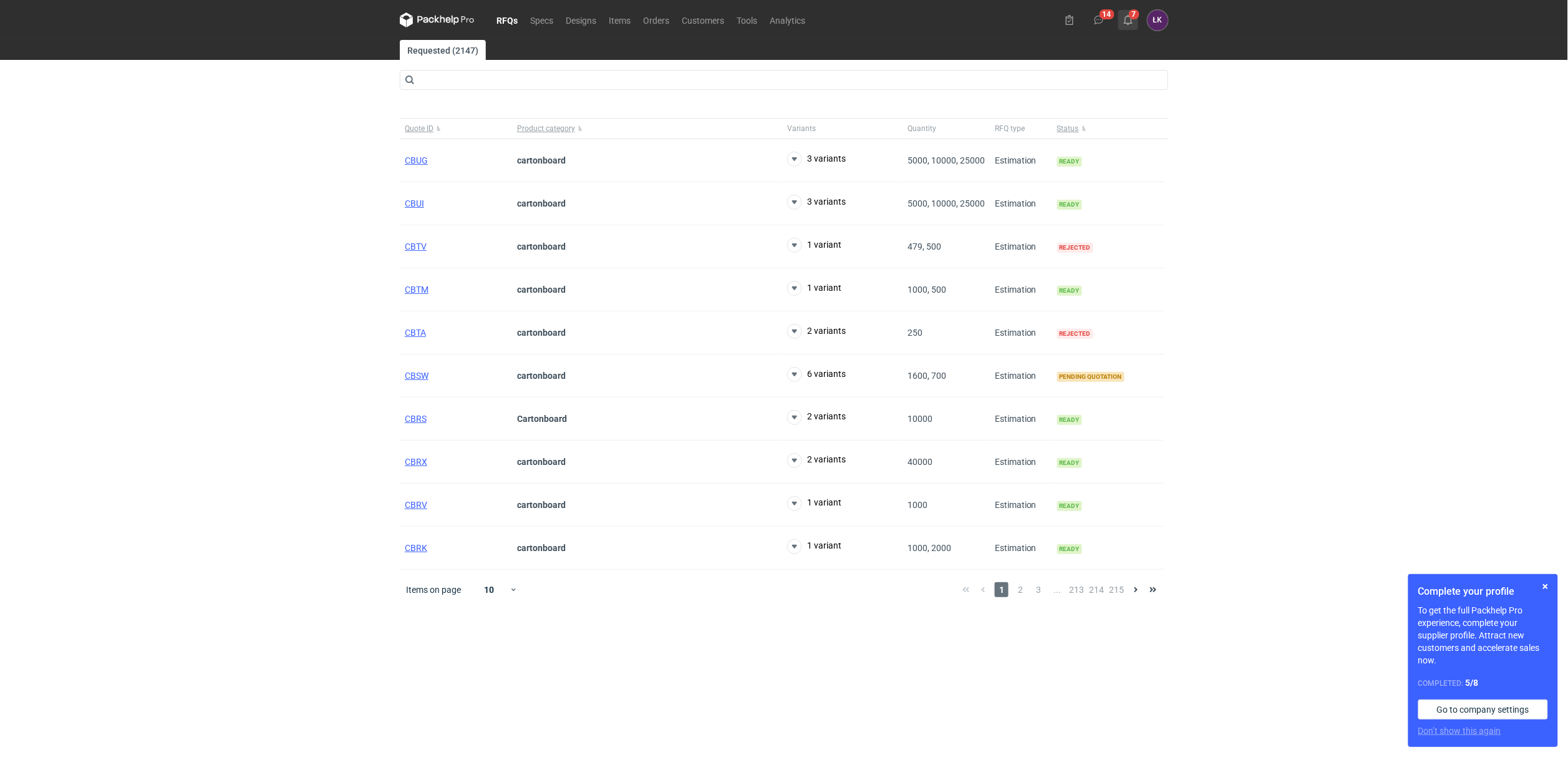
click at [1130, 19] on icon at bounding box center [1128, 19] width 10 height 10
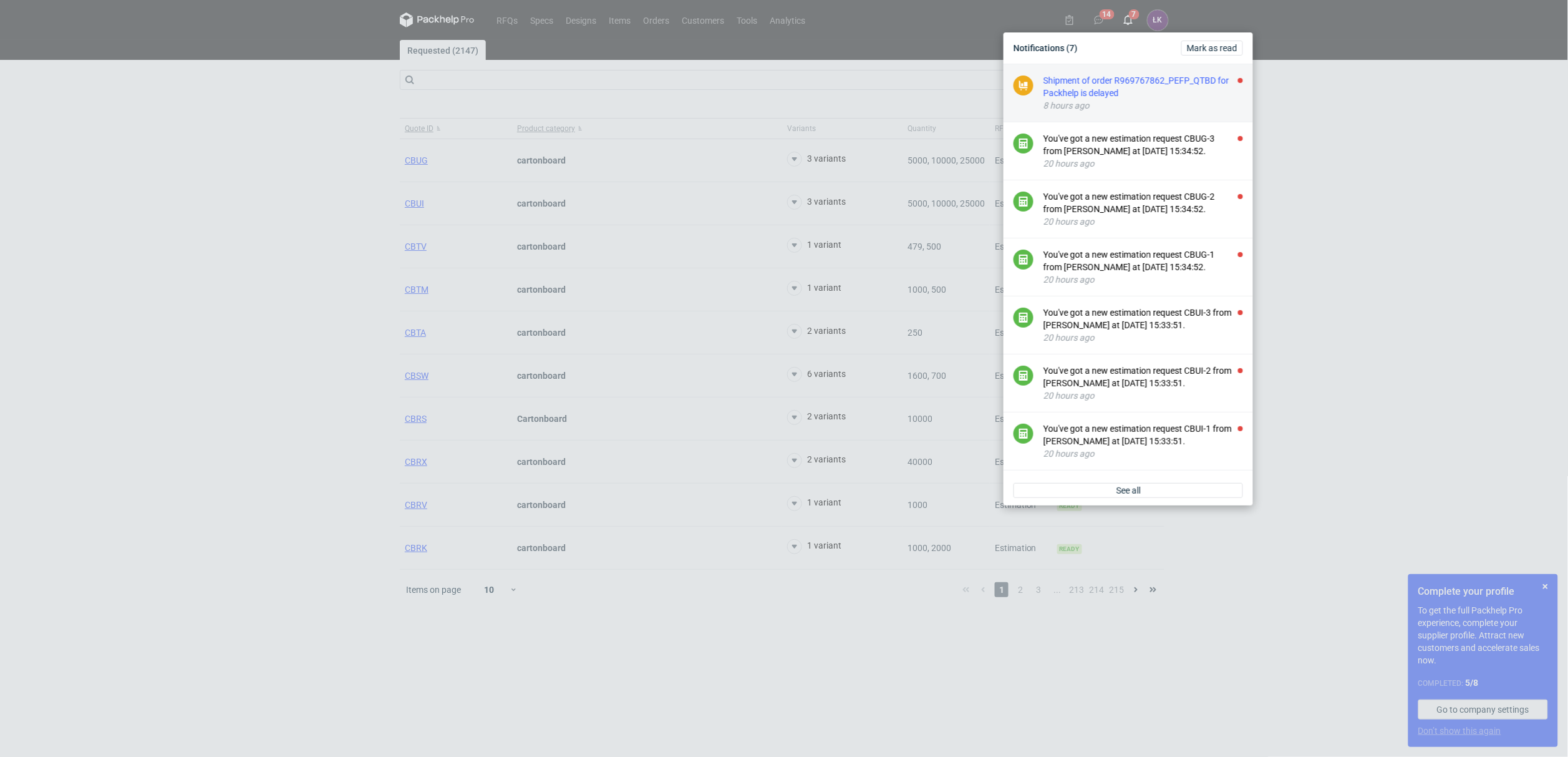
click at [1132, 83] on div "Shipment of order R969767862_PEFP_QTBD for Packhelp is delayed" at bounding box center [1143, 87] width 199 height 25
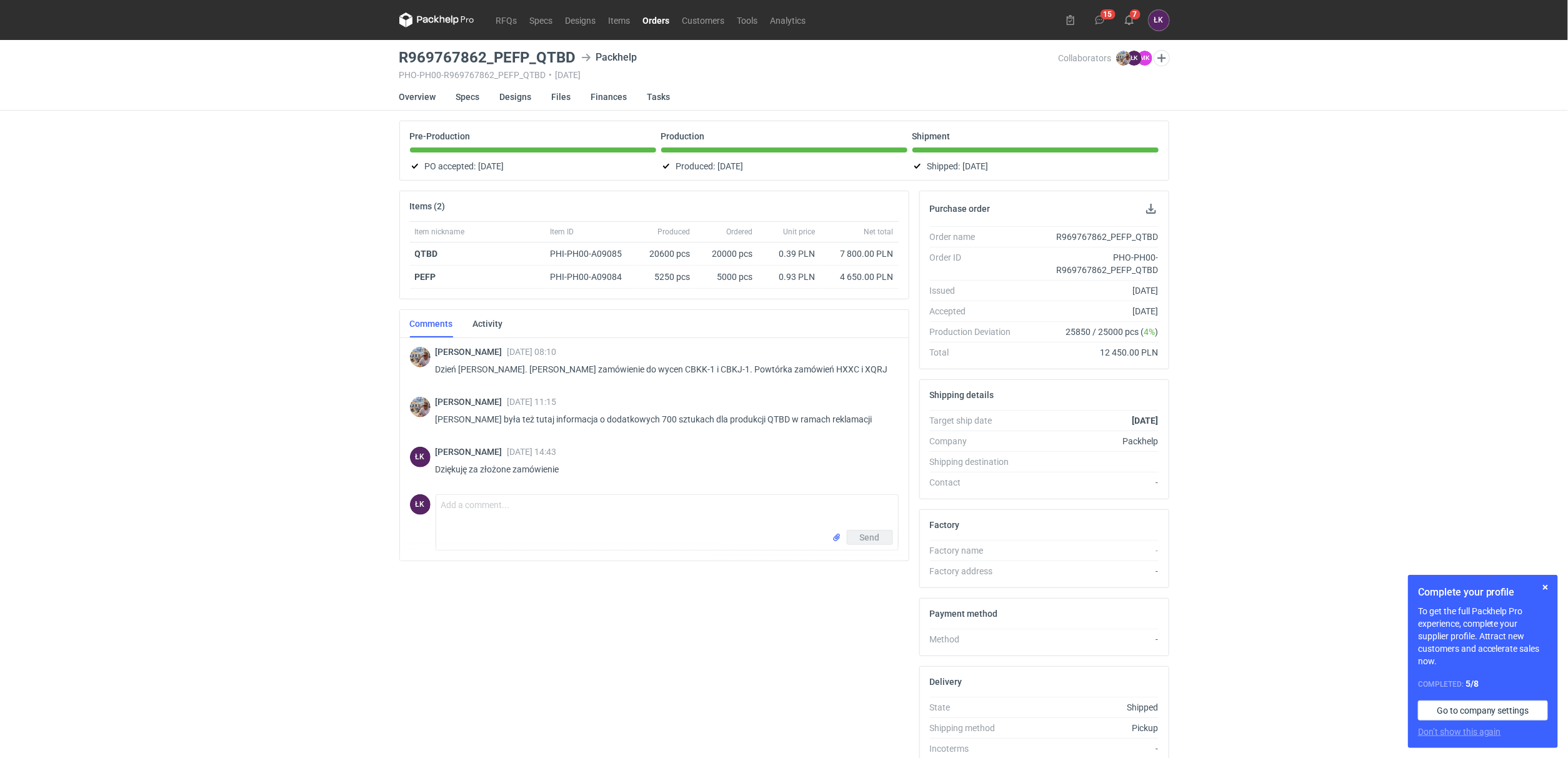
click at [289, 282] on div "RFQs Specs Designs Items Orders Customers Tools Analytics 15 7 ŁK Łukasz Kowals…" at bounding box center [784, 379] width 1568 height 758
click at [1130, 19] on icon at bounding box center [1130, 19] width 10 height 10
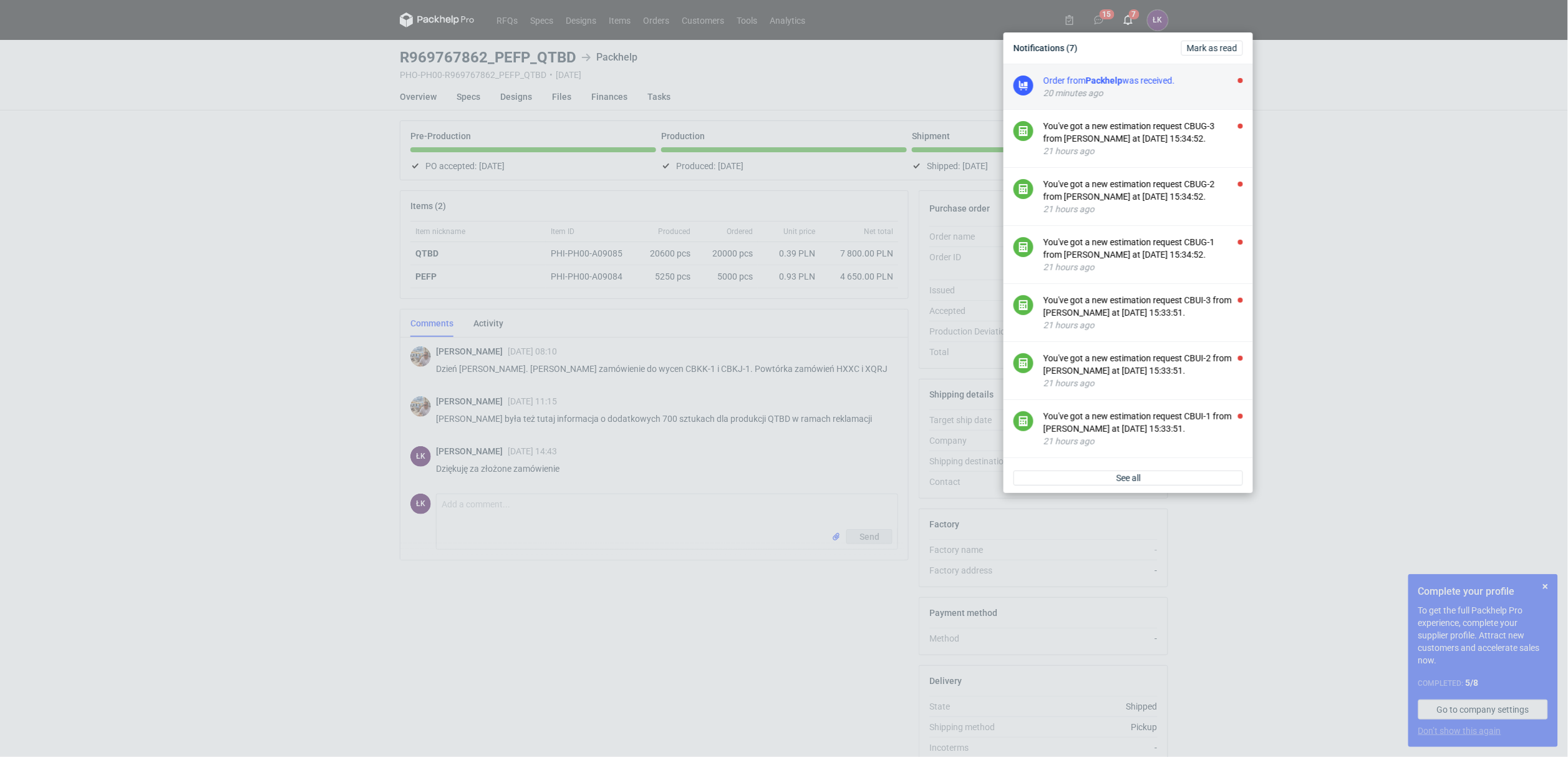
click at [1117, 76] on strong "Packhelp" at bounding box center [1104, 80] width 36 height 10
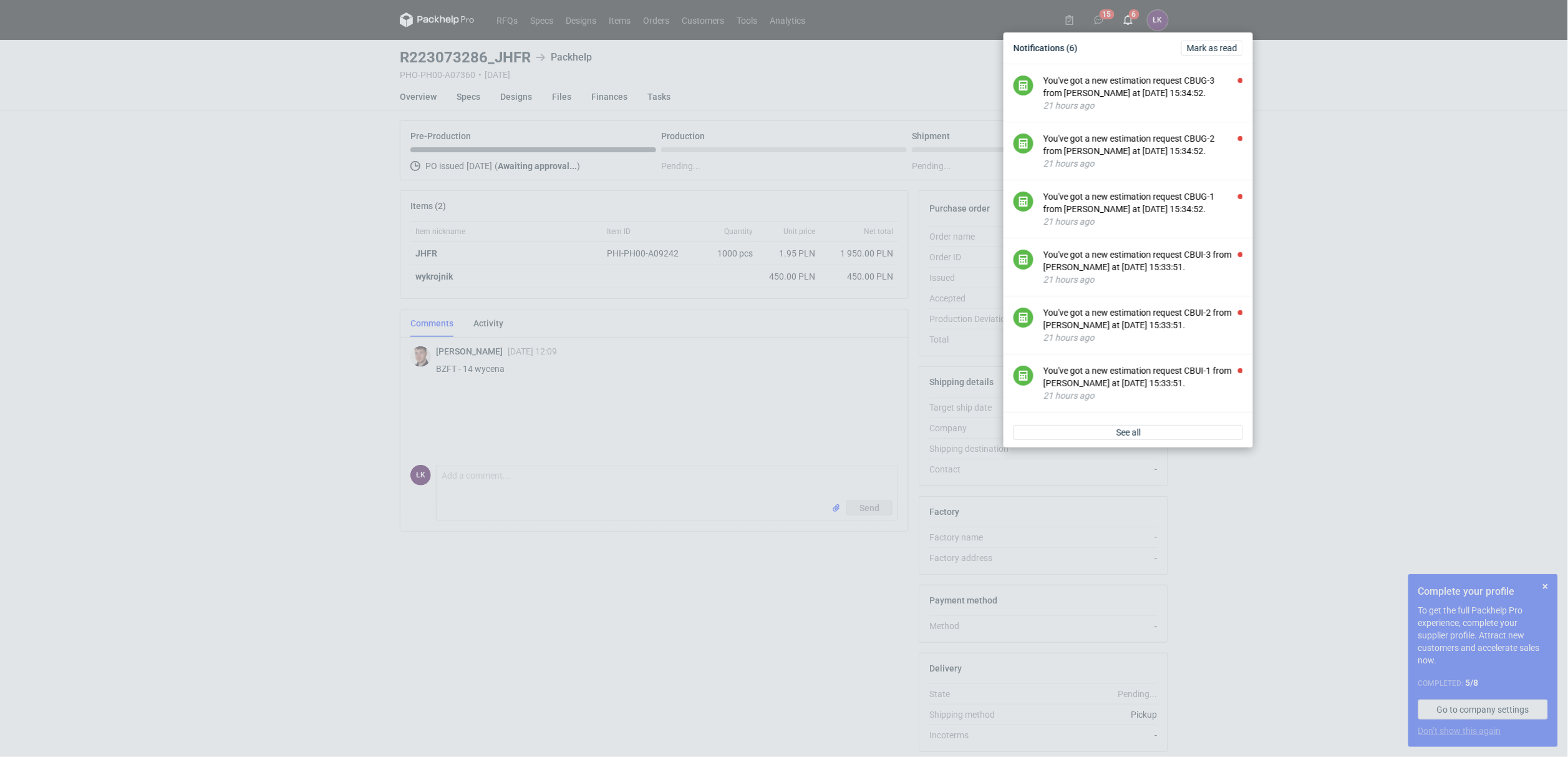
drag, startPoint x: 68, startPoint y: 336, endPoint x: 83, endPoint y: 336, distance: 15.0
click at [69, 336] on div "Notifications (6) Mark as read You've got a new estimation request CBUG-3 from …" at bounding box center [784, 378] width 1568 height 757
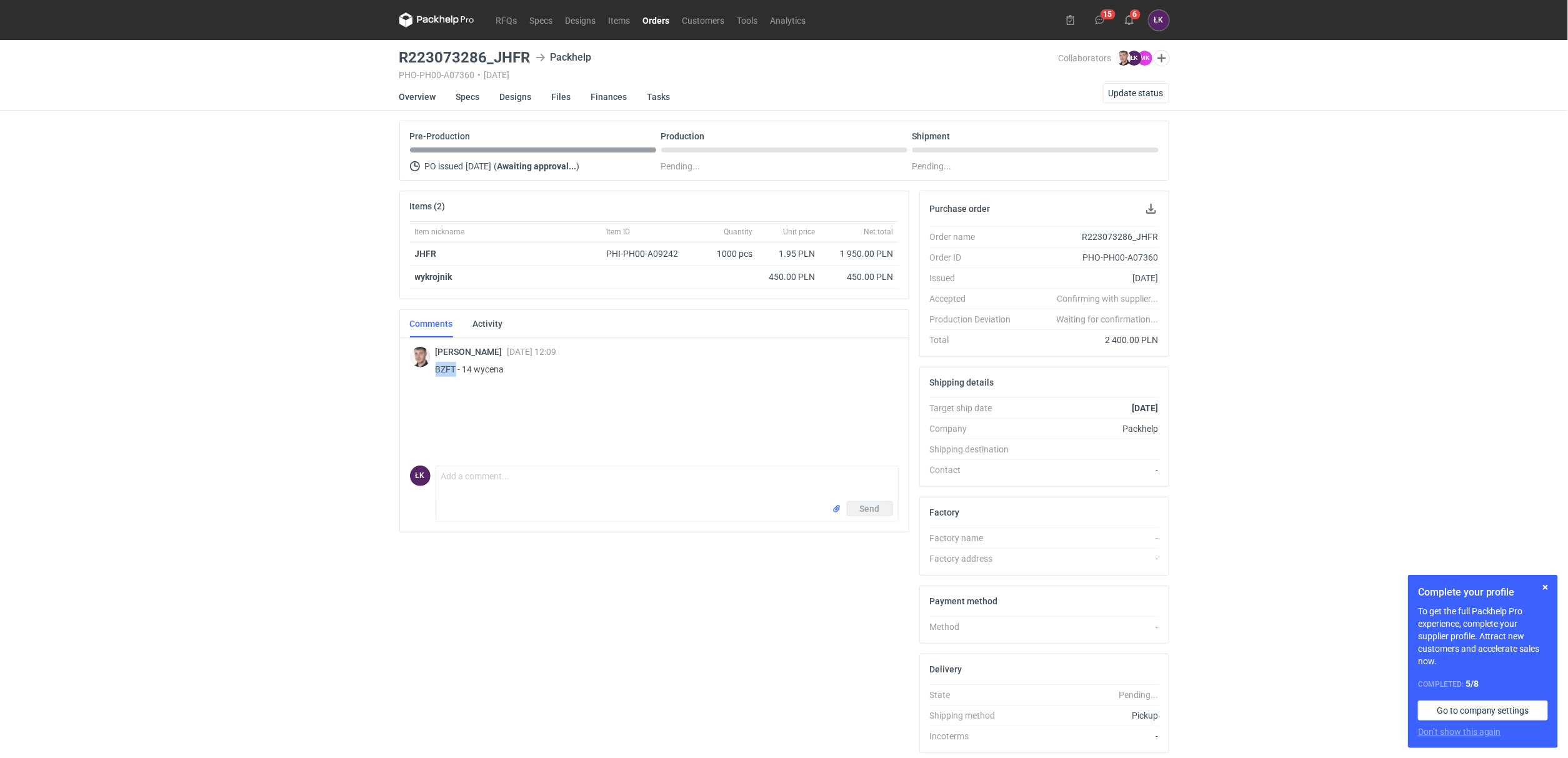
drag, startPoint x: 433, startPoint y: 366, endPoint x: 454, endPoint y: 370, distance: 21.4
click at [454, 370] on div "Maciej Sikora 10 Oct 2025 12:09 BZFT - 14 wycena" at bounding box center [654, 362] width 489 height 54
copy p "BZFT"
click at [269, 424] on div "RFQs Specs Designs Items Orders Customers Tools Analytics 15 6 ŁK Łukasz Kowals…" at bounding box center [784, 379] width 1568 height 758
click at [276, 429] on div "RFQs Specs Designs Items Orders Customers Tools Analytics 15 6 ŁK Łukasz Kowals…" at bounding box center [784, 379] width 1568 height 758
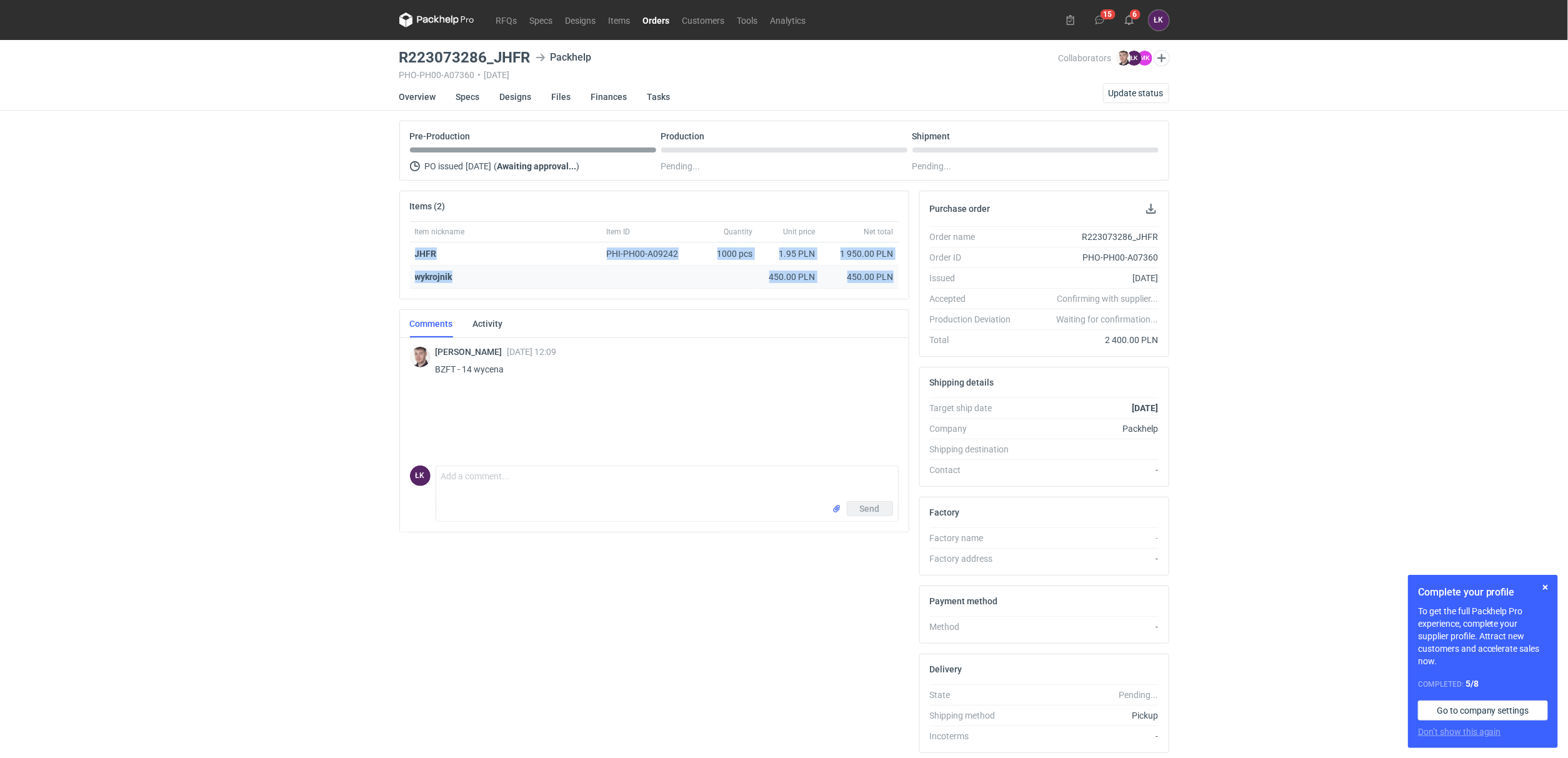
drag, startPoint x: 394, startPoint y: 255, endPoint x: 895, endPoint y: 275, distance: 501.4
click at [895, 275] on div "Items (2) Item nickname Item ID Quantity Unit price Net total JHFR PHI-PH00-A09…" at bounding box center [654, 476] width 520 height 572
copy div "JHFR PHI-PH00-A09242 1000 pcs 1.95 PLN 1 950.00 PLN wykrojnik 450.00 PLN 450.00…"
click at [389, 275] on div "RFQs Specs Designs Items Orders Customers Tools Analytics 15 6 ŁK Łukasz Kowals…" at bounding box center [784, 379] width 1568 height 758
click at [535, 93] on li "Designs" at bounding box center [526, 97] width 52 height 28
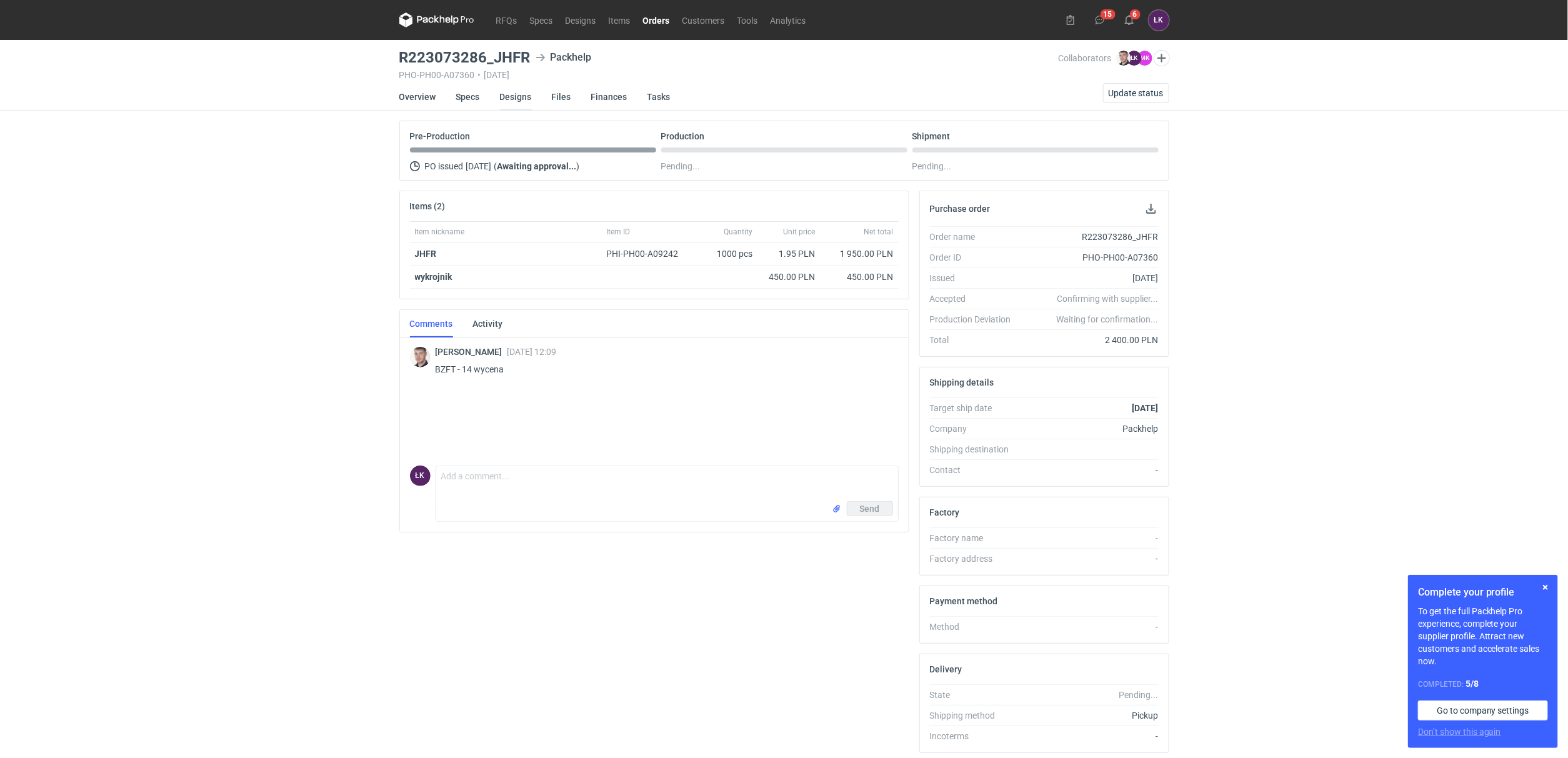
click at [516, 97] on link "Designs" at bounding box center [516, 97] width 32 height 28
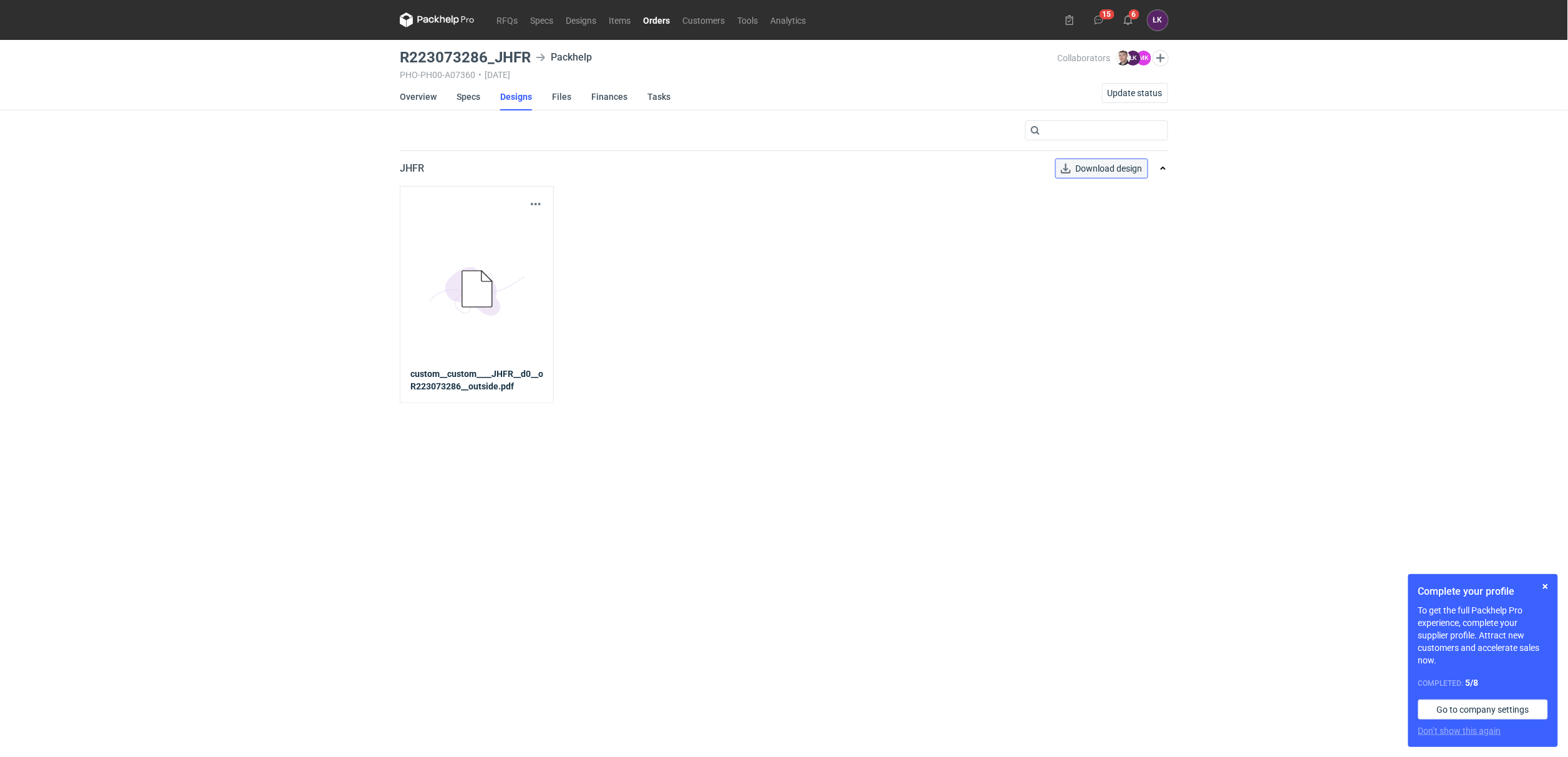
click at [1117, 169] on span "Download design" at bounding box center [1109, 168] width 66 height 9
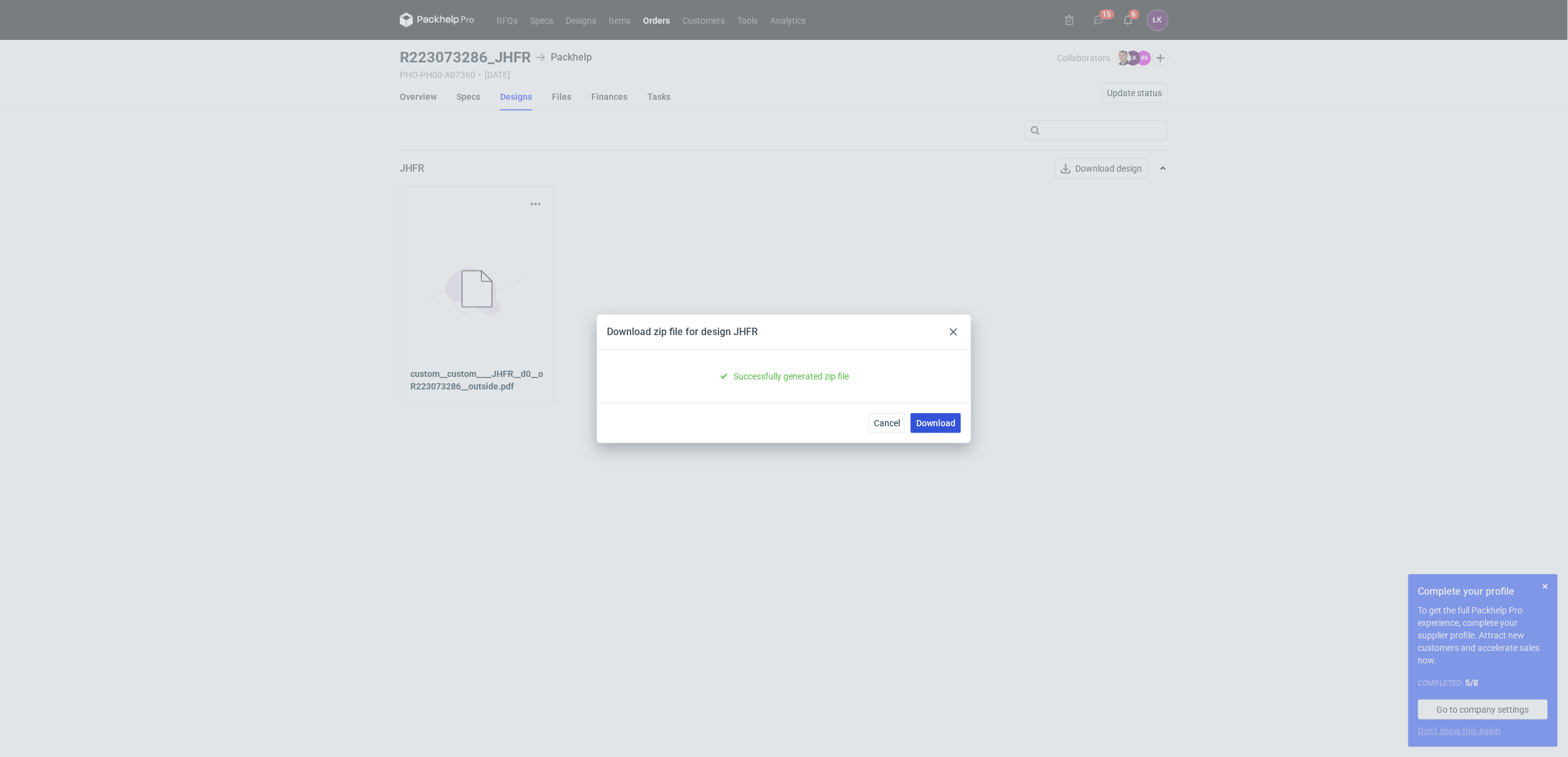
click at [929, 420] on link "Download" at bounding box center [936, 423] width 50 height 20
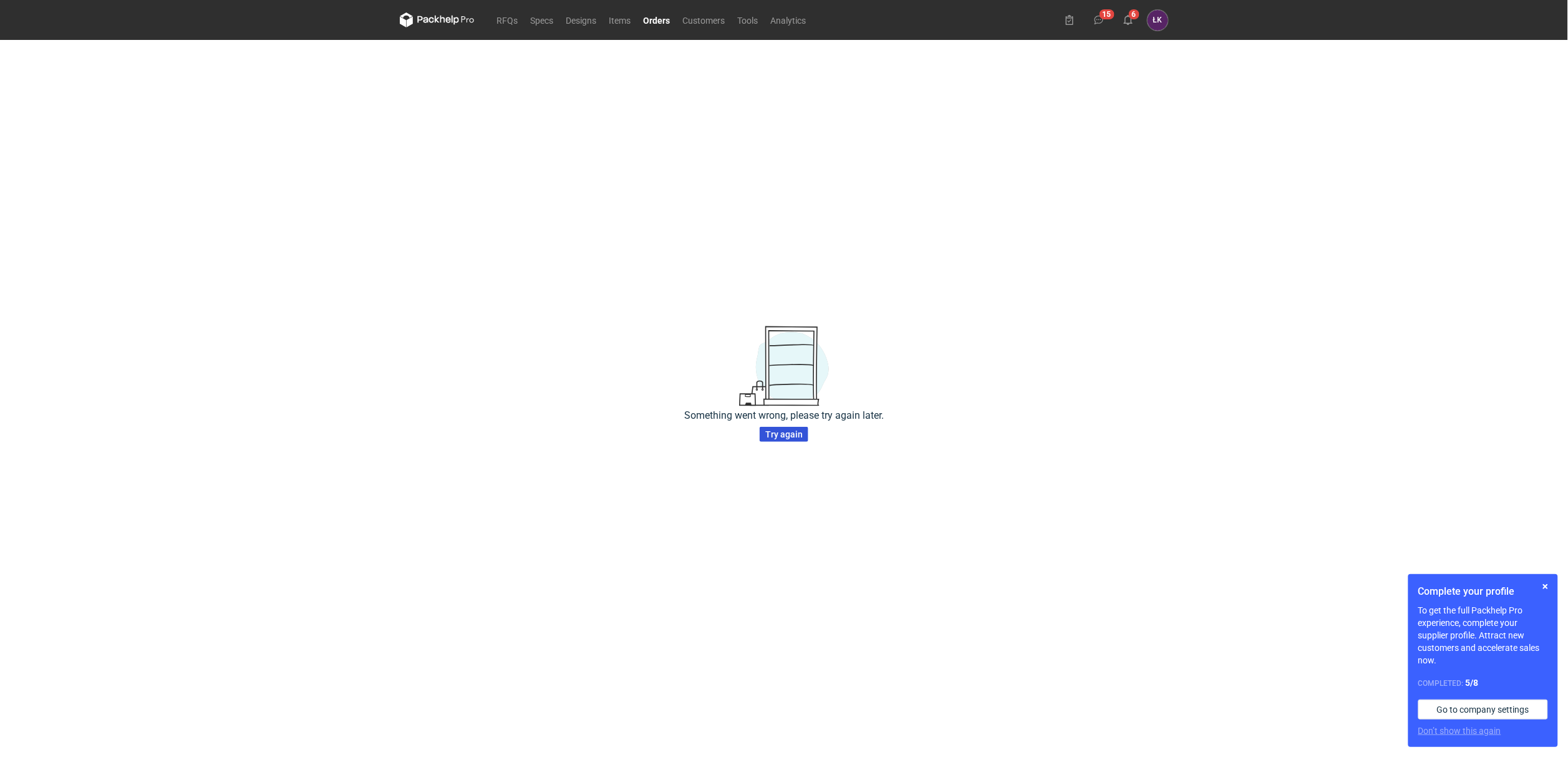
click at [783, 431] on span "Try again" at bounding box center [784, 434] width 37 height 9
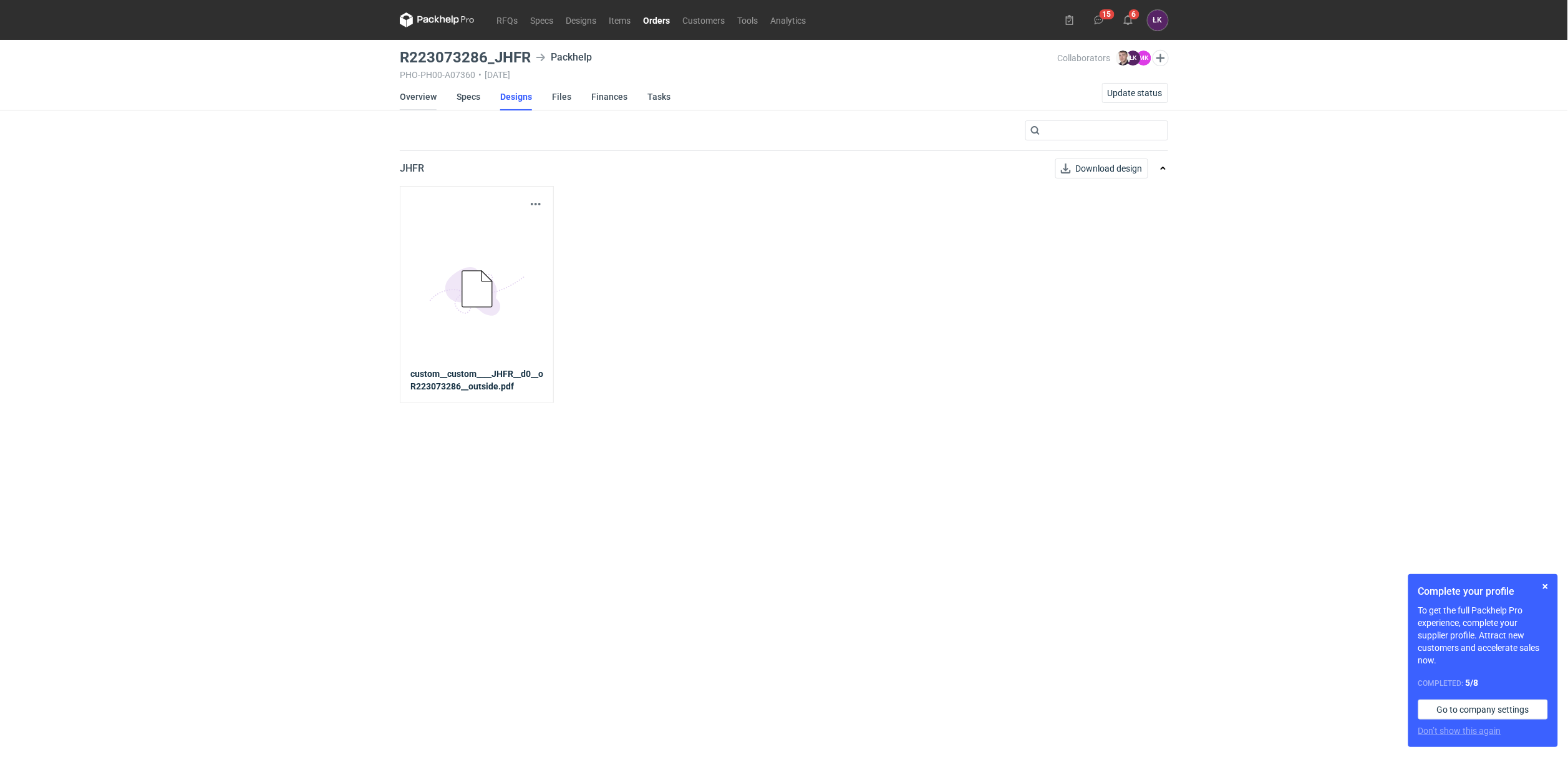
click at [419, 92] on link "Overview" at bounding box center [417, 96] width 36 height 28
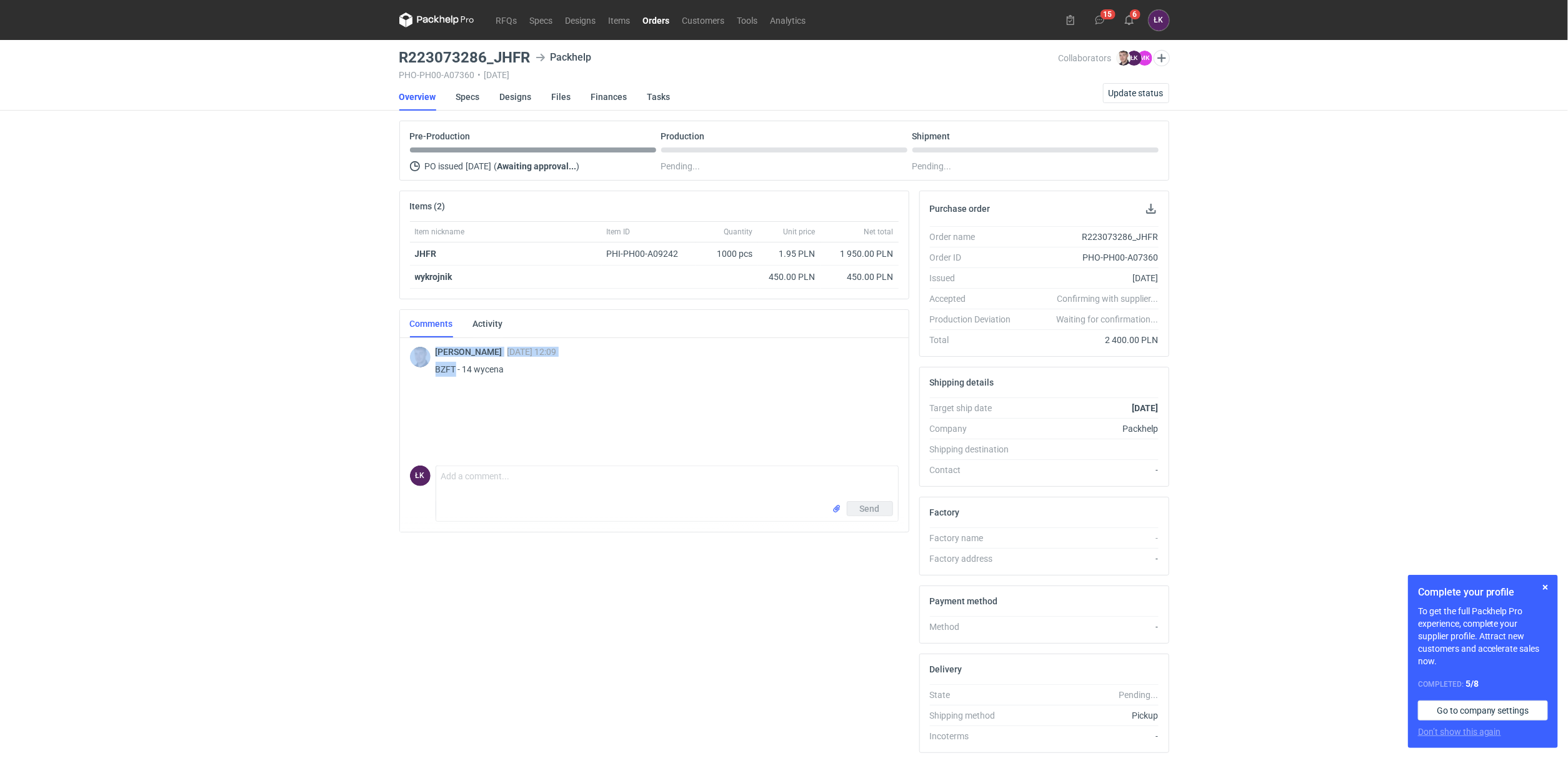
drag, startPoint x: 455, startPoint y: 370, endPoint x: 426, endPoint y: 370, distance: 29.0
click at [426, 370] on div "Maciej Sikora 10 Oct 2025 12:09 BZFT - 14 wycena" at bounding box center [654, 362] width 489 height 54
click at [434, 373] on div "Maciej Sikora 10 Oct 2025 12:09 BZFT - 14 wycena" at bounding box center [654, 362] width 489 height 54
drag, startPoint x: 454, startPoint y: 368, endPoint x: 435, endPoint y: 370, distance: 19.1
click at [435, 370] on p "BZFT - 14 wycena" at bounding box center [662, 369] width 453 height 15
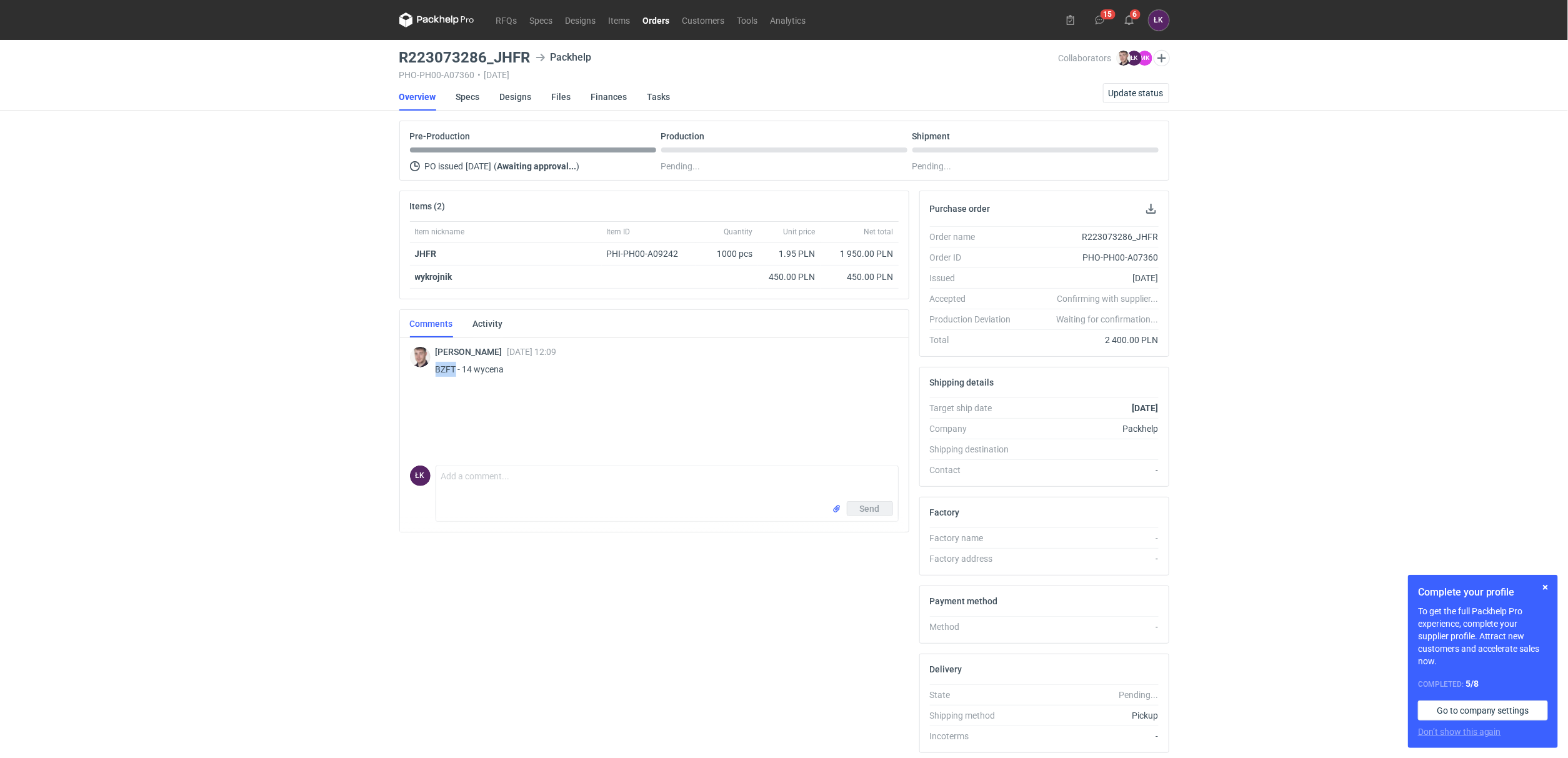
copy p "BZFT"
click at [220, 299] on div "RFQs Specs Designs Items Orders Customers Tools Analytics 15 6 ŁK Łukasz Kowals…" at bounding box center [784, 379] width 1568 height 758
drag, startPoint x: 441, startPoint y: 259, endPoint x: 417, endPoint y: 259, distance: 24.0
click at [417, 259] on div "JHFR" at bounding box center [506, 253] width 182 height 12
copy strong "JHFR"
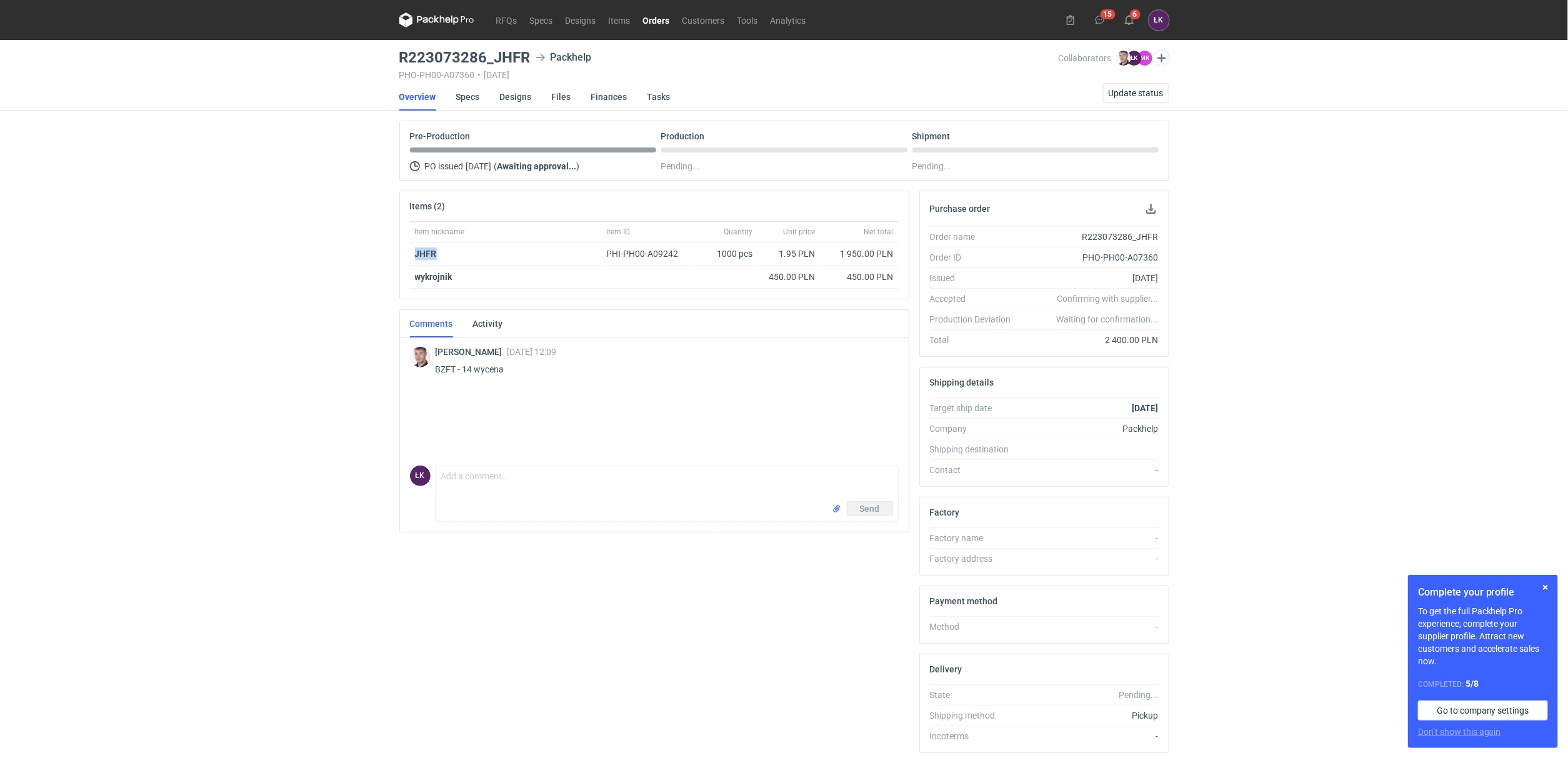
click at [330, 322] on div "RFQs Specs Designs Items Orders Customers Tools Analytics 15 6 ŁK Łukasz Kowals…" at bounding box center [784, 379] width 1568 height 758
drag, startPoint x: 457, startPoint y: 368, endPoint x: 435, endPoint y: 368, distance: 22.0
click at [435, 368] on p "BZFT - 14 wycena" at bounding box center [662, 369] width 453 height 15
copy p "BZFT"
click at [449, 484] on textarea "Comment message" at bounding box center [667, 483] width 462 height 35
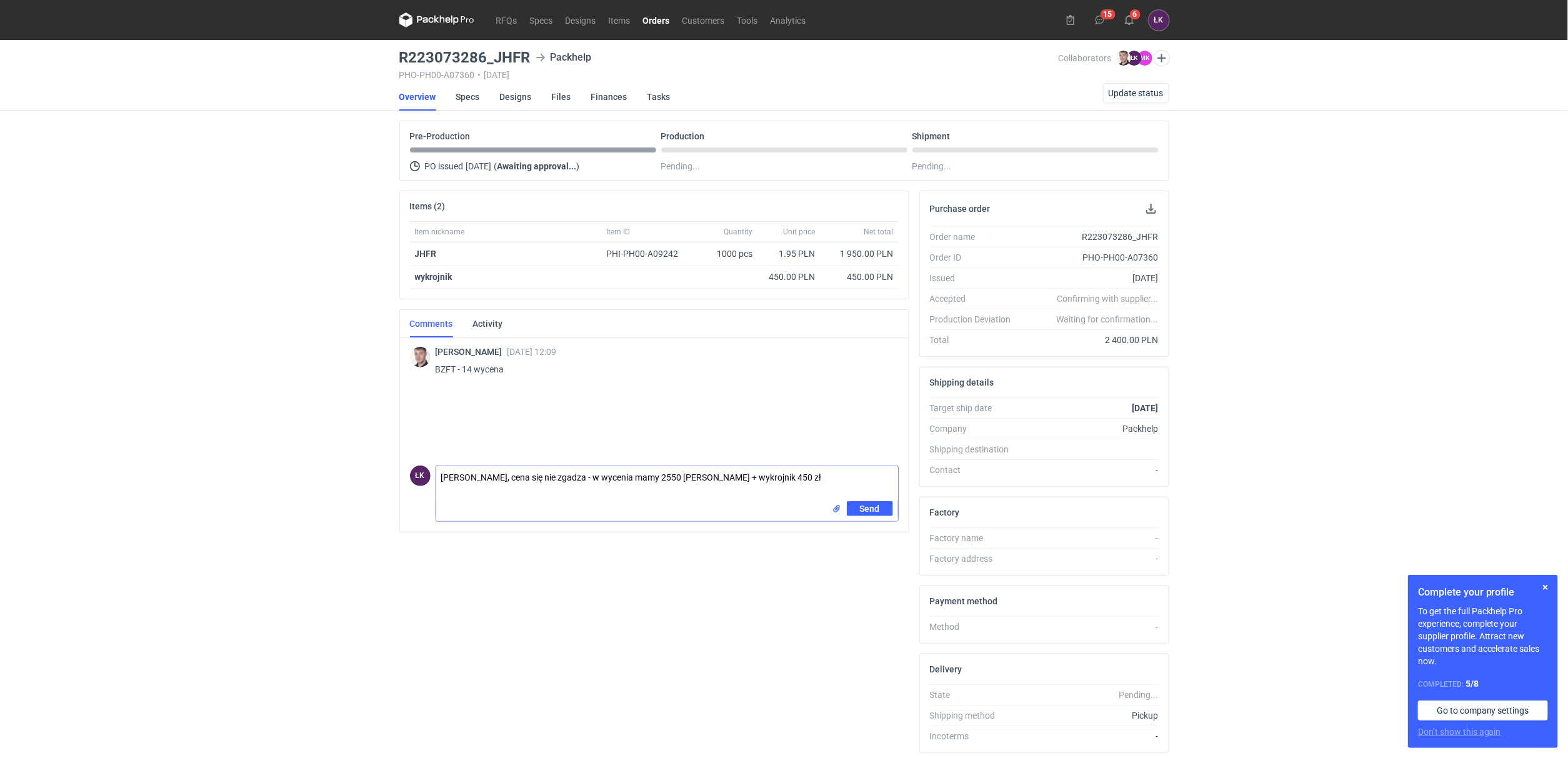
click at [525, 477] on textarea "Panie Macieju, cena się nie zgadza - w wycenia mamy 2550 zł netto + wykrojnik 4…" at bounding box center [667, 483] width 462 height 35
click at [600, 473] on textarea "Panie Macieju, cena się chyba nie zgadza - w wycenia mamy 2550 zł netto + wykro…" at bounding box center [667, 483] width 462 height 35
click at [651, 479] on textarea "Panie Macieju, cena się chyba nie zgadza? - w wycenia mamy 2550 zł netto + wykr…" at bounding box center [667, 483] width 462 height 35
click at [817, 476] on textarea "Panie Macieju, cena się chyba nie zgadza? - w wycenie mamy 2550 zł netto + wykr…" at bounding box center [667, 483] width 462 height 35
type textarea "[PERSON_NAME], cena się chyba nie zgadza? - w wycenie mamy 2550 zł netto + wykr…"
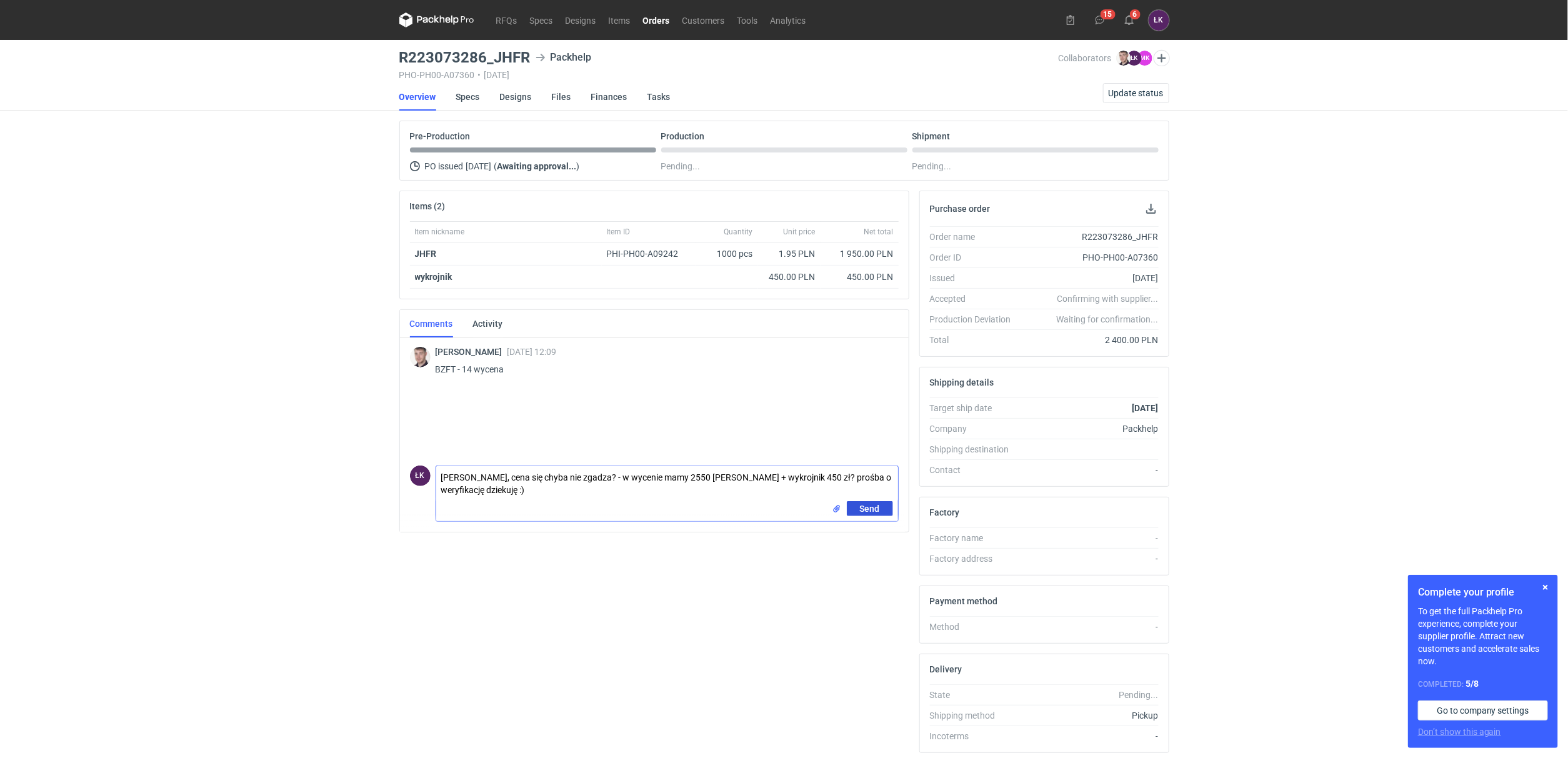
click at [880, 513] on button "Send" at bounding box center [870, 508] width 46 height 15
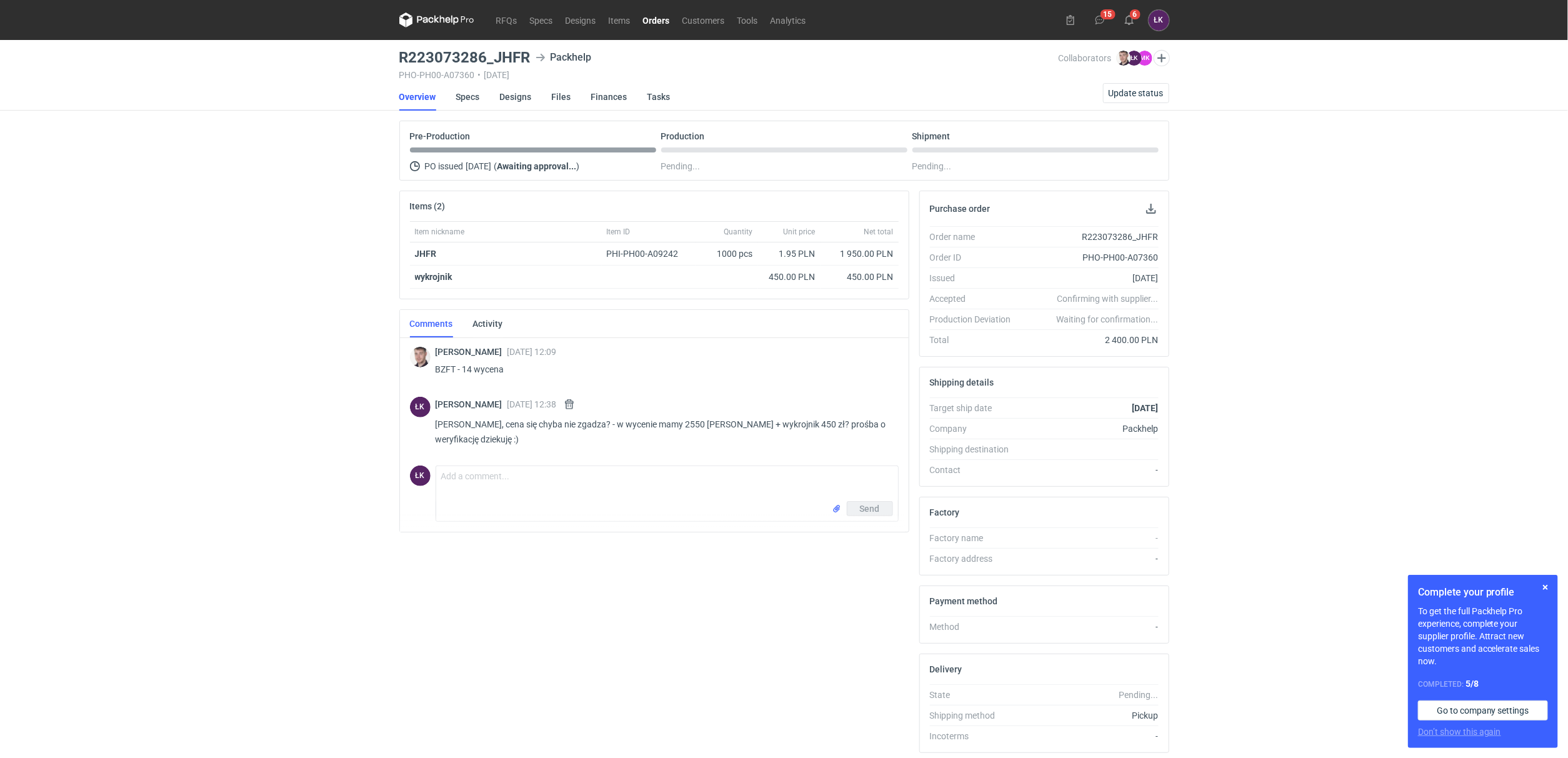
click at [184, 350] on div "RFQs Specs Designs Items Orders Customers Tools Analytics 15 6 ŁK Łukasz Kowals…" at bounding box center [784, 379] width 1568 height 758
drag, startPoint x: 455, startPoint y: 365, endPoint x: 435, endPoint y: 368, distance: 20.2
click at [435, 368] on p "BZFT - 14 wycena" at bounding box center [662, 369] width 453 height 15
copy p "BZFT"
click at [153, 514] on div "RFQs Specs Designs Items Orders Customers Tools Analytics 15 6 ŁK Łukasz Kowals…" at bounding box center [784, 379] width 1568 height 758
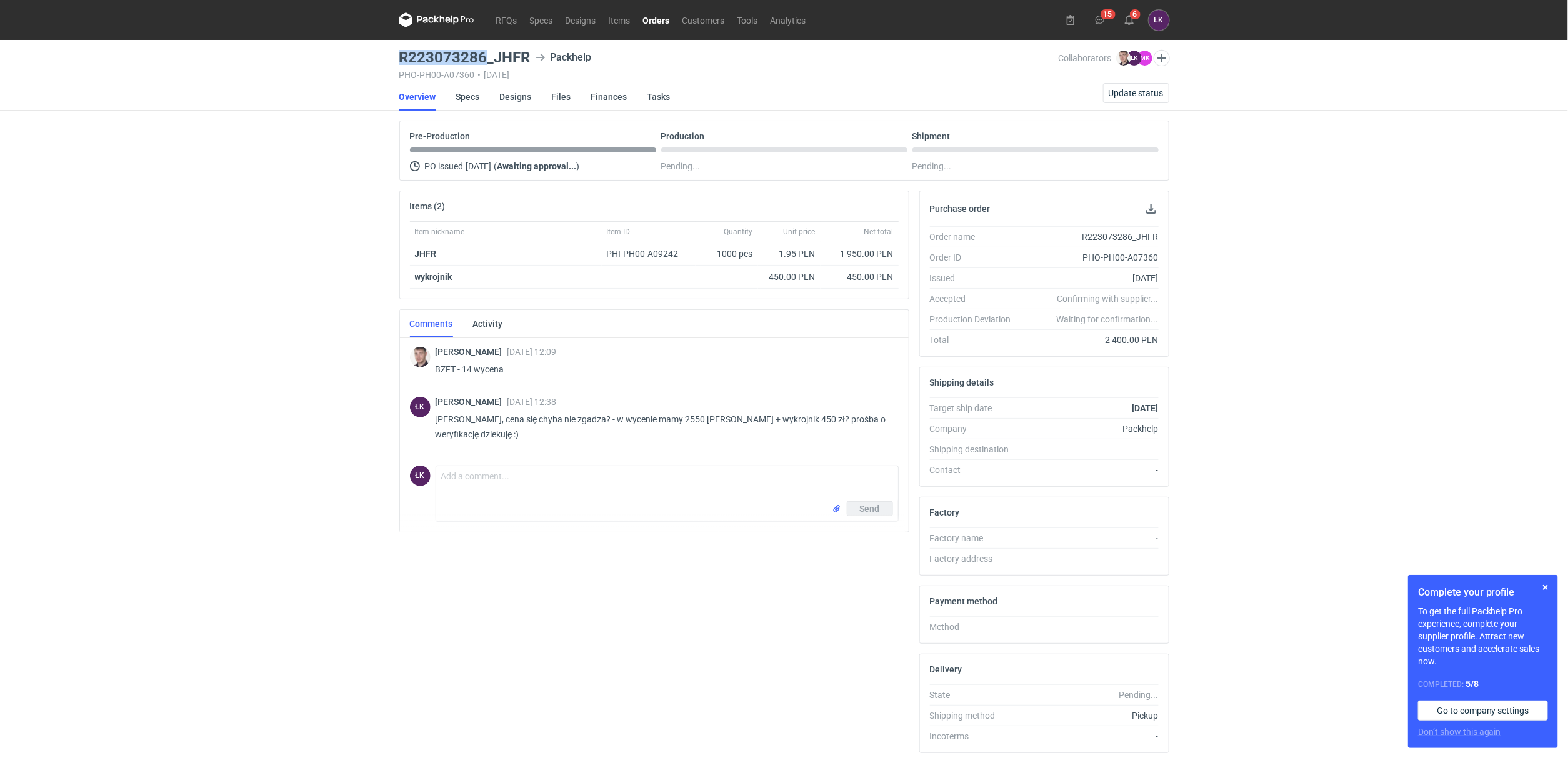
drag, startPoint x: 484, startPoint y: 58, endPoint x: 401, endPoint y: 53, distance: 83.2
click at [401, 53] on h3 "R223073286_JHFR" at bounding box center [465, 58] width 132 height 15
click at [274, 441] on div "RFQs Specs Designs Items Orders Customers Tools Analytics 15 6 ŁK Łukasz Kowals…" at bounding box center [784, 379] width 1568 height 758
click at [449, 484] on textarea "Comment message" at bounding box center [667, 483] width 462 height 35
paste textarea "Łukasz Kowalski24 Mar 2025 13:17:12 Dzień dobry Panie Michale, faktycznie. jest…"
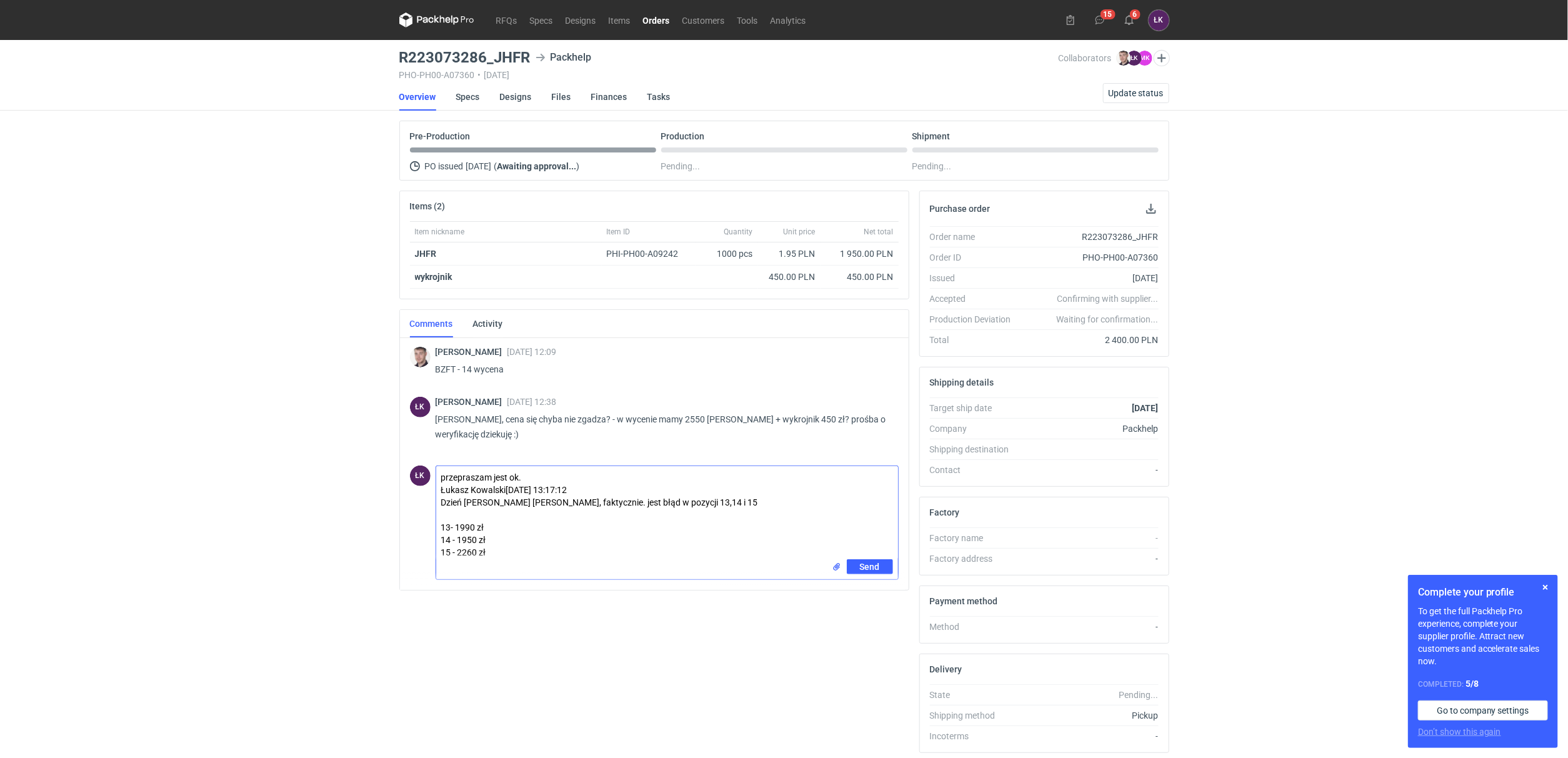
type textarea "przepraszam jest ok. [PERSON_NAME] Kowalski[DATE] 13:17:12 Dzień dobry [PERSON_…"
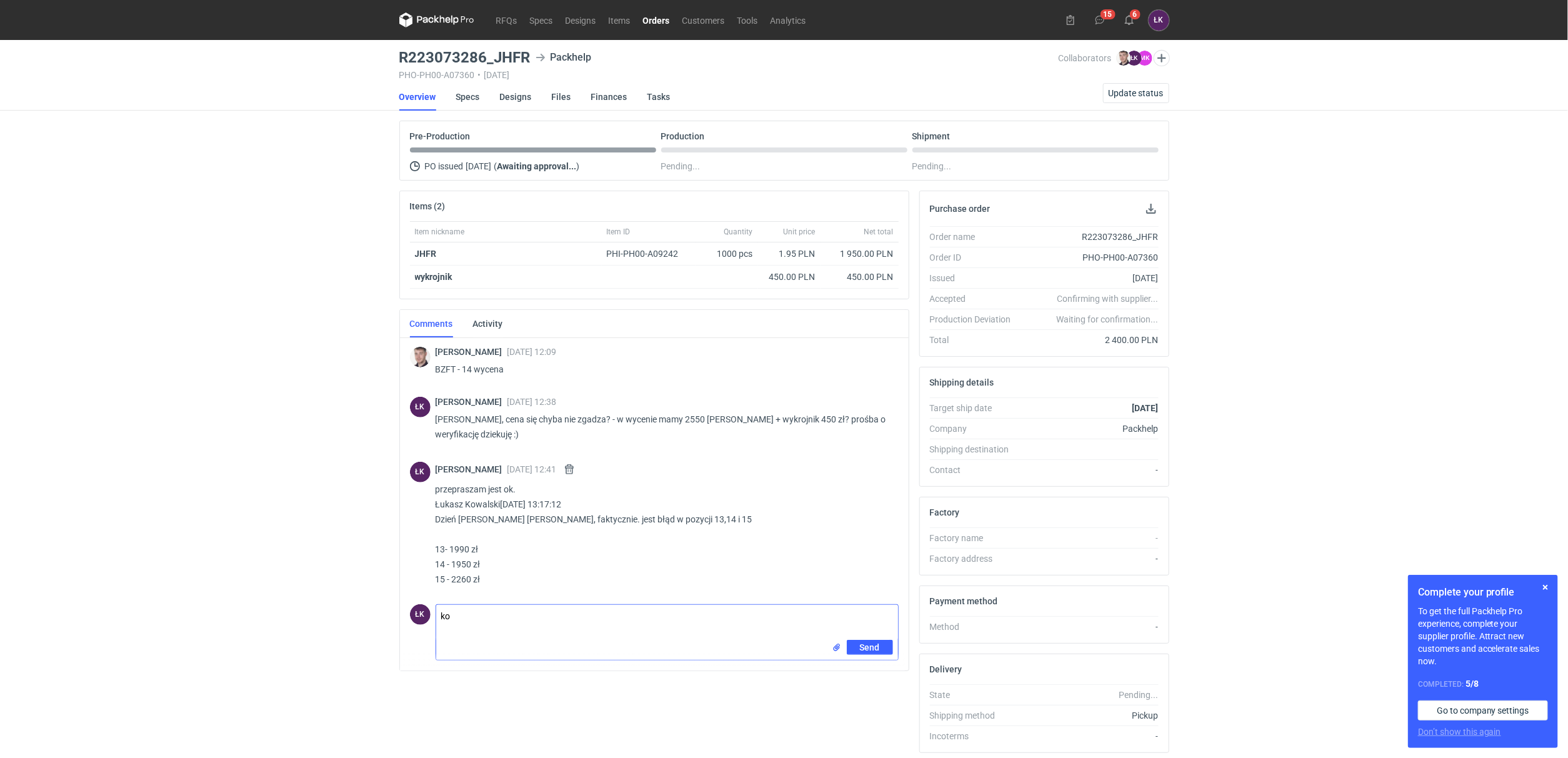
type textarea "k"
type textarea "kombinacje alpejskie :)"
click at [857, 651] on button "Send" at bounding box center [870, 647] width 46 height 15
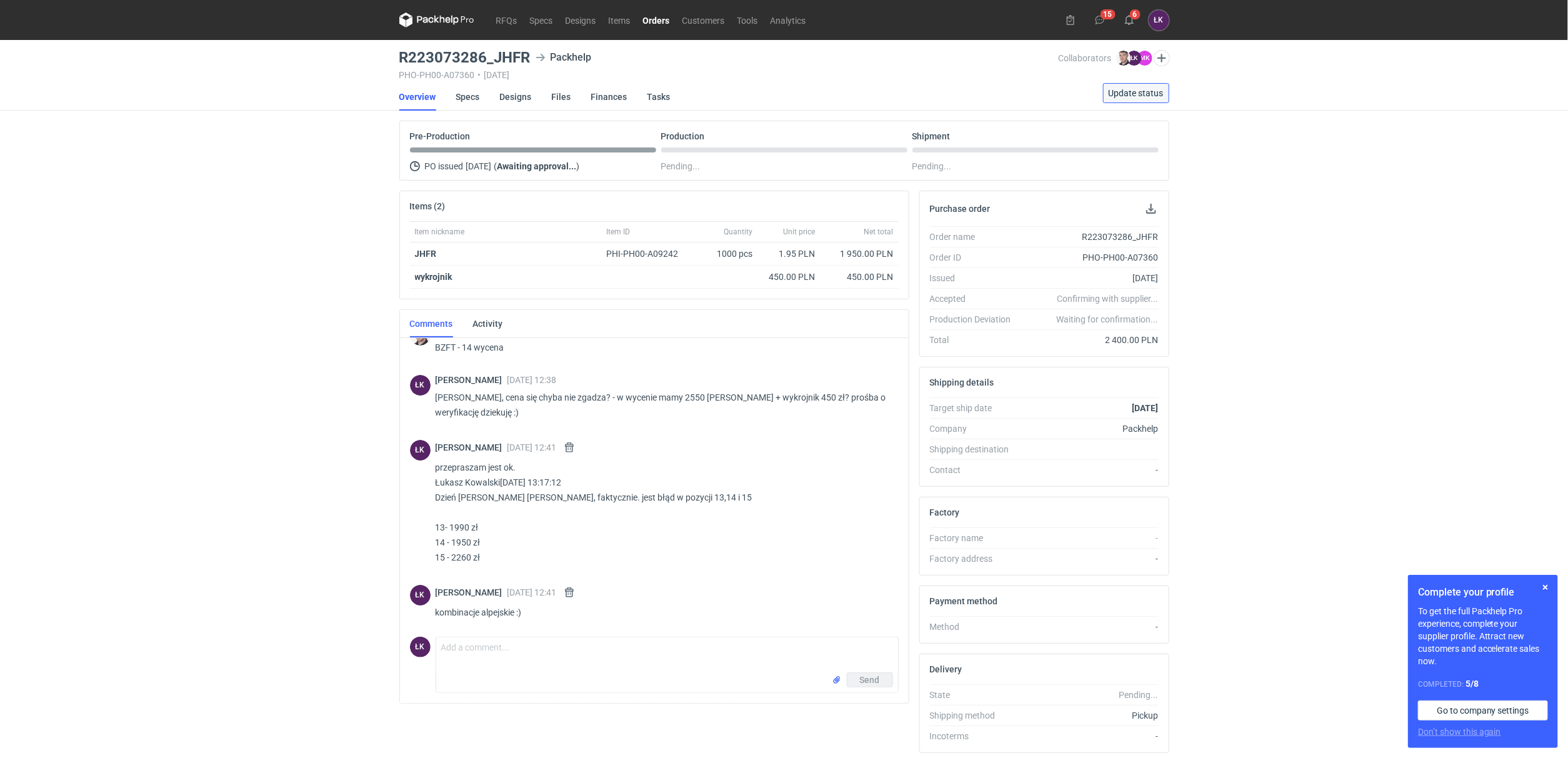
click at [1155, 95] on span "Update status" at bounding box center [1136, 93] width 55 height 9
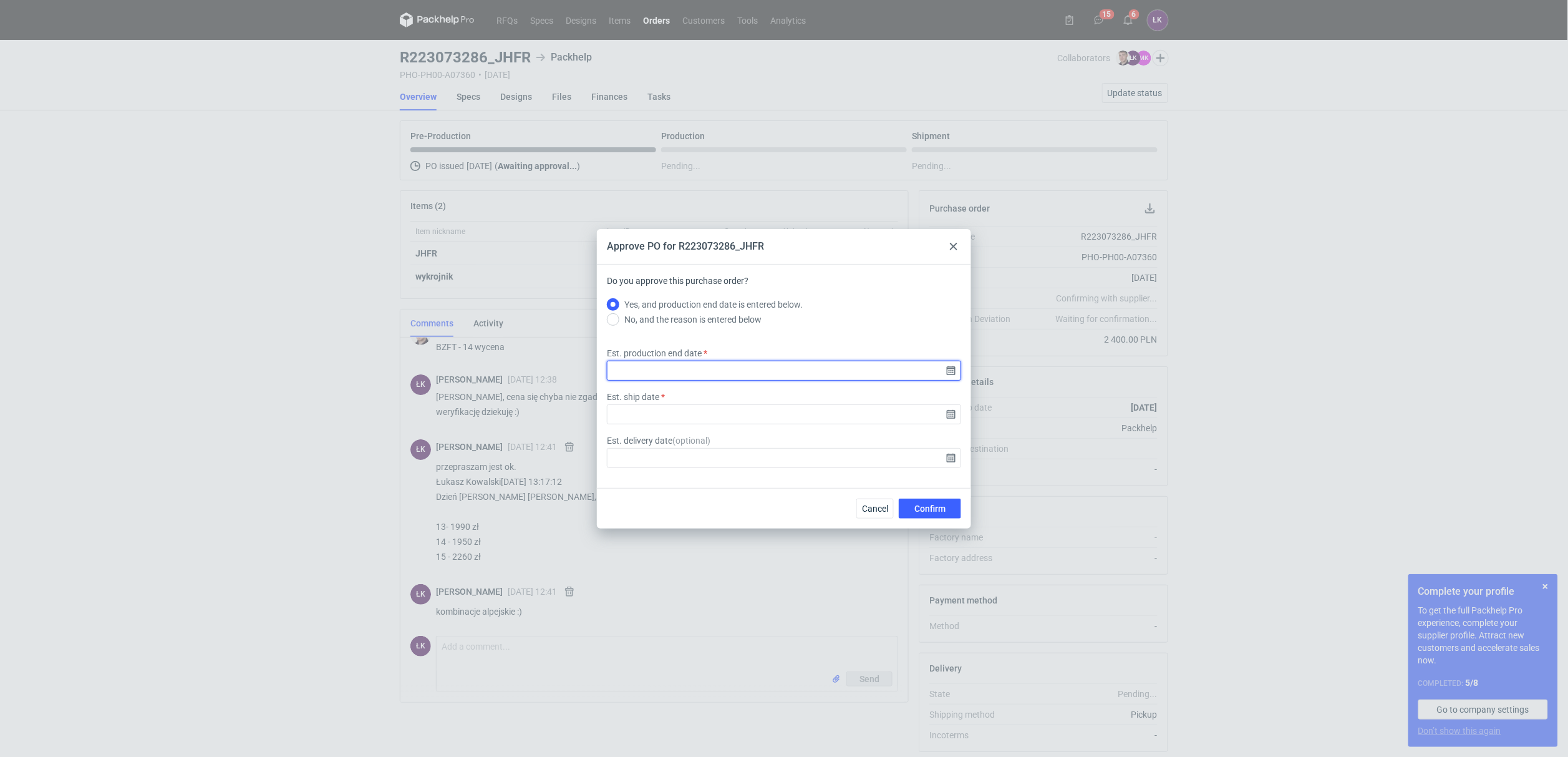
click at [949, 372] on input "Est. production end date" at bounding box center [784, 370] width 354 height 20
click at [804, 422] on span "30" at bounding box center [804, 419] width 10 height 12
type input "2025-10-30"
click at [950, 416] on input "Est. ship date" at bounding box center [784, 414] width 354 height 20
click at [822, 421] on span "31" at bounding box center [824, 419] width 10 height 12
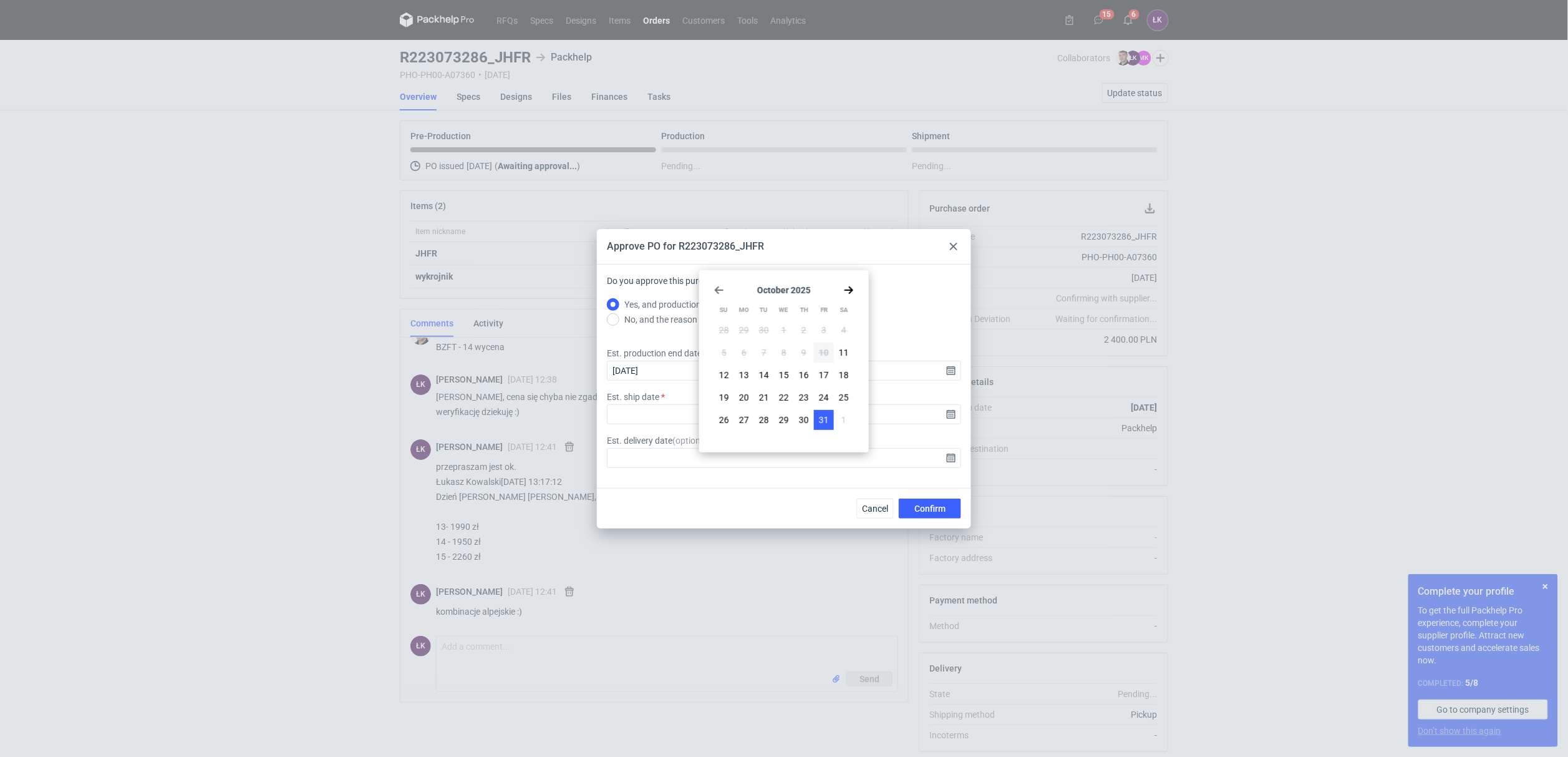
type input "2025-10-31"
click at [943, 507] on span "Confirm" at bounding box center [929, 508] width 31 height 9
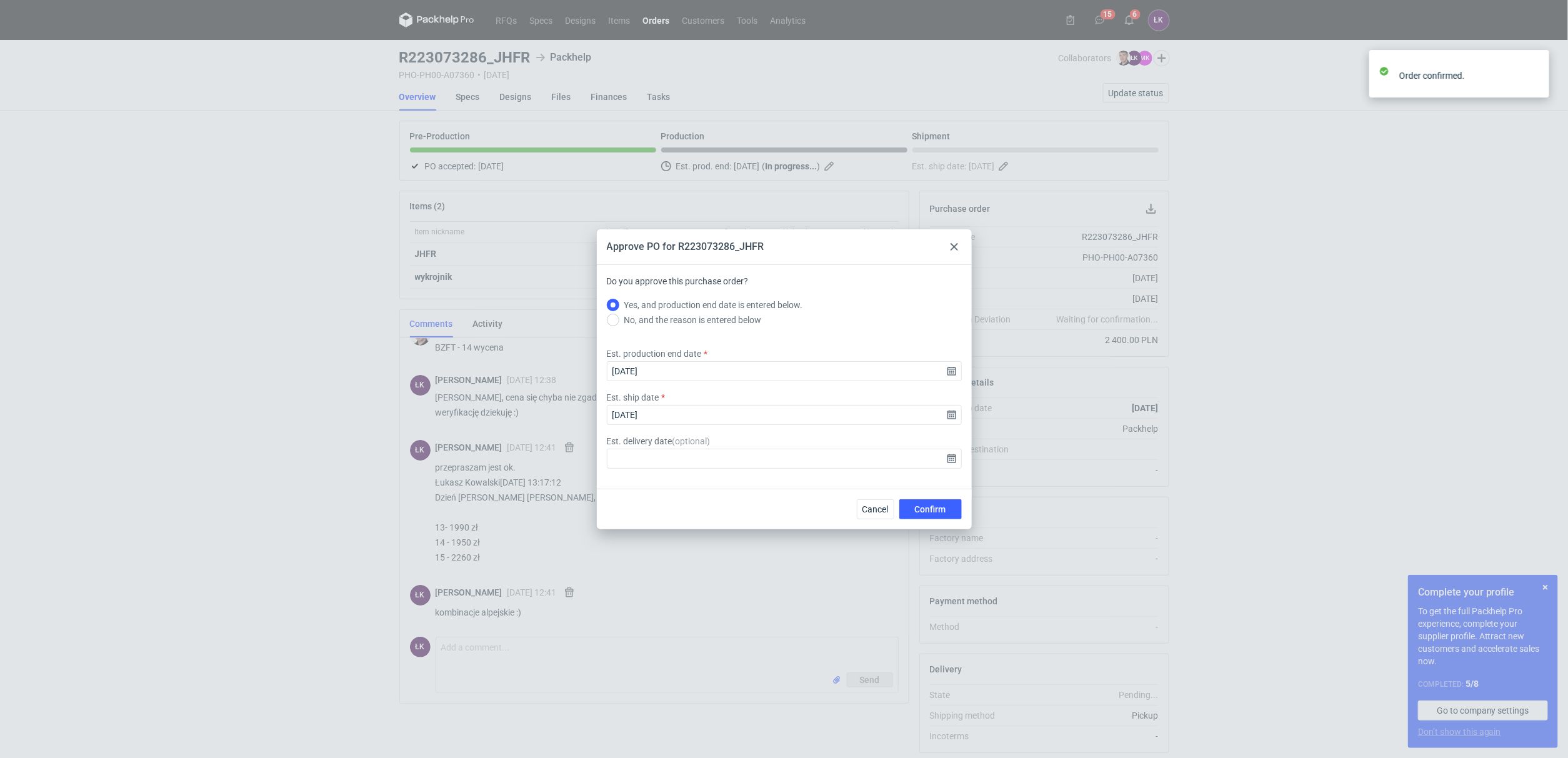
click at [228, 482] on div "RFQs Specs Designs Items Orders Customers Tools Analytics 15 6 ŁK Łukasz Kowals…" at bounding box center [784, 379] width 1568 height 758
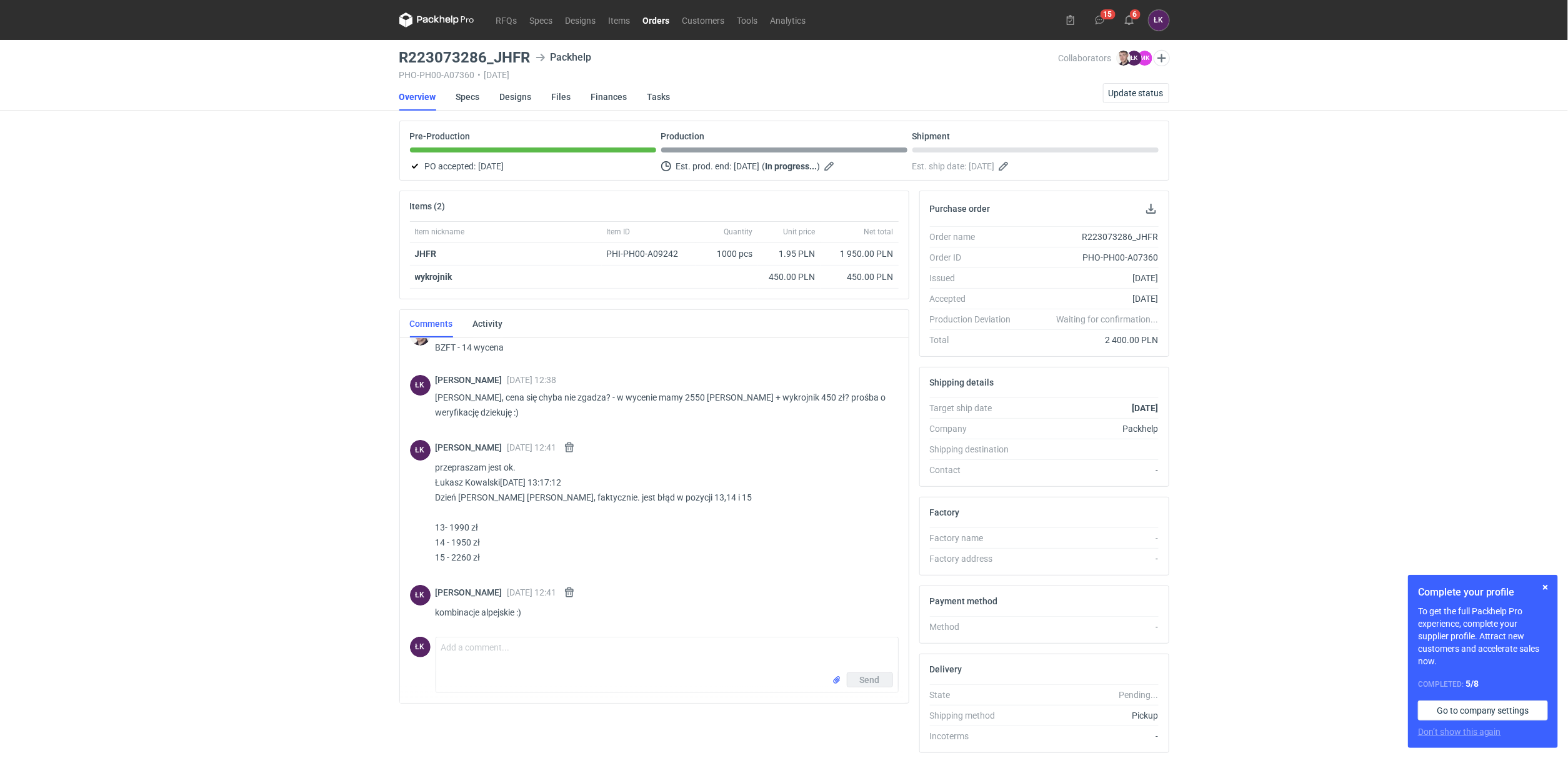
drag, startPoint x: 250, startPoint y: 599, endPoint x: 1043, endPoint y: 140, distance: 916.3
click at [252, 596] on div "RFQs Specs Designs Items Orders Customers Tools Analytics 15 6 ŁK Łukasz Kowals…" at bounding box center [784, 379] width 1568 height 758
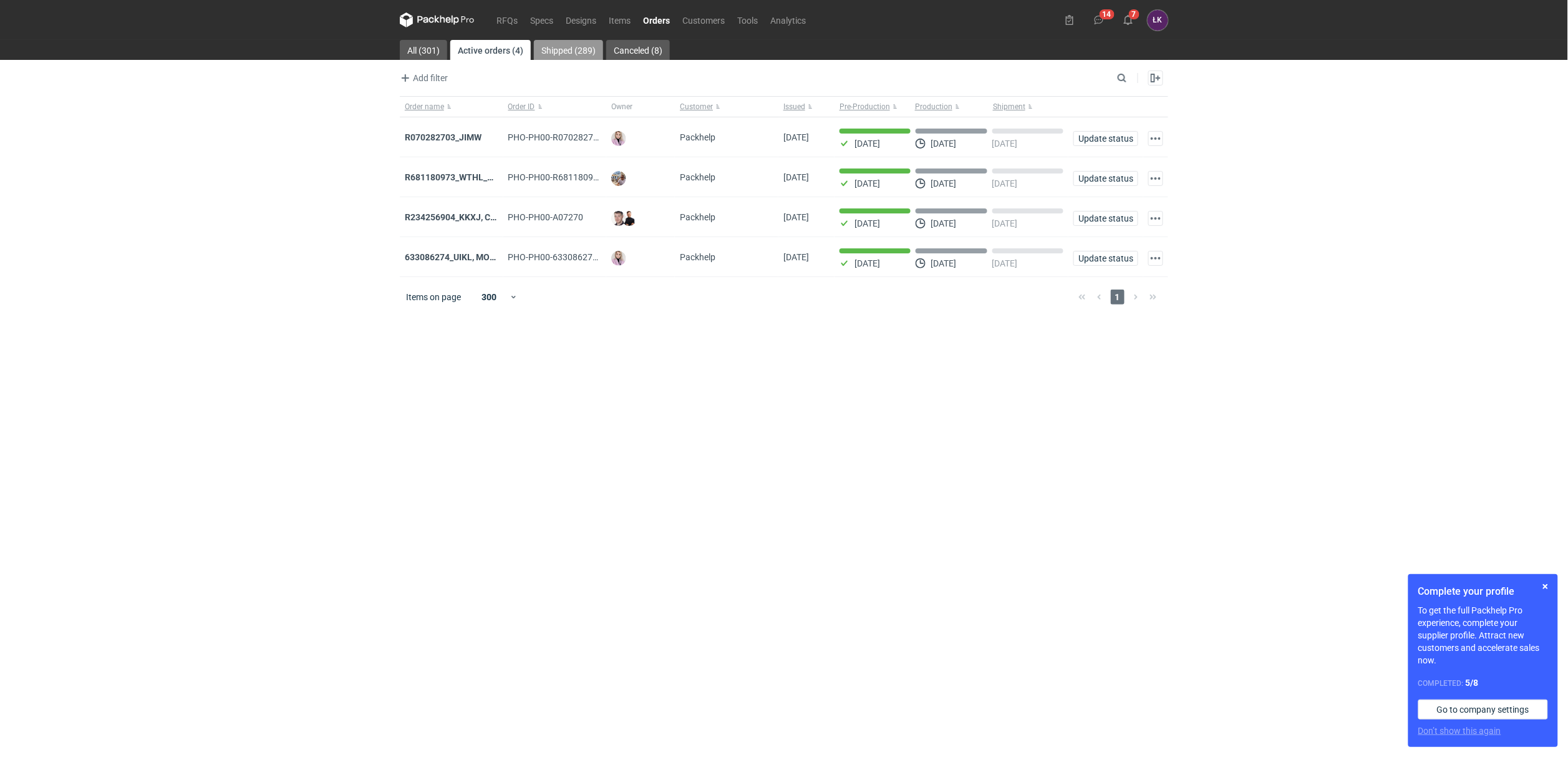
click at [562, 50] on link "Shipped (289)" at bounding box center [568, 49] width 69 height 20
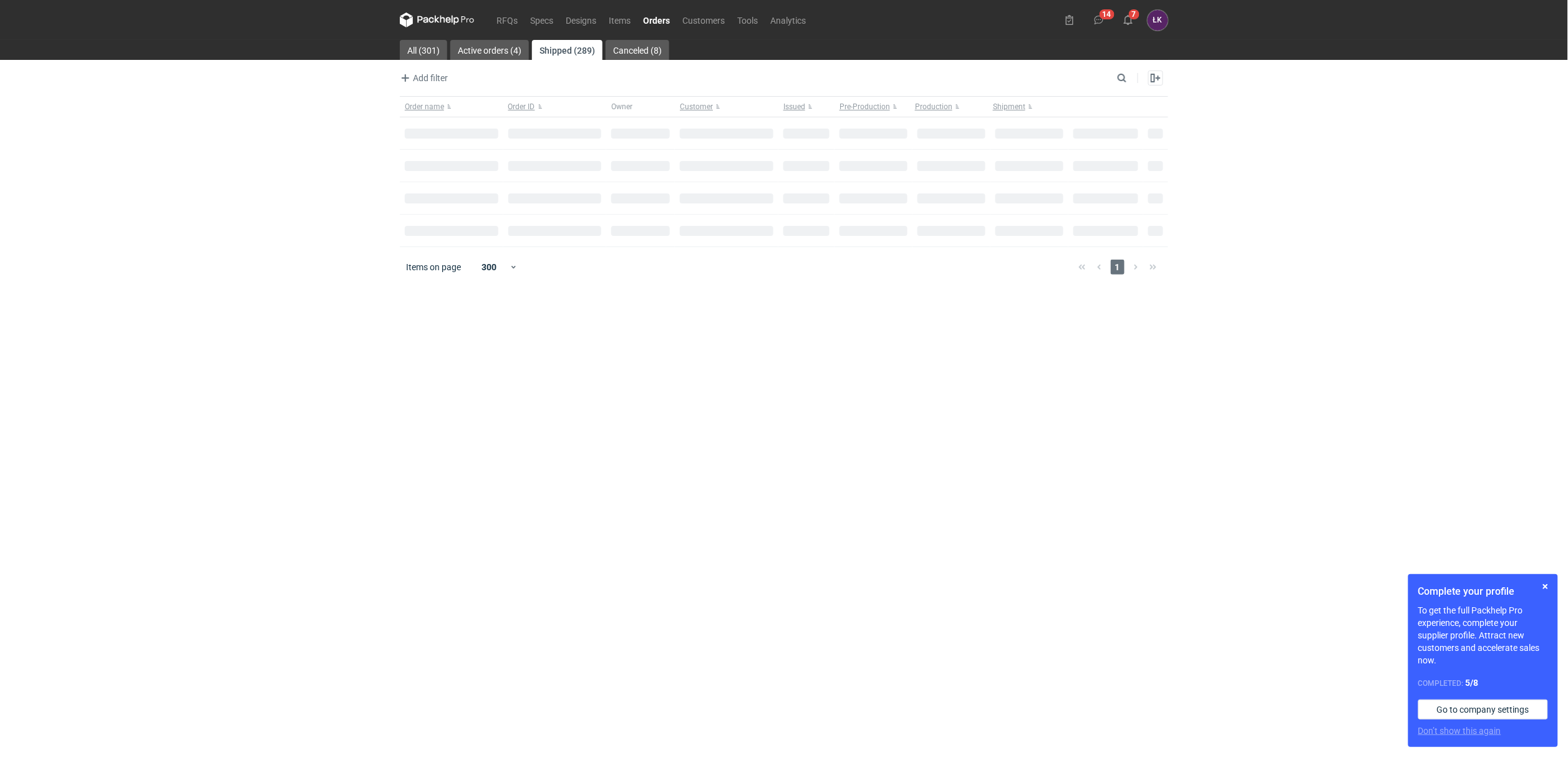
click at [117, 339] on div "RFQs Specs Designs Items Orders Customers Tools Analytics 14 7 ŁK Łukasz Kowals…" at bounding box center [784, 378] width 1568 height 757
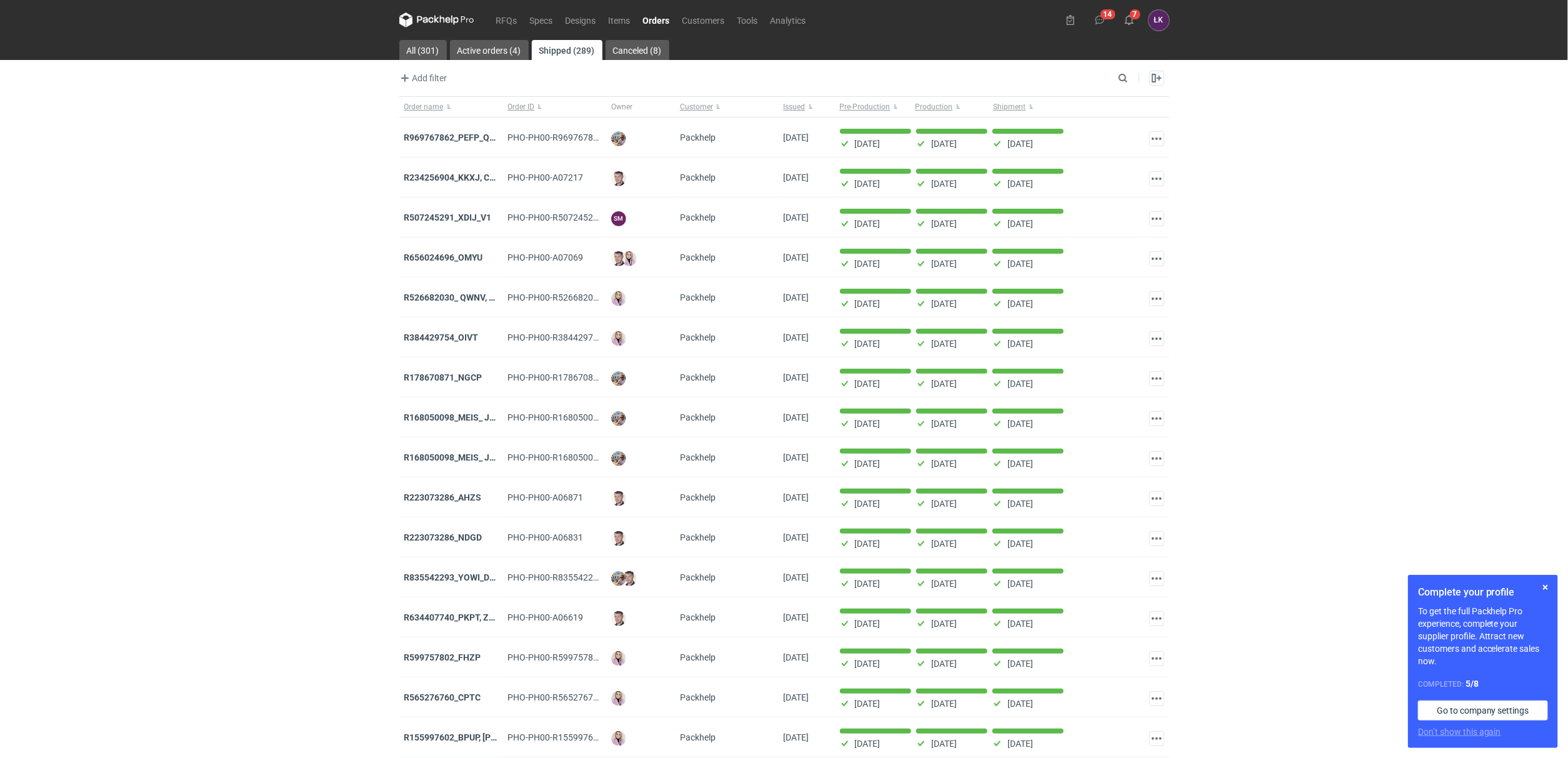
scroll to position [3609, 0]
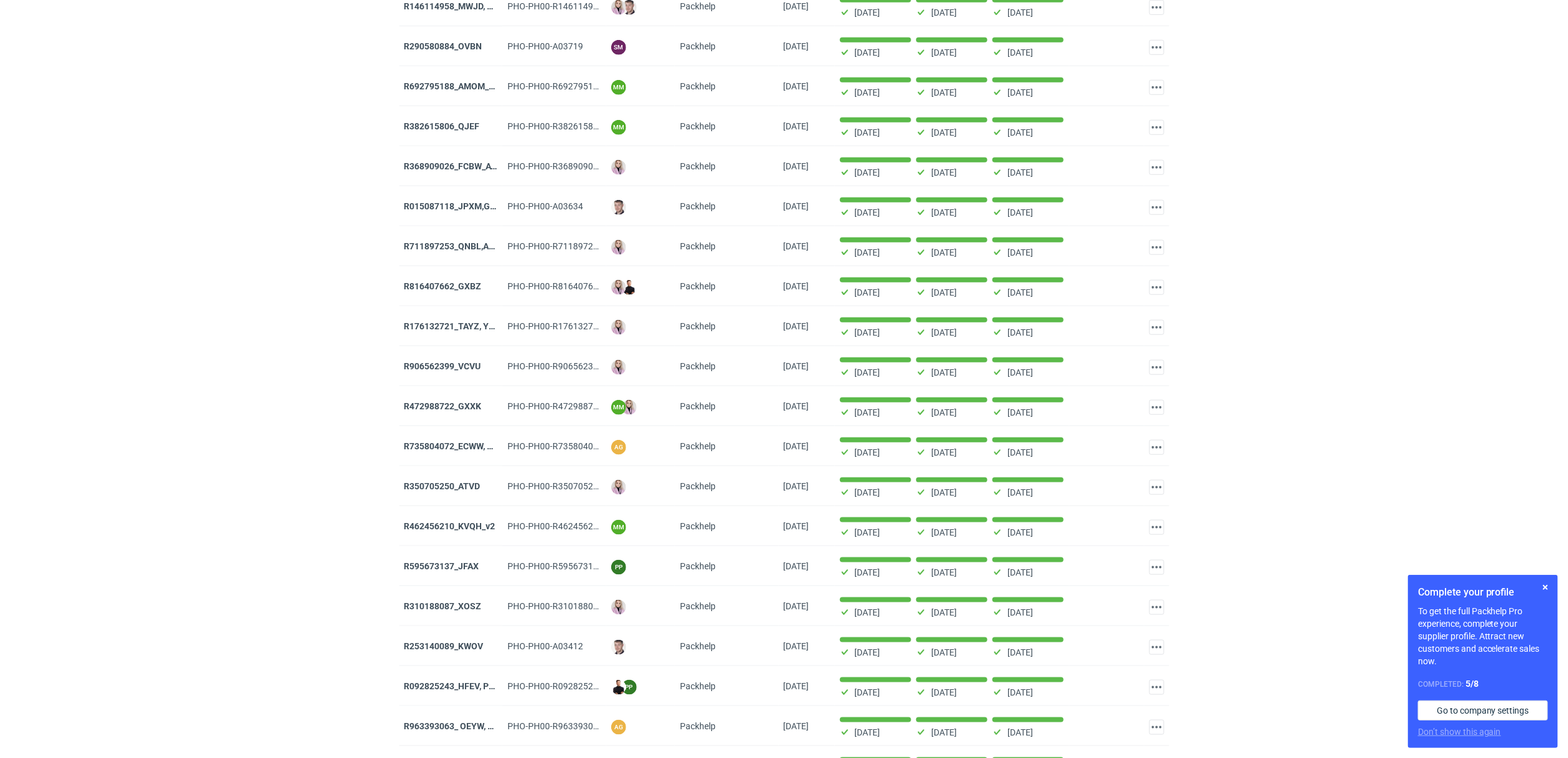
click at [449, 331] on strong "R176132721_TAYZ, YCAT, RIDH" at bounding box center [466, 326] width 123 height 10
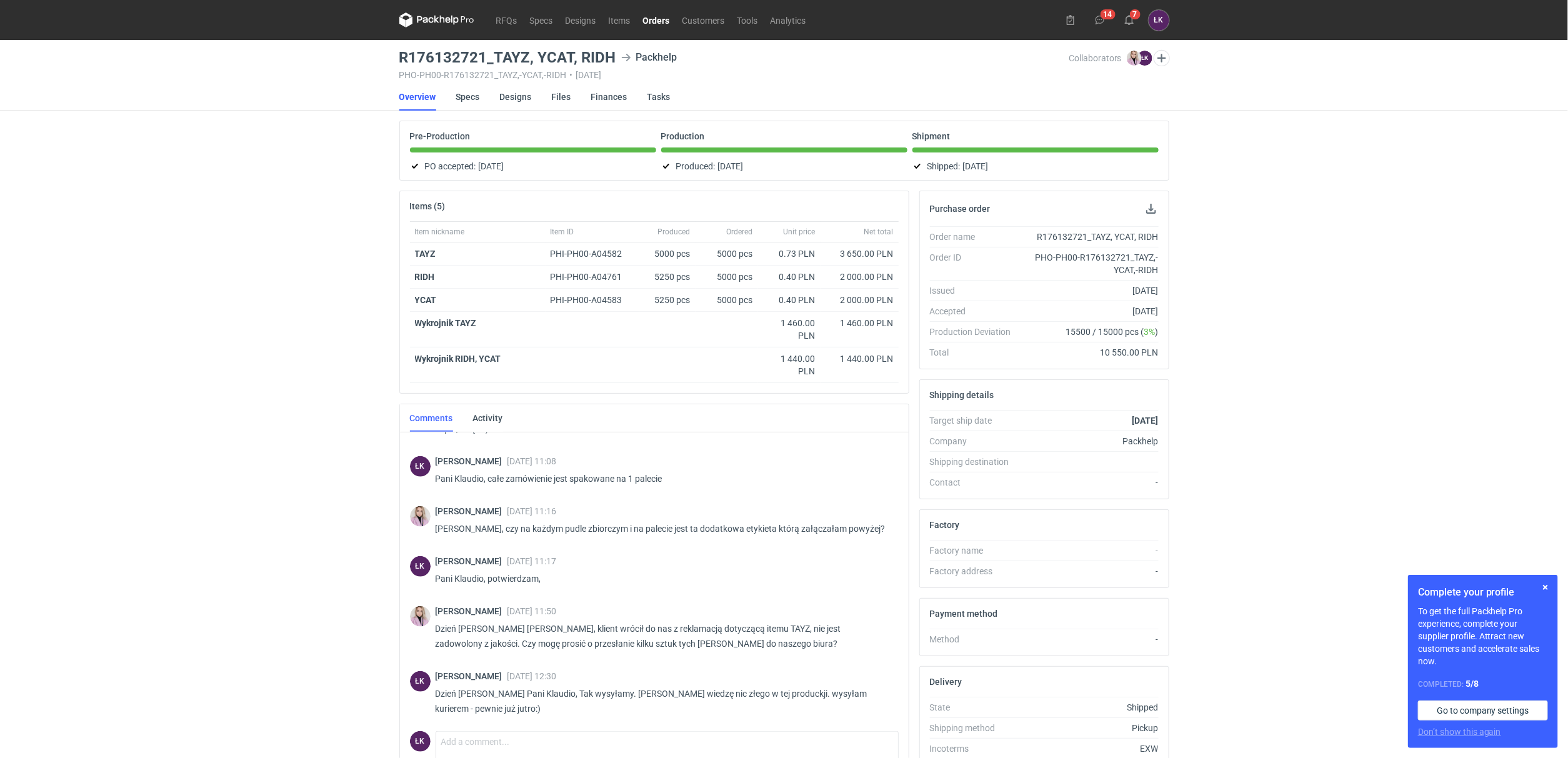
scroll to position [450, 0]
click at [331, 329] on div "RFQs Specs Designs Items Orders Customers Tools Analytics 14 7 ŁK Łukasz Kowals…" at bounding box center [784, 379] width 1568 height 758
click at [428, 278] on strong "RIDH" at bounding box center [425, 277] width 20 height 10
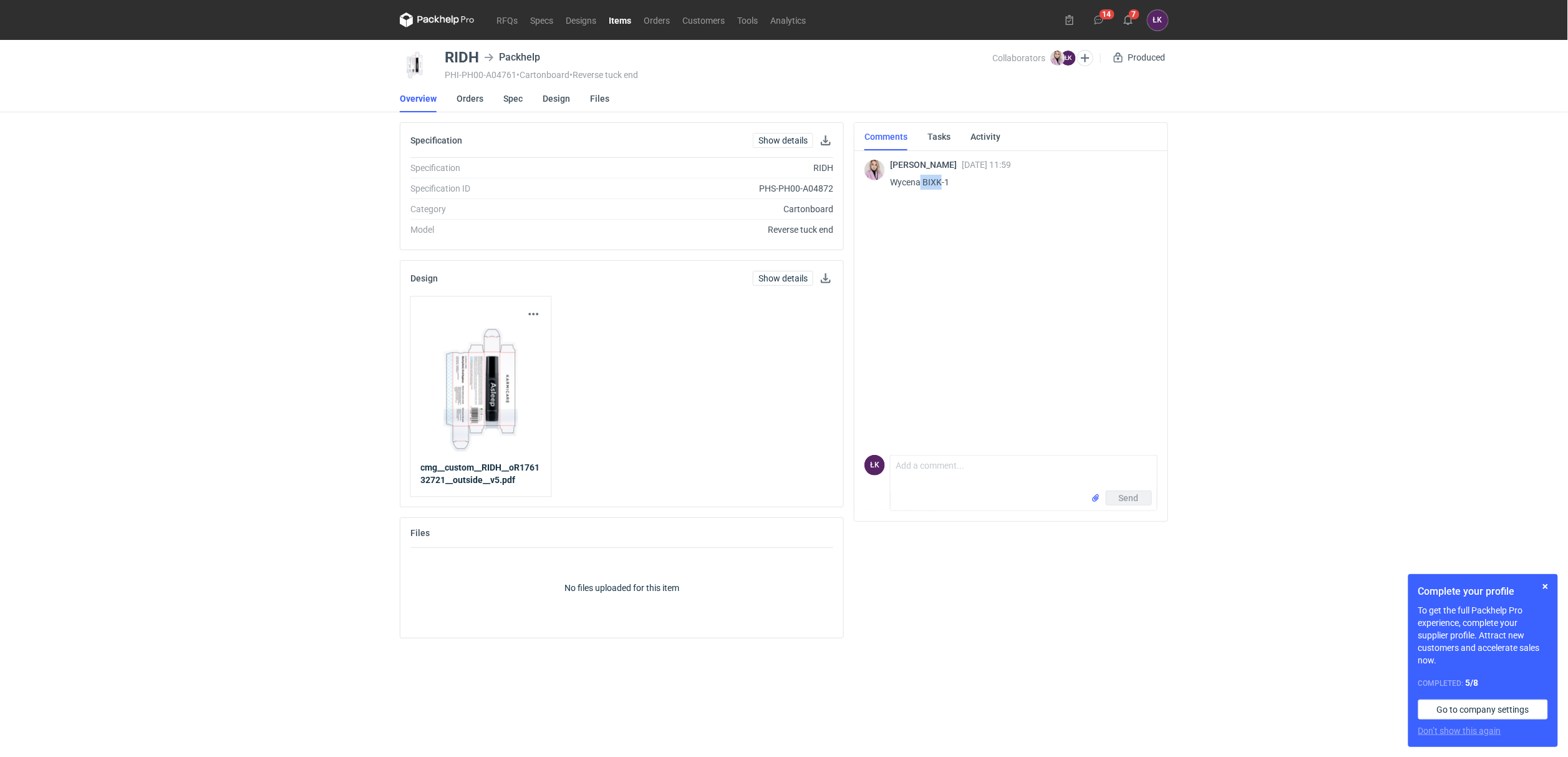
drag, startPoint x: 921, startPoint y: 183, endPoint x: 939, endPoint y: 183, distance: 18.0
click at [939, 183] on p "Wycena BIXK-1" at bounding box center [1019, 182] width 258 height 15
click at [1174, 246] on div "RFQs Specs Designs Items Orders Customers Tools Analytics 14 7 ŁK Łukasz Kowals…" at bounding box center [784, 378] width 1568 height 757
drag, startPoint x: 924, startPoint y: 180, endPoint x: 941, endPoint y: 182, distance: 17.1
click at [941, 182] on p "Wycena BIXK-1" at bounding box center [1019, 182] width 258 height 15
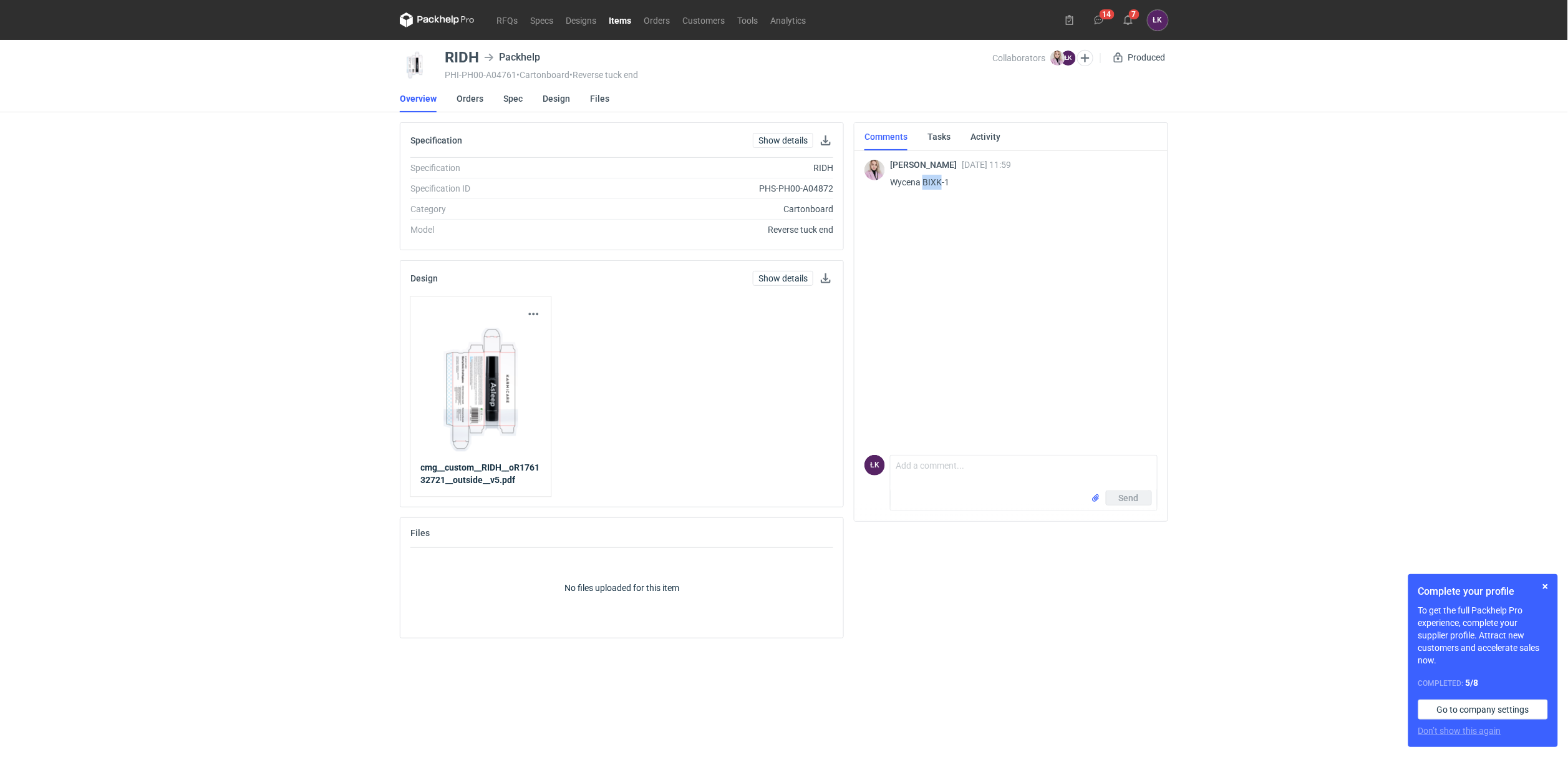
copy p "BIXK"
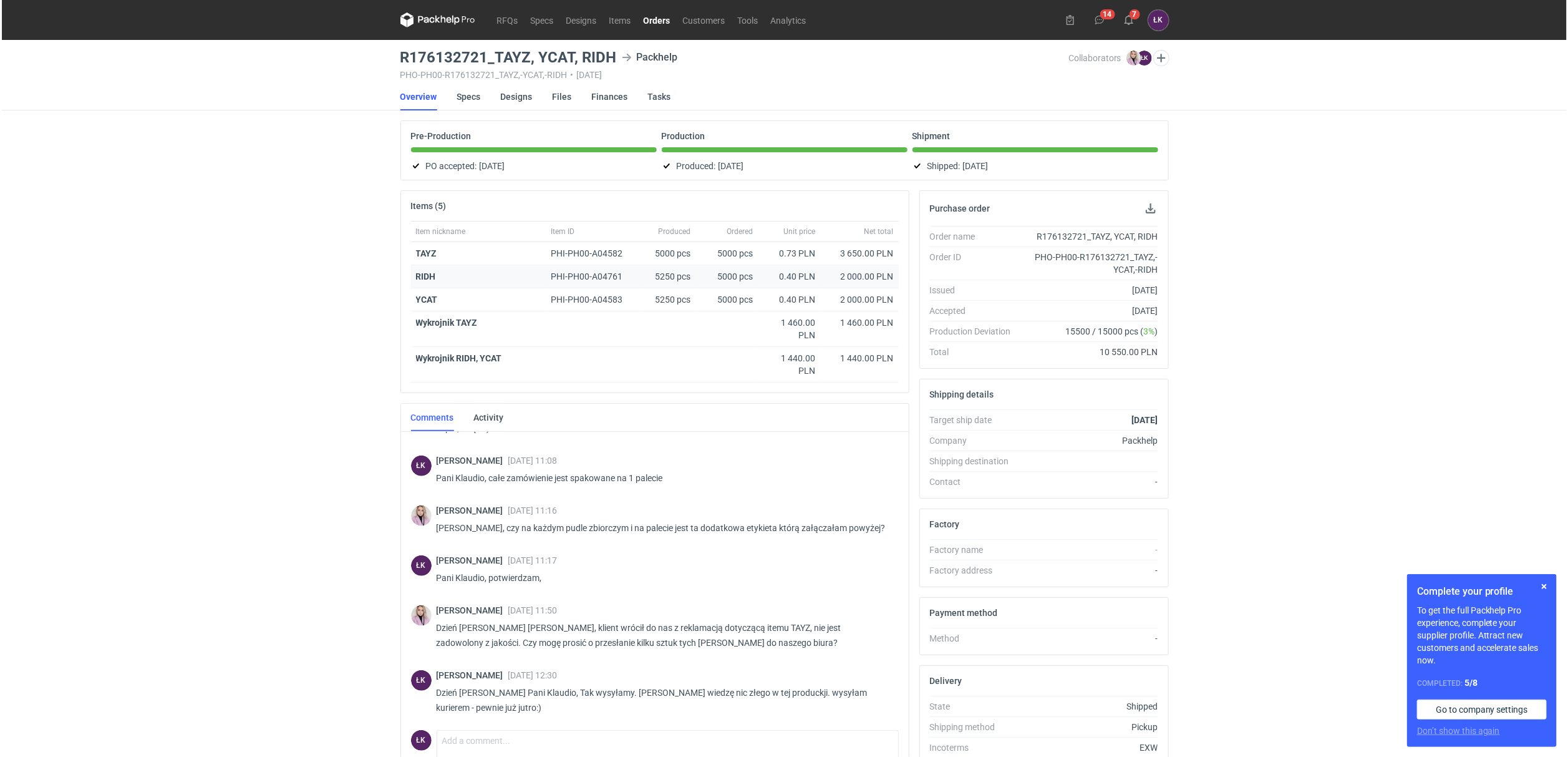
scroll to position [450, 0]
click at [432, 250] on strong "TAYZ" at bounding box center [425, 253] width 21 height 10
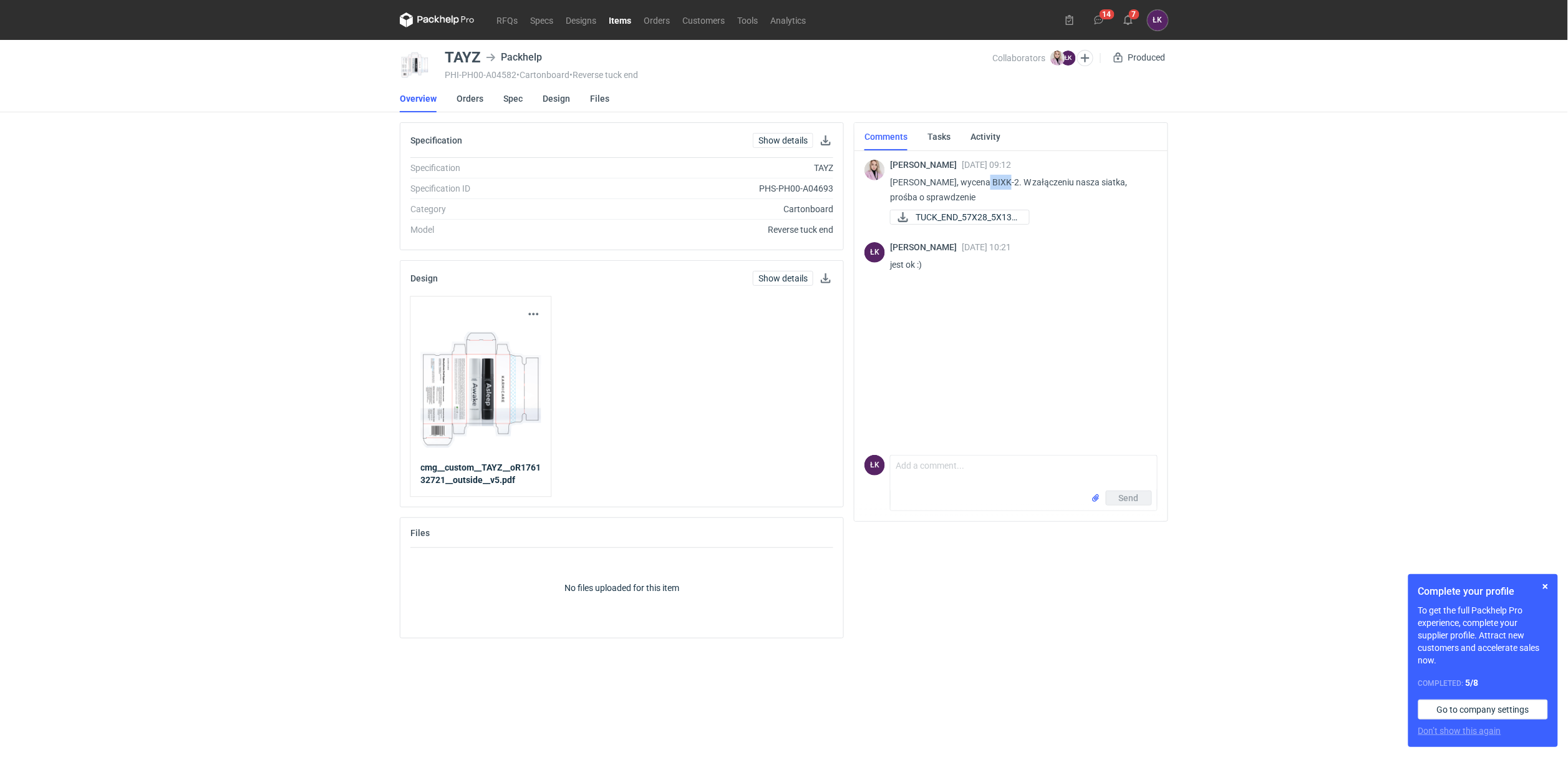
drag, startPoint x: 981, startPoint y: 177, endPoint x: 999, endPoint y: 175, distance: 18.1
click at [999, 175] on p "Panie Łukaszu, wycena BIXK-2. W załączeniu nasza siatka, prośba o sprawdzenie" at bounding box center [1019, 190] width 258 height 30
click at [991, 179] on p "Panie Łukaszu, wycena BIXK-2. W załączeniu nasza siatka, prośba o sprawdzenie" at bounding box center [1019, 190] width 258 height 30
drag, startPoint x: 981, startPoint y: 180, endPoint x: 998, endPoint y: 180, distance: 17.0
click at [998, 180] on p "Panie Łukaszu, wycena BIXK-2. W załączeniu nasza siatka, prośba o sprawdzenie" at bounding box center [1019, 190] width 258 height 30
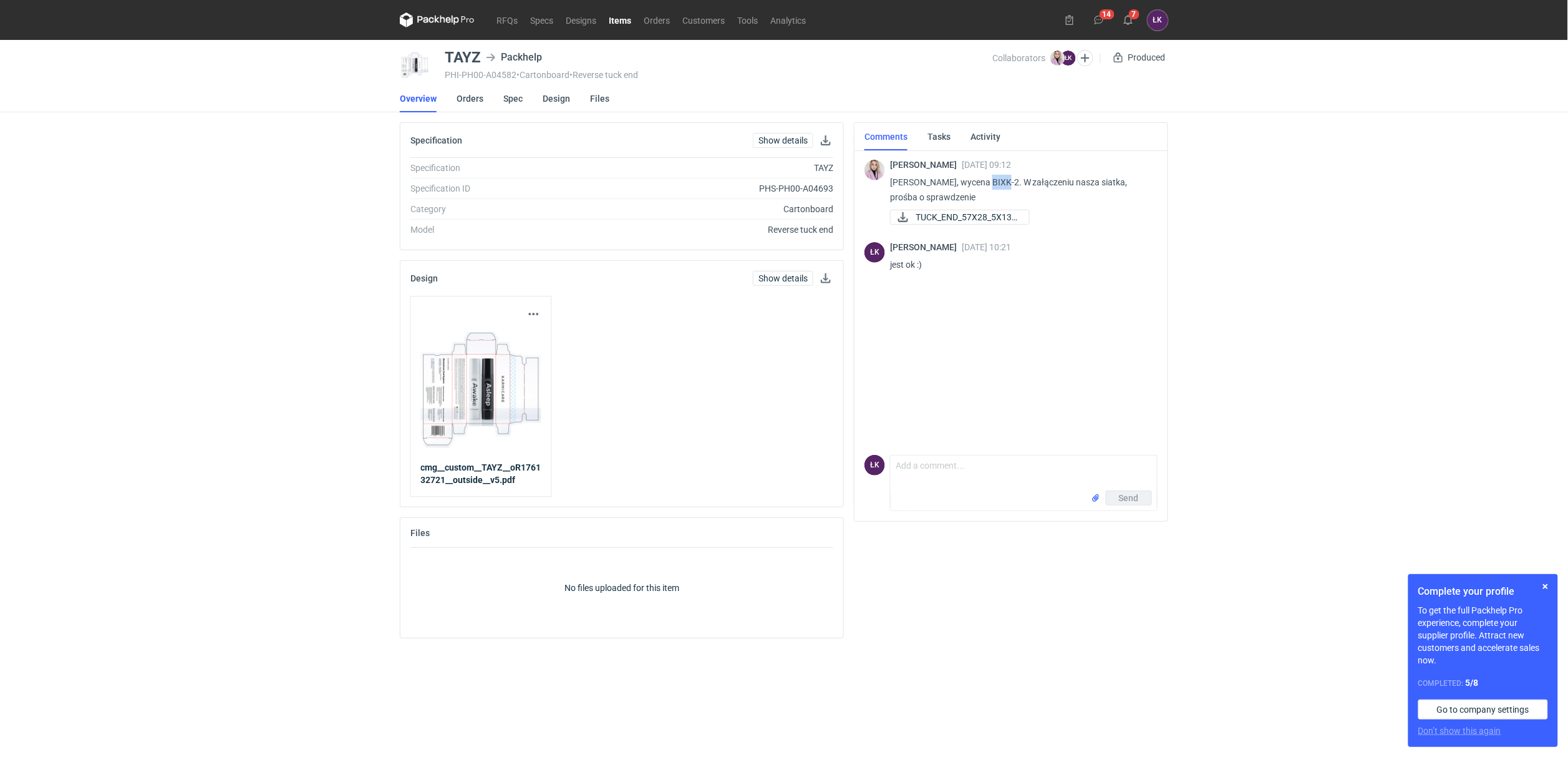
drag, startPoint x: 1000, startPoint y: 182, endPoint x: 984, endPoint y: 182, distance: 16.0
click at [984, 182] on p "Panie Łukaszu, wycena BIXK-2. W załączeniu nasza siatka, prośba o sprawdzenie" at bounding box center [1019, 190] width 258 height 30
copy p "BIXK"
click at [181, 108] on div "RFQs Specs Designs Items Orders Customers Tools Analytics 14 7 ŁK Łukasz Kowals…" at bounding box center [784, 378] width 1568 height 757
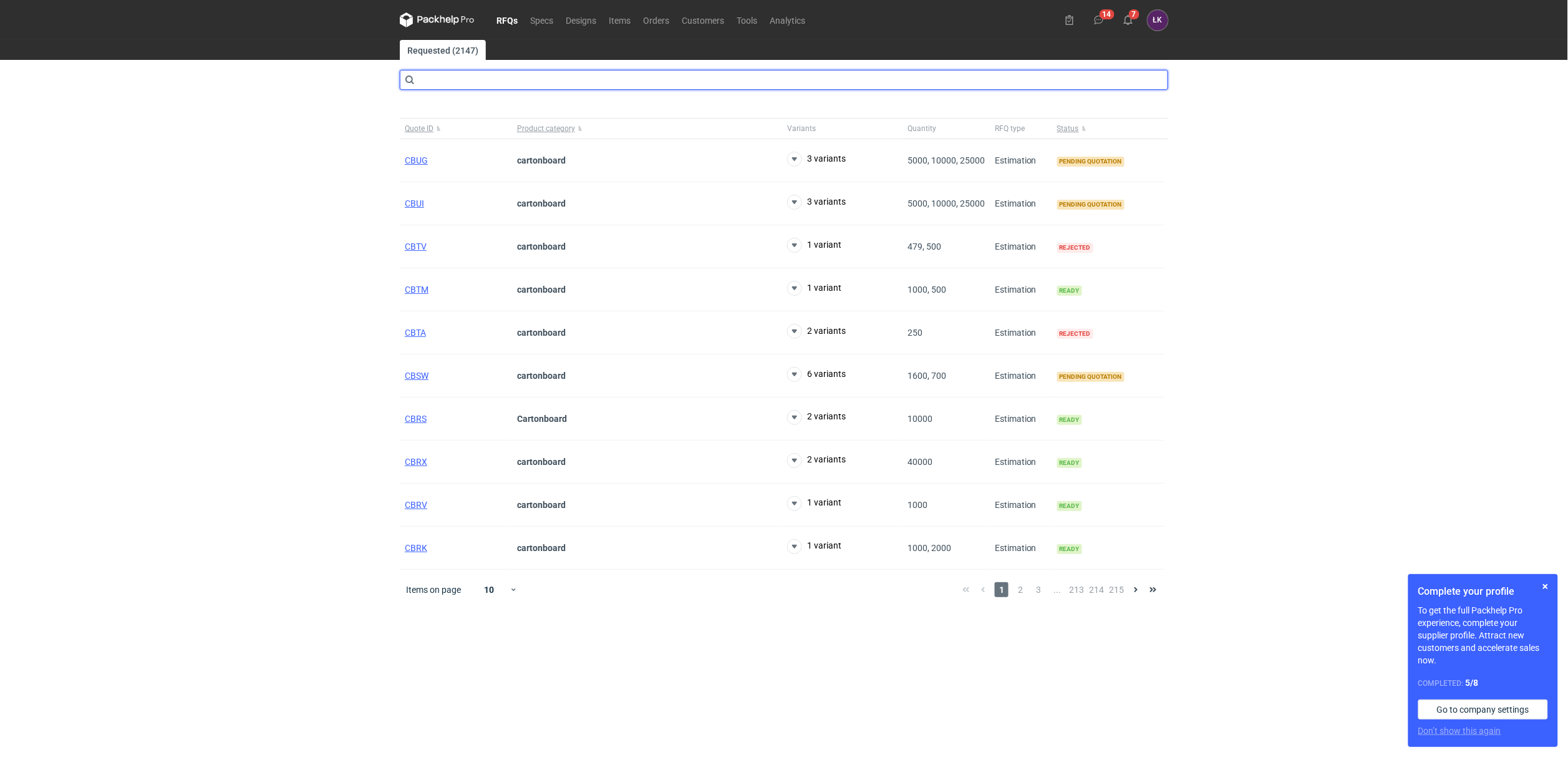
click at [490, 79] on input "text" at bounding box center [784, 79] width 768 height 20
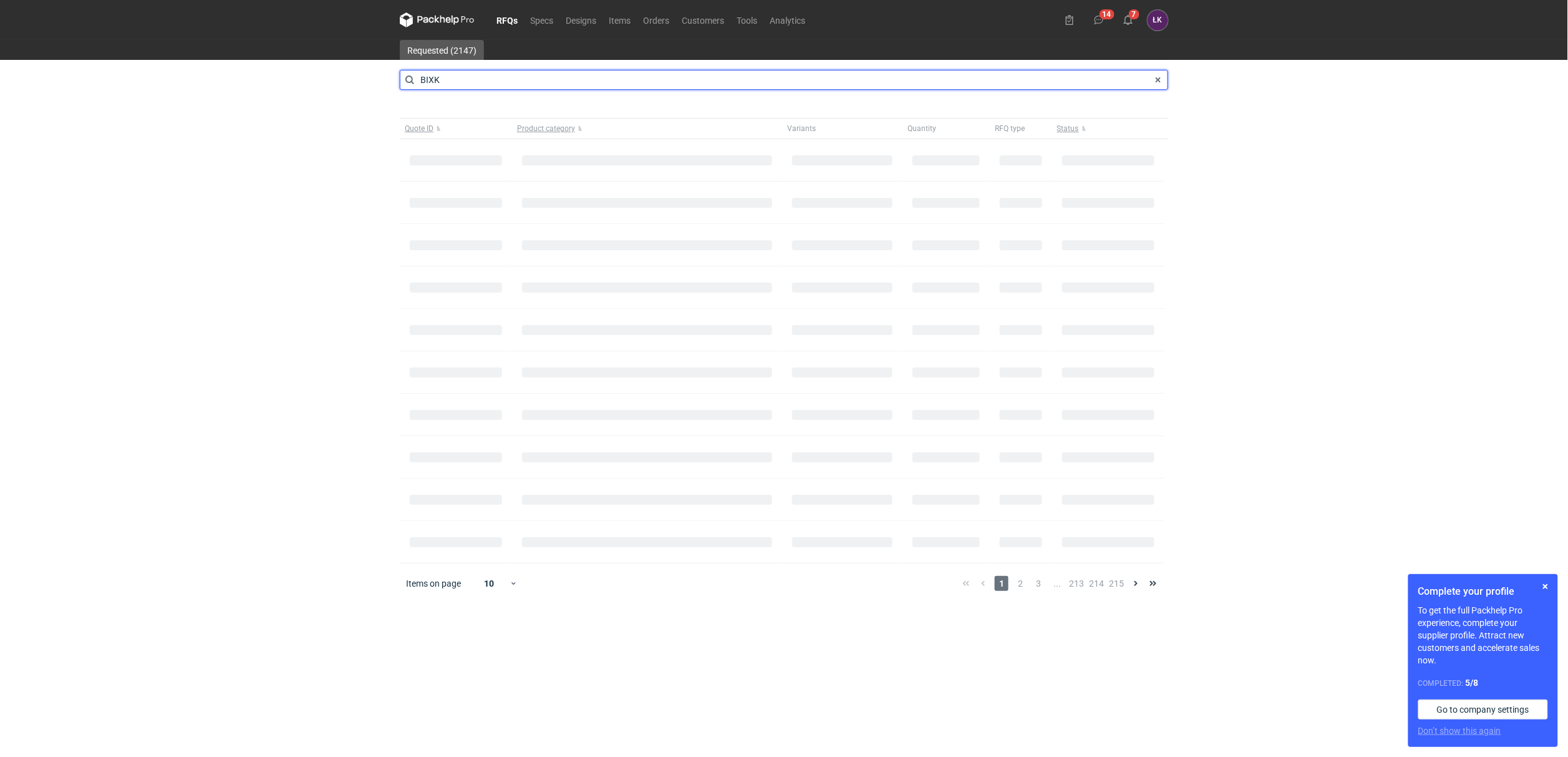
type input "BIXK"
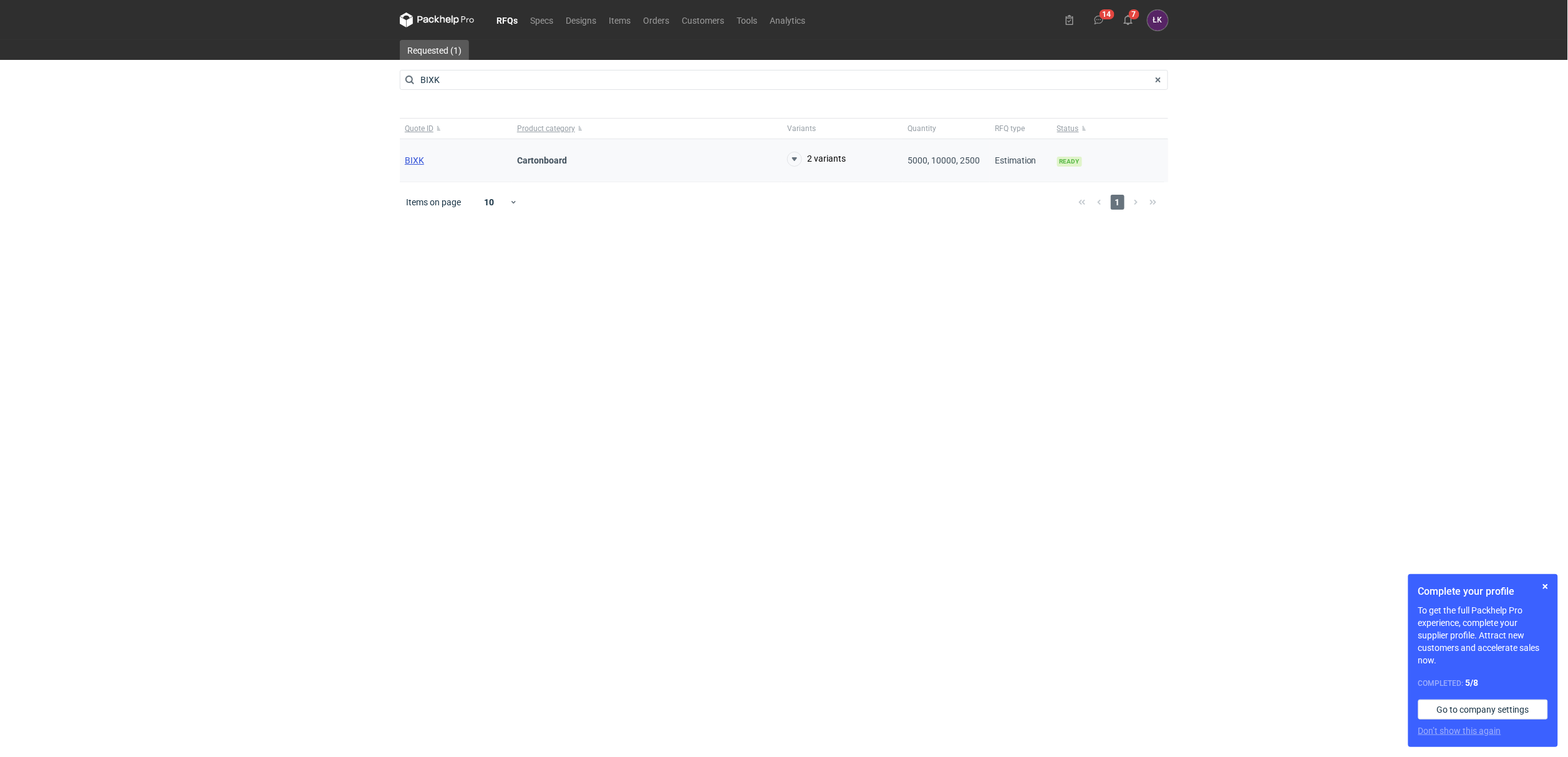
click at [408, 165] on span "BIXK" at bounding box center [414, 160] width 19 height 10
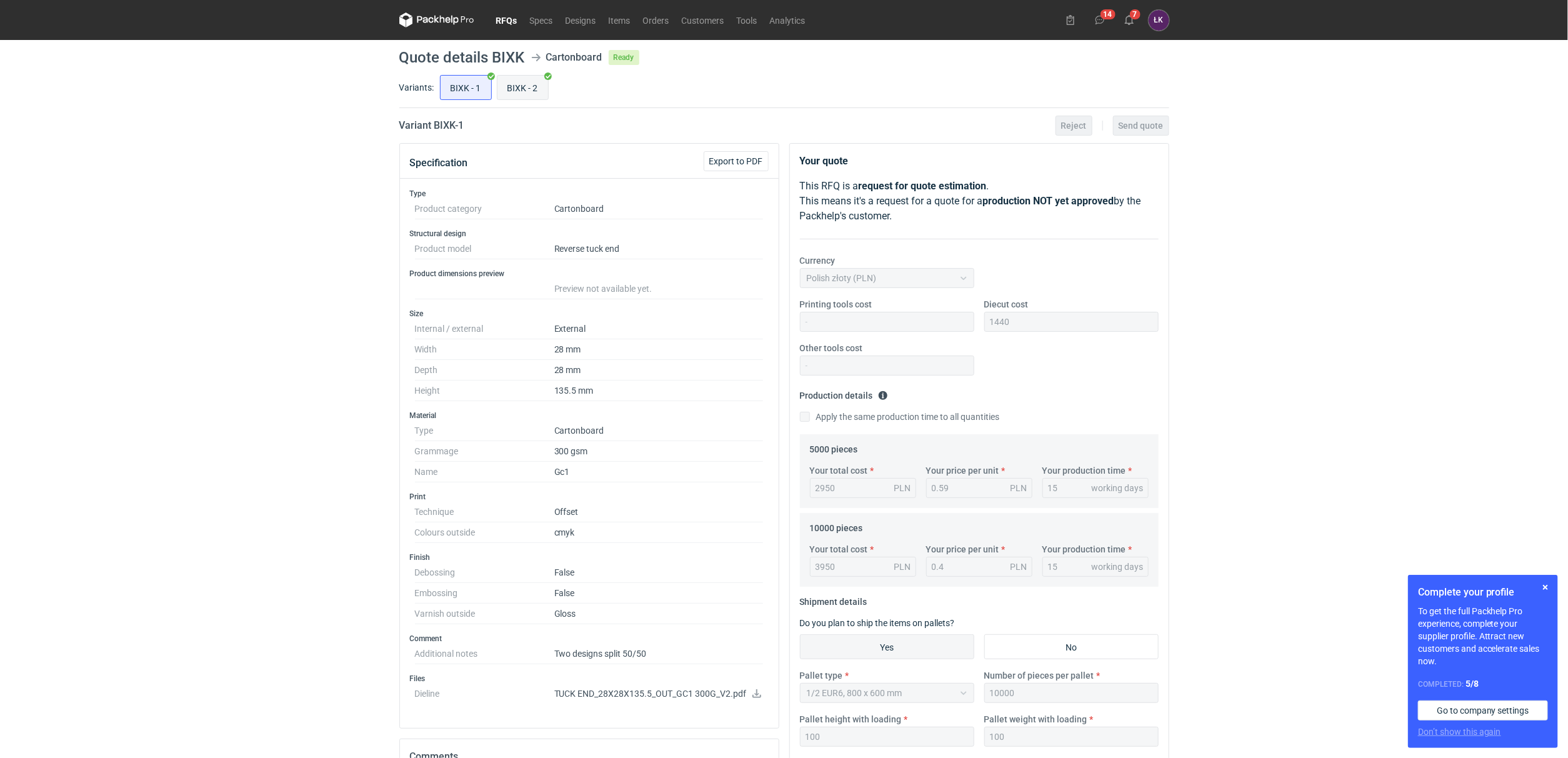
click at [514, 89] on input "BIXK - 2" at bounding box center [523, 87] width 50 height 24
radio input "true"
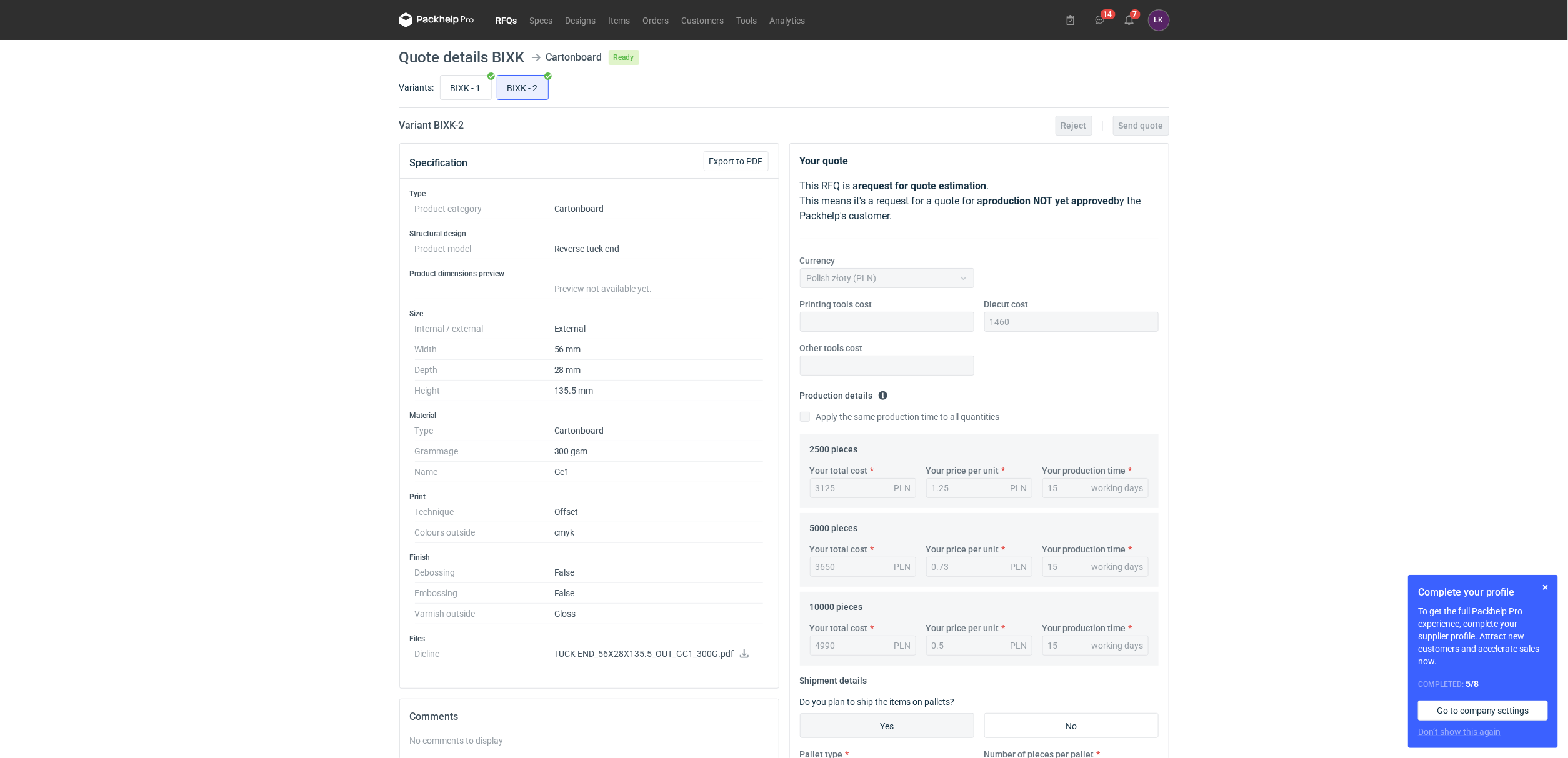
click at [284, 220] on div "RFQs Specs Designs Items Orders Customers Tools Analytics 14 7 ŁK Łukasz Kowals…" at bounding box center [784, 379] width 1568 height 758
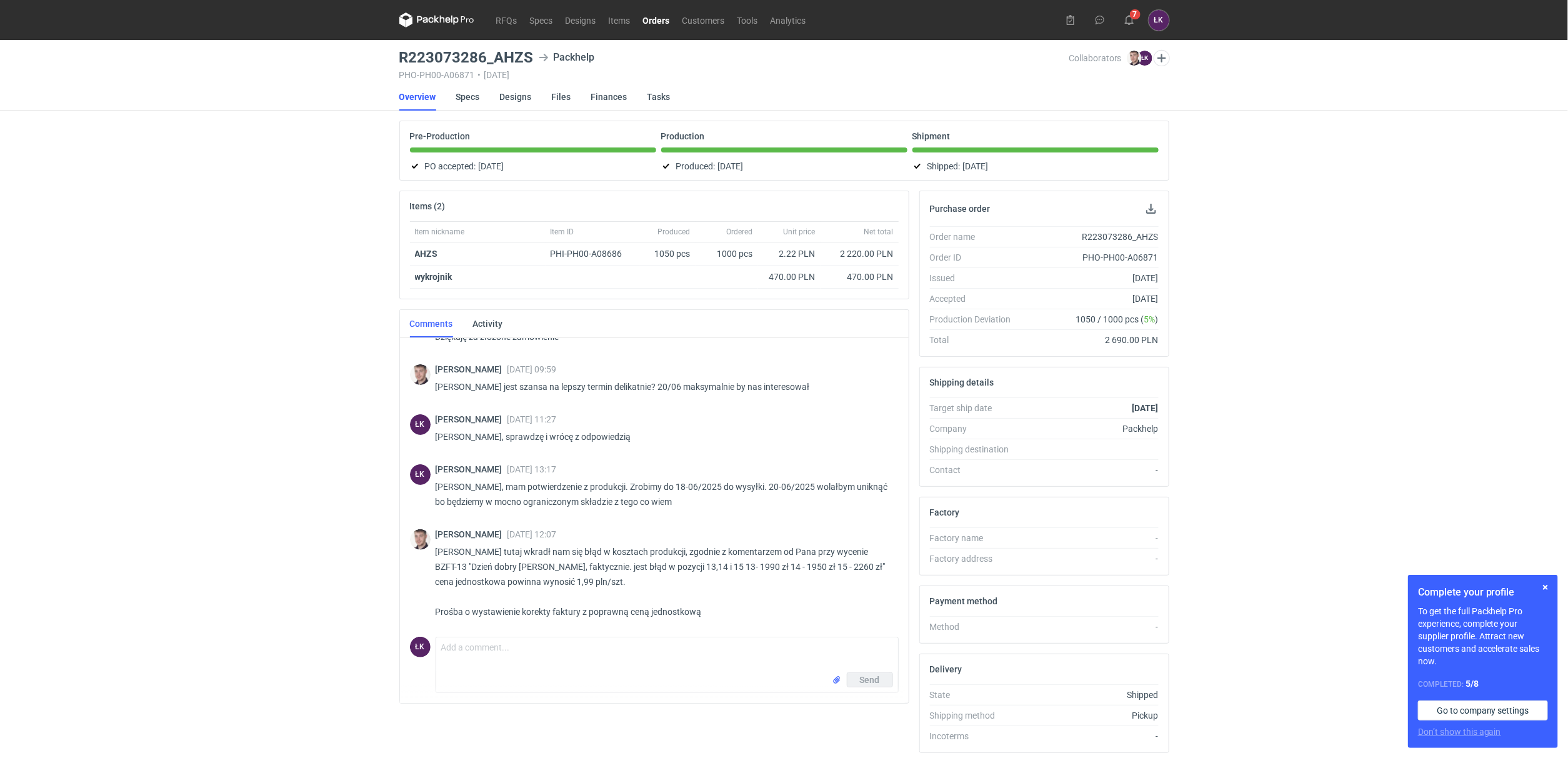
scroll to position [196, 0]
click at [269, 498] on div "RFQs Specs Designs Items Orders Customers Tools Analytics 15 7 ŁK [PERSON_NAME]…" at bounding box center [784, 379] width 1568 height 758
click at [292, 493] on div "RFQs Specs Designs Items Orders Customers Tools Analytics 15 7 ŁK [PERSON_NAME]…" at bounding box center [784, 379] width 1568 height 758
click at [512, 493] on p "[PERSON_NAME], mam potwierdzenie z produkcji. Zrobimy do 18-06/2025 do wysyłki.…" at bounding box center [662, 494] width 453 height 30
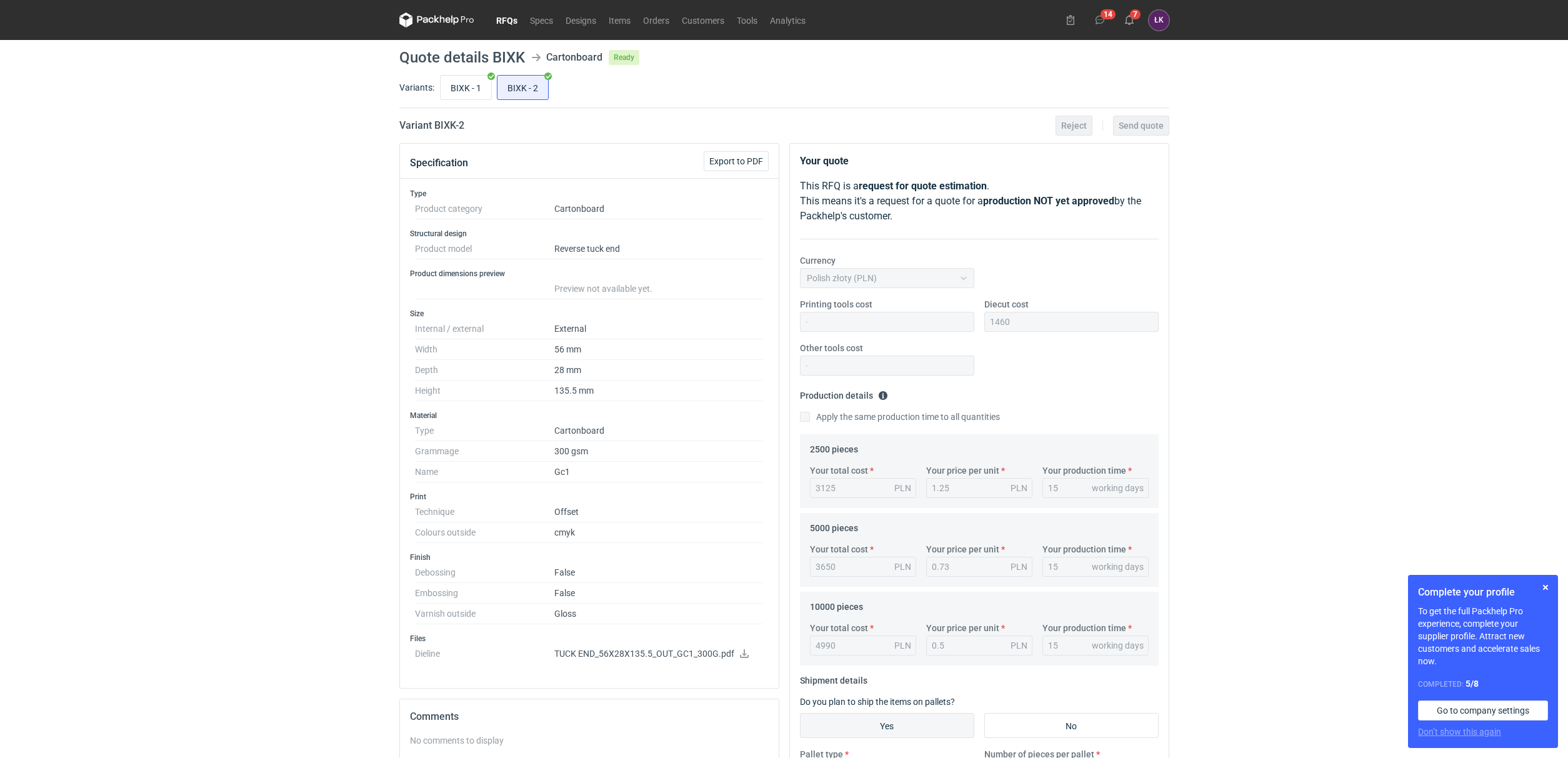
click at [326, 177] on div "RFQs Specs Designs Items Orders Customers Tools Analytics 14 7 ŁK Łukasz Kowals…" at bounding box center [784, 379] width 1568 height 758
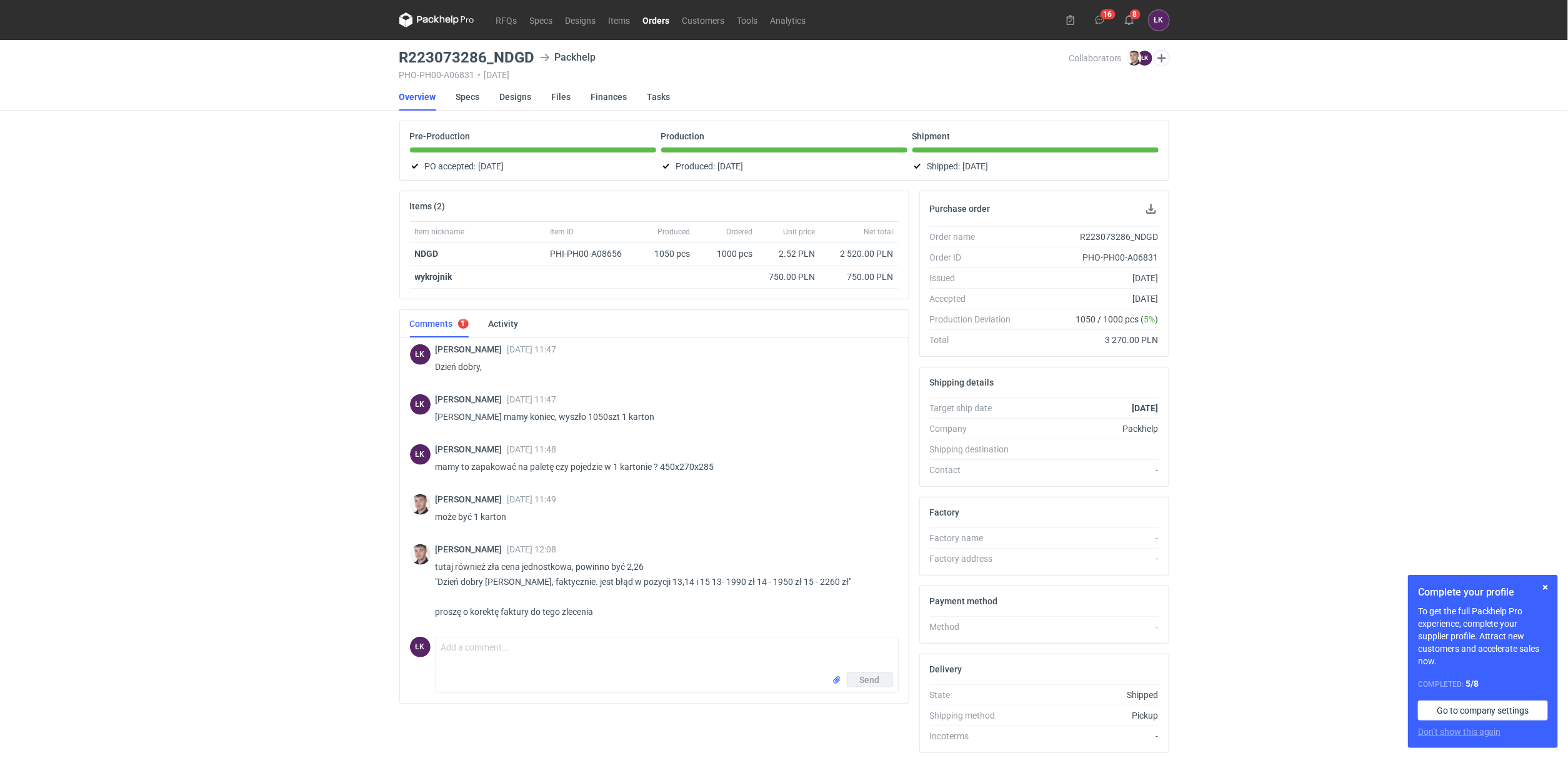
scroll to position [588, 0]
click at [559, 646] on textarea "Comment message" at bounding box center [667, 654] width 462 height 35
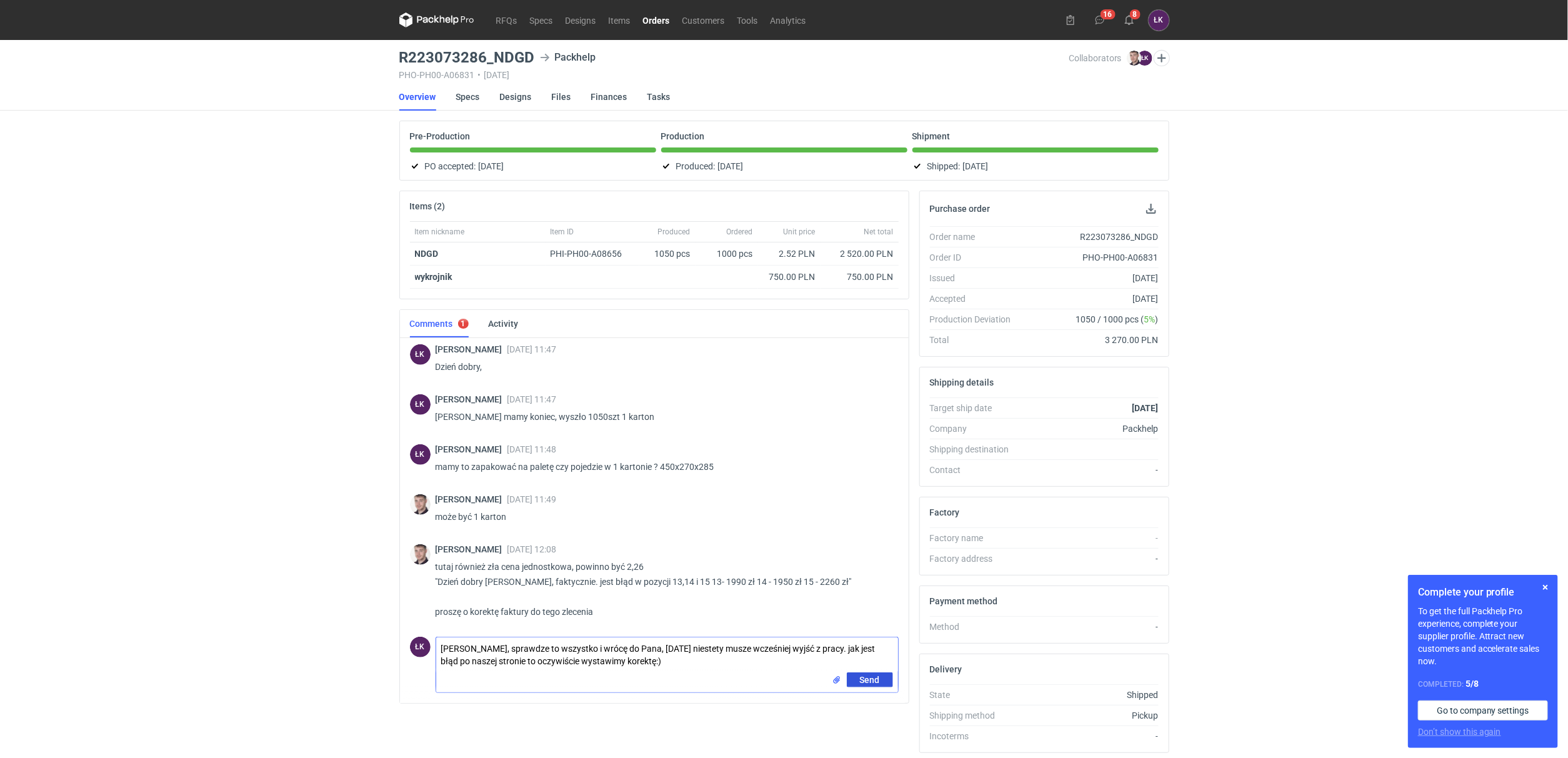
type textarea "Panie Macieju, sprawdze to wszystko i wrócę do Pana, dziś niestety musze wcześn…"
click at [875, 679] on span "Send" at bounding box center [870, 679] width 20 height 9
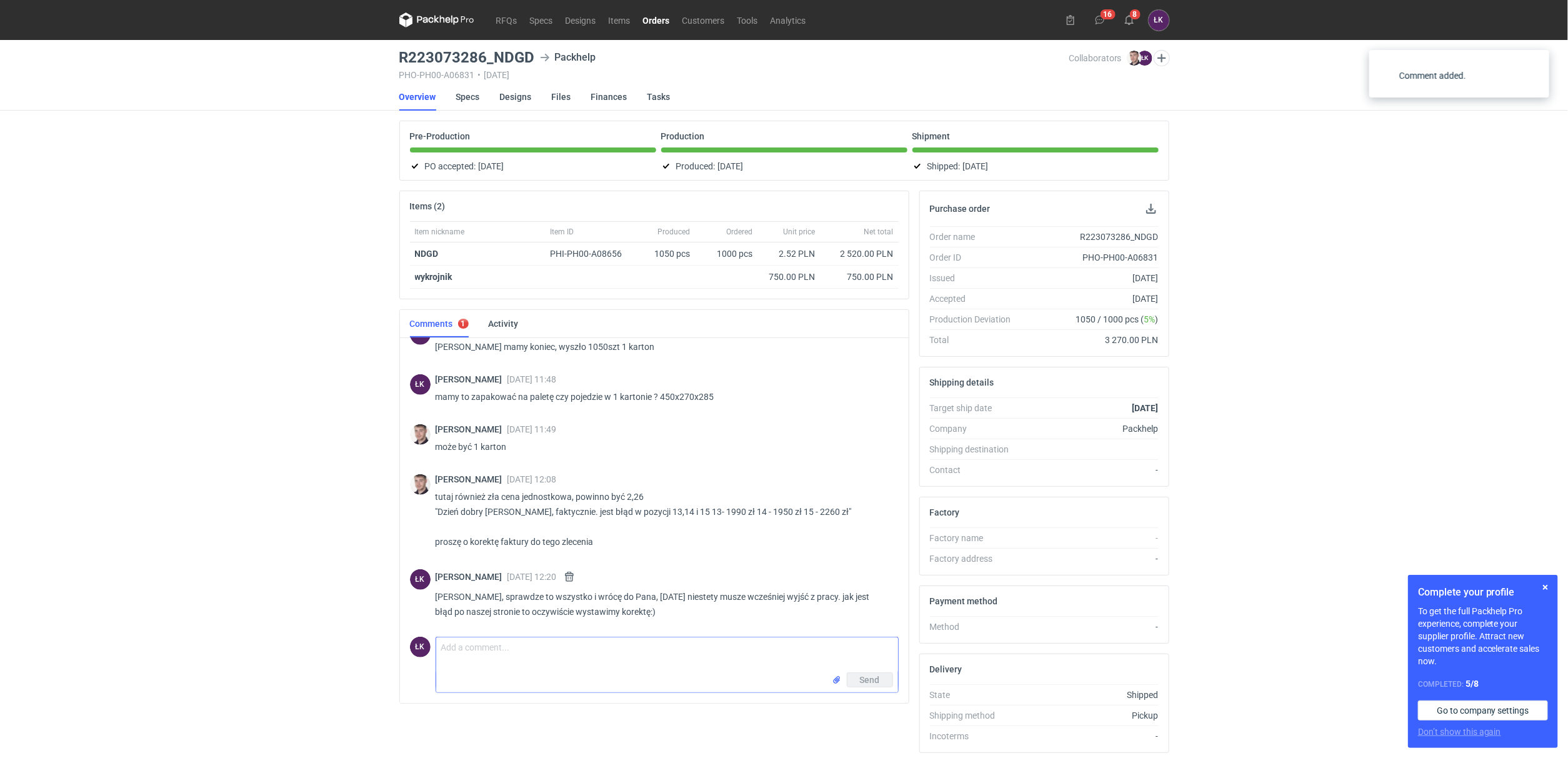
scroll to position [657, 0]
click at [324, 503] on div "RFQs Specs Designs Items Orders Customers Tools Analytics 16 8 ŁK Łukasz Kowals…" at bounding box center [784, 379] width 1568 height 758
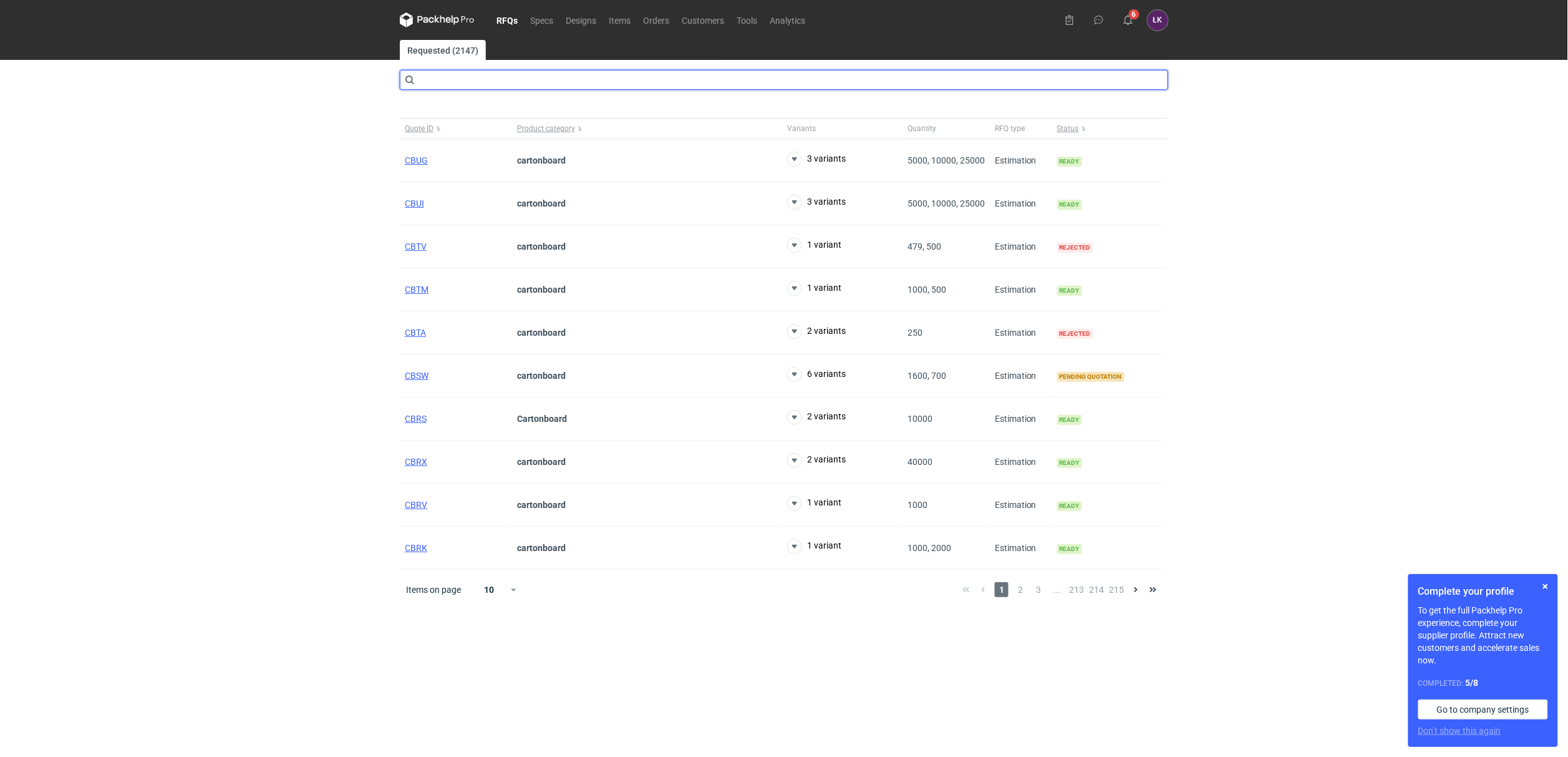
click at [515, 82] on input "text" at bounding box center [784, 79] width 768 height 20
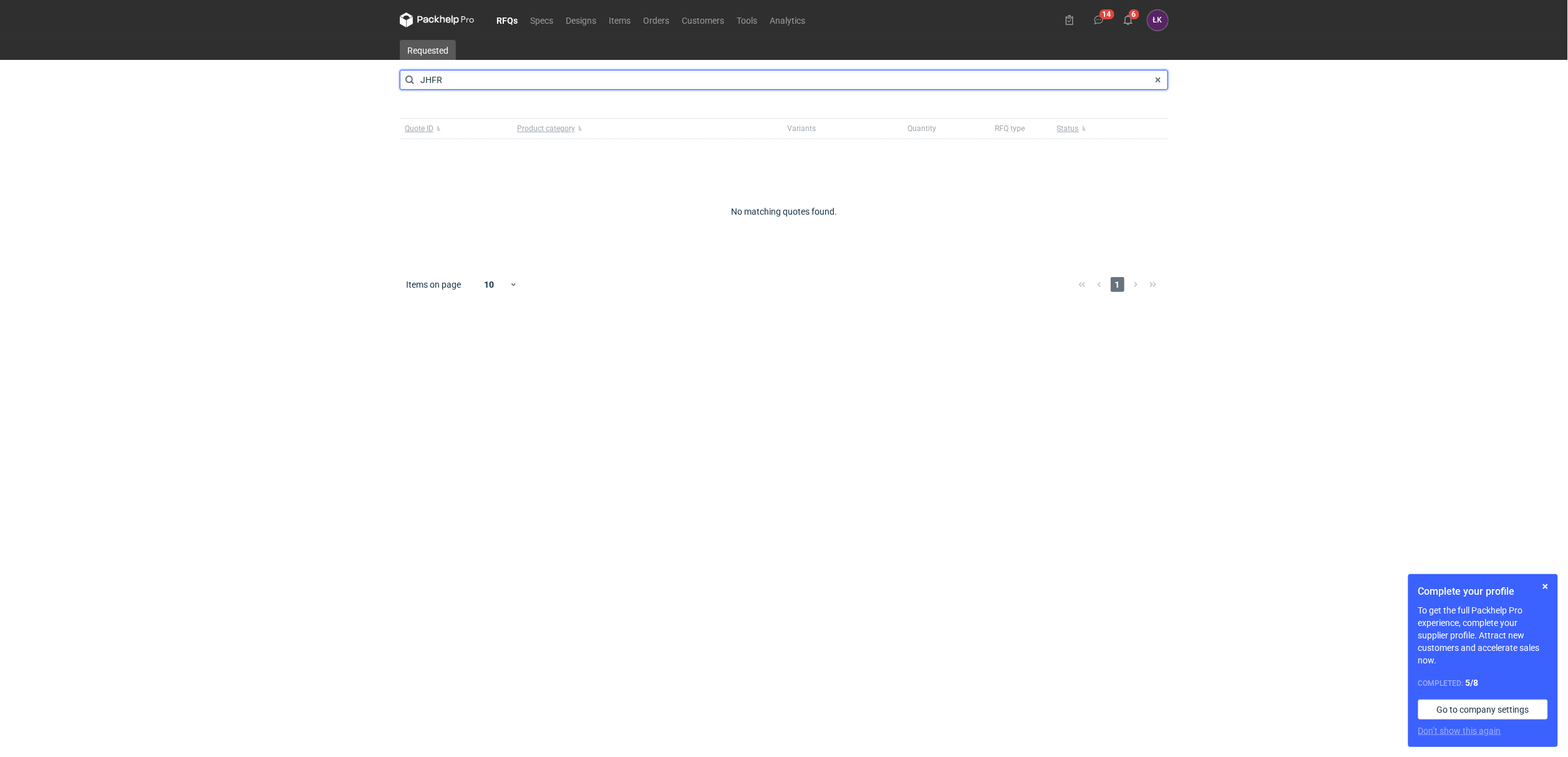
drag, startPoint x: 467, startPoint y: 83, endPoint x: 388, endPoint y: 83, distance: 79.0
click at [388, 83] on div "RFQs Specs Designs Items Orders Customers Tools Analytics 14 6 [PERSON_NAME] Ko…" at bounding box center [784, 378] width 1568 height 757
type input "BZFT"
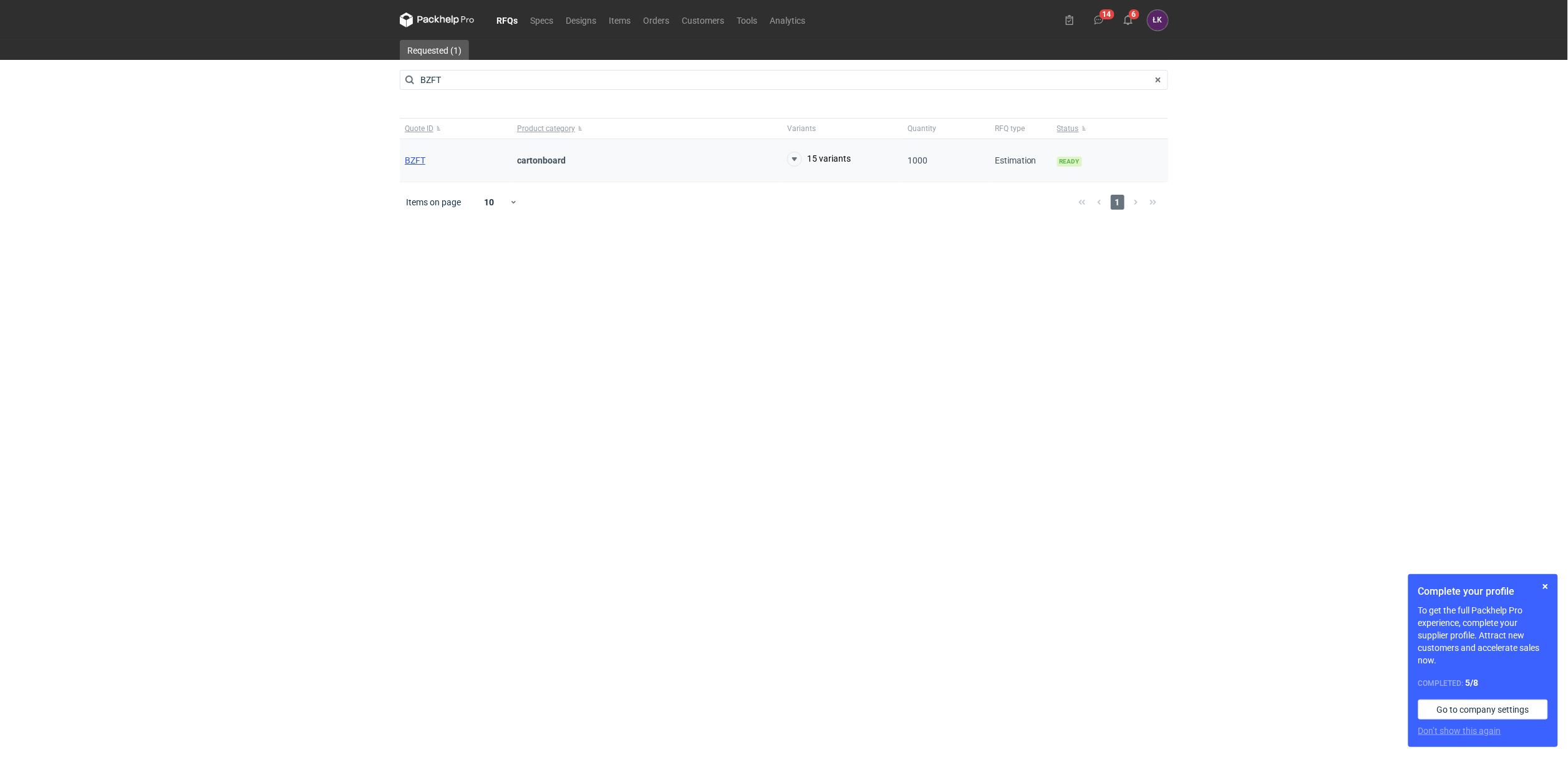
click at [404, 161] on span "BZFT" at bounding box center [414, 160] width 20 height 10
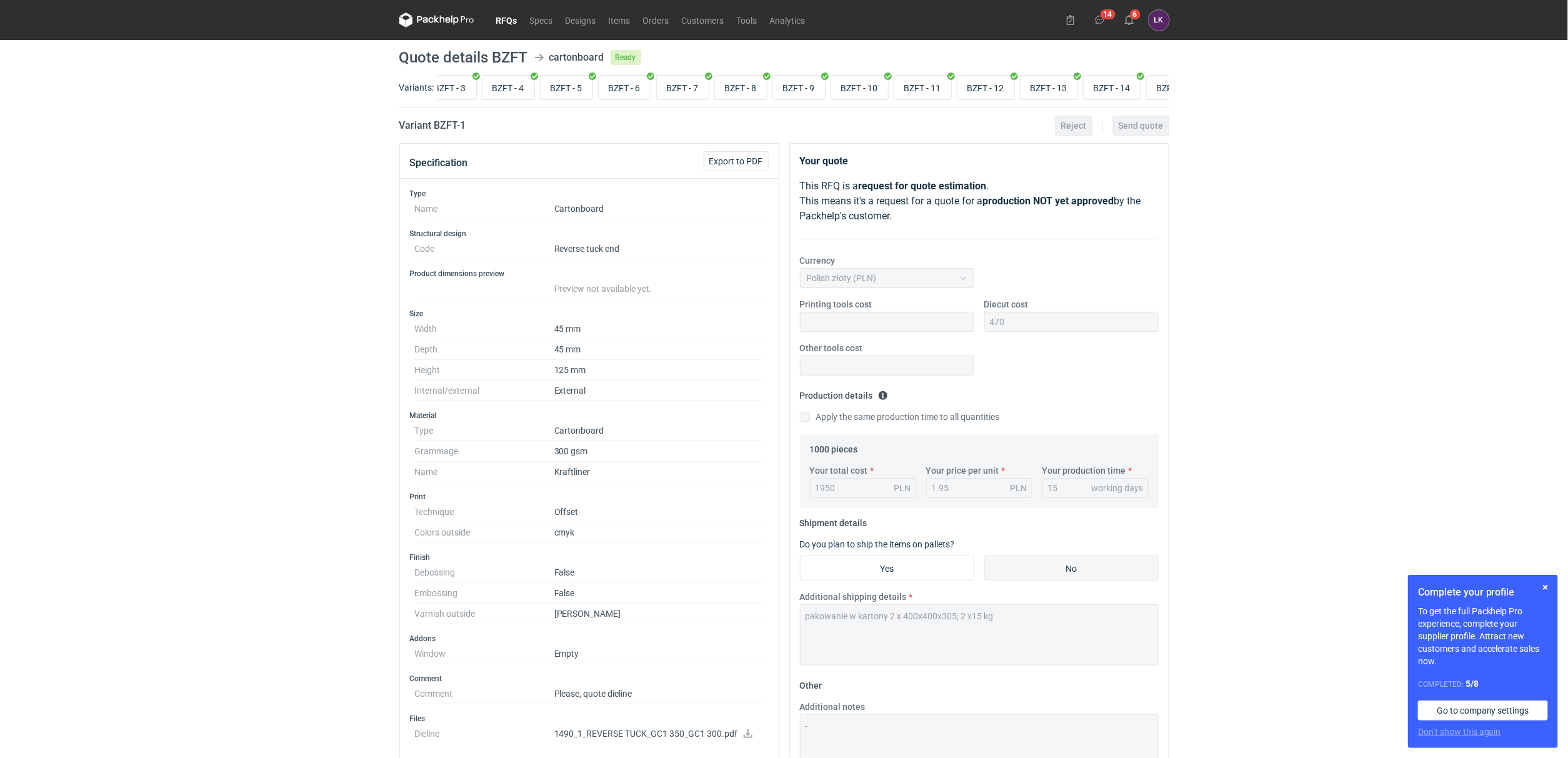
scroll to position [0, 181]
click at [1082, 80] on input "BZFT - 14" at bounding box center [1074, 87] width 57 height 24
radio input "true"
click at [1068, 82] on input "BZFT - 14" at bounding box center [1074, 87] width 57 height 24
click at [1137, 88] on input "BZFT - 15" at bounding box center [1137, 87] width 57 height 24
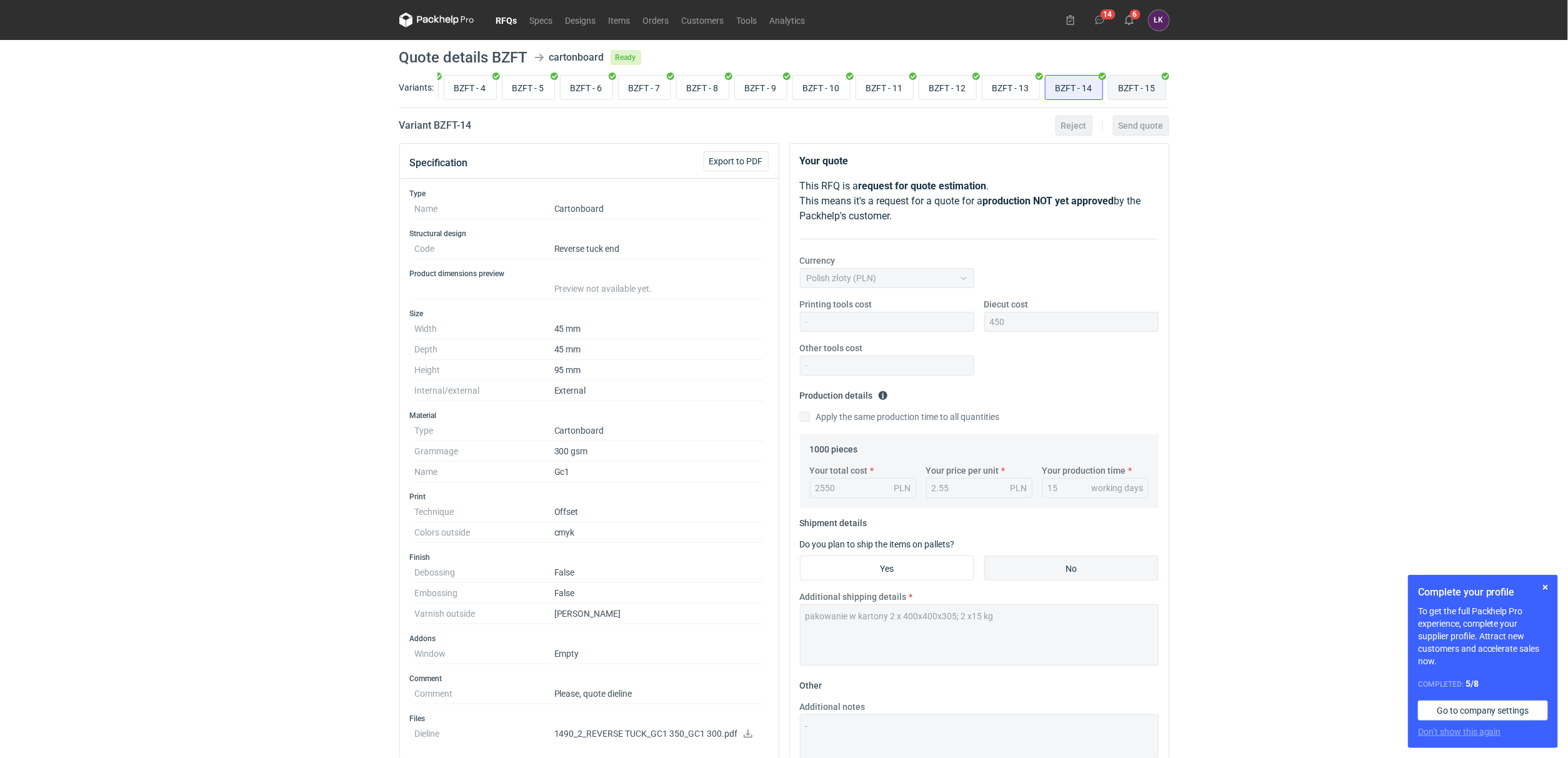
radio input "true"
click at [1102, 88] on div "BZFT - 1 BZFT - 2 BZFT - 3 BZFT - 4 BZFT - 5 BZFT - 6 BZFT - 7 BZFT - 8 BZFT - …" at bounding box center [803, 87] width 732 height 30
click at [1067, 88] on input "BZFT - 14" at bounding box center [1074, 87] width 57 height 24
radio input "true"
click at [1035, 88] on input "BZFT - 13" at bounding box center [1011, 87] width 57 height 24
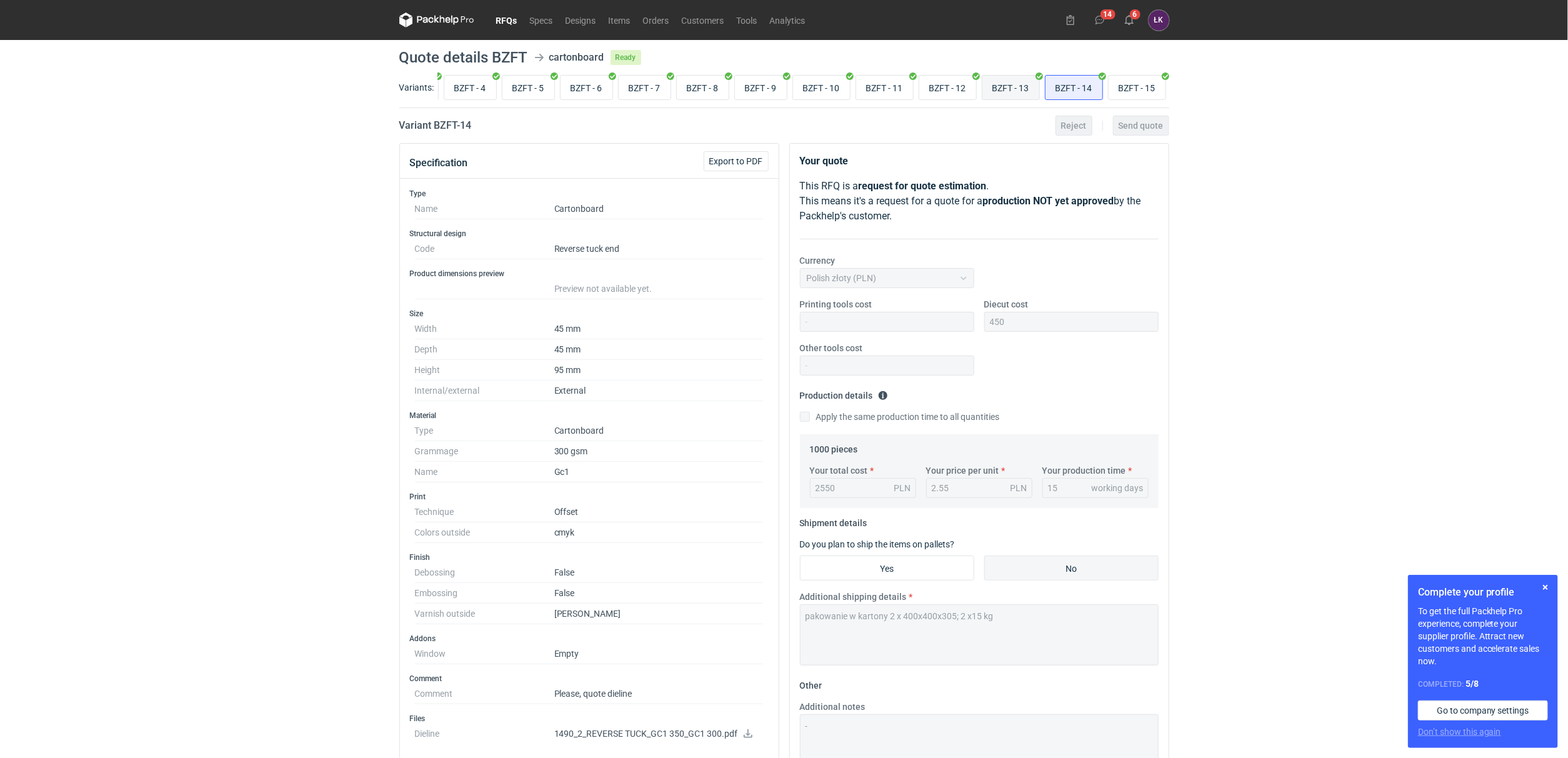
radio input "true"
click at [957, 88] on input "BZFT - 12" at bounding box center [948, 87] width 57 height 24
radio input "true"
click at [877, 88] on input "BZFT - 11" at bounding box center [884, 87] width 57 height 24
radio input "true"
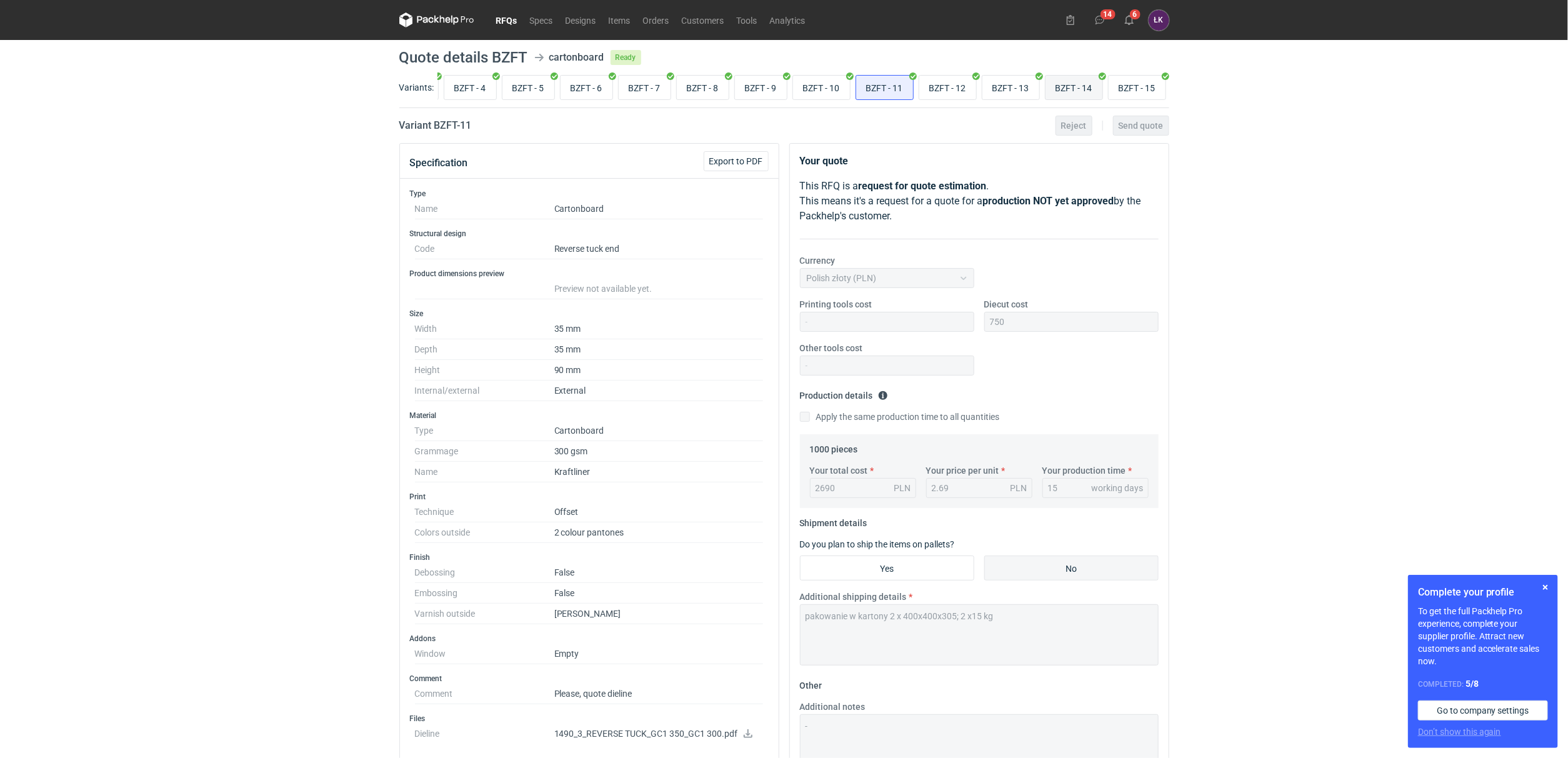
click at [1070, 80] on input "BZFT - 14" at bounding box center [1074, 87] width 57 height 24
radio input "true"
click at [1084, 84] on input "BZFT - 14" at bounding box center [1074, 87] width 57 height 24
click at [260, 186] on div "RFQs Specs Designs Items Orders Customers Tools Analytics 14 6 ŁK Łukasz Kowals…" at bounding box center [784, 379] width 1568 height 758
click at [1144, 92] on input "BZFT - 15" at bounding box center [1137, 87] width 57 height 24
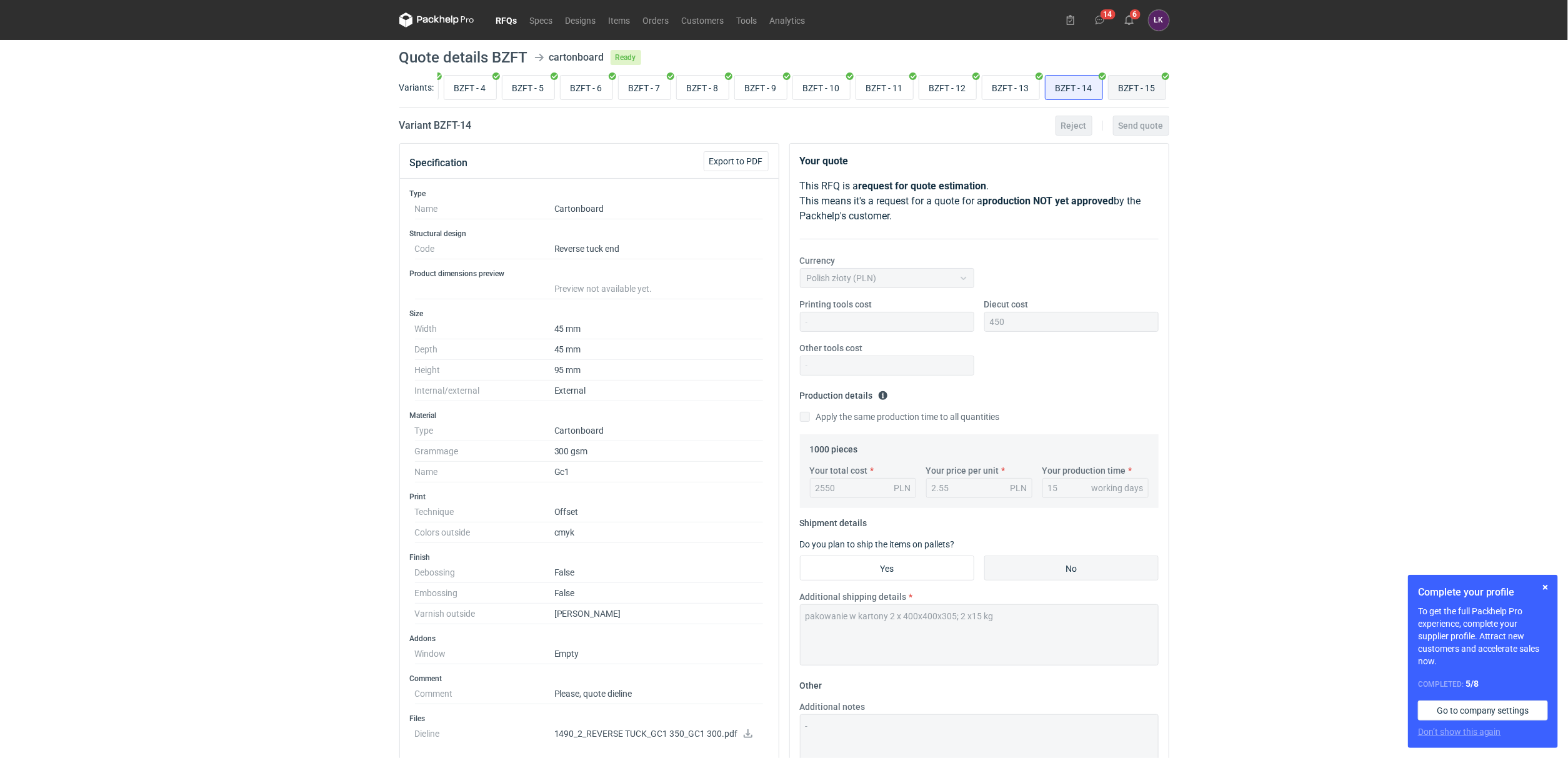
radio input "true"
click at [989, 91] on input "BZFT - 13" at bounding box center [1011, 87] width 57 height 24
radio input "true"
click at [911, 85] on div "BZFT - 1 BZFT - 2 BZFT - 3 BZFT - 4 BZFT - 5 BZFT - 6 BZFT - 7 BZFT - 8 BZFT - …" at bounding box center [803, 87] width 732 height 30
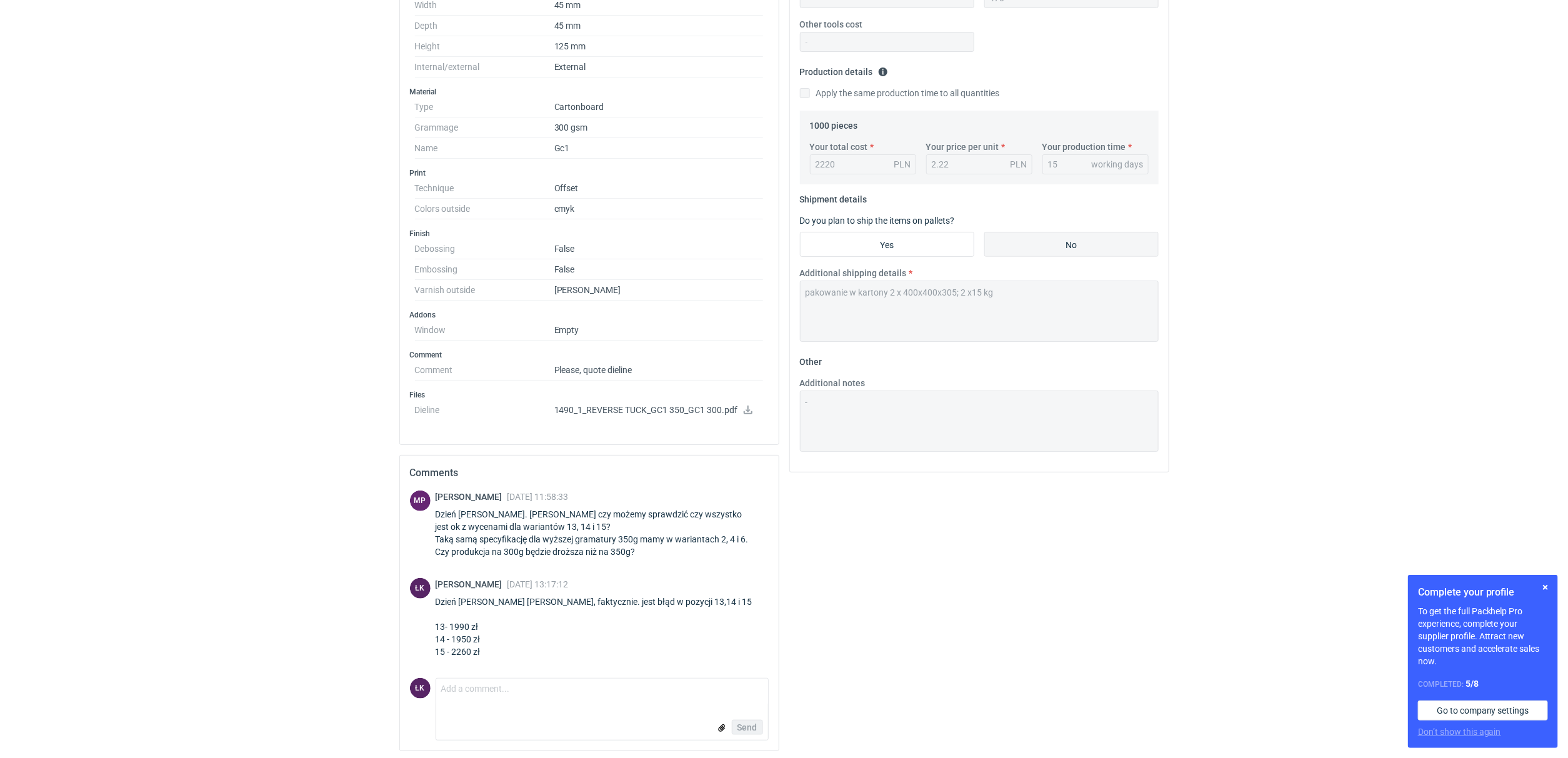
scroll to position [334, 0]
drag, startPoint x: 433, startPoint y: 629, endPoint x: 478, endPoint y: 633, distance: 45.2
click at [478, 633] on div "ŁK Łukasz Kowalski 24 Mar 2025 13:17:12 Dzień dobry Panie Michale, faktycznie. …" at bounding box center [590, 617] width 359 height 85
click at [479, 633] on div "Dzień dobry Panie Michale, faktycznie. jest błąd w pozycji 13,14 i 15 13- 1990 …" at bounding box center [601, 623] width 332 height 62
drag, startPoint x: 499, startPoint y: 638, endPoint x: 435, endPoint y: 635, distance: 64.1
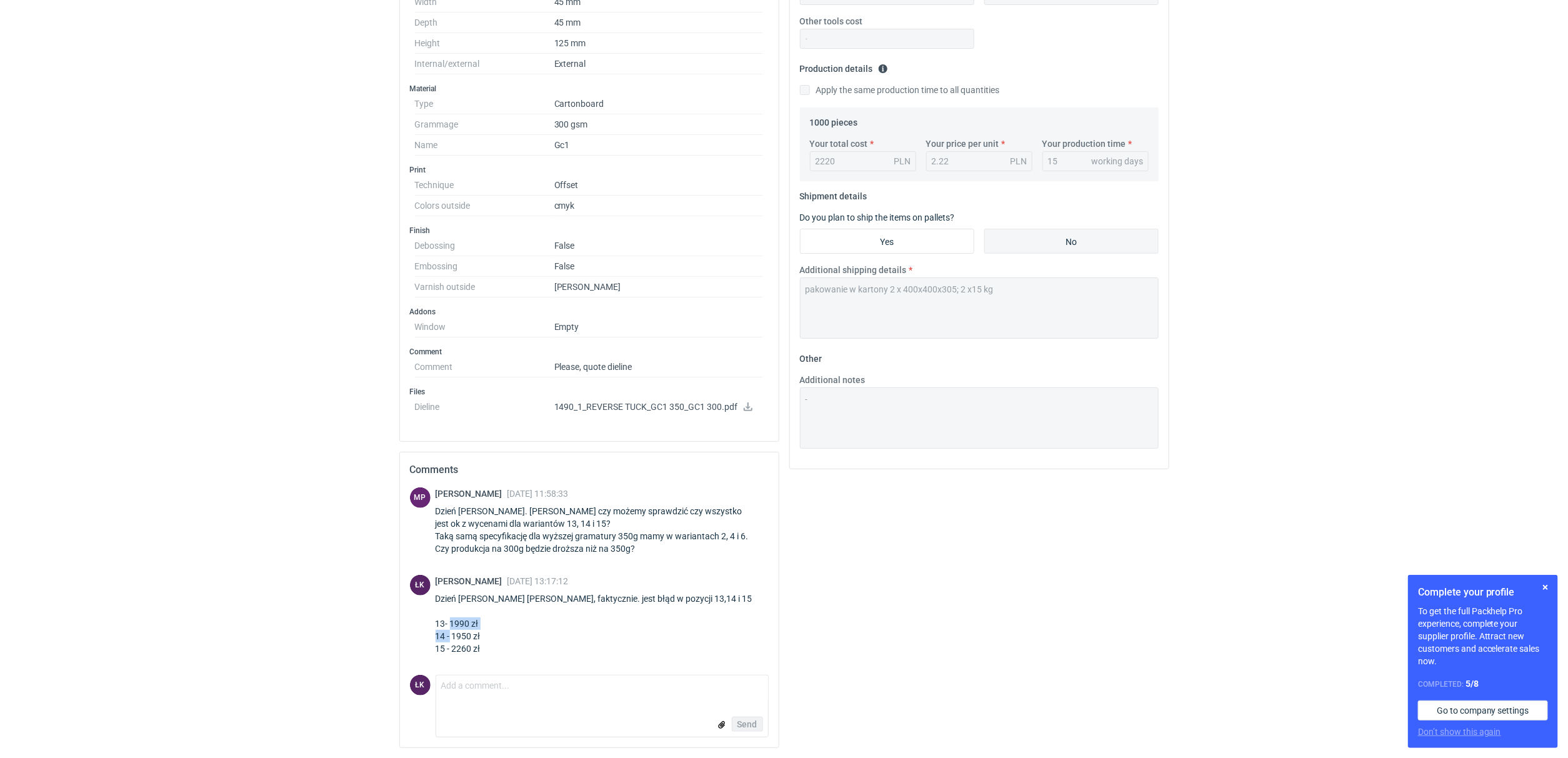
click at [435, 635] on div "Dzień dobry Panie Michale, faktycznie. jest błąd w pozycji 13,14 i 15 13- 1990 …" at bounding box center [601, 623] width 332 height 62
drag, startPoint x: 435, startPoint y: 635, endPoint x: 479, endPoint y: 635, distance: 44.0
click at [479, 635] on div "Dzień dobry Panie Michale, faktycznie. jest błąd w pozycji 13,14 i 15 13- 1990 …" at bounding box center [601, 623] width 332 height 62
click at [571, 652] on div "Dzień dobry Panie Michale, faktycznie. jest błąd w pozycji 13,14 i 15 13- 1990 …" at bounding box center [601, 623] width 332 height 62
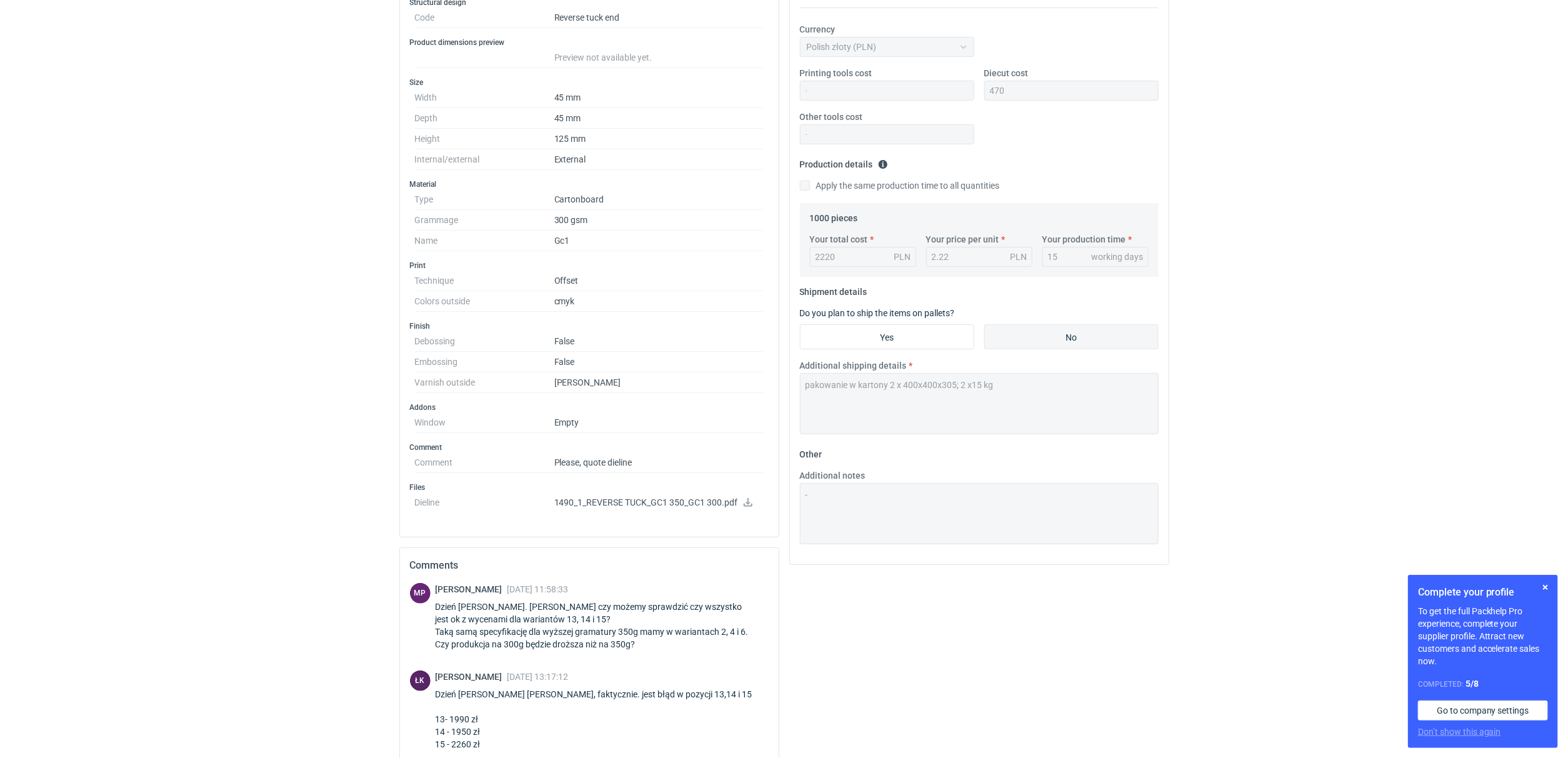
scroll to position [0, 0]
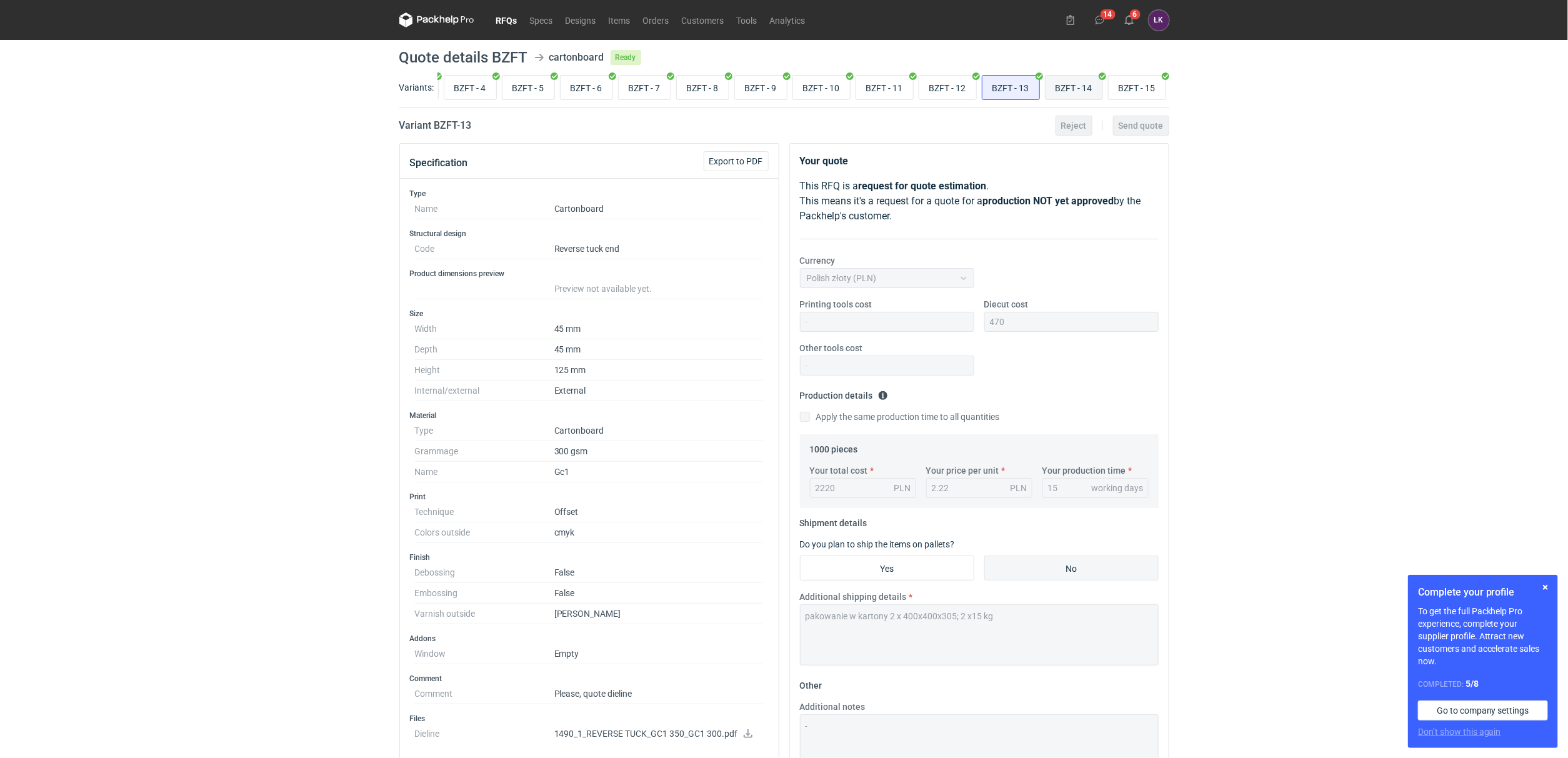
click at [1073, 75] on label "BZFT - 14" at bounding box center [1074, 87] width 58 height 25
click at [1073, 75] on input "BZFT - 14" at bounding box center [1074, 87] width 57 height 24
radio input "true"
click at [1002, 88] on input "BZFT - 13" at bounding box center [1011, 87] width 57 height 24
radio input "true"
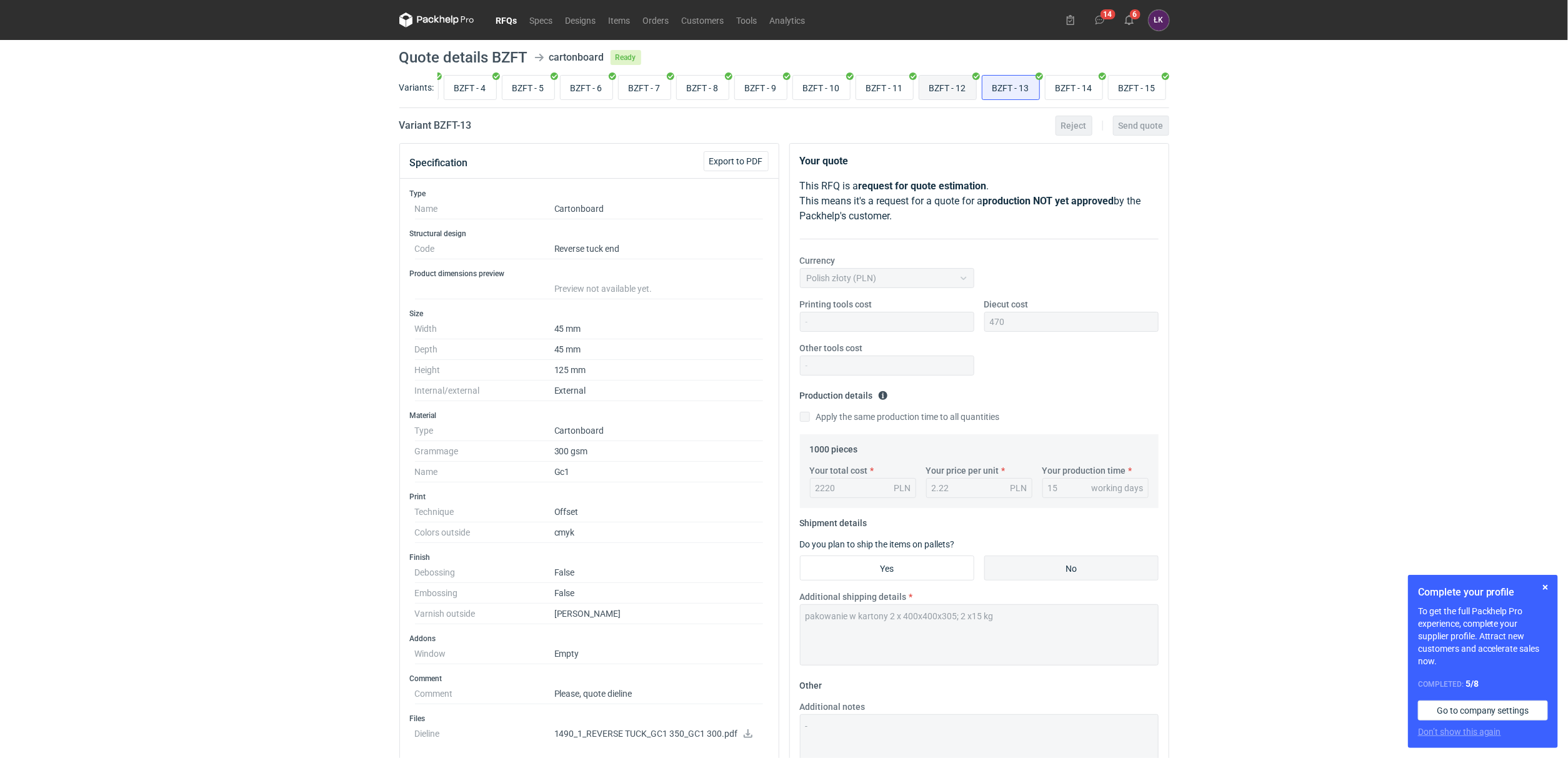
click at [944, 88] on input "BZFT - 12" at bounding box center [948, 87] width 57 height 24
radio input "true"
click at [893, 88] on input "BZFT - 11" at bounding box center [884, 87] width 57 height 24
radio input "true"
click at [1034, 87] on input "BZFT - 13" at bounding box center [1011, 87] width 57 height 24
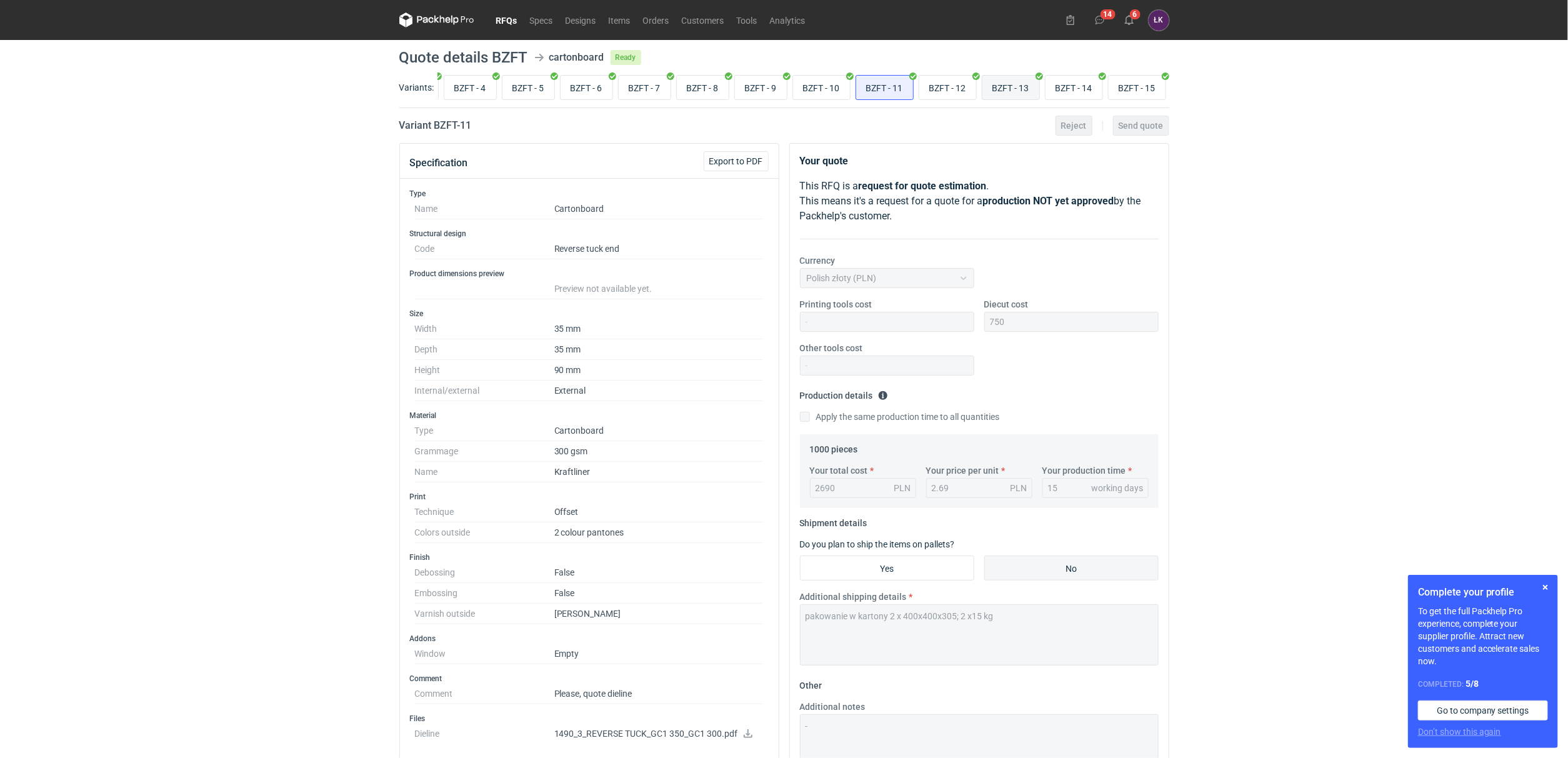
radio input "true"
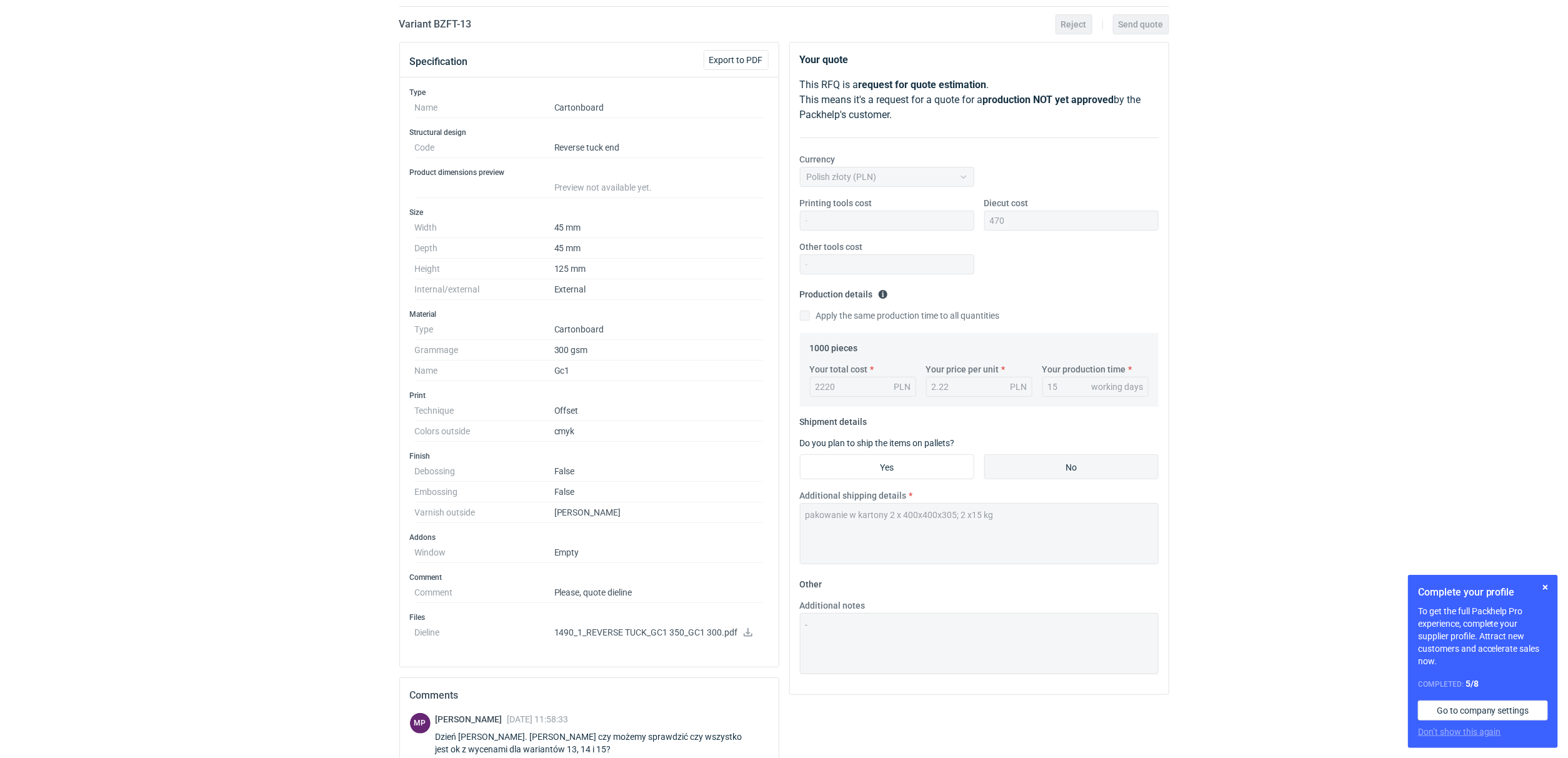
scroll to position [334, 0]
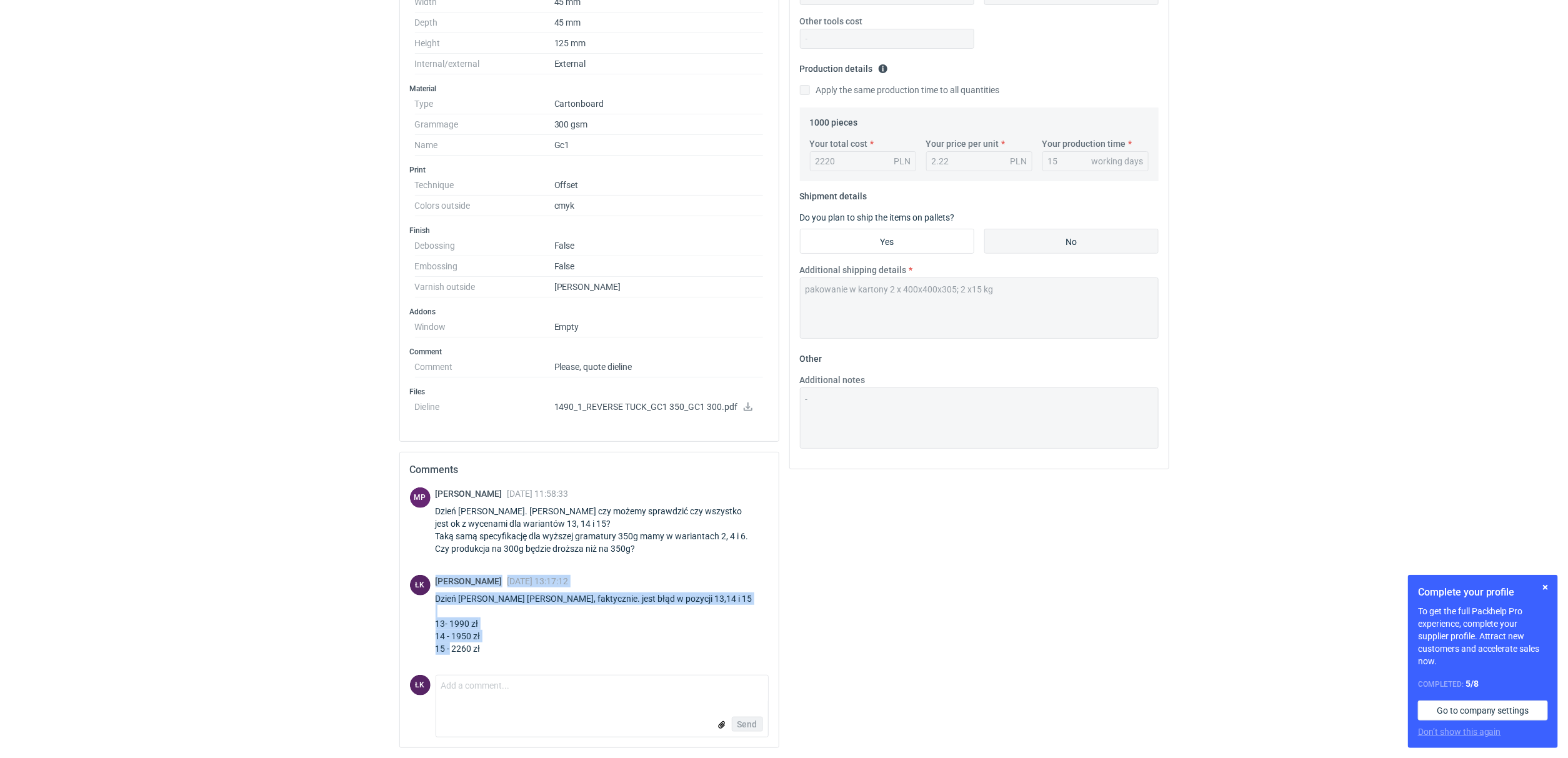
drag, startPoint x: 498, startPoint y: 652, endPoint x: 426, endPoint y: 592, distance: 93.7
click at [426, 592] on div "ŁK Łukasz Kowalski 24 Mar 2025 13:17:12 Dzień dobry Panie Michale, faktycznie. …" at bounding box center [590, 617] width 359 height 85
copy div "ŁK Łukasz Kowalski 24 Mar 2025 13:17:12 Dzień dobry Panie Michale, faktycznie. …"
click at [265, 273] on div "RFQs Specs Designs Items Orders Customers Tools Analytics 14 6 ŁK Łukasz Kowals…" at bounding box center [784, 52] width 1568 height 758
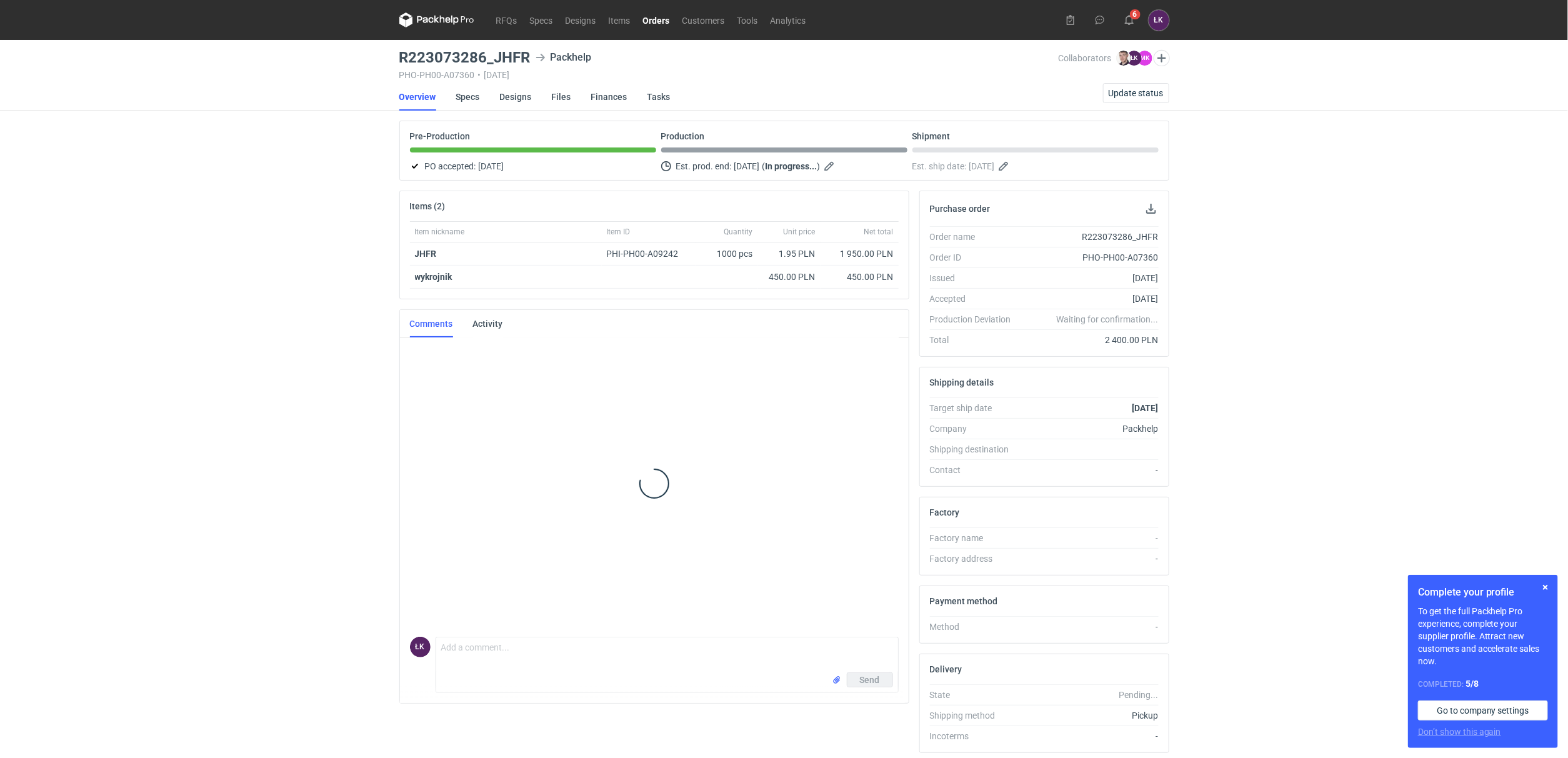
scroll to position [91, 0]
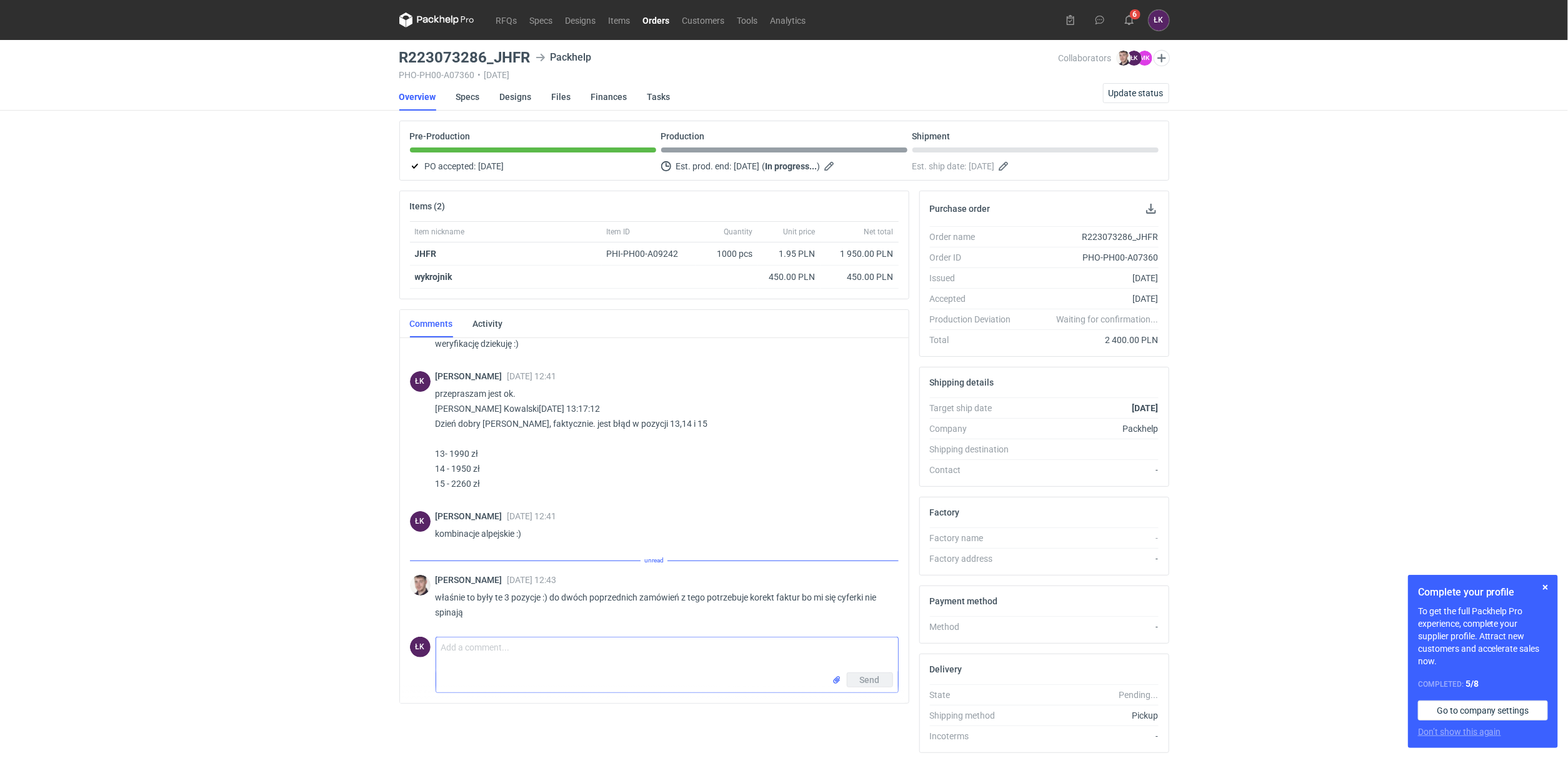
click at [470, 663] on textarea "Comment message" at bounding box center [667, 654] width 462 height 35
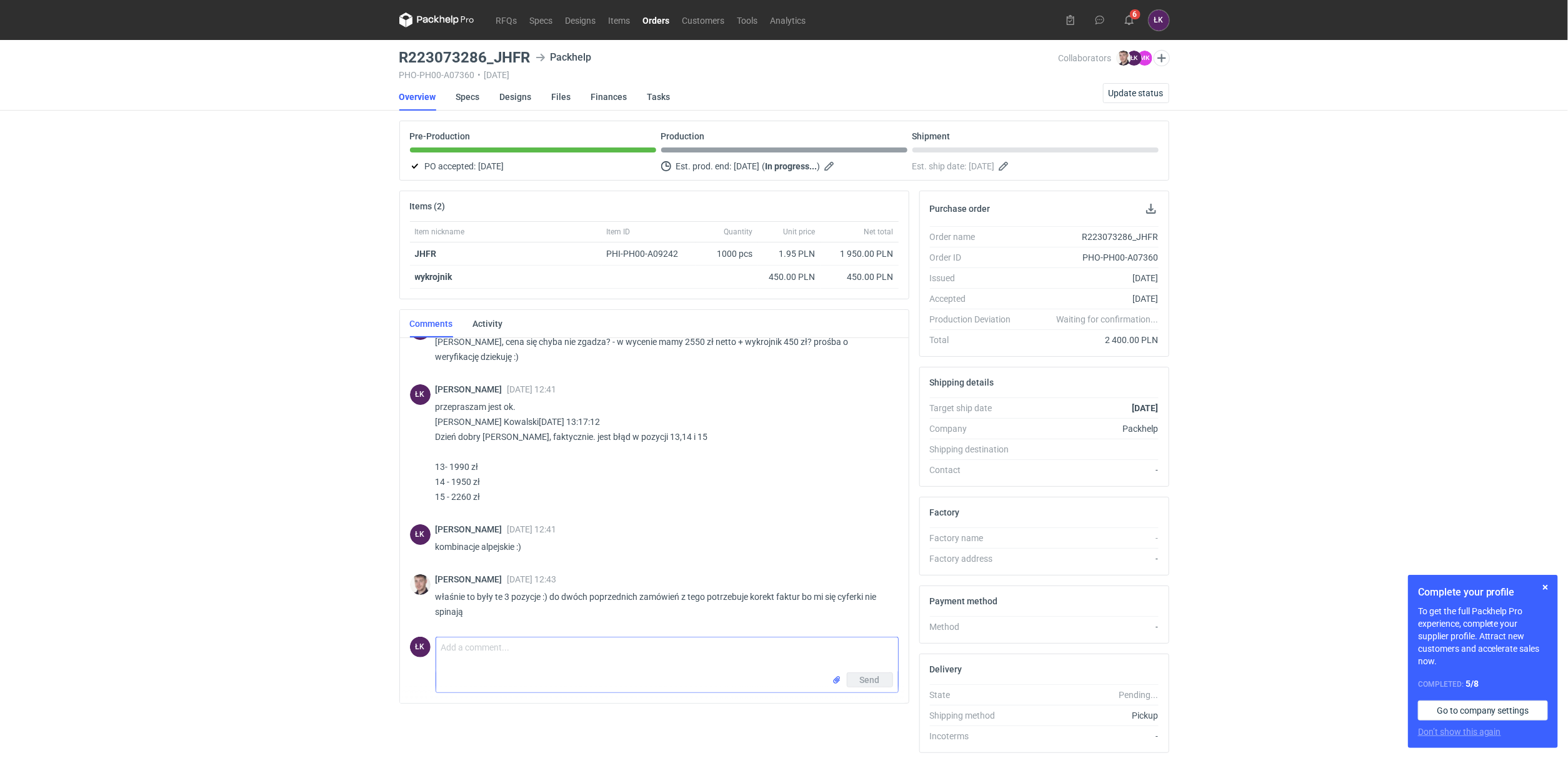
scroll to position [77, 0]
type textarea "ok [DATE] ogarnę :)"
click at [878, 678] on span "Send" at bounding box center [870, 679] width 20 height 9
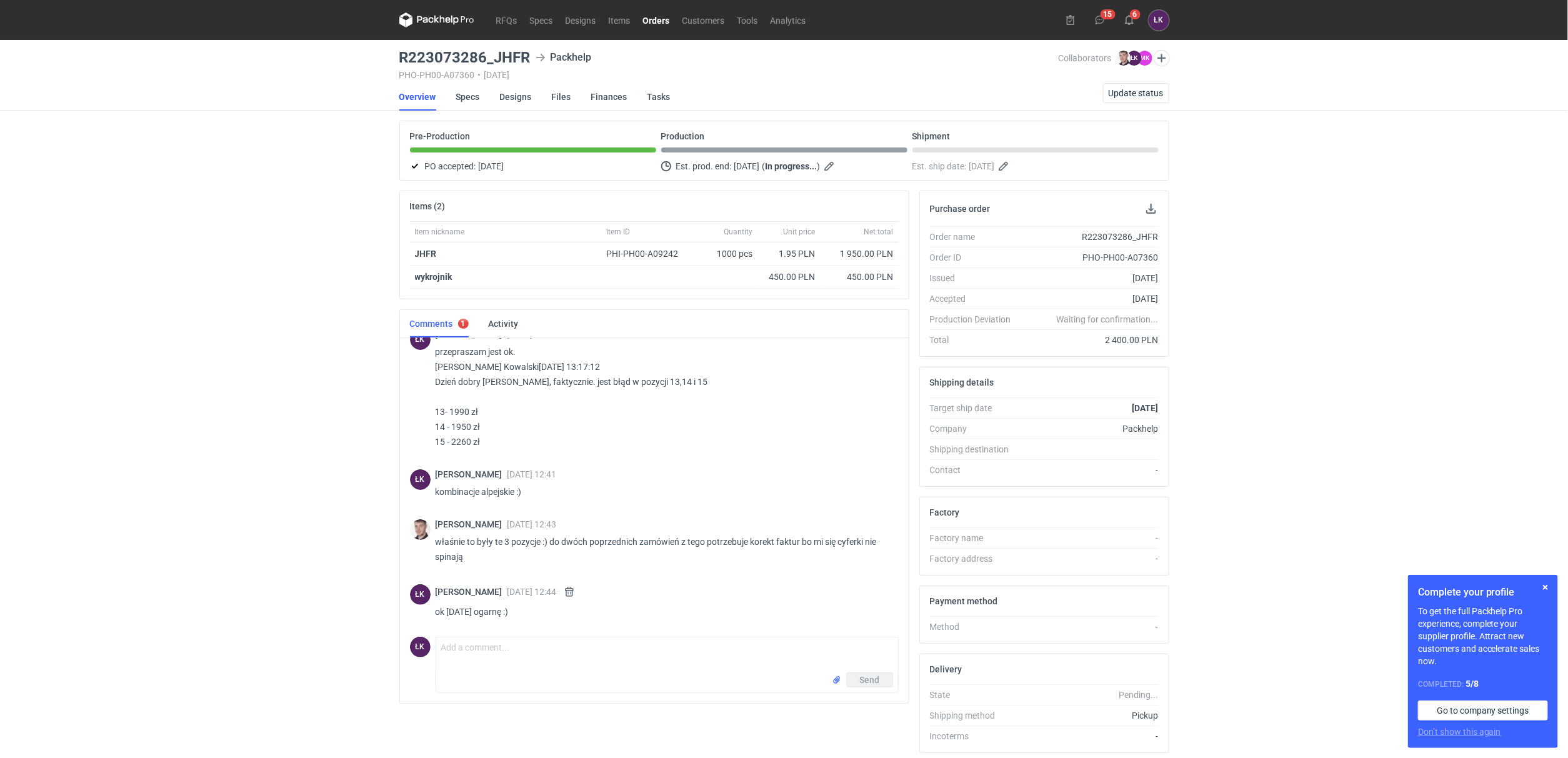
click at [257, 446] on div "RFQs Specs Designs Items Orders Customers Tools Analytics 15 6 ŁK [PERSON_NAME]…" at bounding box center [784, 379] width 1568 height 758
click at [266, 412] on div "RFQs Specs Designs Items Orders Customers Tools Analytics 15 6 ŁK [PERSON_NAME]…" at bounding box center [784, 379] width 1568 height 758
